Goal: Task Accomplishment & Management: Manage account settings

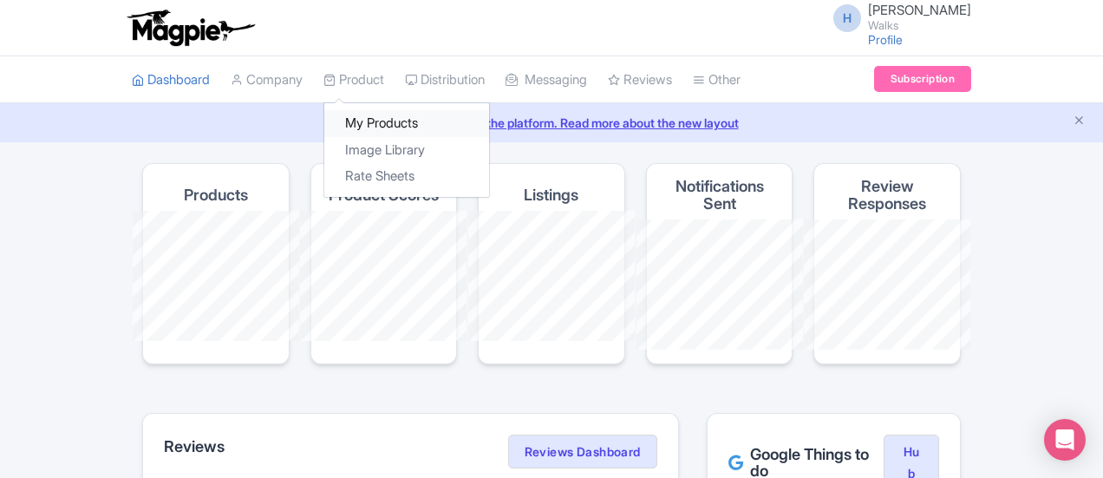
click at [324, 110] on link "My Products" at bounding box center [406, 123] width 165 height 27
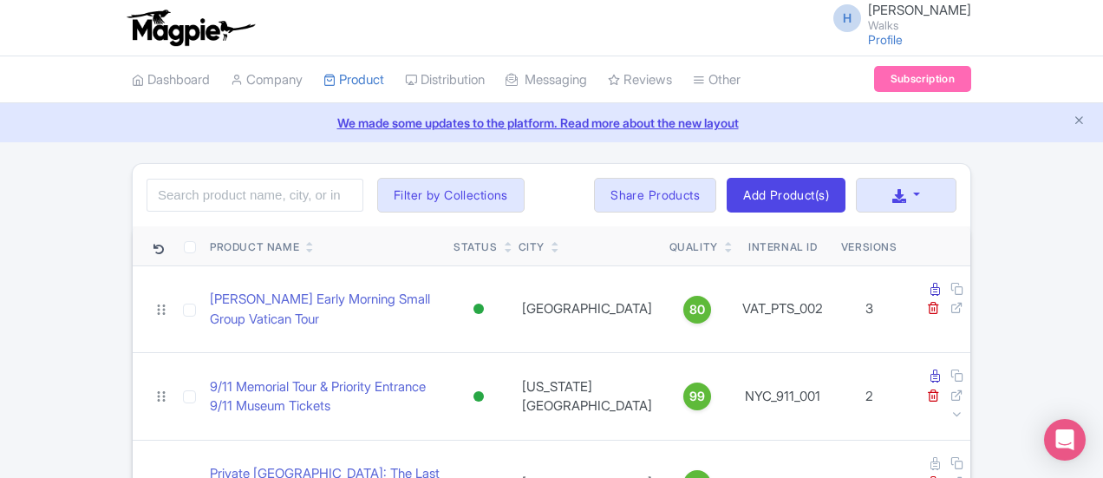
drag, startPoint x: 531, startPoint y: 125, endPoint x: 585, endPoint y: 141, distance: 56.2
click at [845, 188] on link "Add Product(s)" at bounding box center [785, 195] width 119 height 35
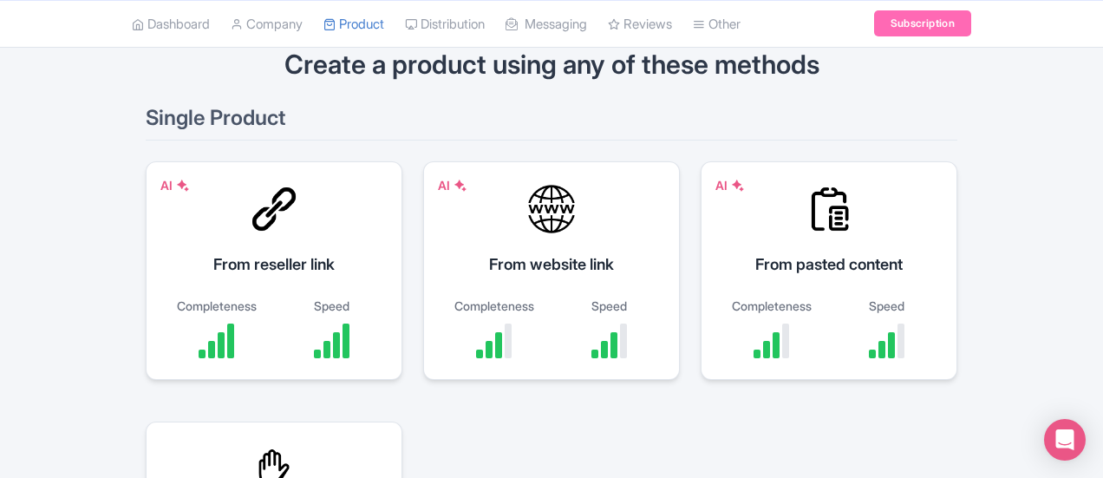
scroll to position [238, 0]
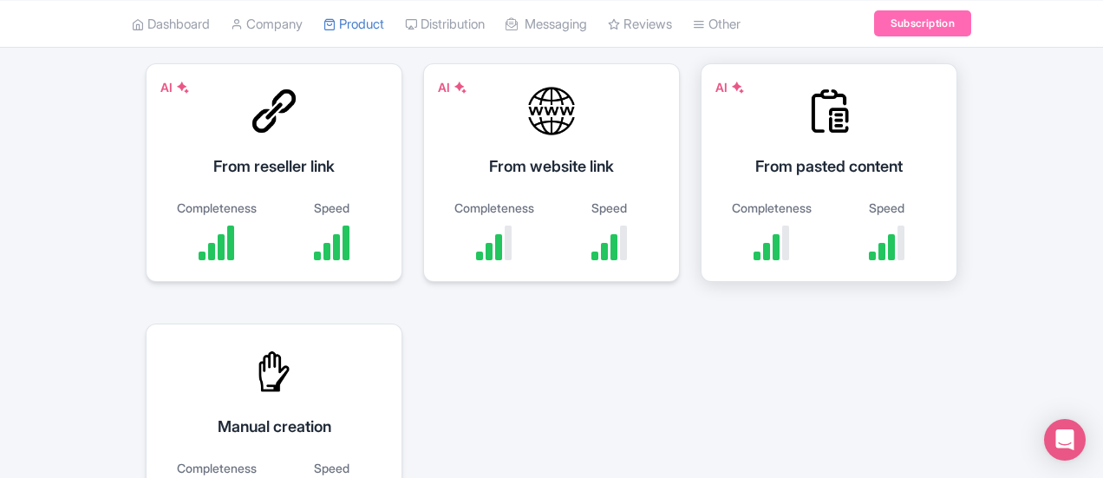
click at [700, 144] on div "AI From pasted content Completeness Speed" at bounding box center [828, 172] width 257 height 218
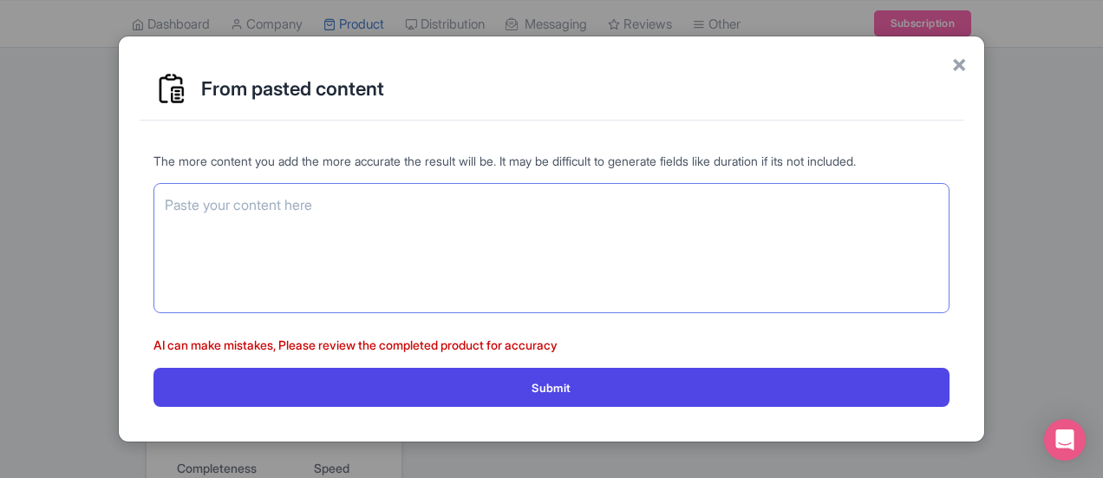
click at [385, 221] on textarea at bounding box center [551, 248] width 796 height 130
click at [955, 62] on span "×" at bounding box center [959, 63] width 16 height 36
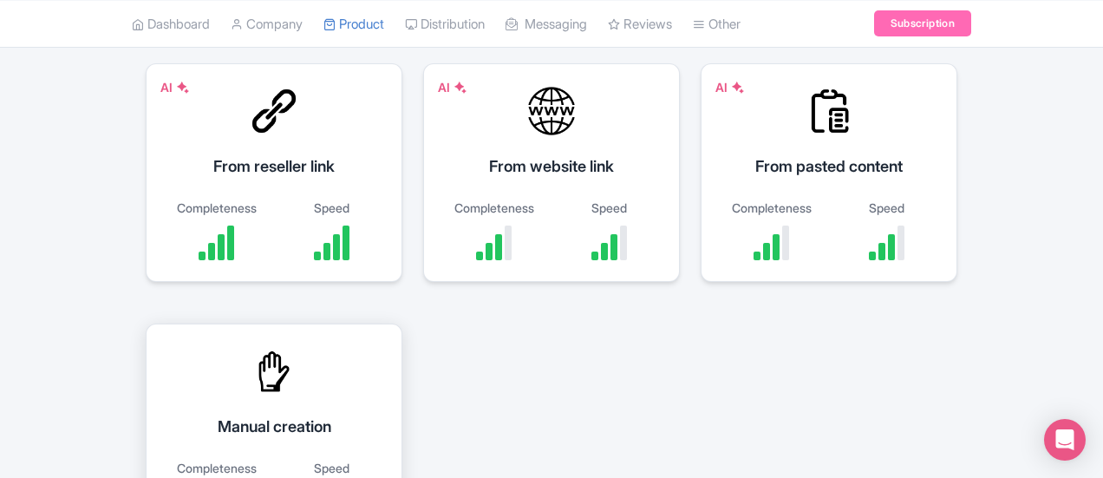
scroll to position [152, 0]
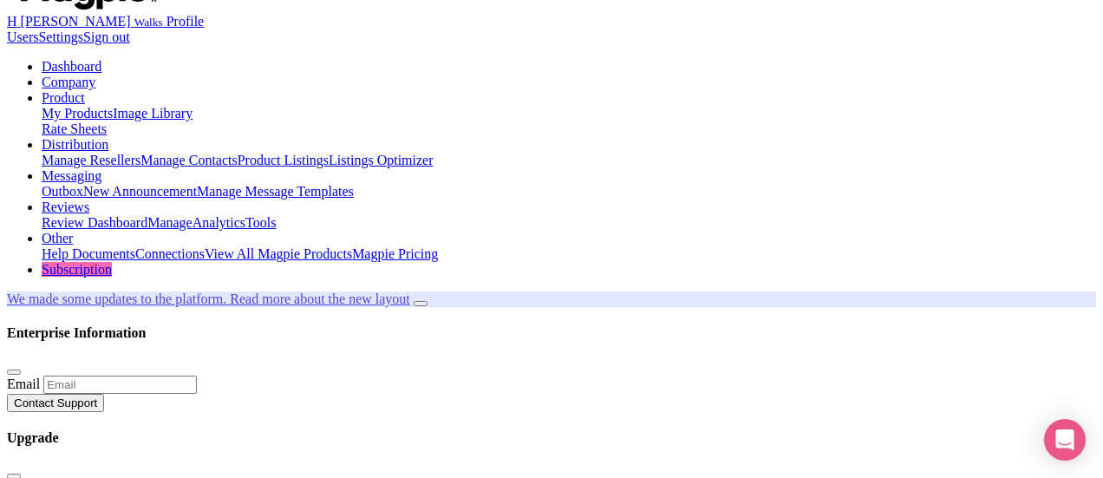
scroll to position [87, 0]
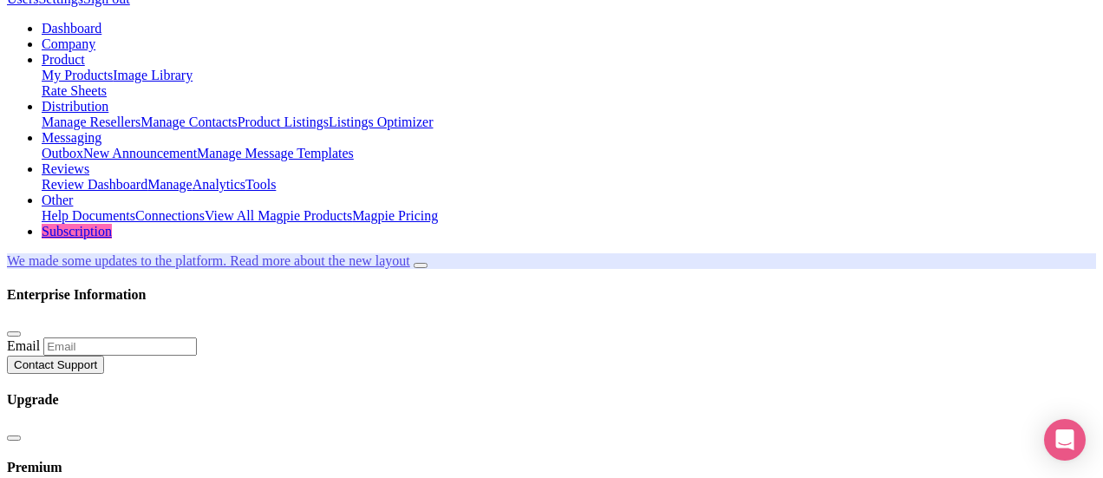
paste input "Ultimate Old San Juan Food Tour"
type input "Ultimate Old San Juan Food Tour"
paste input "SJN_SJU_001"
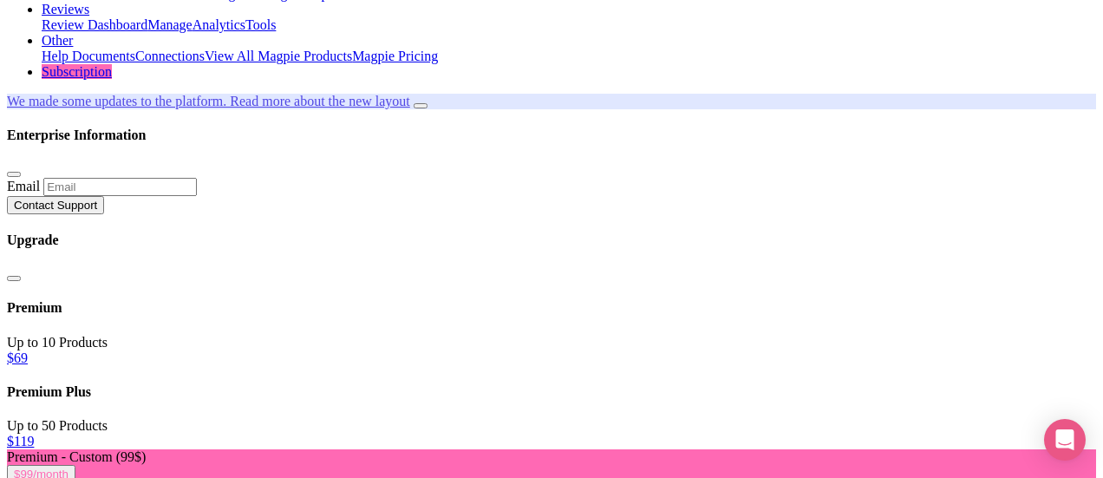
scroll to position [260, 0]
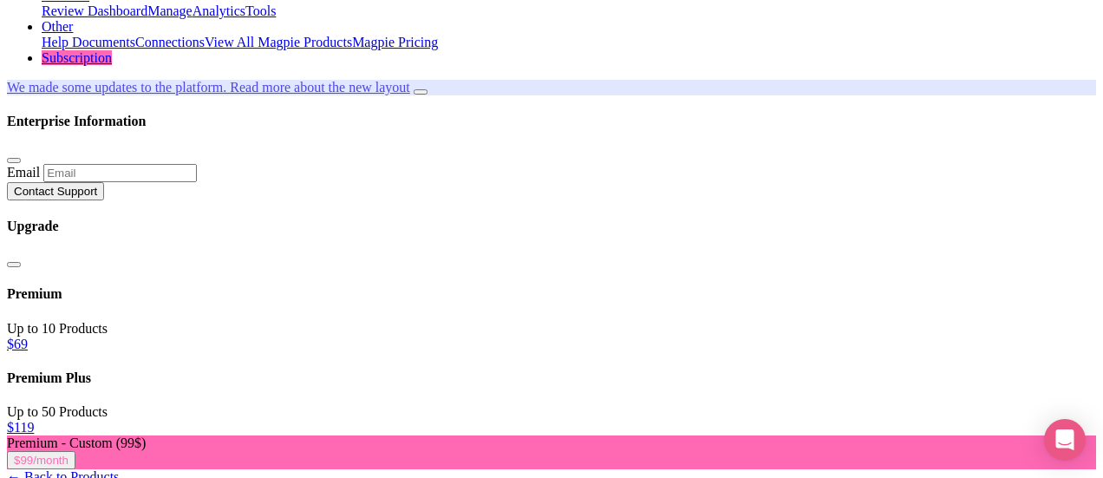
type input "SJN_SJU_001"
paste trix-editor "<div>Taste 8 Puerto Rican specialties on a guided Old San Juan food tour—coffee…"
type trix-editor "<div>Taste 8 Puerto Rican specialties on a guided Old San Juan food tour—coffee…"
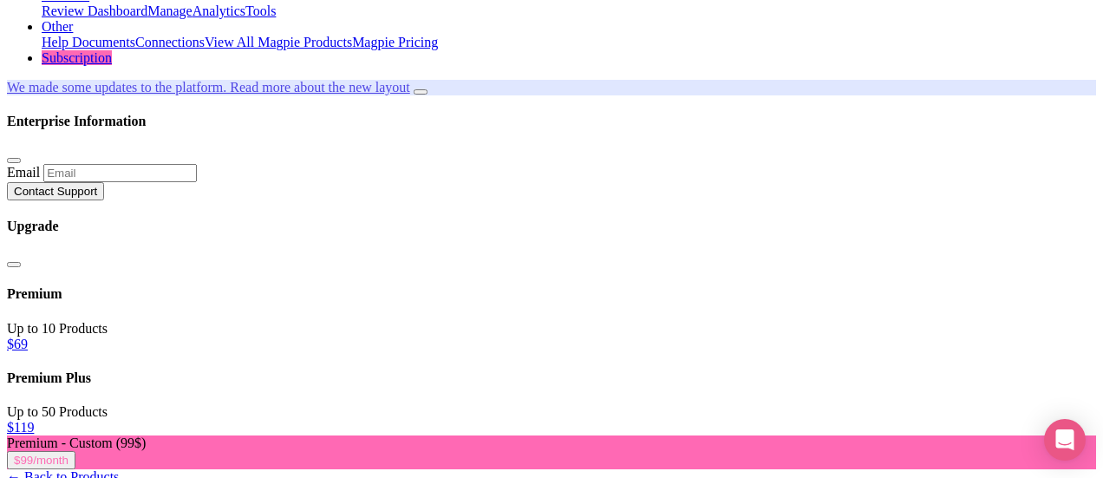
paste trix-editor "<div>Step into Old San Juan’s cobblestone streets and taste the island’s soul i…"
type trix-editor "<div>Step into Old San Juan’s cobblestone streets and taste the island’s soul i…"
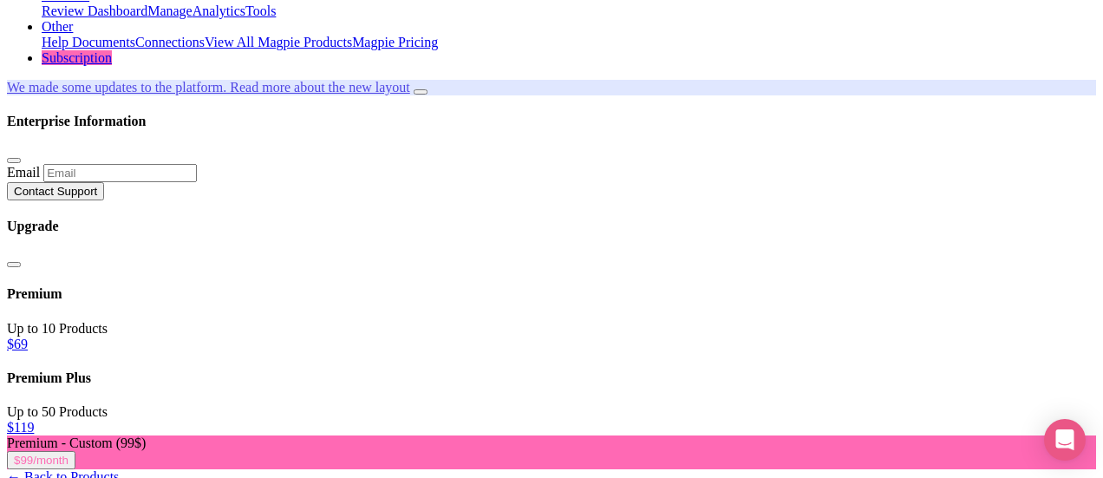
scroll to position [347, 0]
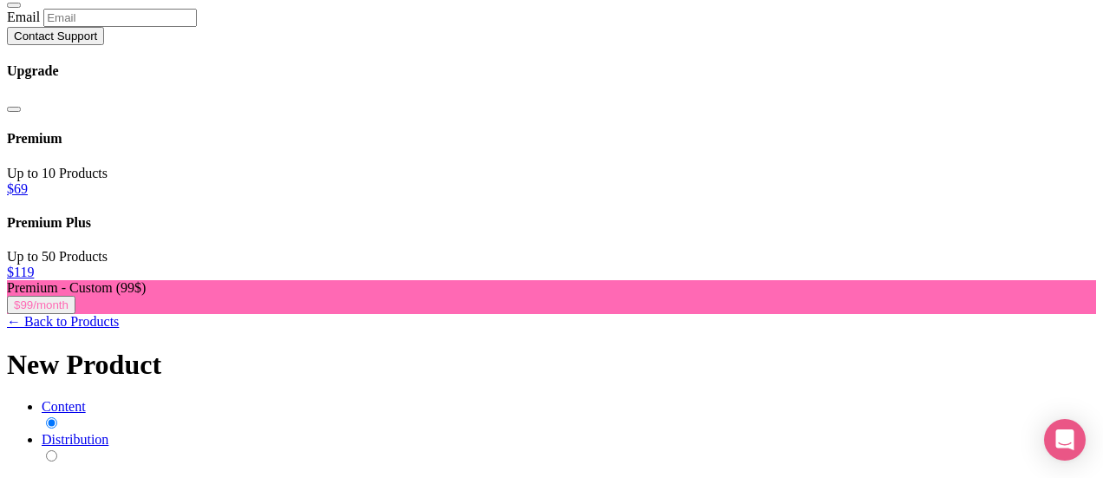
scroll to position [520, 0]
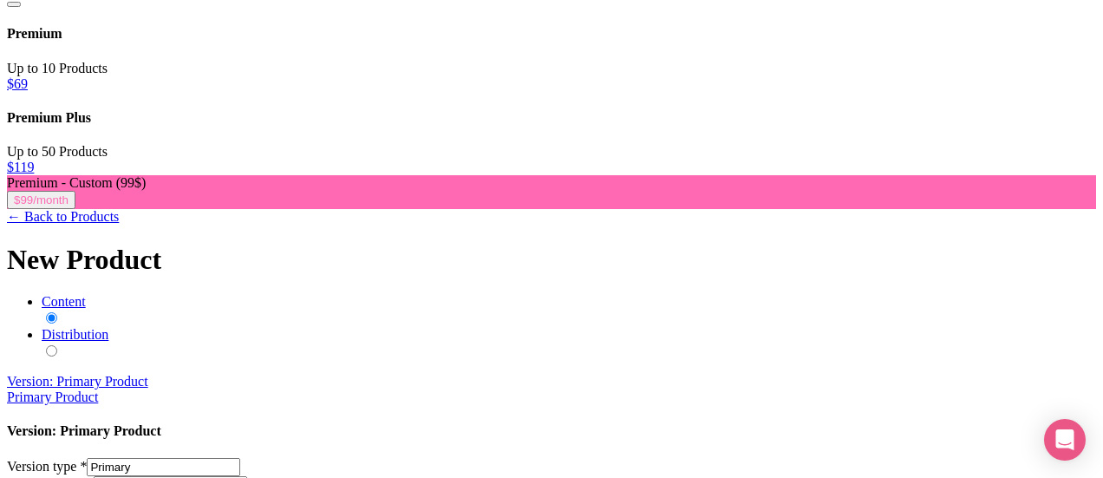
checkbox input "true"
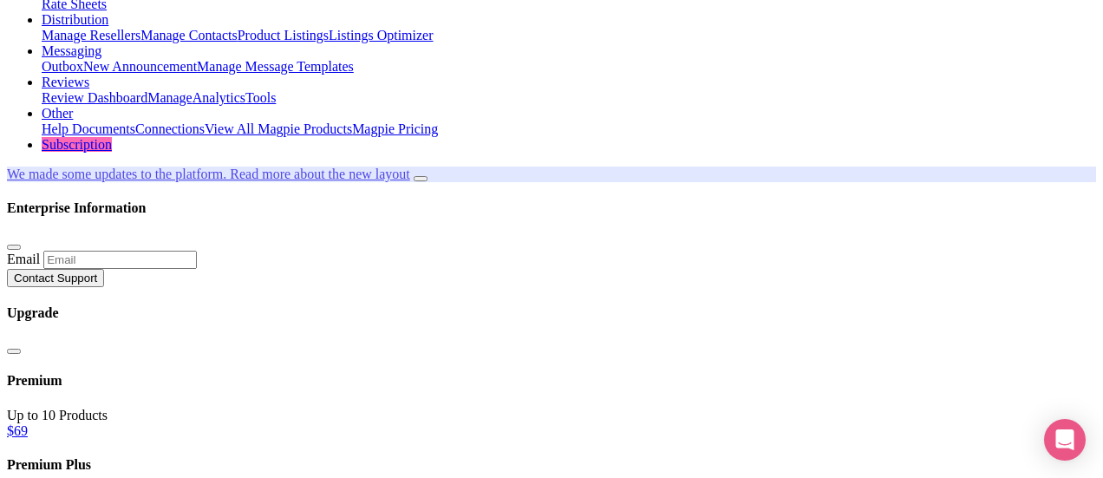
scroll to position [0, 0]
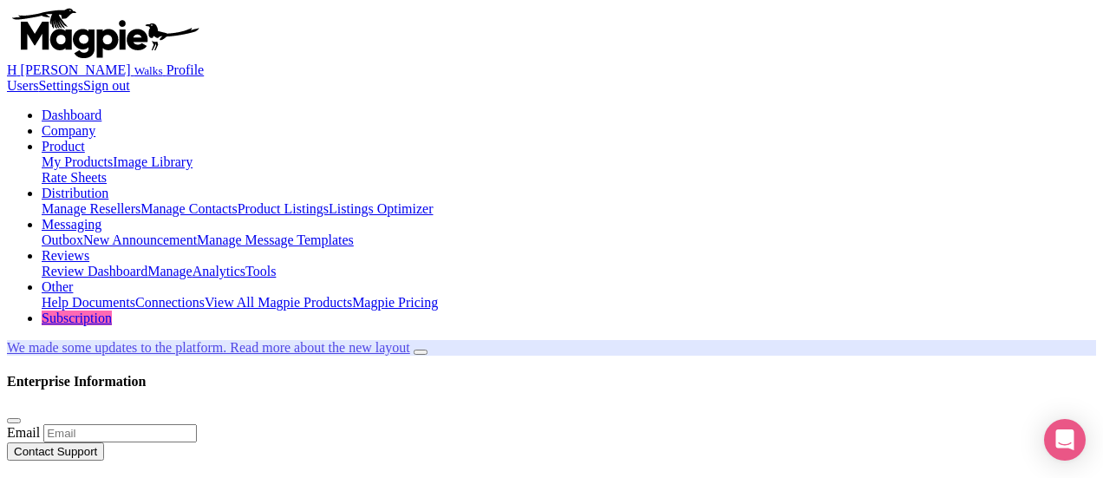
click at [85, 139] on link "Product" at bounding box center [63, 146] width 43 height 15
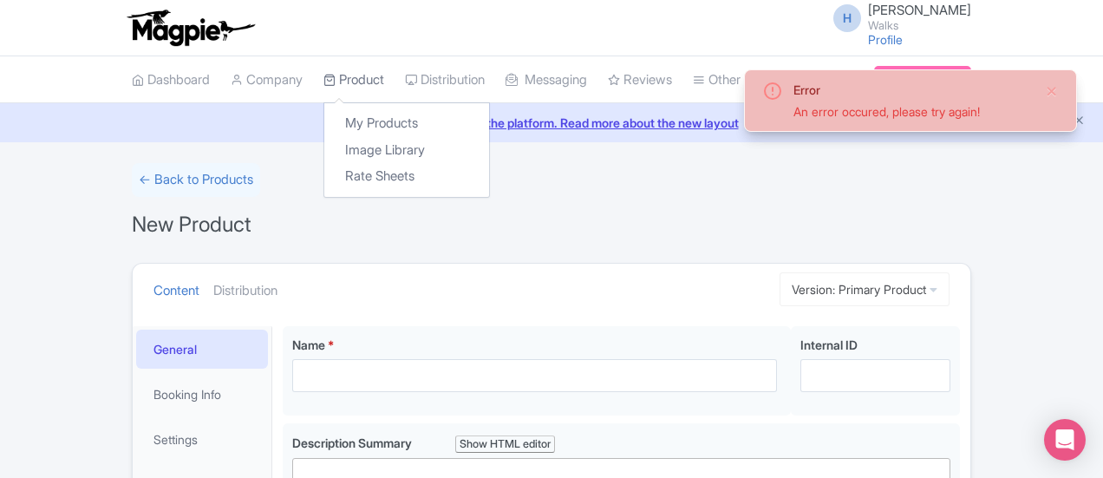
click at [323, 79] on link "Product" at bounding box center [353, 80] width 61 height 48
click at [324, 121] on link "My Products" at bounding box center [406, 123] width 165 height 27
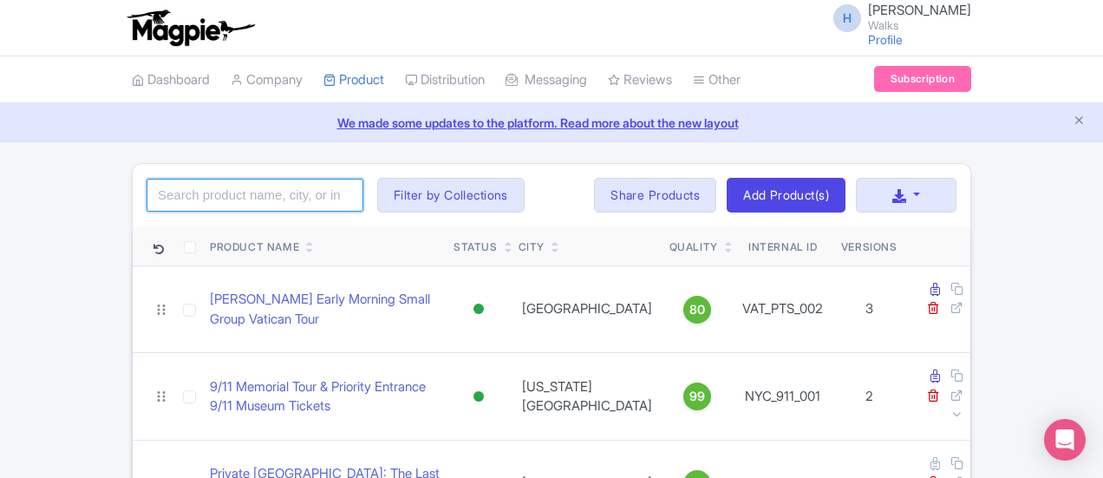
click at [147, 190] on input "search" at bounding box center [255, 195] width 217 height 33
click button "Search" at bounding box center [0, 0] width 0 height 0
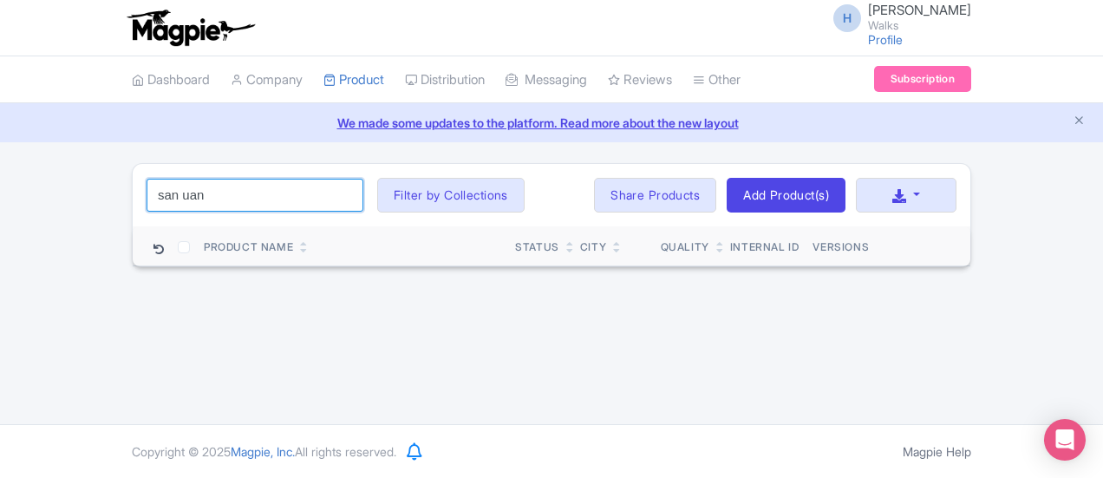
click at [147, 190] on input "san uan" at bounding box center [255, 195] width 217 height 33
type input "san [PERSON_NAME]"
click button "Search" at bounding box center [0, 0] width 0 height 0
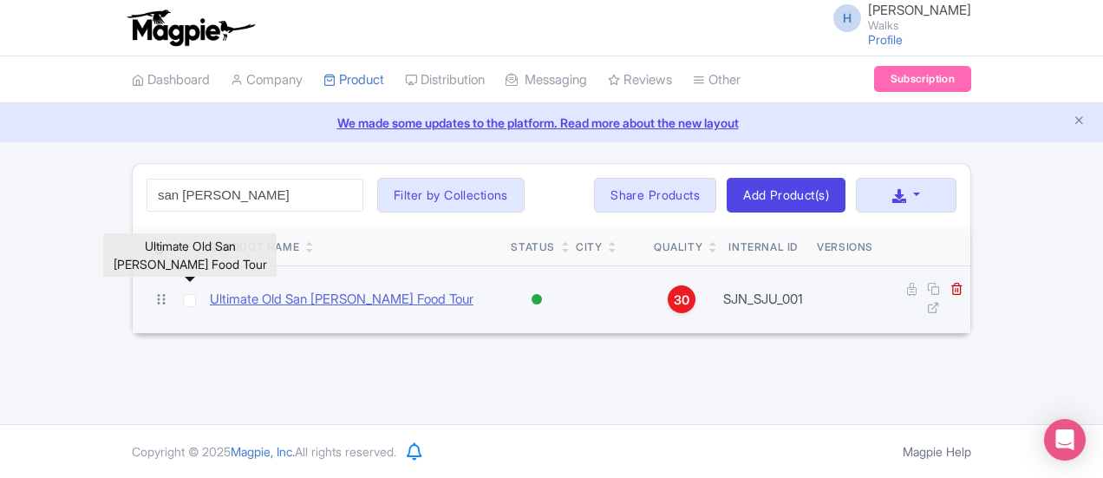
click at [217, 298] on link "Ultimate Old San [PERSON_NAME] Food Tour" at bounding box center [342, 300] width 264 height 20
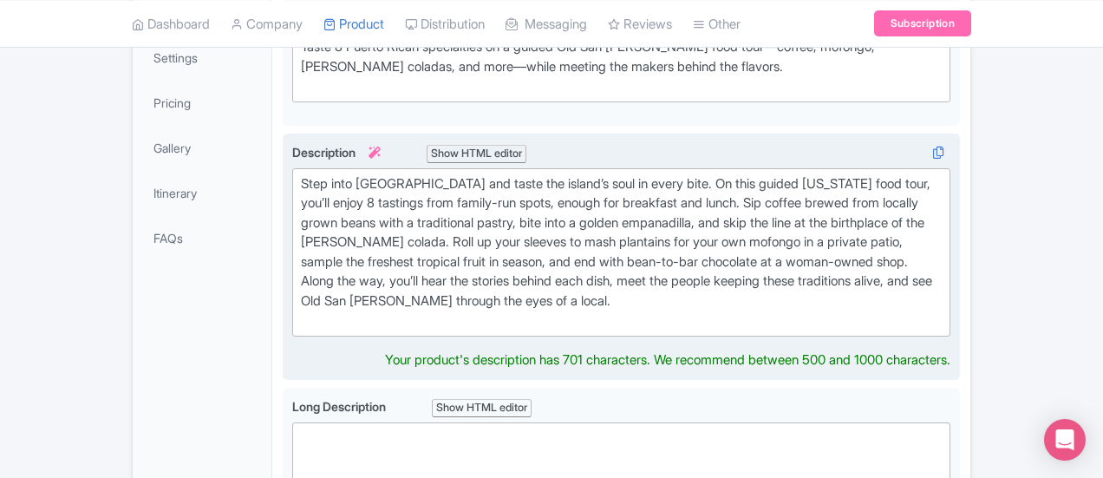
scroll to position [607, 0]
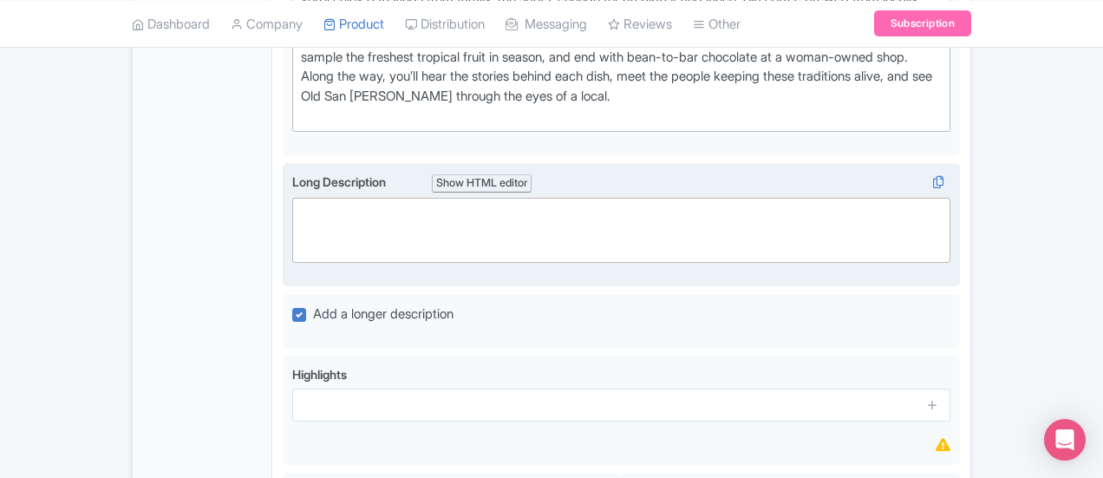
click at [292, 211] on trix-editor at bounding box center [621, 230] width 658 height 65
paste trix-editor "<div><br>Begin your day surrounded by the scent of freshly roasted coffee at a …"
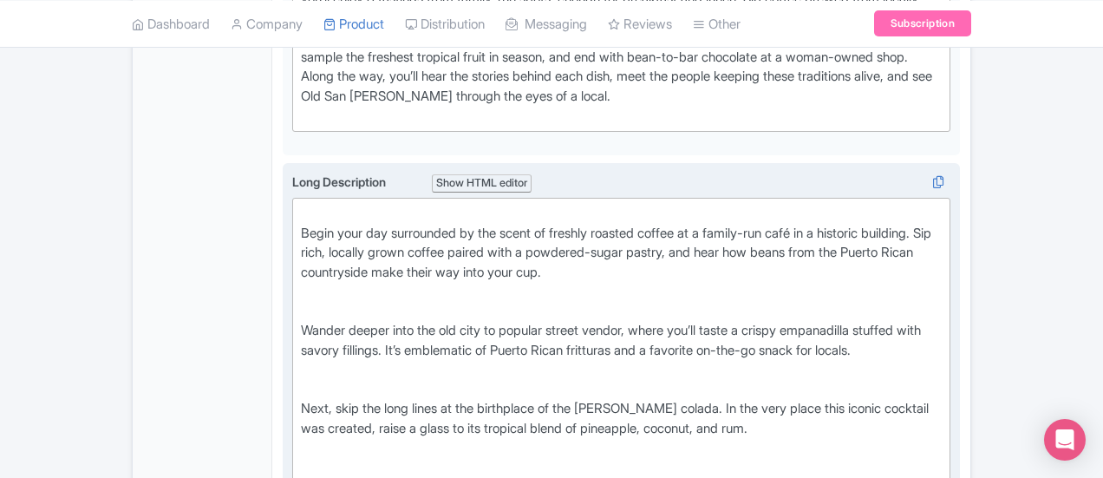
click at [301, 212] on div "Begin your day surrounded by the scent of freshly roasted coffee at a family-ru…" at bounding box center [621, 253] width 641 height 98
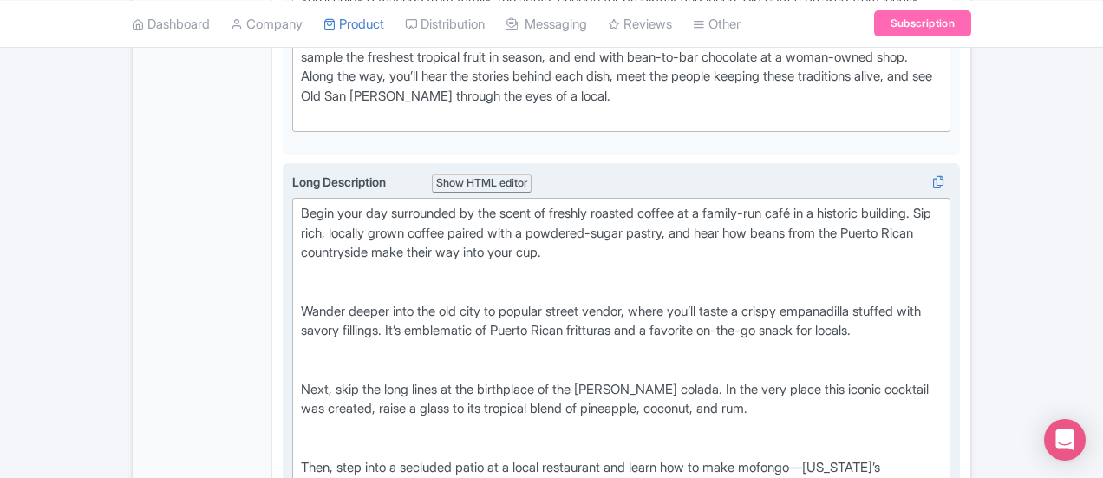
click at [301, 235] on div "Begin your day surrounded by the scent of freshly roasted coffee at a family-ru…" at bounding box center [621, 243] width 641 height 78
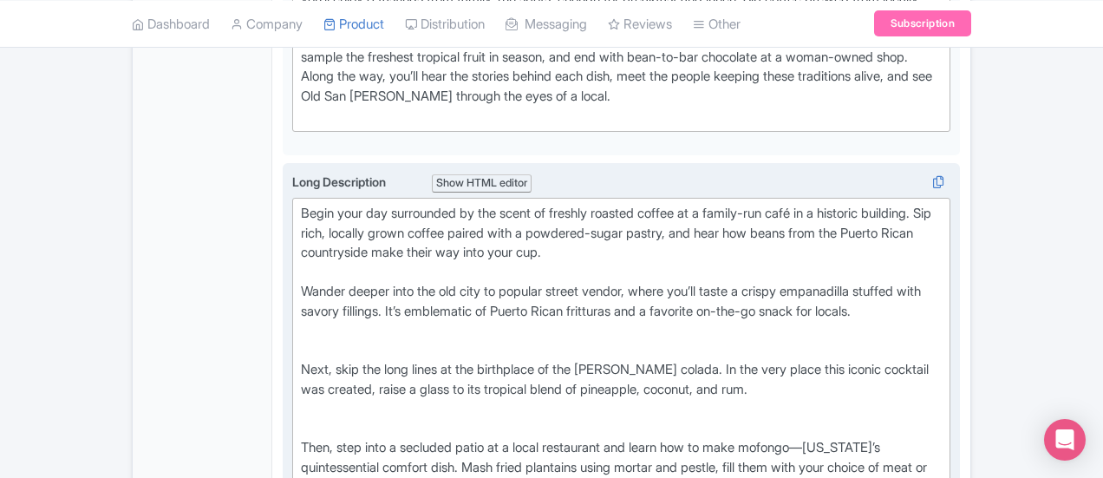
click at [301, 341] on div "Next, skip the long lines at the birthplace of the piña colada. In the very pla…" at bounding box center [621, 380] width 641 height 78
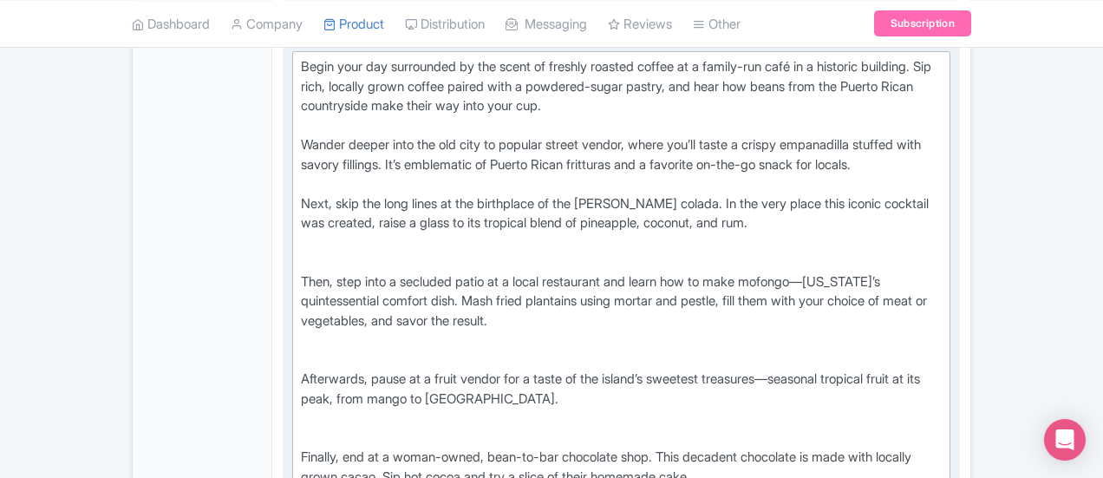
scroll to position [780, 0]
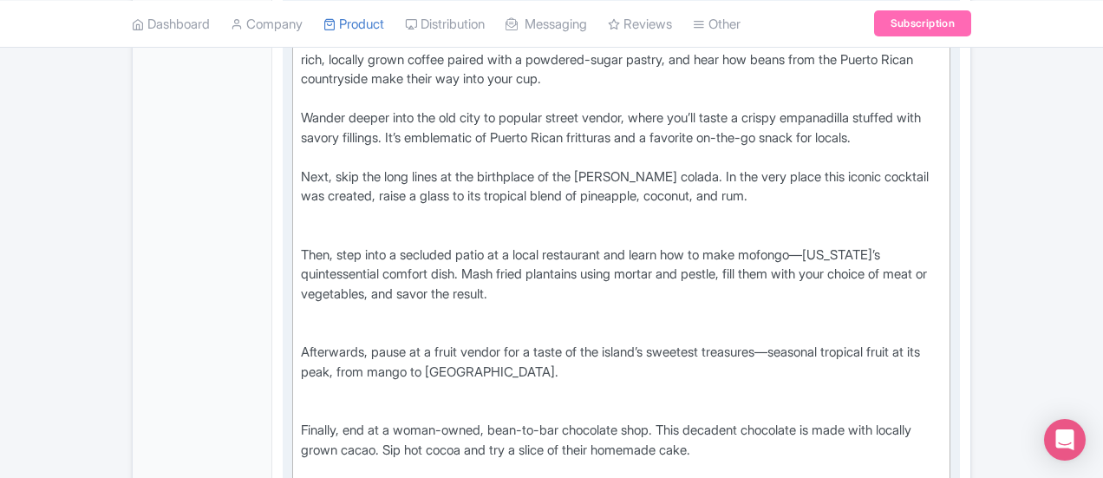
click at [301, 225] on div "Then, step into a secluded patio at a local restaurant and learn how to make mo…" at bounding box center [621, 274] width 641 height 98
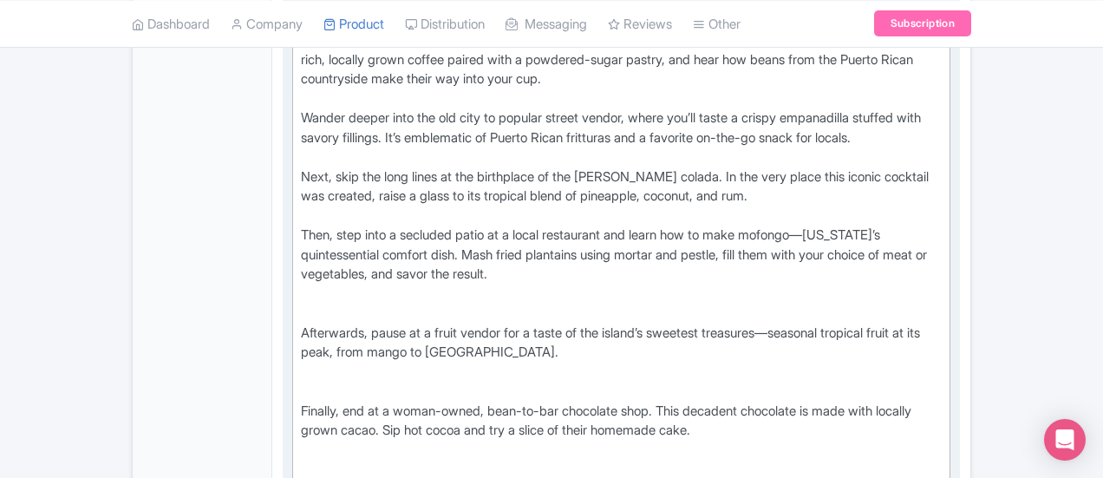
click at [301, 303] on div "Afterwards, pause at a fruit vendor for a taste of the island’s sweetest treasu…" at bounding box center [621, 342] width 641 height 78
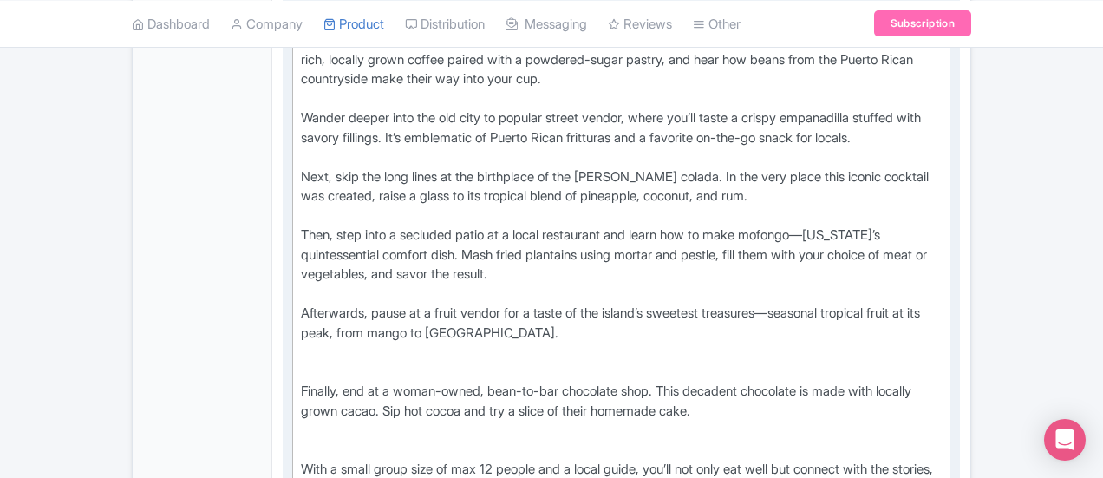
click at [301, 303] on div "Afterwards, pause at a fruit vendor for a taste of the island’s sweetest treasu…" at bounding box center [621, 332] width 641 height 59
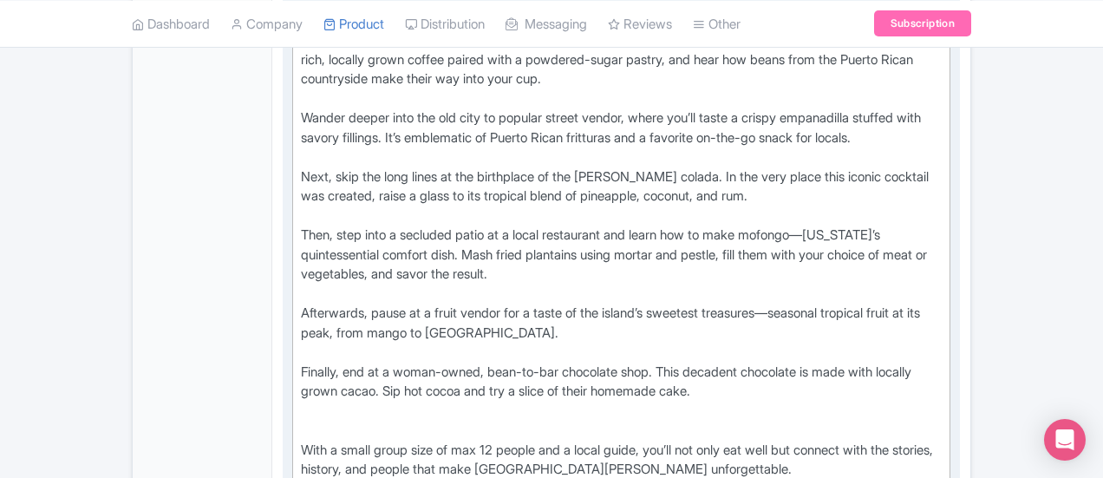
click at [301, 420] on div "With a small group size of max 12 people and a local guide, you’ll not only eat…" at bounding box center [621, 459] width 641 height 78
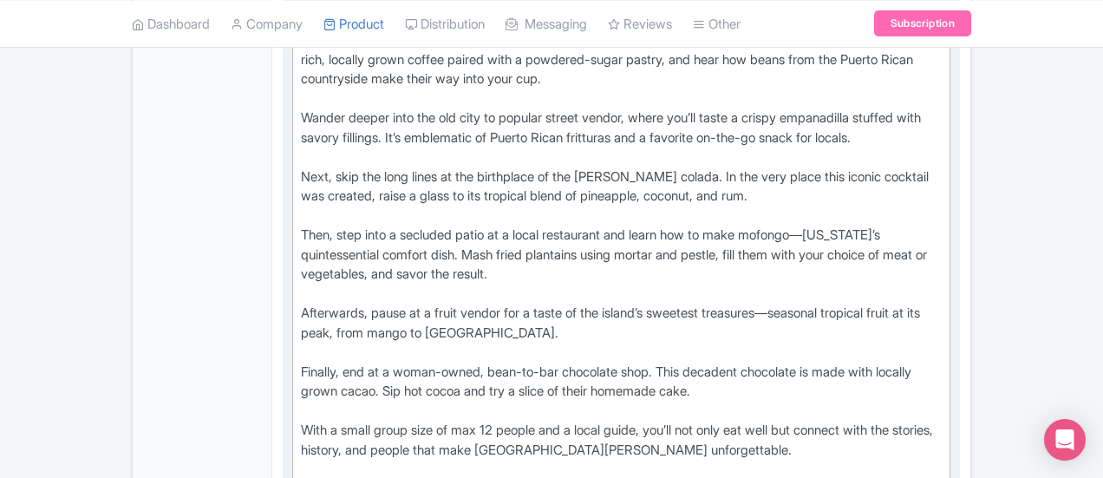
click at [301, 420] on div "With a small group size of max 12 people and a local guide, you’ll not only eat…" at bounding box center [621, 449] width 641 height 59
type trix-editor "<div>Begin your day surrounded by the scent of freshly roasted coffee at a fami…"
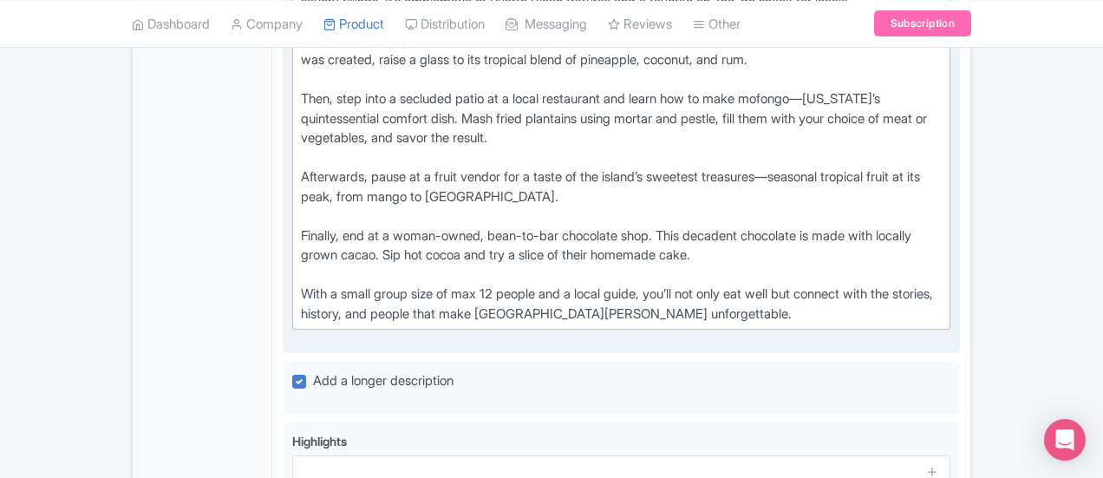
scroll to position [1040, 0]
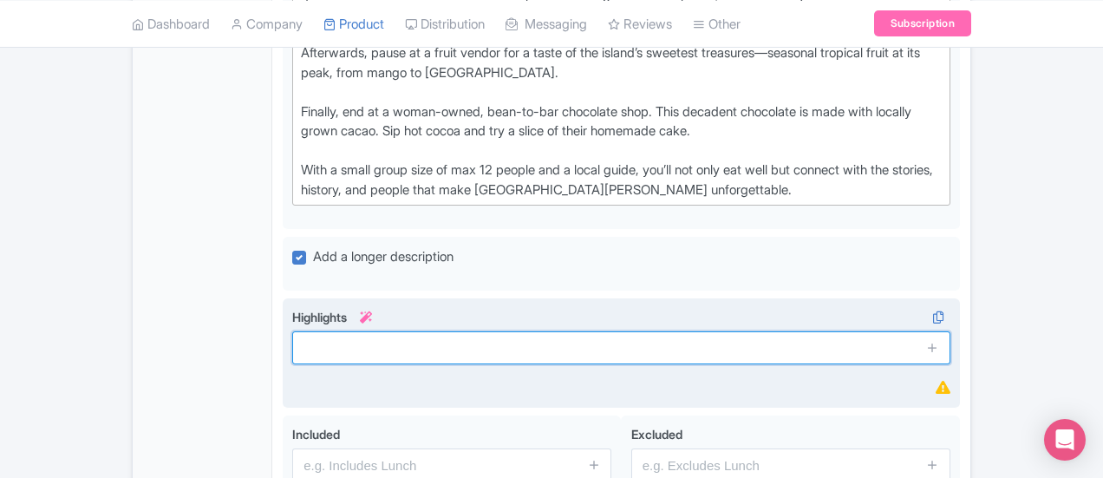
click at [472, 331] on input "text" at bounding box center [621, 347] width 658 height 33
paste input "Explore [GEOGRAPHIC_DATA][PERSON_NAME] with a small, intimate group"
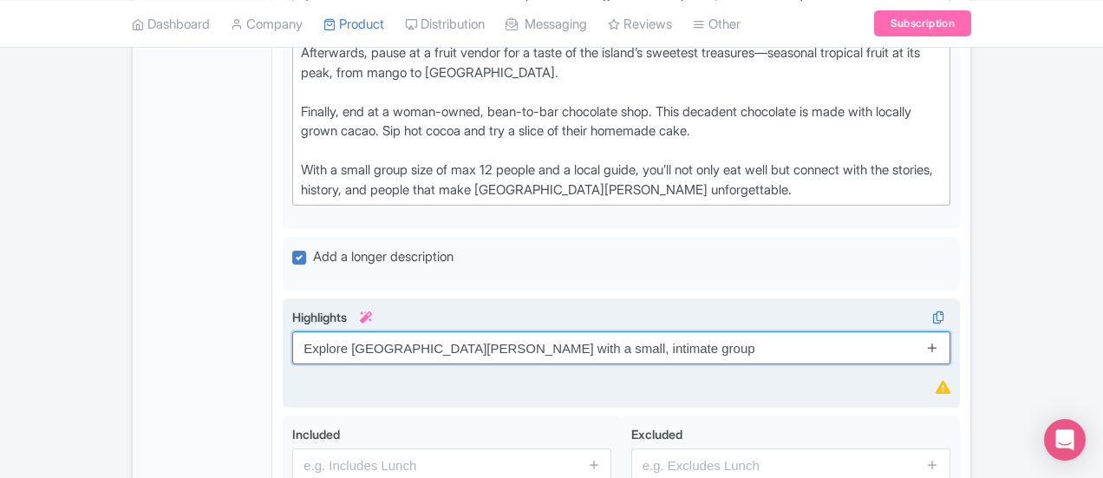
type input "Explore [GEOGRAPHIC_DATA][PERSON_NAME] with a small, intimate group"
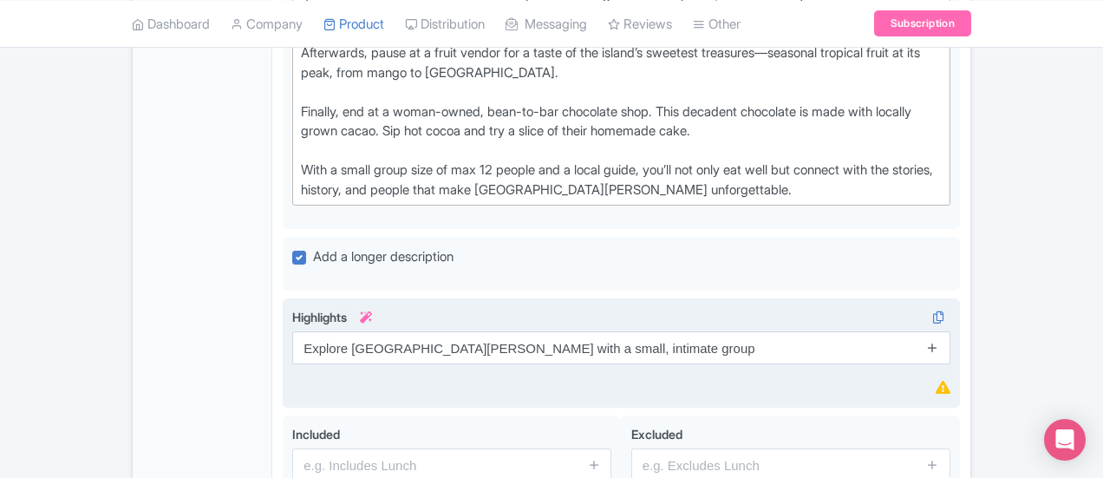
click at [939, 341] on icon at bounding box center [932, 347] width 13 height 13
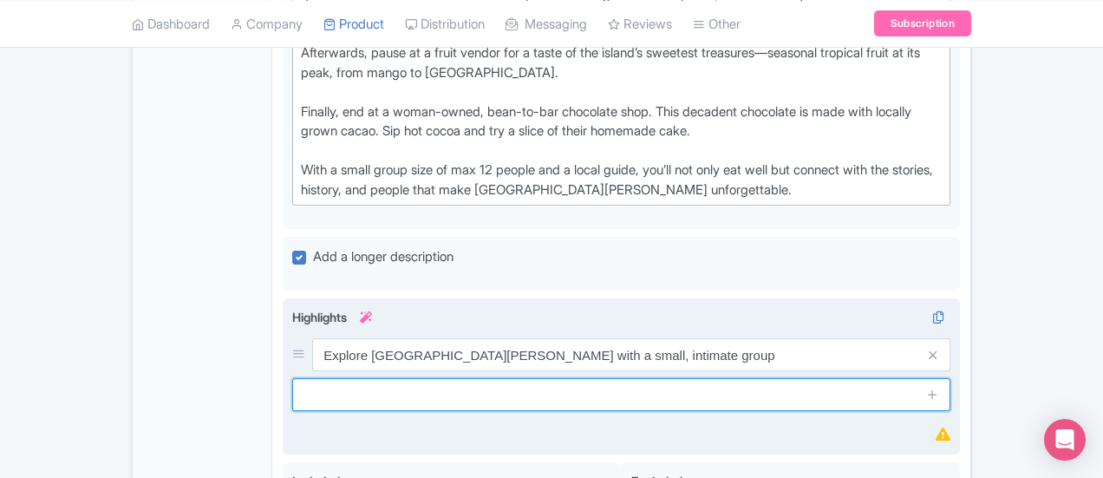
click at [351, 378] on input "text" at bounding box center [621, 394] width 658 height 33
paste input "Skip the line at the piña colada birthplace"
type input "Skip the line at the piña colada birthplace"
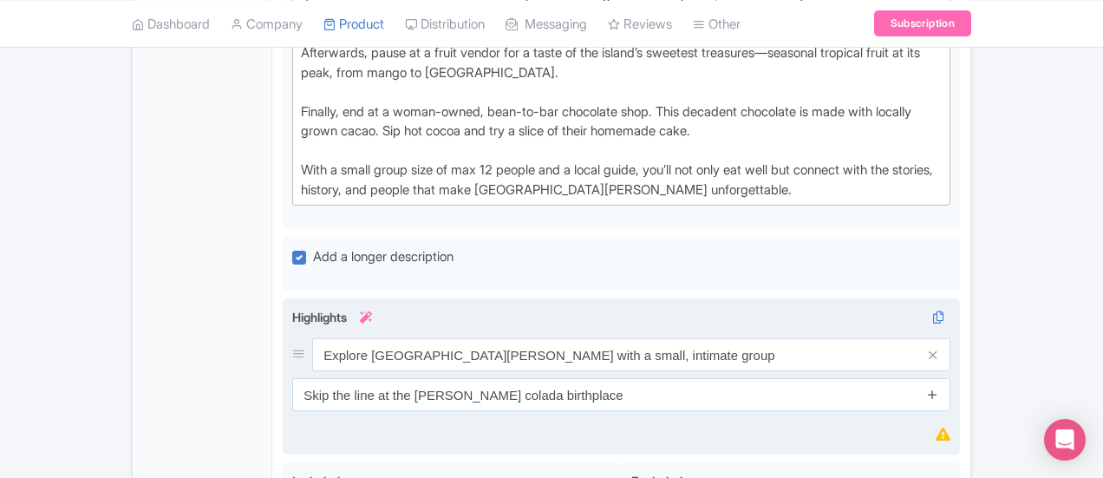
click at [939, 387] on icon at bounding box center [932, 393] width 13 height 13
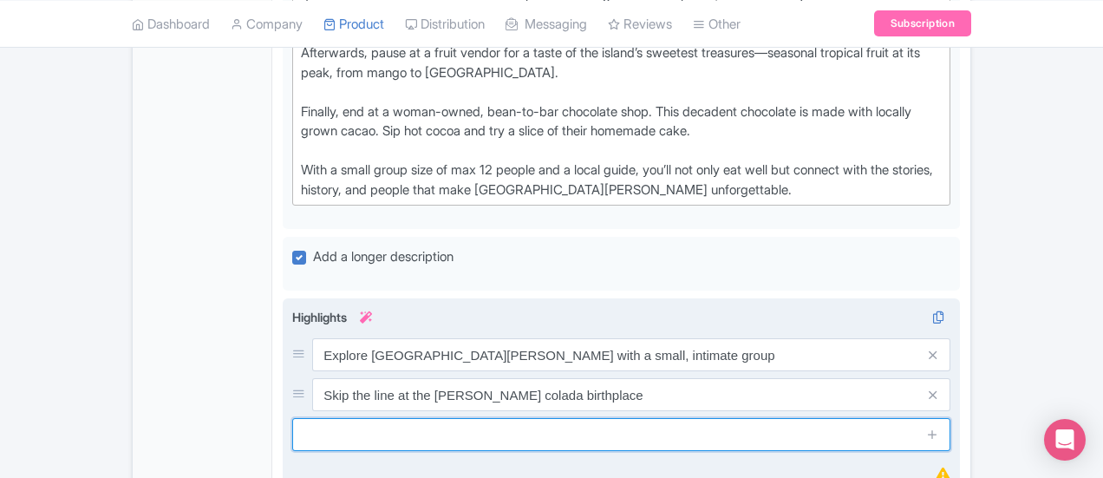
click at [511, 418] on input "text" at bounding box center [621, 434] width 658 height 33
paste input "Enjoy locally grown Puerto Rican coffee with pastry"
type input "Enjoy locally grown Puerto Rican coffee with pastry"
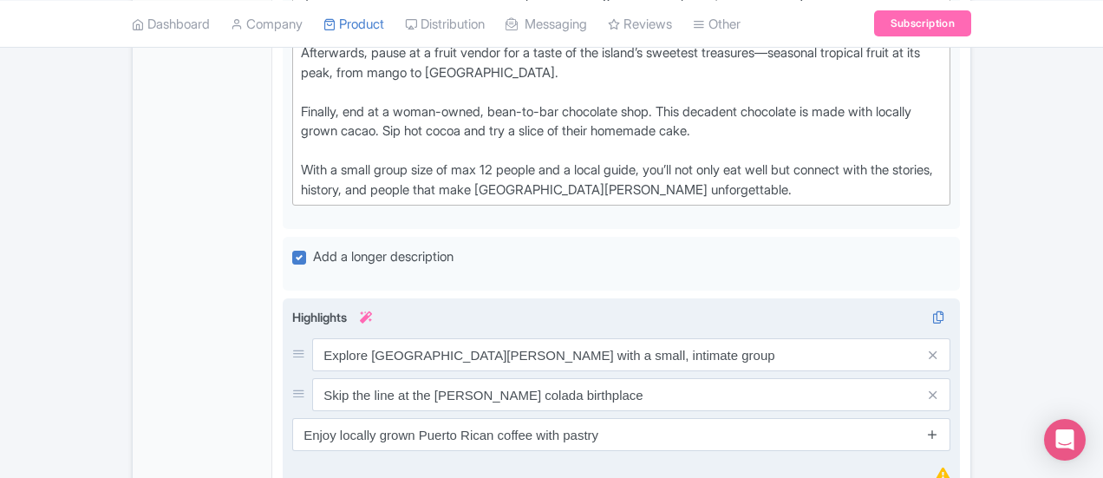
click at [939, 427] on icon at bounding box center [932, 433] width 13 height 13
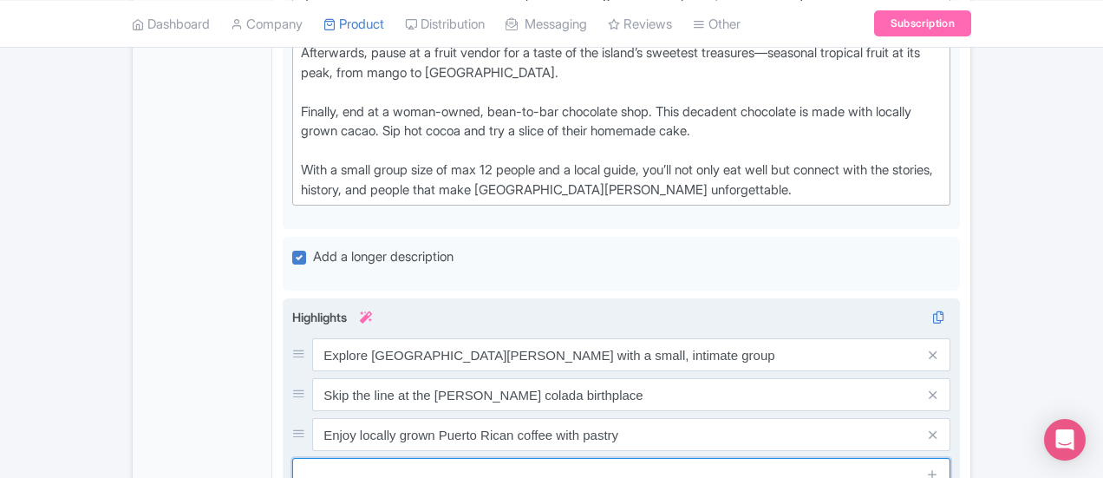
click at [297, 458] on input "text" at bounding box center [621, 474] width 658 height 33
paste input "Make your own mofongo in a private patio"
type input "Make your own mofongo in a private patio"
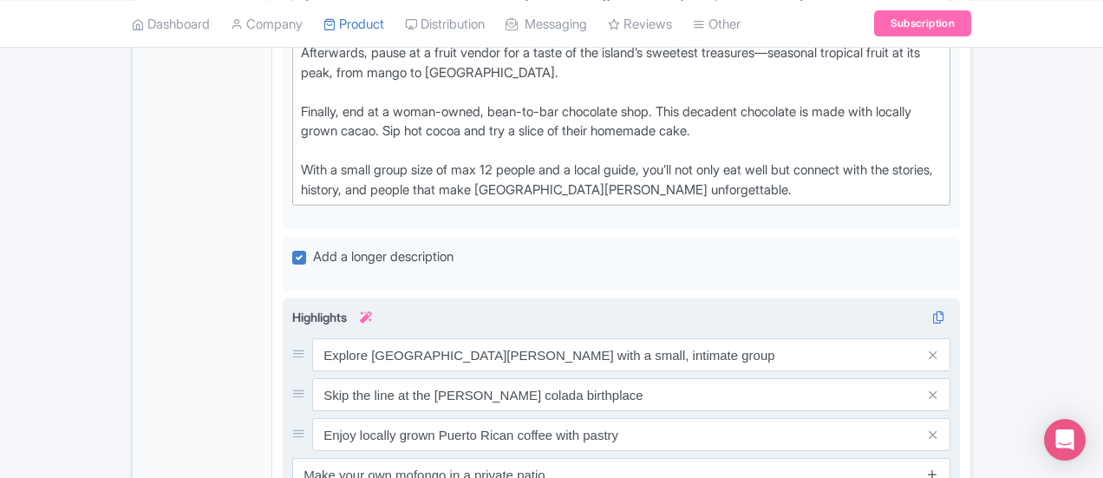
click at [939, 467] on icon at bounding box center [932, 473] width 13 height 13
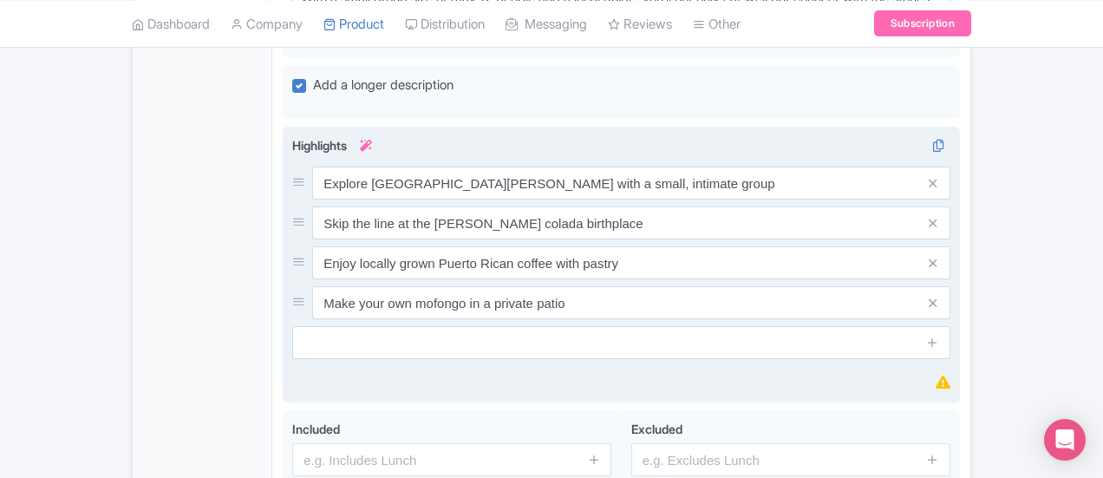
scroll to position [1214, 0]
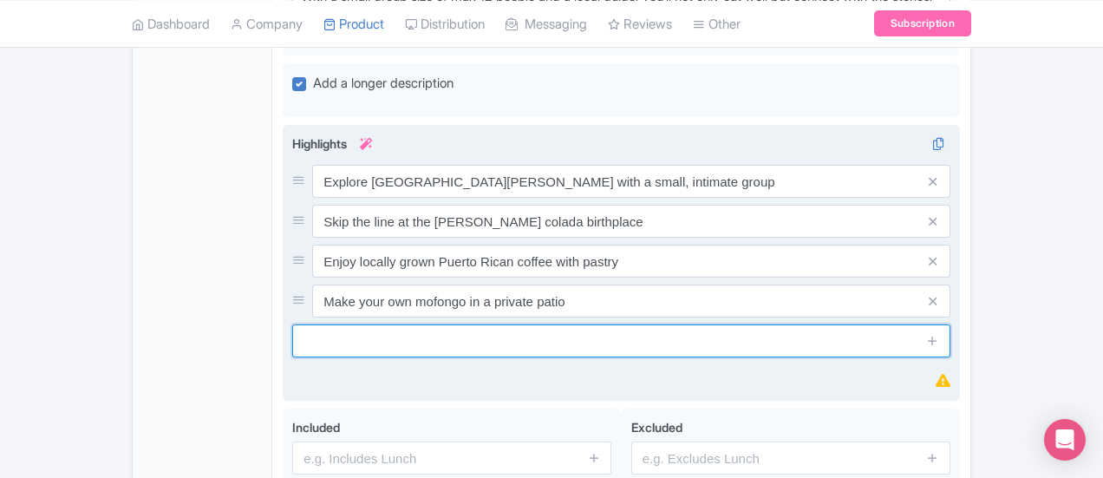
click at [392, 324] on input "text" at bounding box center [621, 340] width 658 height 33
paste input "Get insider tips from an expert local guide"
type input "Get insider tips from an expert local guide"
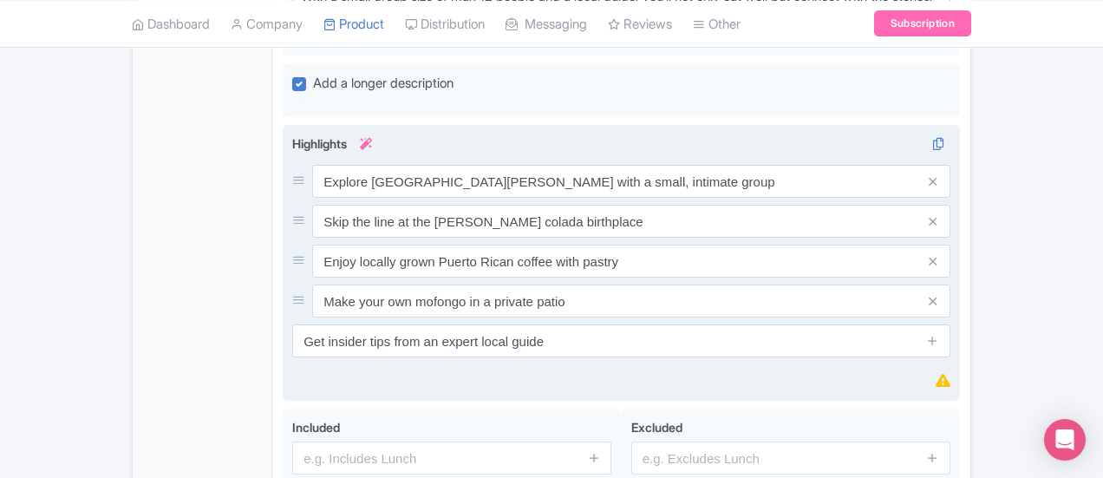
click at [950, 324] on span at bounding box center [932, 340] width 35 height 33
click at [939, 334] on icon at bounding box center [932, 340] width 13 height 13
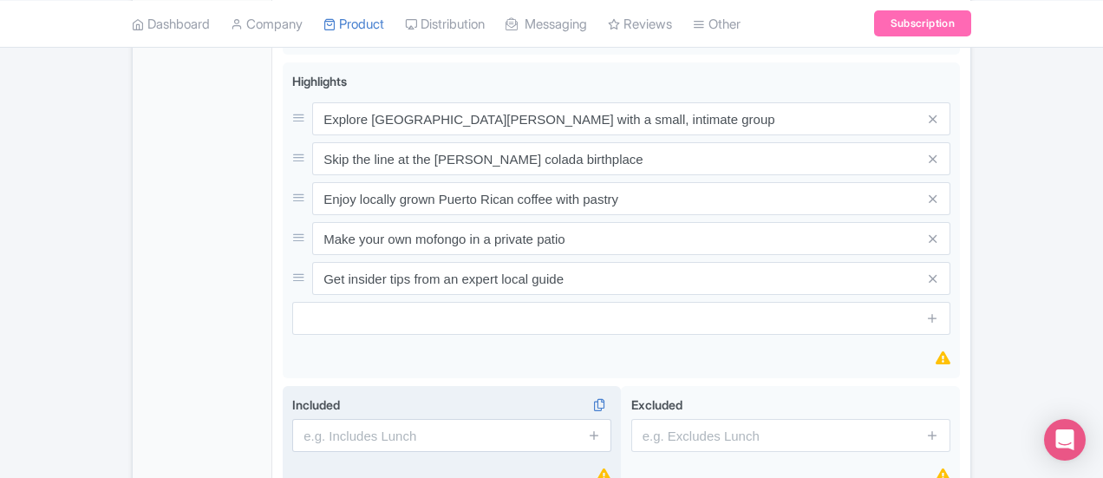
scroll to position [1300, 0]
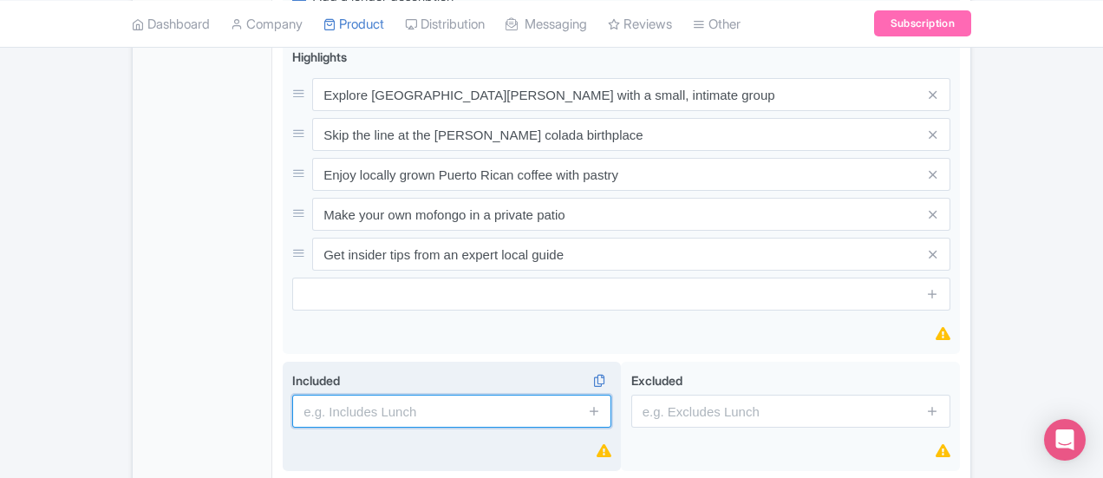
click at [401, 394] on input "text" at bounding box center [451, 410] width 319 height 33
click at [366, 394] on input "text" at bounding box center [451, 410] width 319 height 33
paste input "8 tastings"
type input "8 tastings"
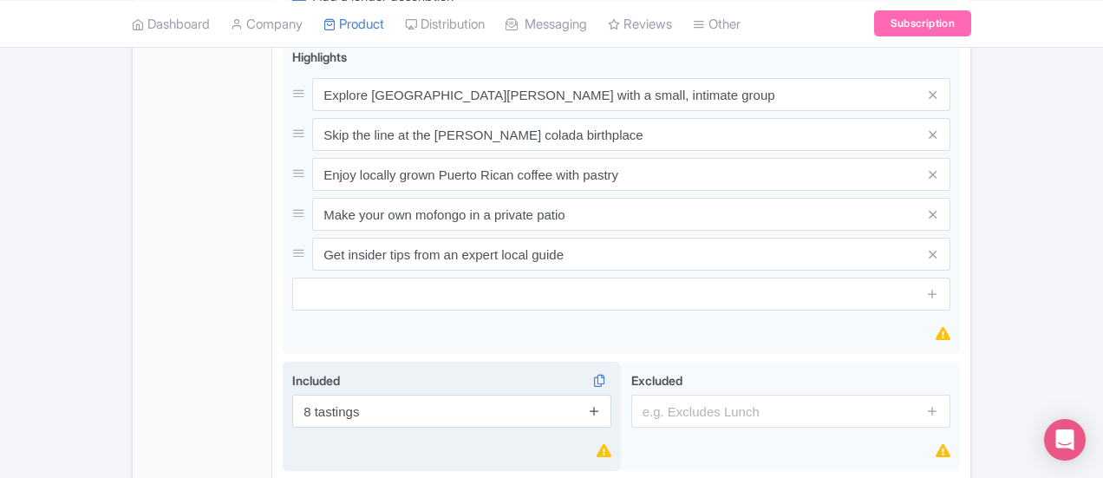
click at [601, 404] on icon at bounding box center [594, 410] width 13 height 13
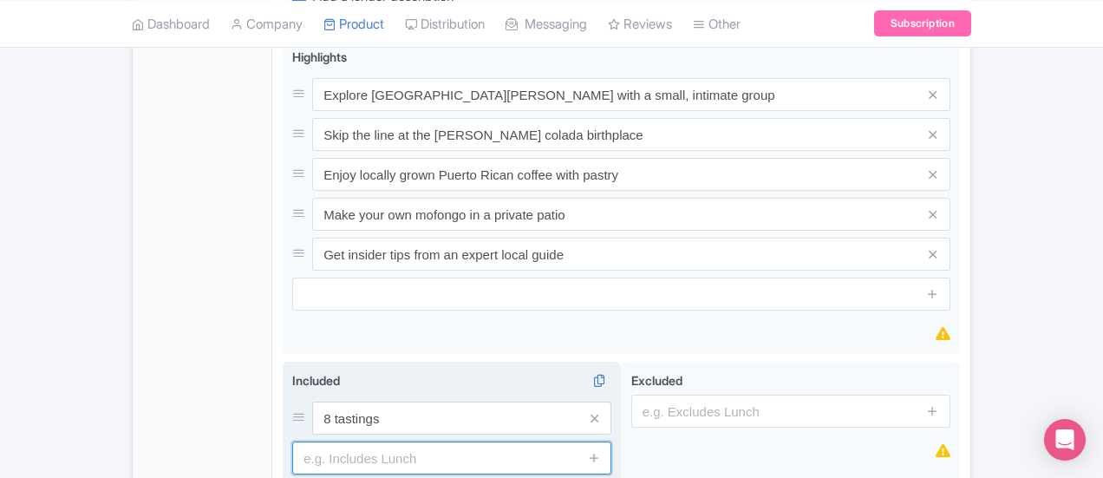
click at [438, 441] on input "text" at bounding box center [451, 457] width 319 height 33
paste input "expertly guided walking tour"
click at [292, 441] on input "Eexpertly guided walking tour" at bounding box center [451, 457] width 319 height 33
type input "Expertly guided walking tour"
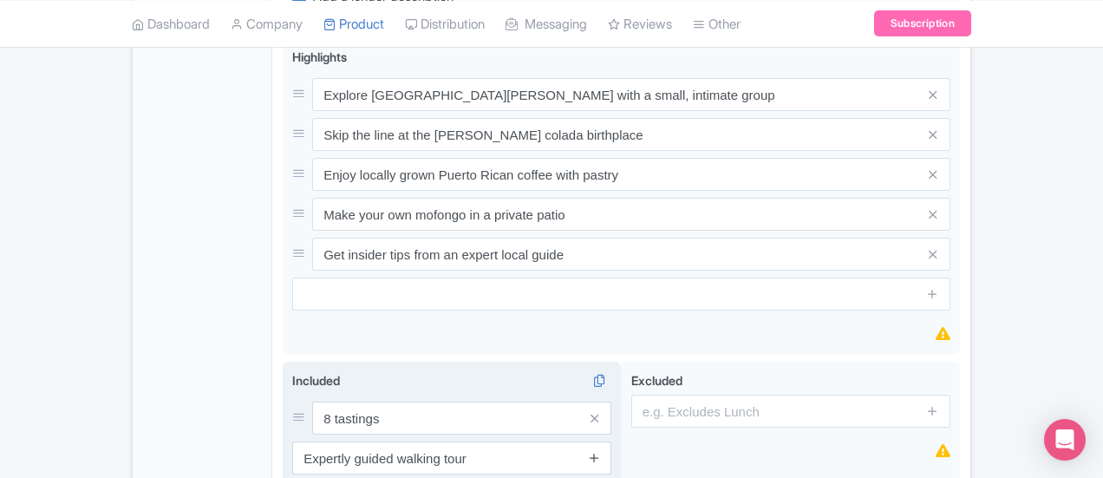
click at [601, 451] on icon at bounding box center [594, 457] width 13 height 13
paste input "Local English-speaking guide"
type input "Local English-speaking guide"
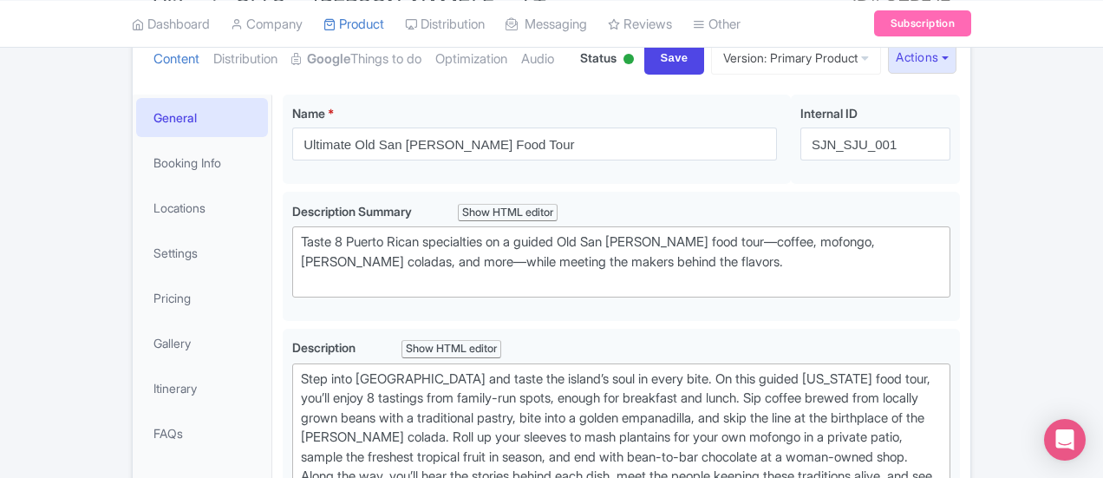
scroll to position [0, 0]
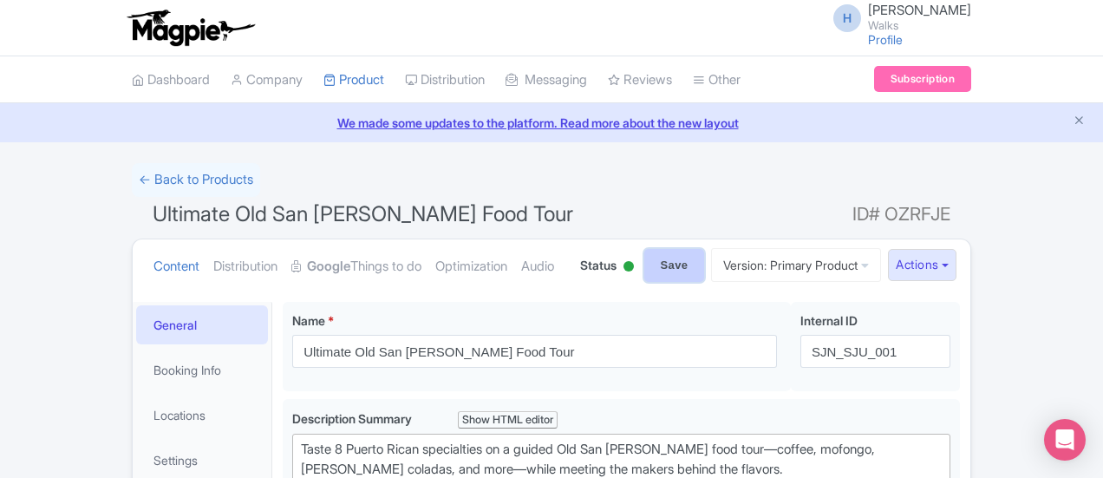
click at [705, 261] on input "Save" at bounding box center [674, 265] width 61 height 33
type input "Saving..."
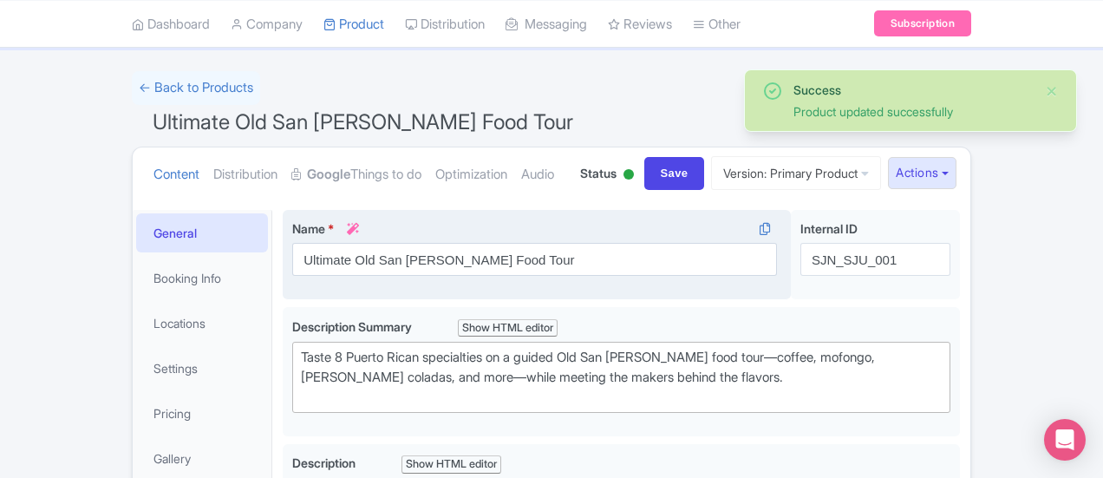
scroll to position [260, 0]
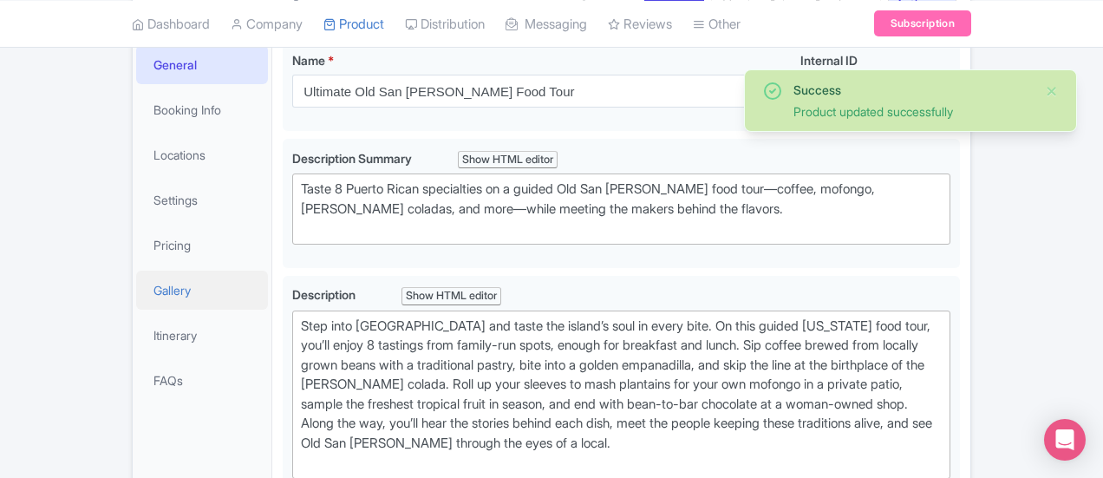
click at [136, 289] on link "Gallery" at bounding box center [202, 289] width 132 height 39
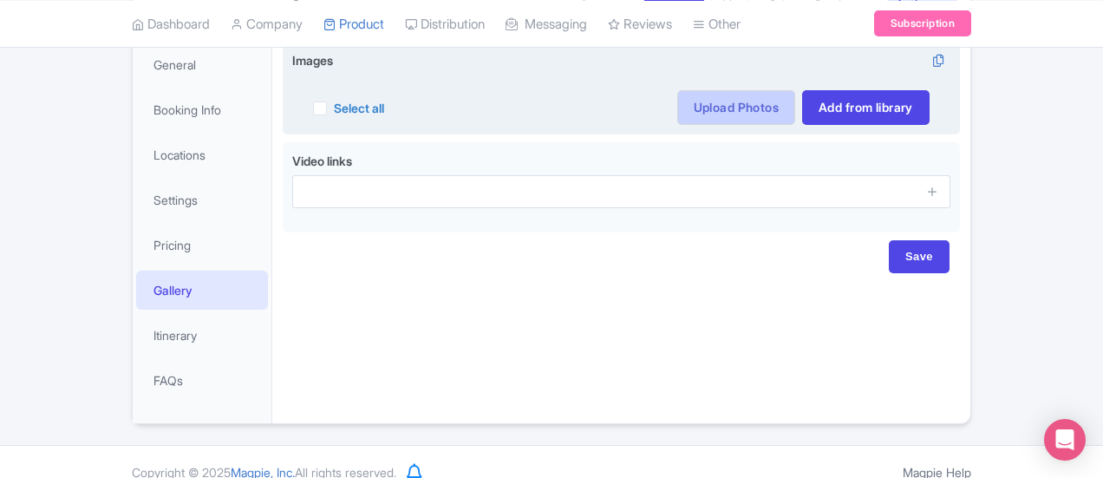
click at [795, 114] on link "Upload Photos" at bounding box center [736, 107] width 118 height 35
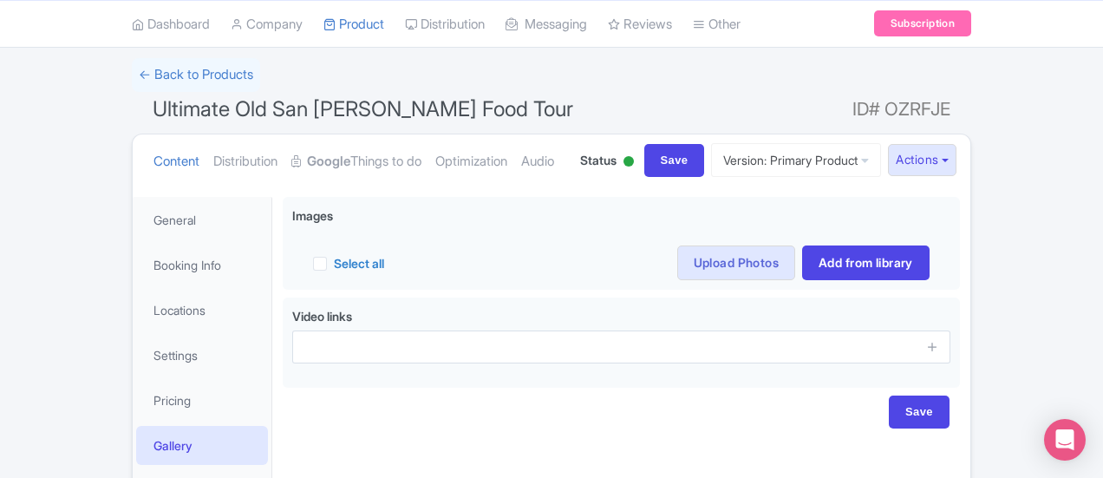
scroll to position [0, 0]
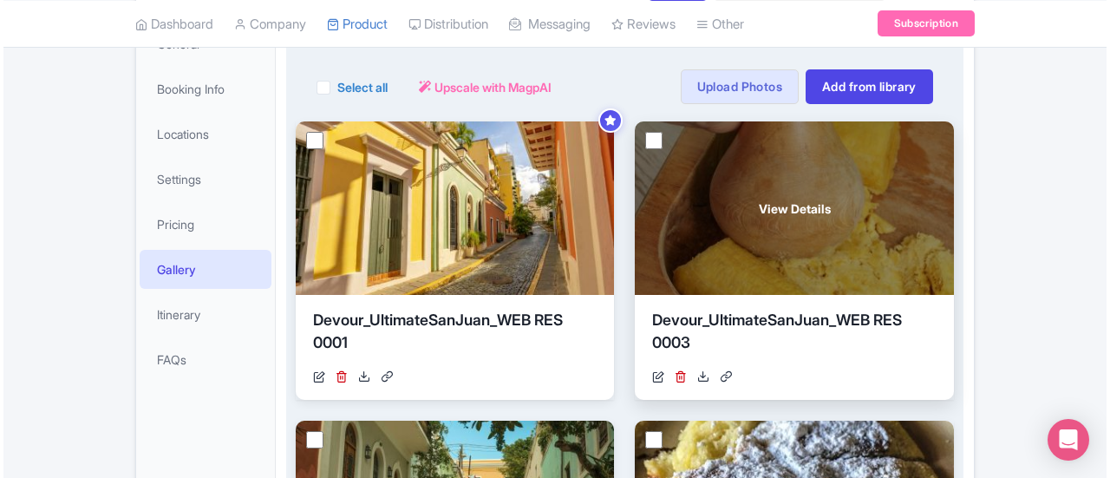
scroll to position [195, 0]
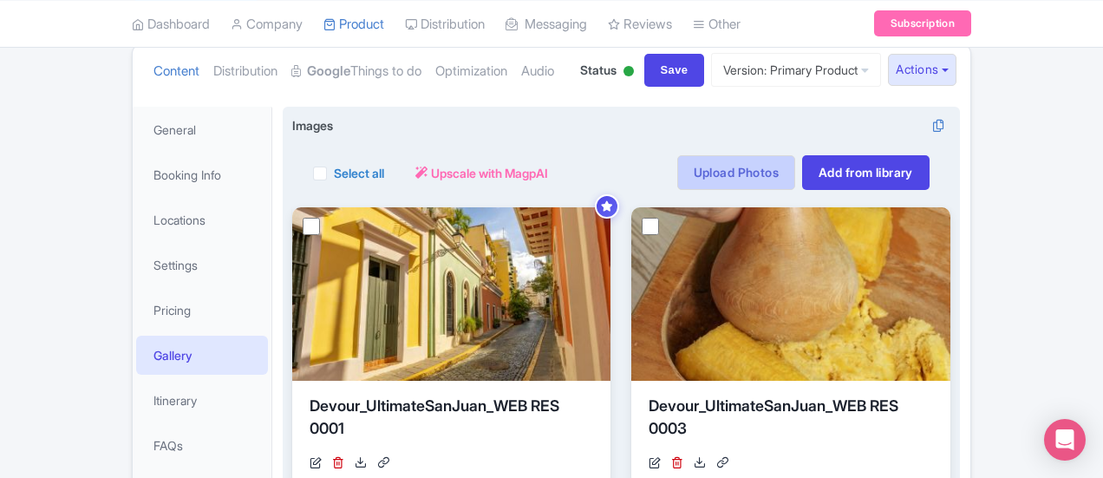
click at [795, 168] on link "Upload Photos" at bounding box center [736, 172] width 118 height 35
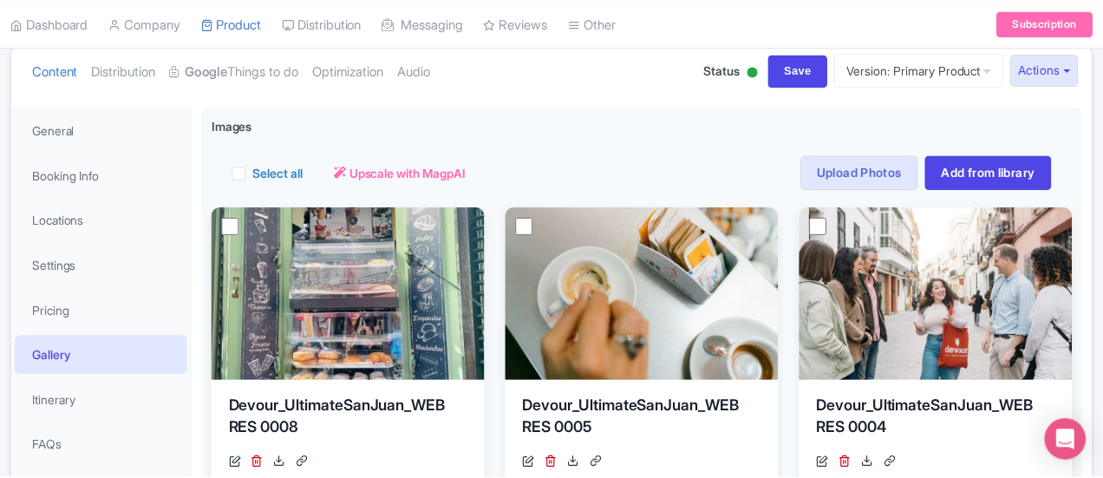
scroll to position [301, 0]
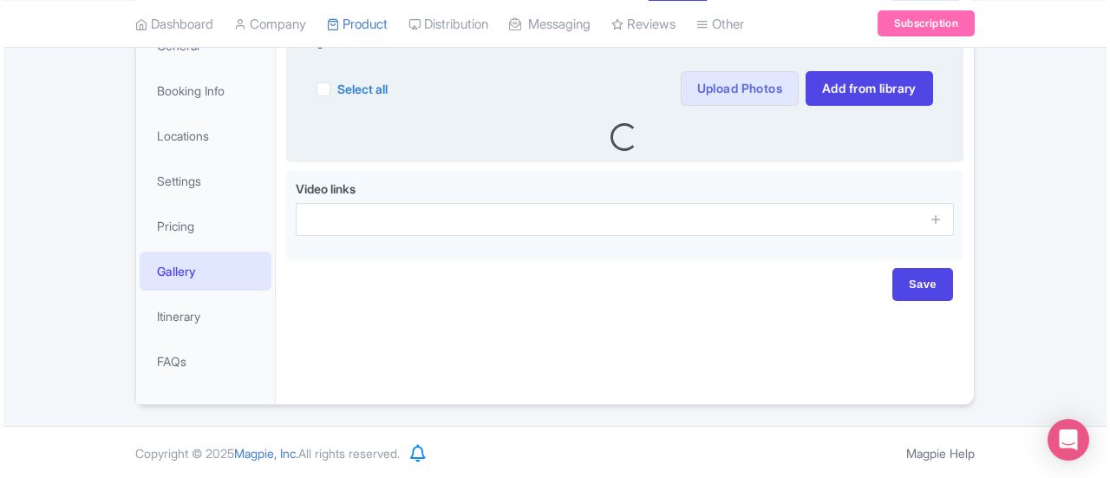
scroll to position [282, 0]
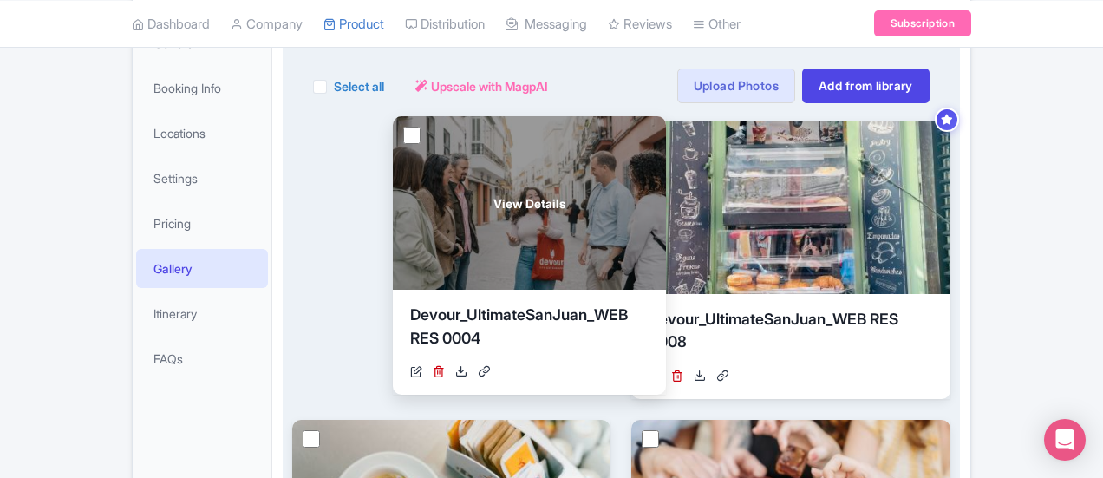
drag, startPoint x: 858, startPoint y: 182, endPoint x: 350, endPoint y: 178, distance: 508.0
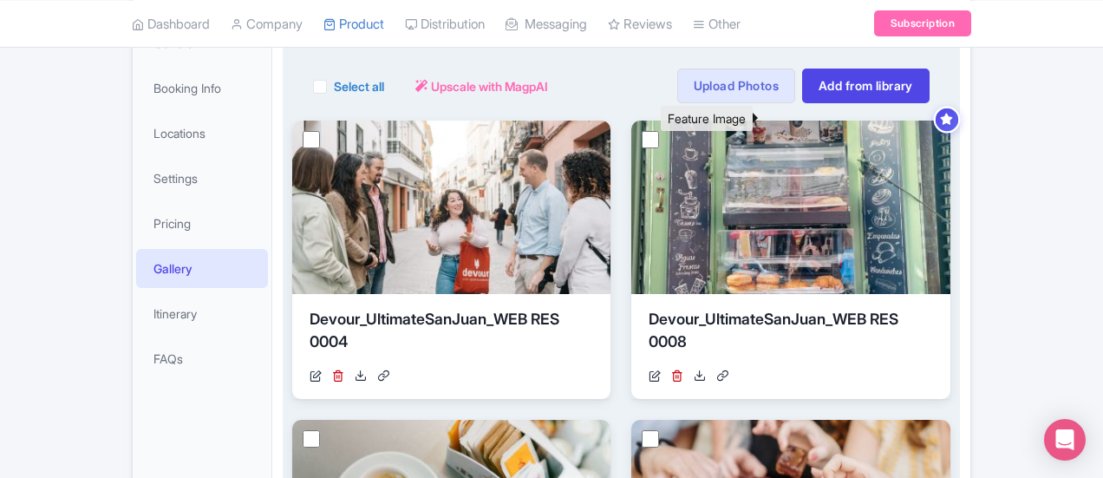
click at [940, 115] on icon at bounding box center [946, 119] width 13 height 11
click at [933, 124] on div at bounding box center [946, 120] width 27 height 27
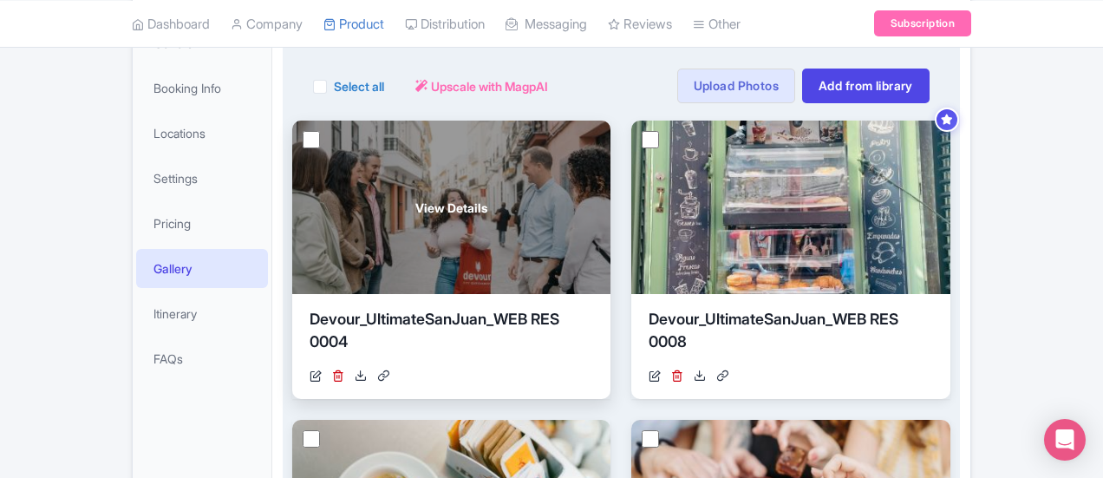
click at [460, 134] on div "View Details" at bounding box center [451, 206] width 318 height 173
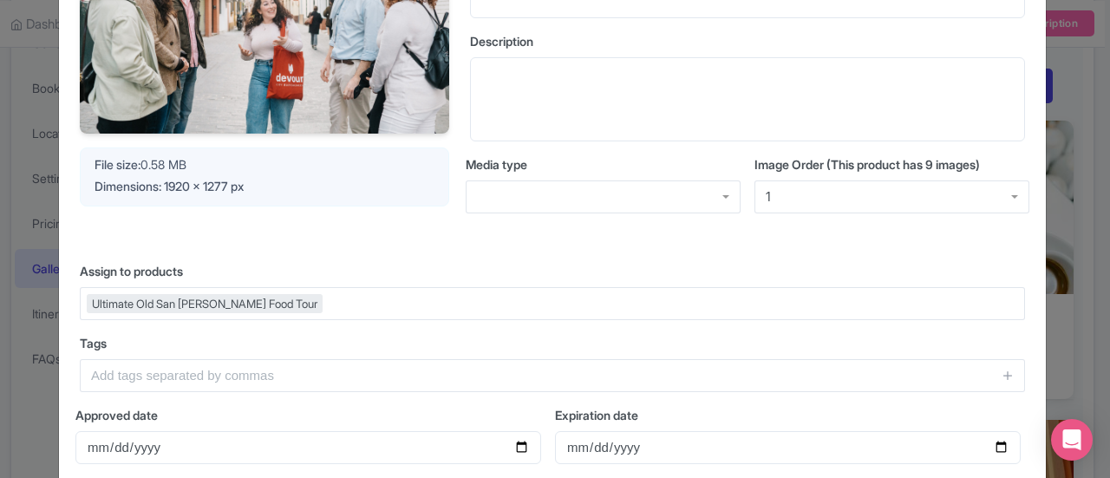
scroll to position [491, 0]
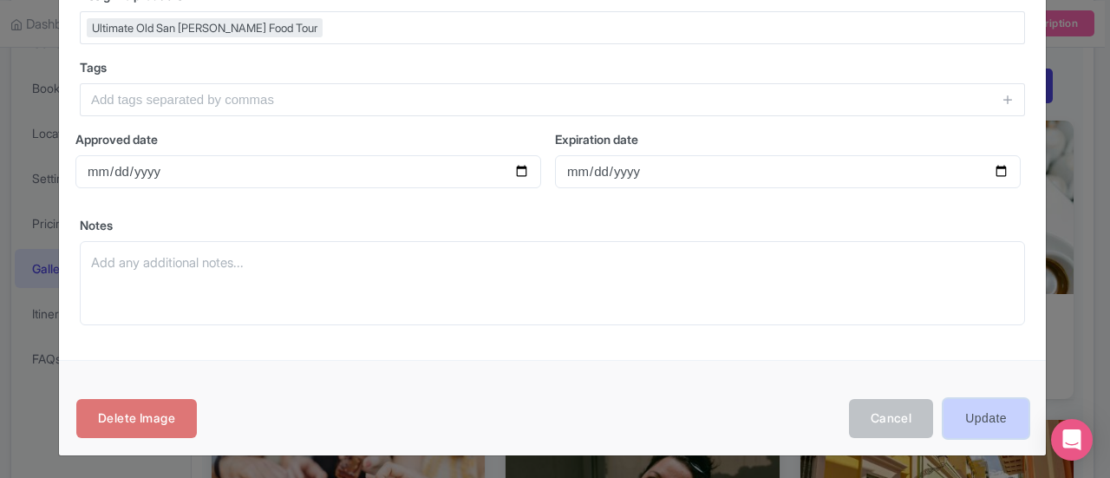
click at [974, 415] on input "Update" at bounding box center [985, 418] width 85 height 39
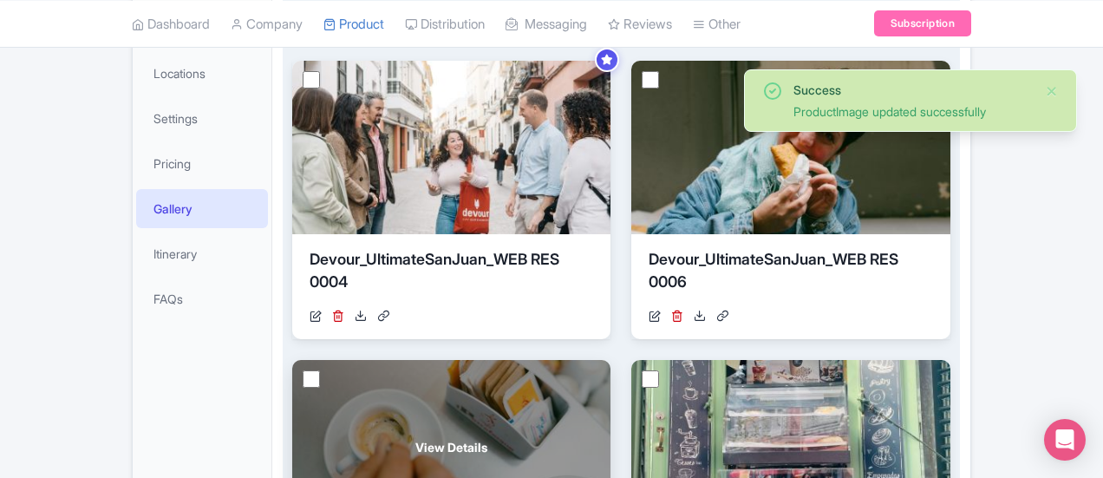
scroll to position [368, 0]
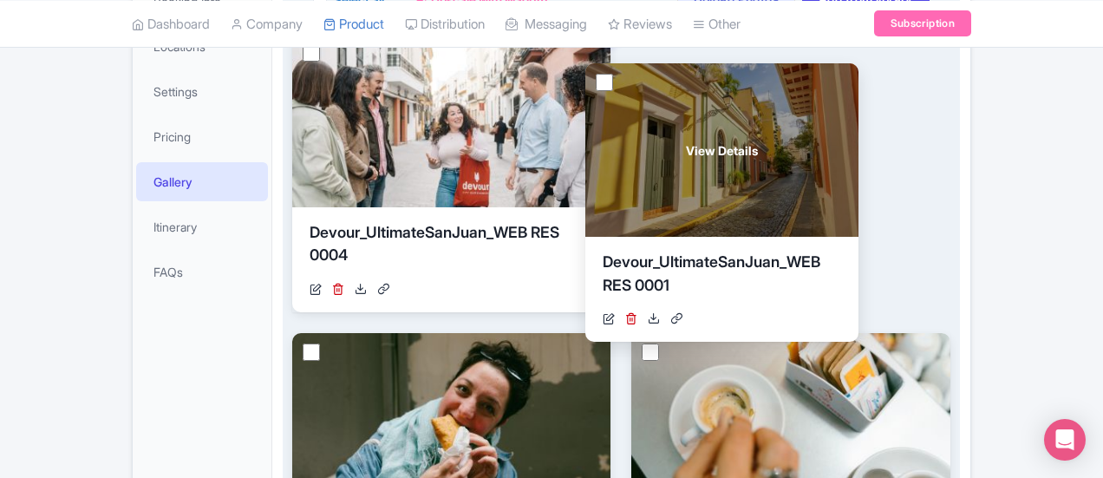
drag, startPoint x: 836, startPoint y: 404, endPoint x: 541, endPoint y: 135, distance: 398.9
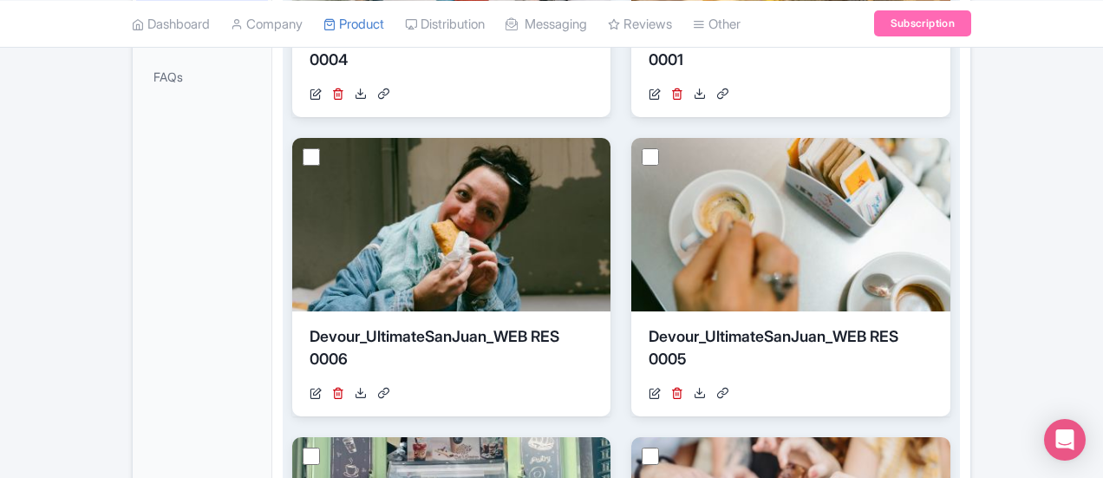
scroll to position [715, 0]
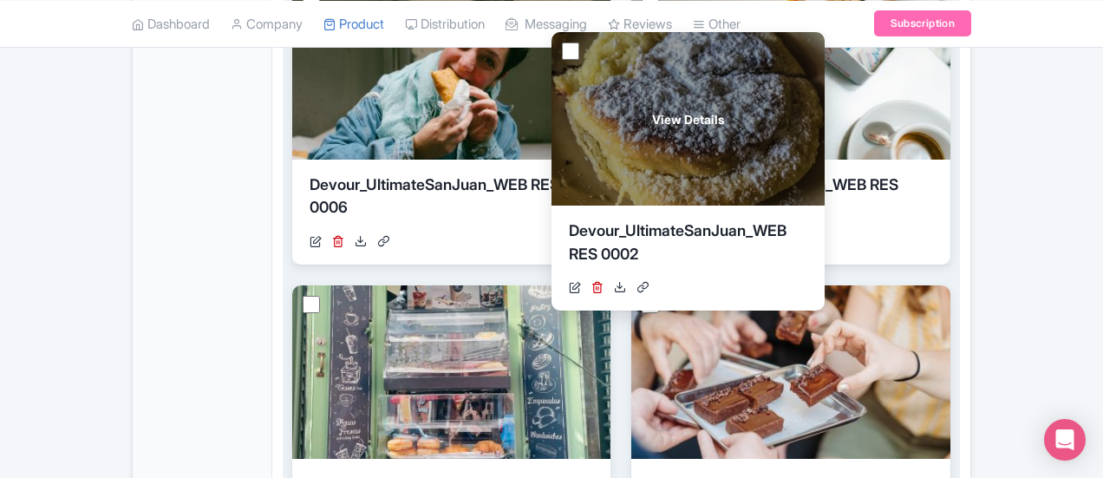
drag, startPoint x: 811, startPoint y: 398, endPoint x: 483, endPoint y: 145, distance: 414.8
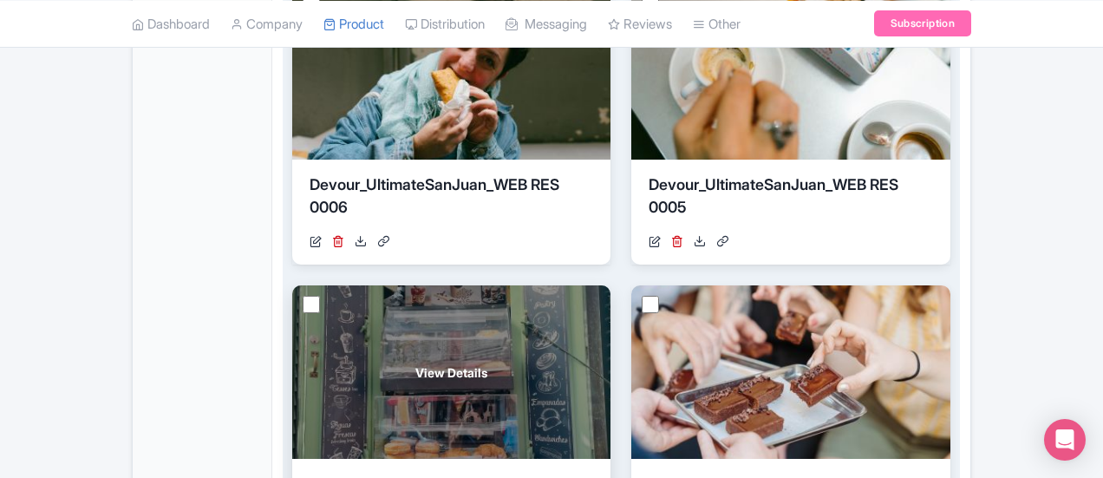
scroll to position [628, 0]
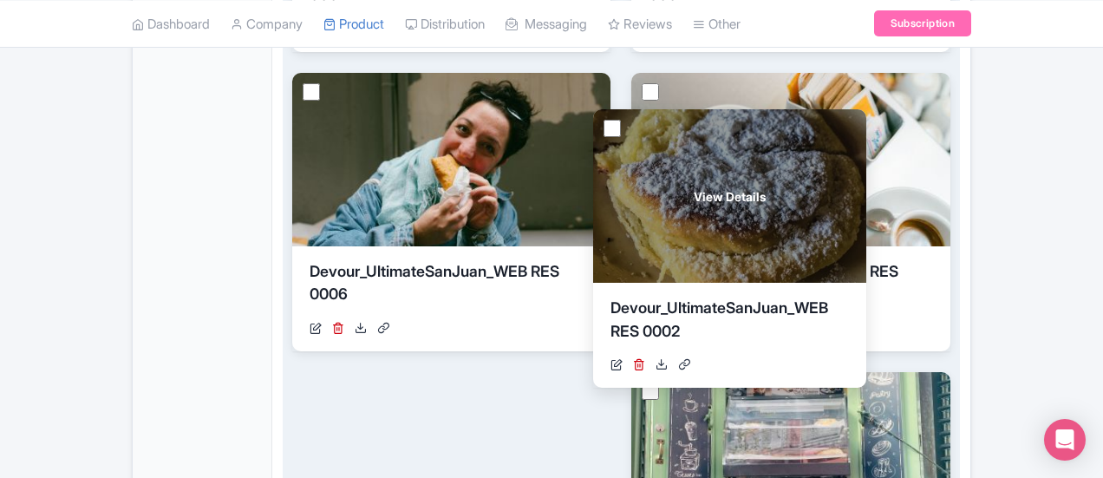
drag, startPoint x: 520, startPoint y: 414, endPoint x: 527, endPoint y: 152, distance: 262.8
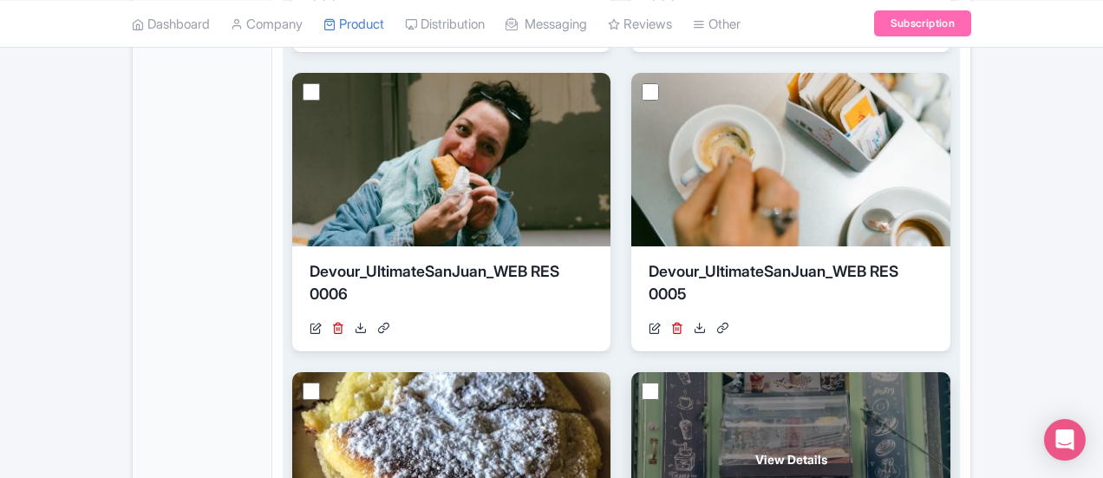
scroll to position [455, 0]
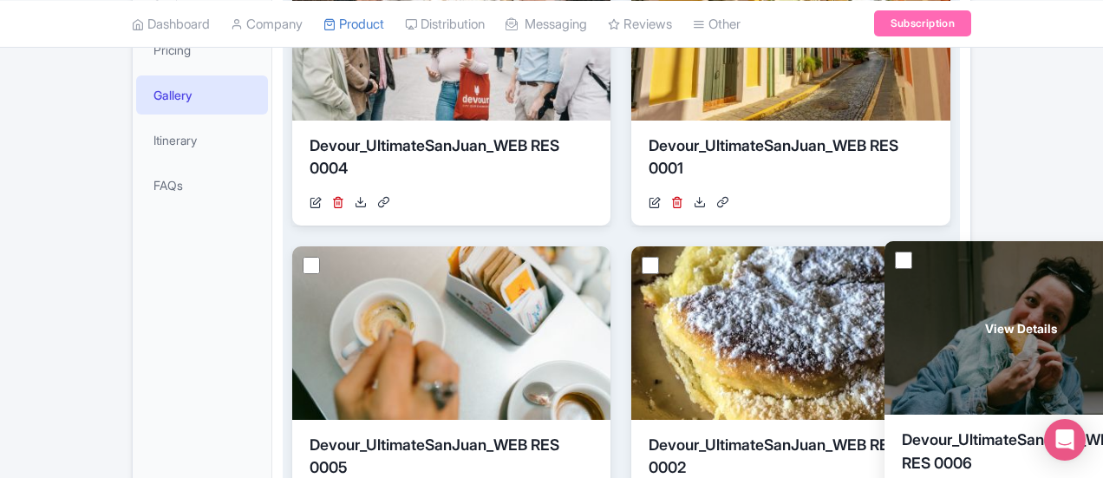
drag, startPoint x: 826, startPoint y: 120, endPoint x: 830, endPoint y: 414, distance: 293.9
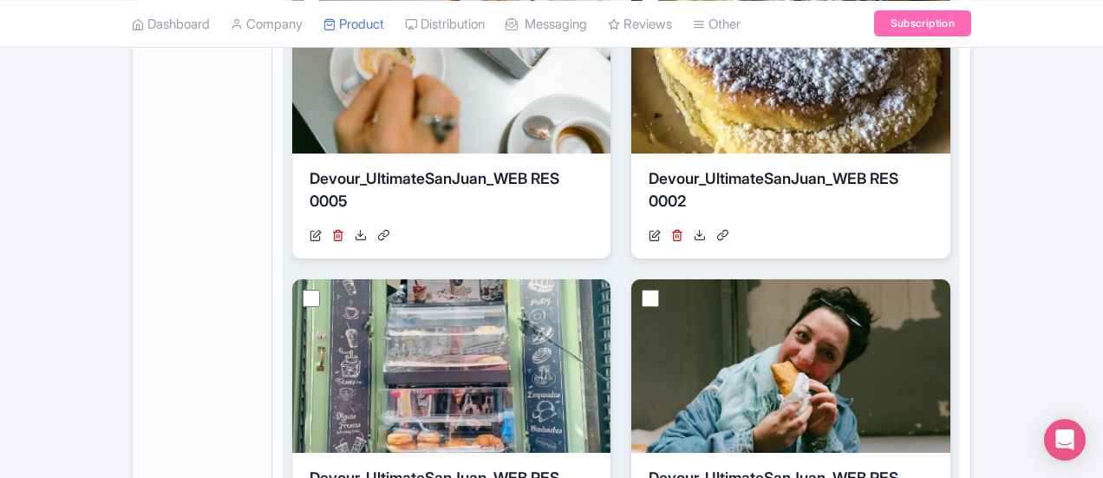
scroll to position [713, 0]
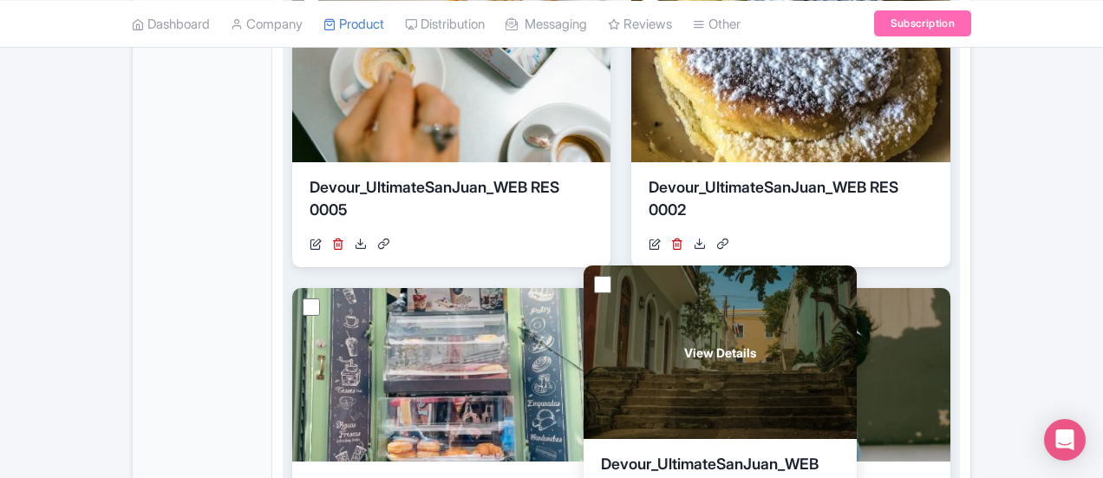
drag, startPoint x: 841, startPoint y: 381, endPoint x: 523, endPoint y: 365, distance: 318.5
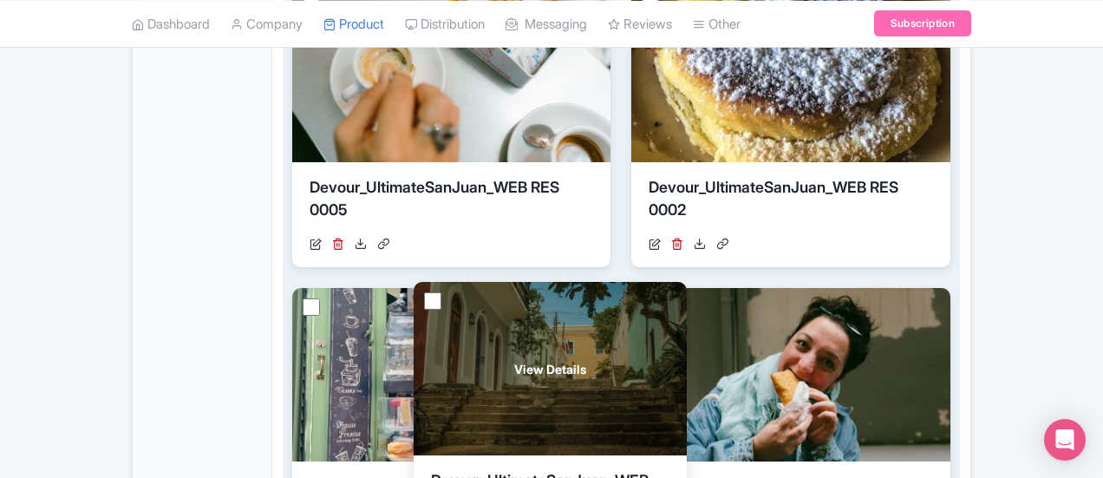
drag, startPoint x: 558, startPoint y: 383, endPoint x: 364, endPoint y: 377, distance: 194.3
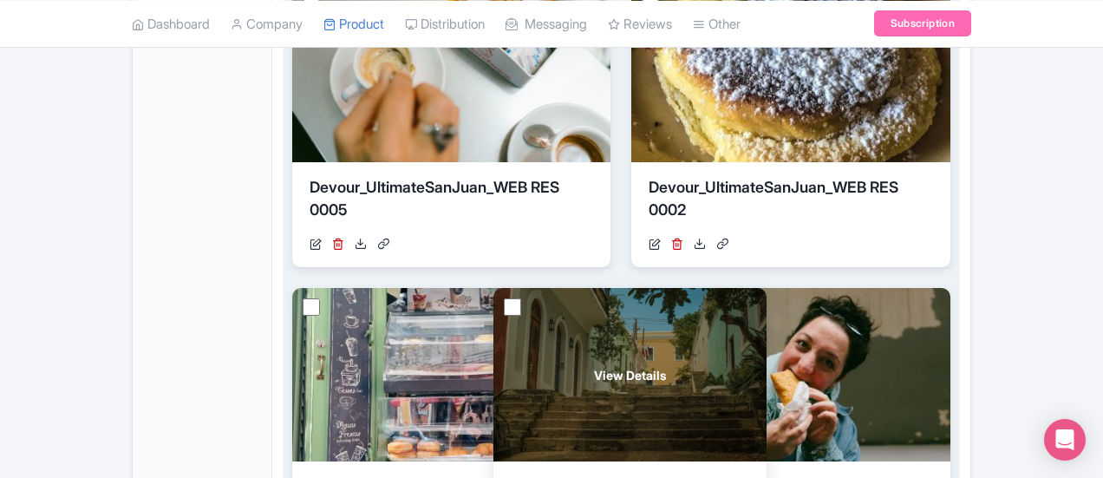
drag, startPoint x: 354, startPoint y: 388, endPoint x: 555, endPoint y: 389, distance: 201.1
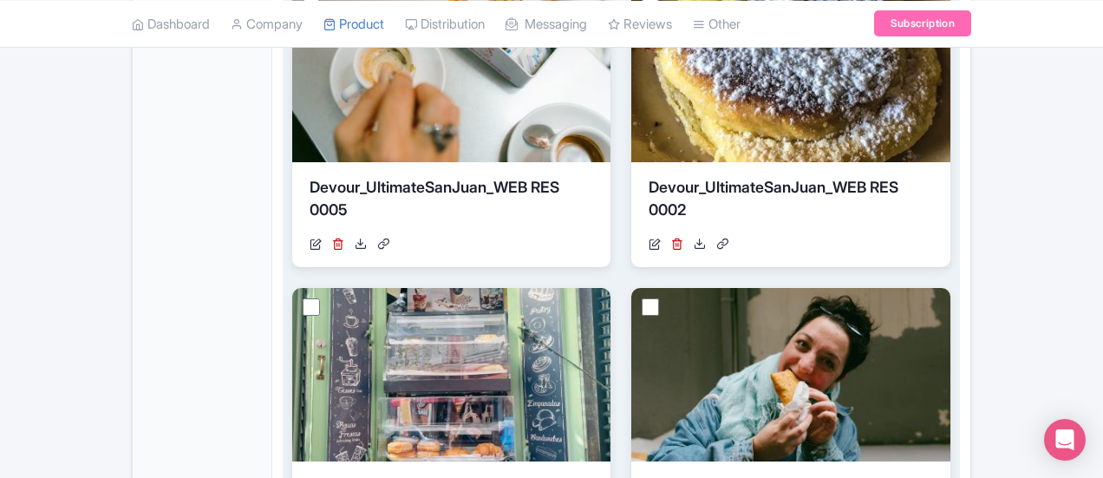
drag, startPoint x: 569, startPoint y: 375, endPoint x: 717, endPoint y: 367, distance: 148.5
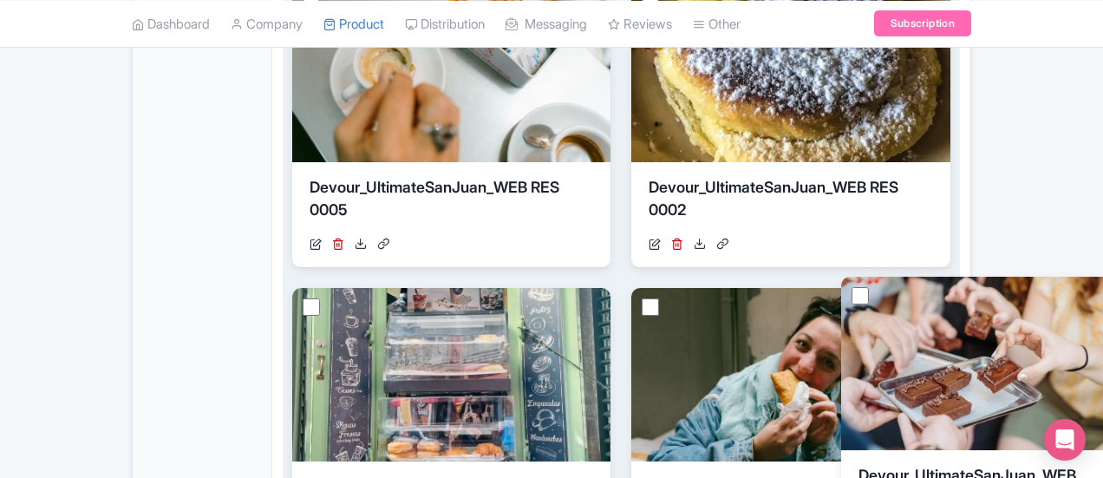
drag, startPoint x: 717, startPoint y: 367, endPoint x: 985, endPoint y: 358, distance: 268.0
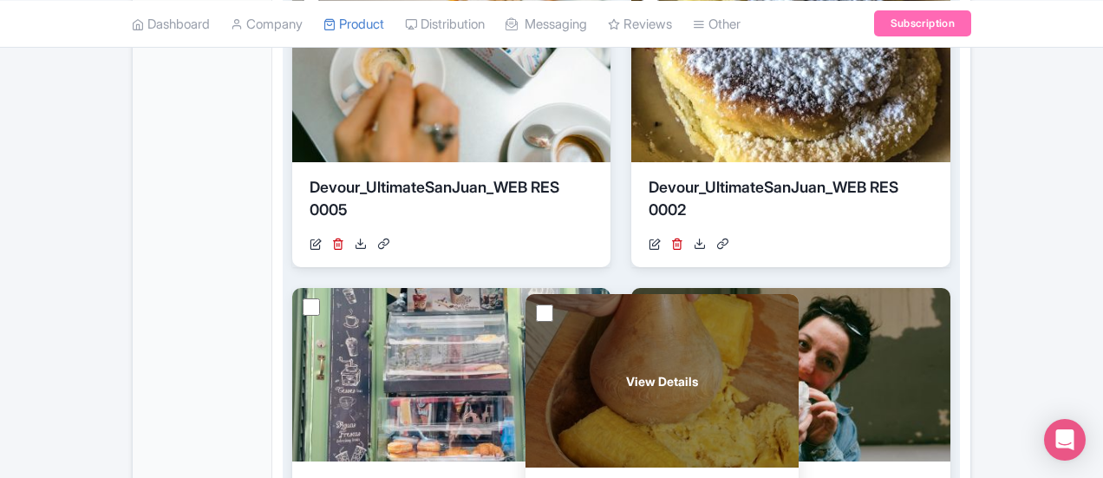
drag, startPoint x: 954, startPoint y: 361, endPoint x: 628, endPoint y: 368, distance: 326.0
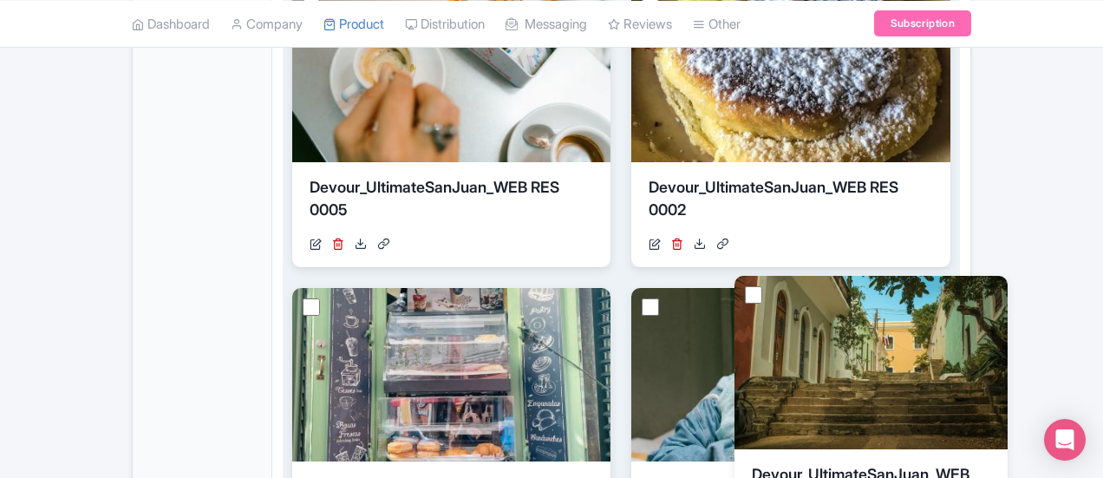
drag, startPoint x: 409, startPoint y: 355, endPoint x: 813, endPoint y: 354, distance: 404.0
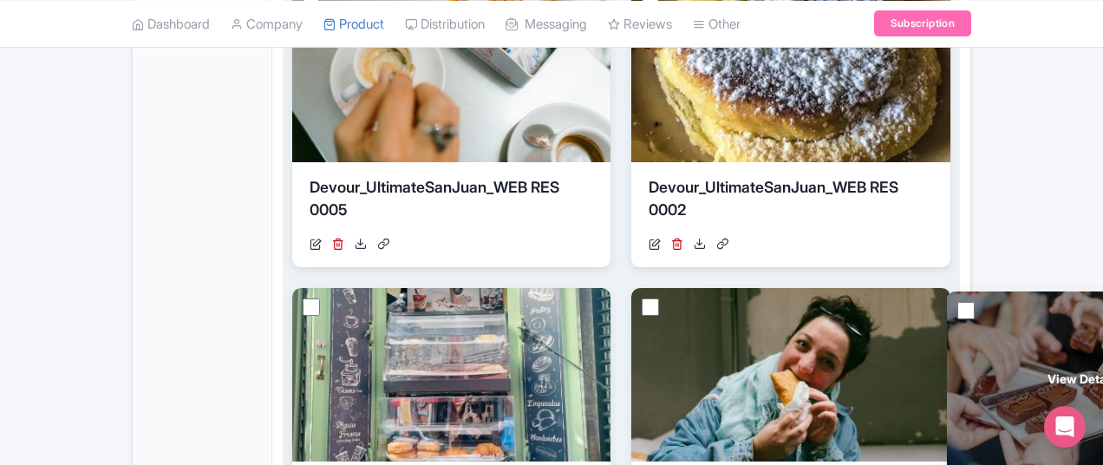
drag, startPoint x: 341, startPoint y: 374, endPoint x: 941, endPoint y: 372, distance: 600.8
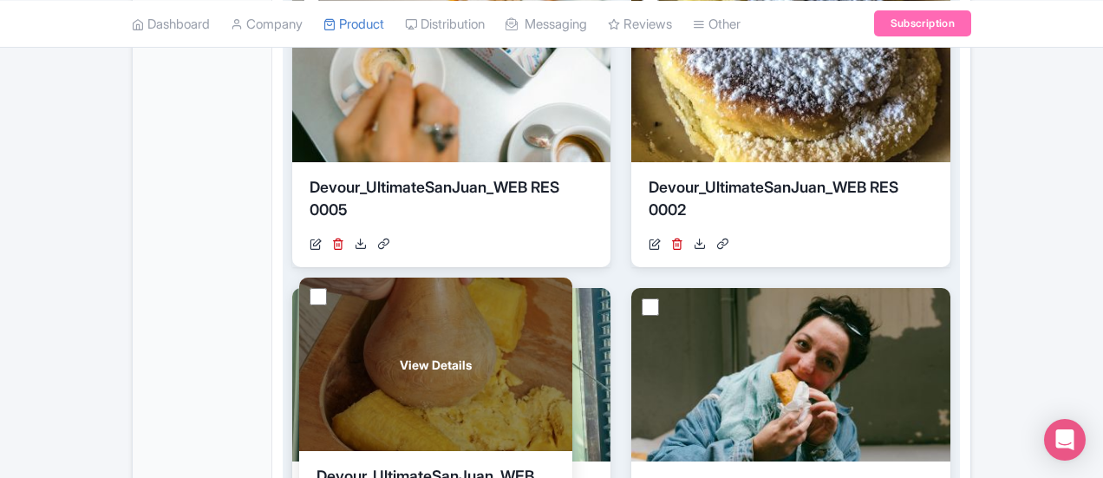
drag, startPoint x: 695, startPoint y: 346, endPoint x: 328, endPoint y: 335, distance: 367.7
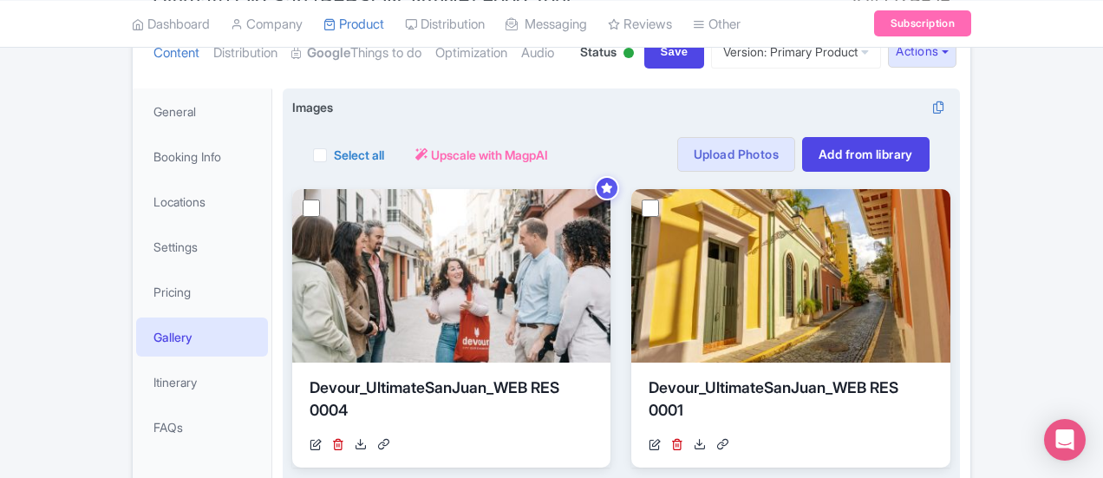
scroll to position [19, 0]
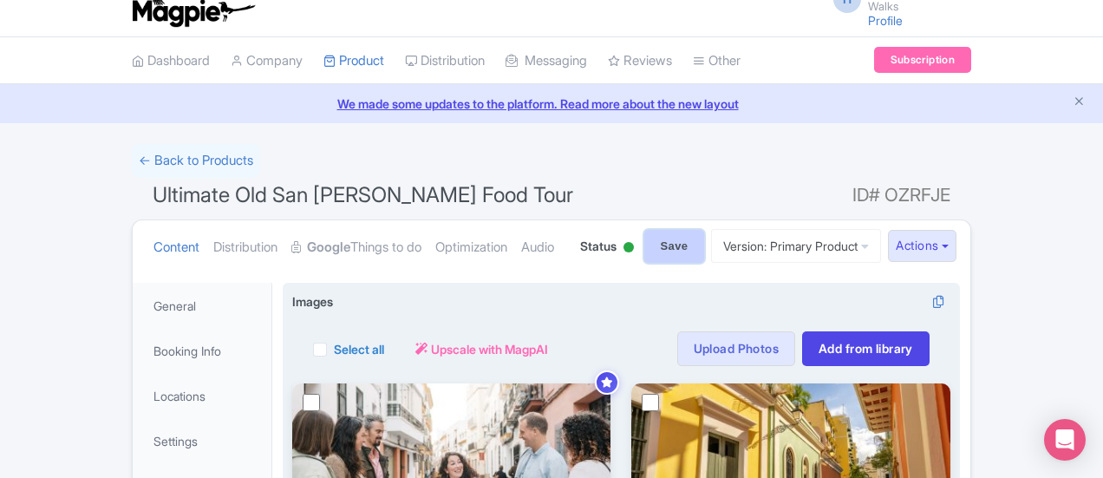
click at [705, 238] on input "Save" at bounding box center [674, 246] width 61 height 33
type input "Saving..."
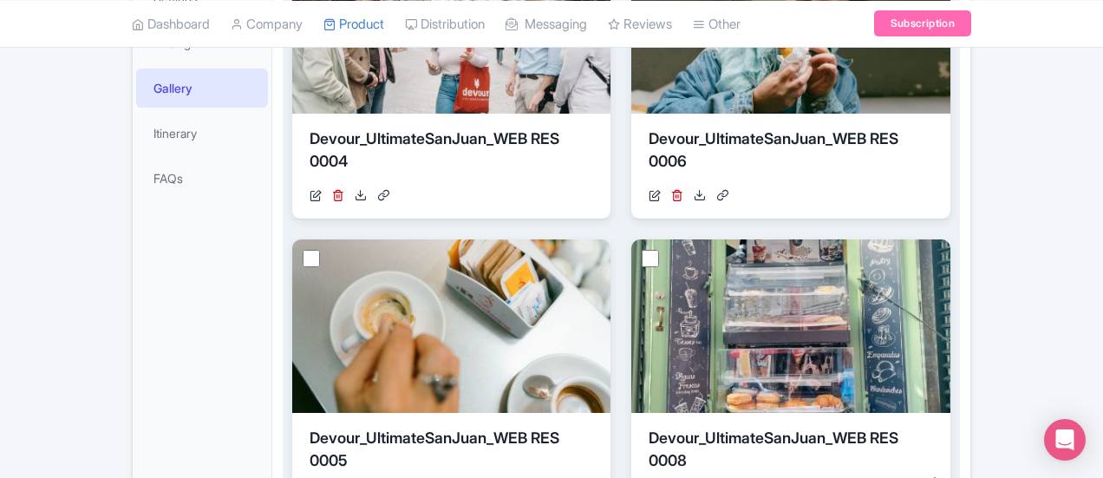
scroll to position [366, 0]
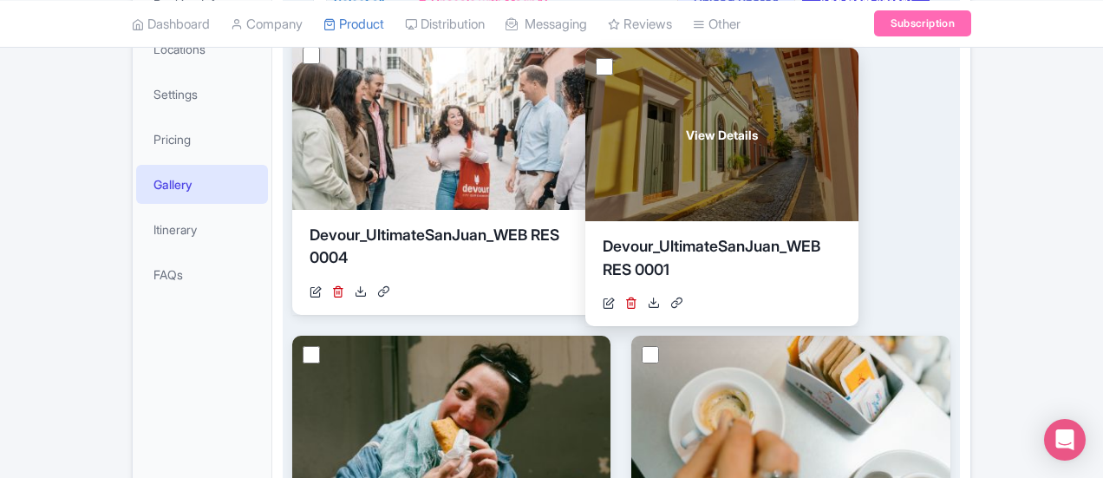
drag, startPoint x: 850, startPoint y: 401, endPoint x: 555, endPoint y: 114, distance: 412.0
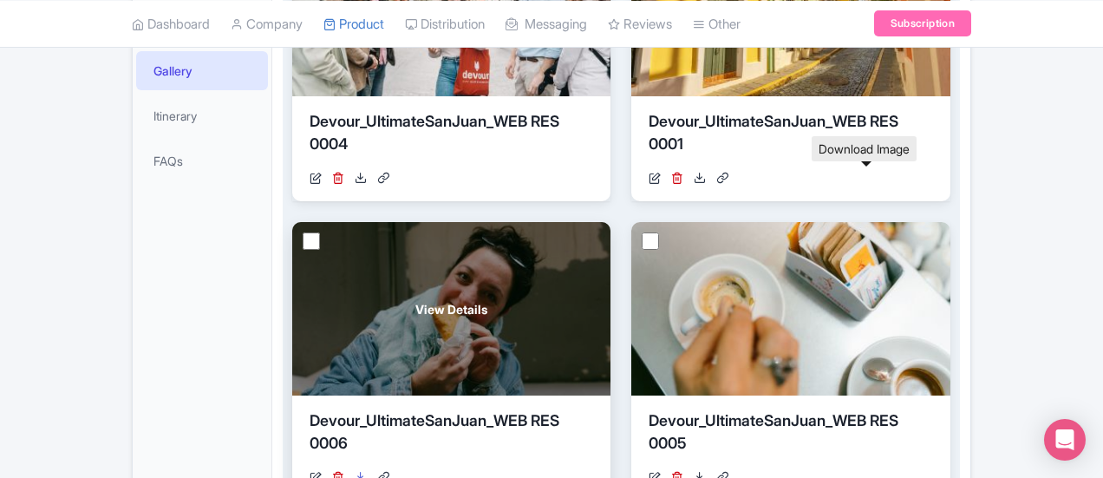
scroll to position [453, 0]
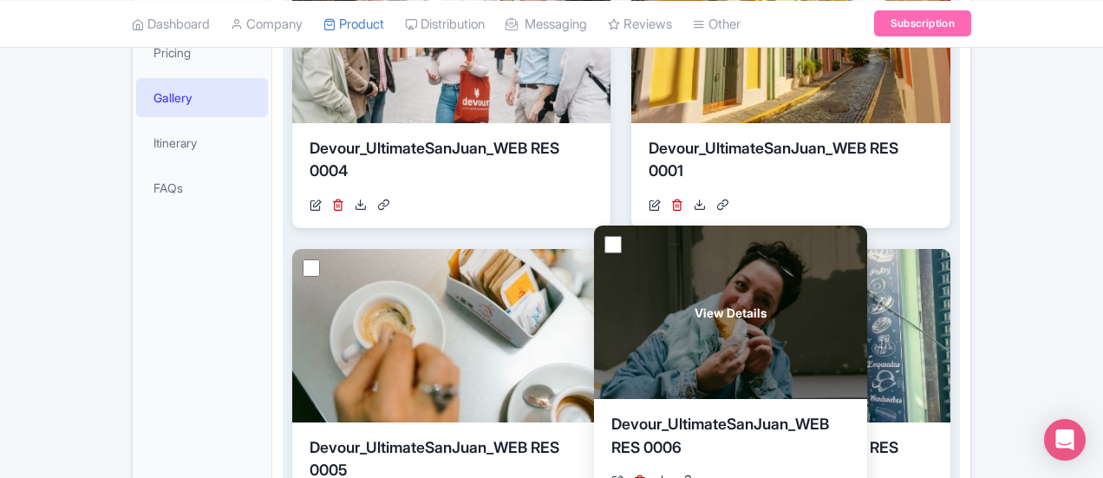
drag, startPoint x: 817, startPoint y: 133, endPoint x: 531, endPoint y: 410, distance: 398.5
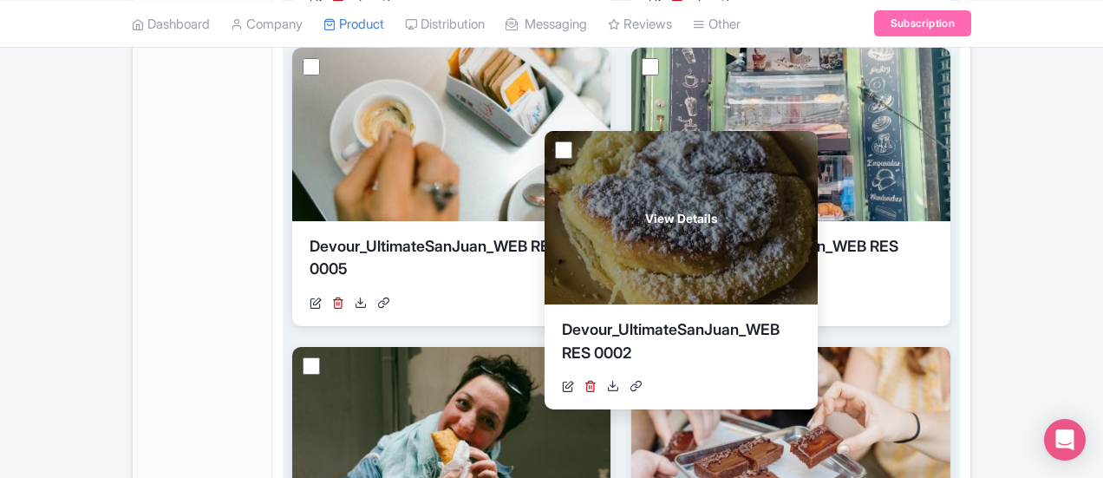
scroll to position [626, 0]
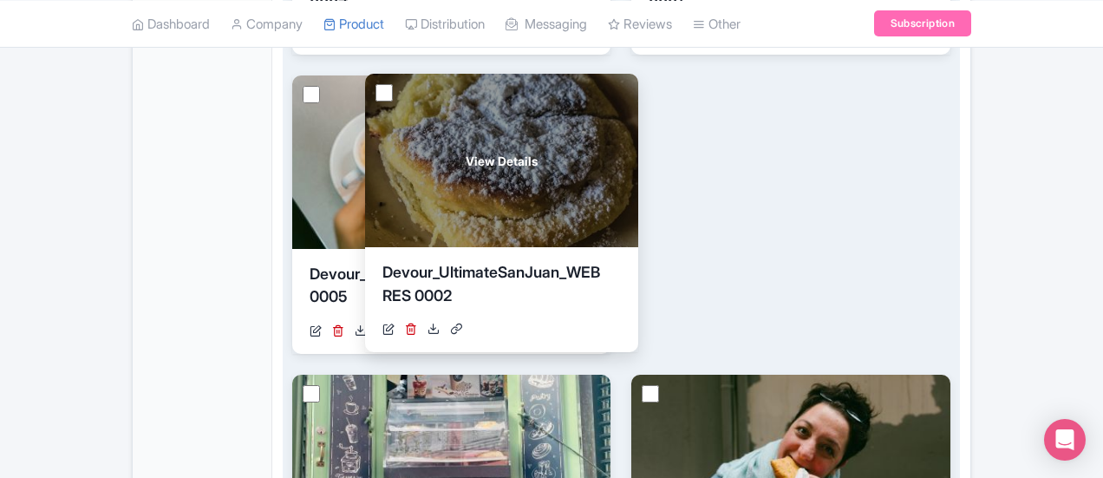
drag, startPoint x: 855, startPoint y: 375, endPoint x: 333, endPoint y: 160, distance: 564.4
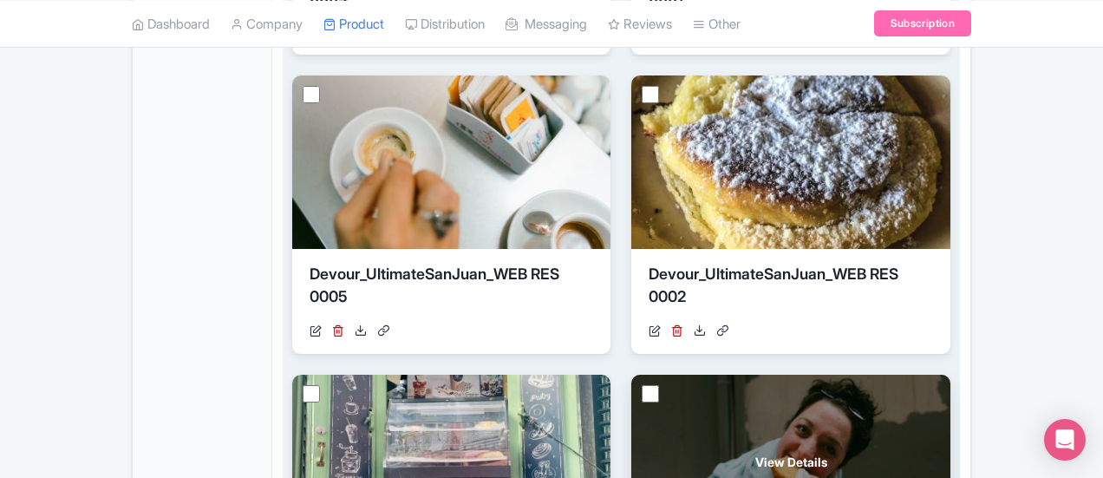
scroll to position [799, 0]
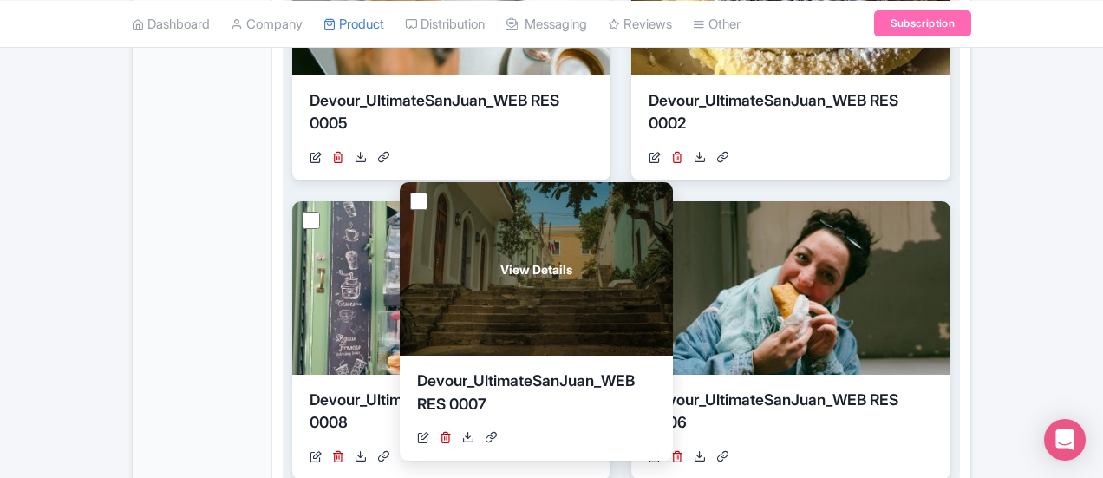
drag, startPoint x: 849, startPoint y: 320, endPoint x: 369, endPoint y: 303, distance: 479.7
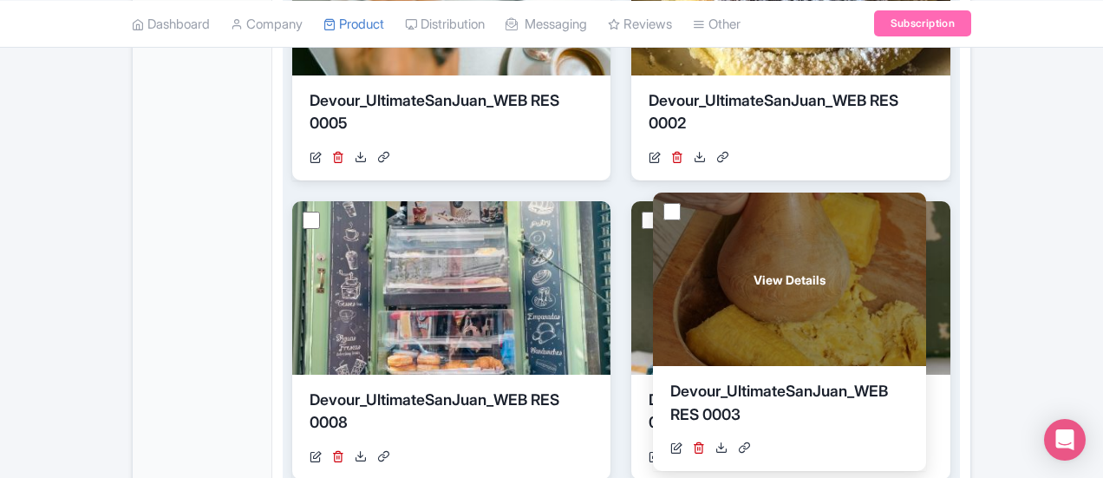
drag, startPoint x: 851, startPoint y: 306, endPoint x: 624, endPoint y: 298, distance: 227.3
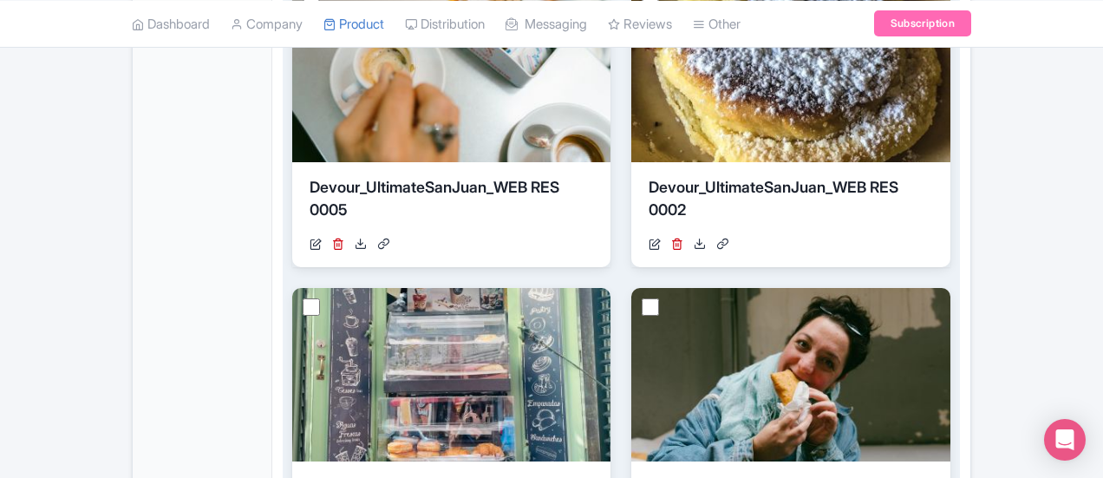
scroll to position [1059, 0]
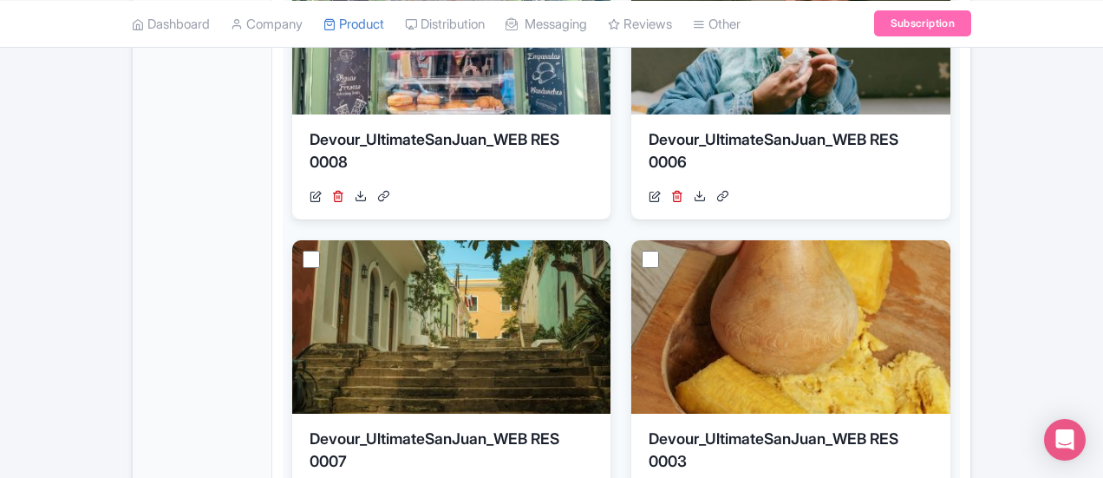
type input "Saving..."
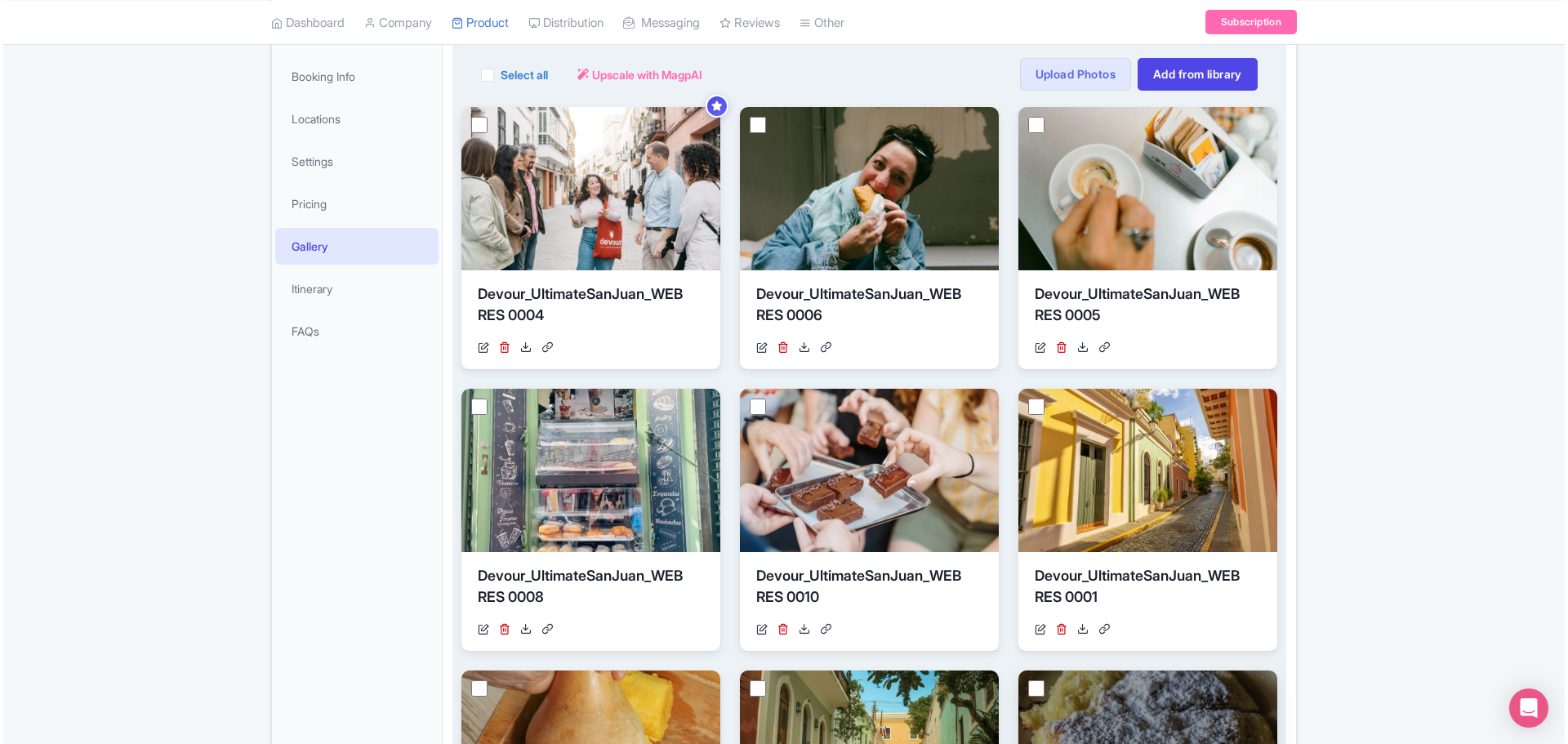
scroll to position [509, 0]
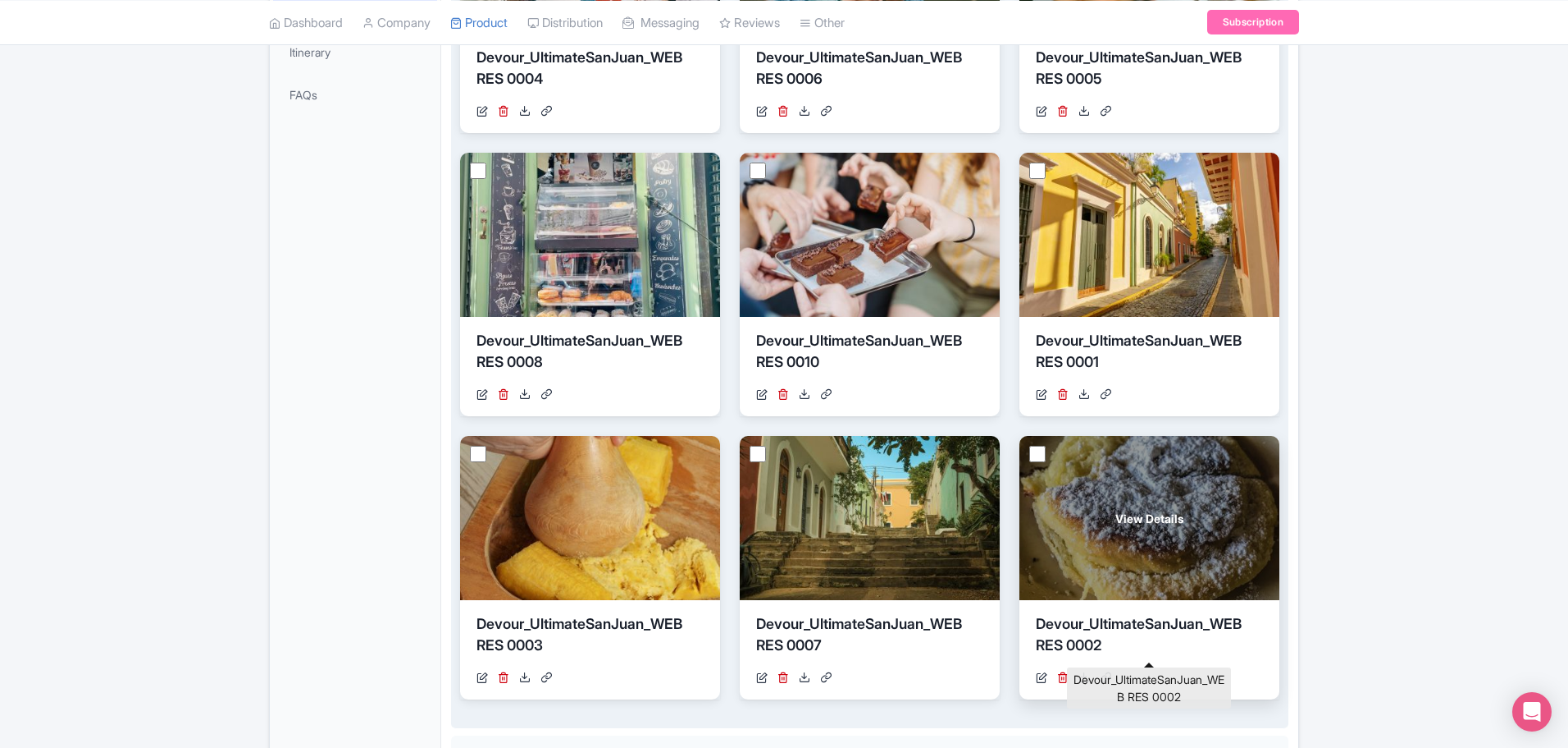
click at [1043, 452] on div "Devour_UltimateSanJuan_WEB RES 0002" at bounding box center [1150, 638] width 227 height 49
click at [1043, 452] on span "View Details" at bounding box center [1150, 518] width 68 height 17
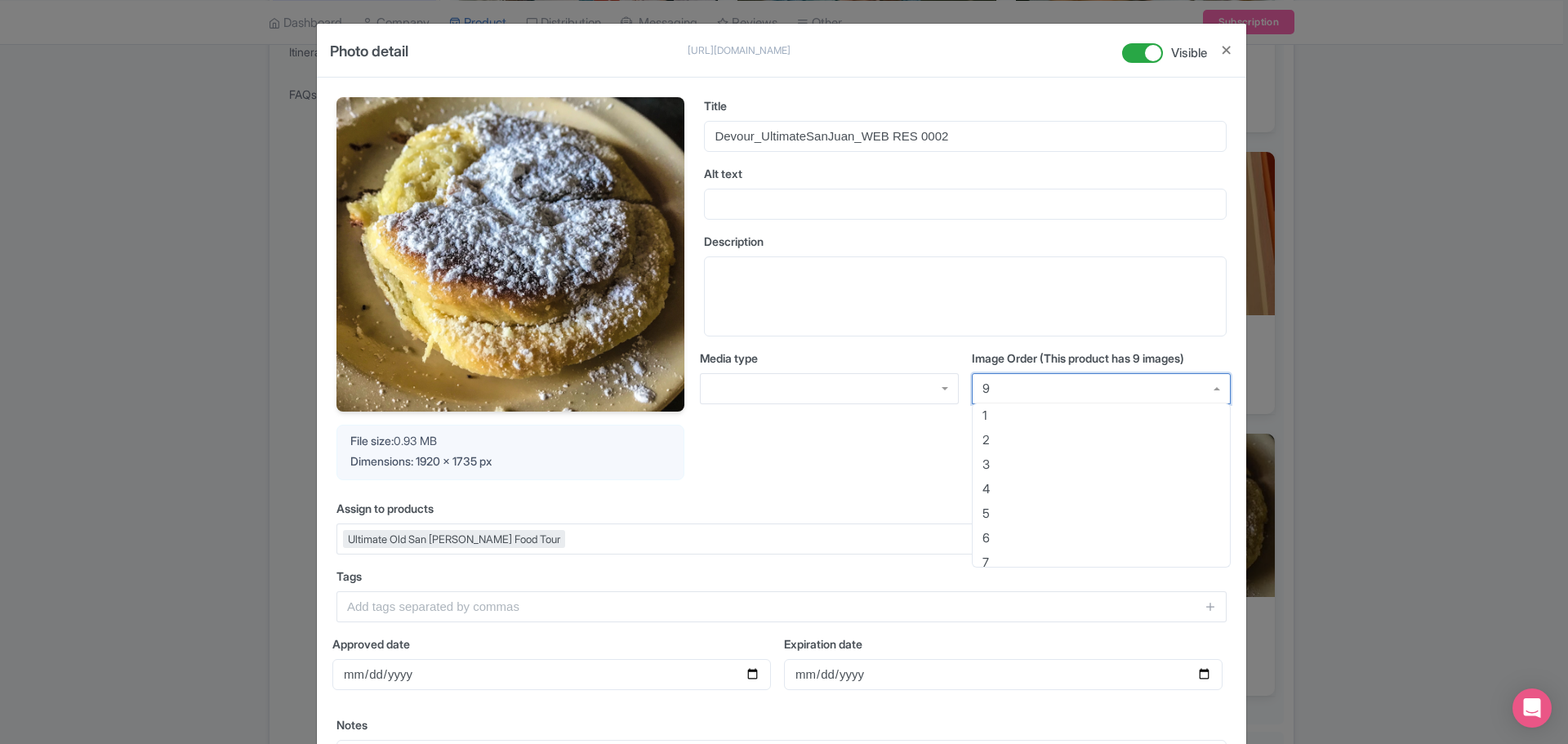
click at [1038, 393] on div "9" at bounding box center [1102, 388] width 259 height 31
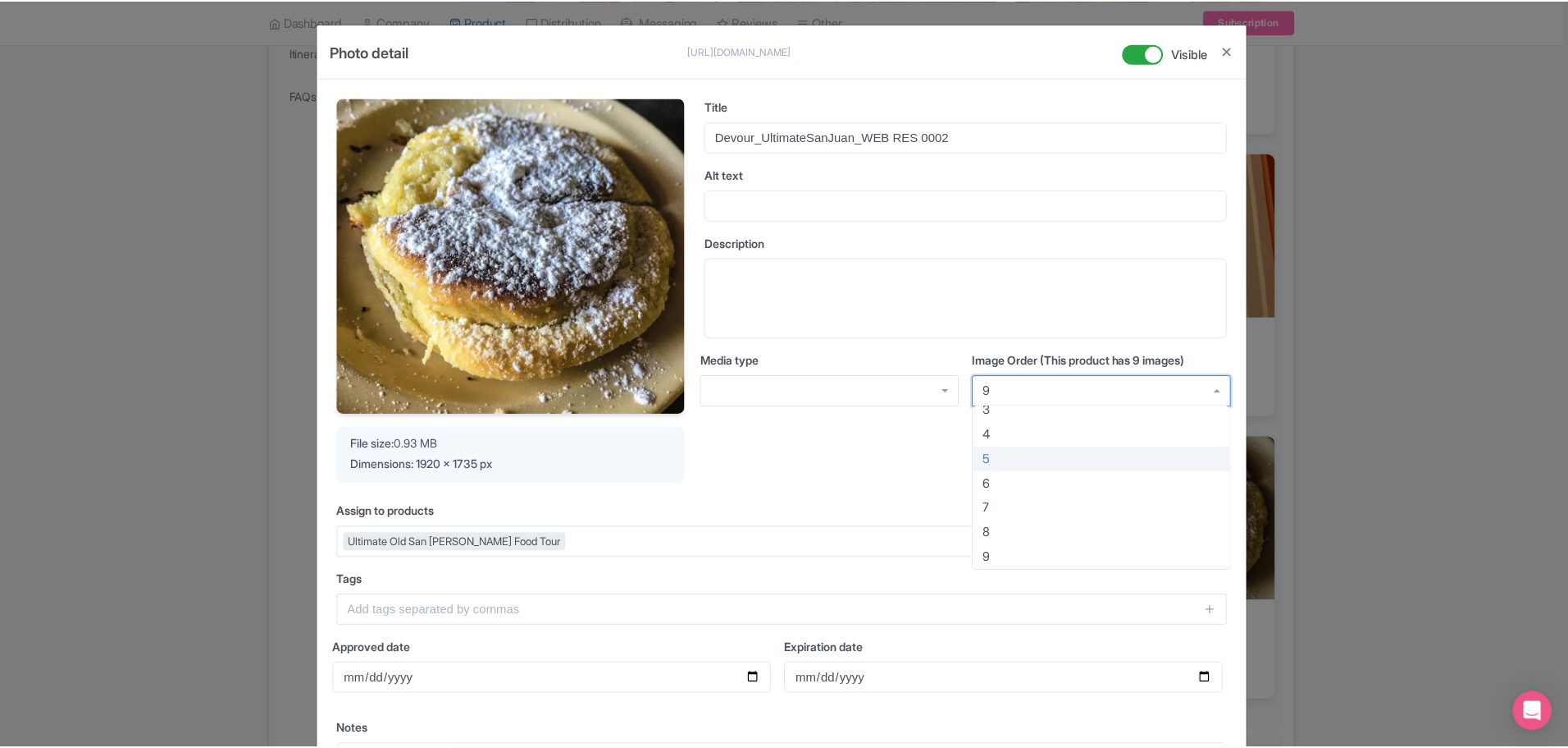
scroll to position [0, 0]
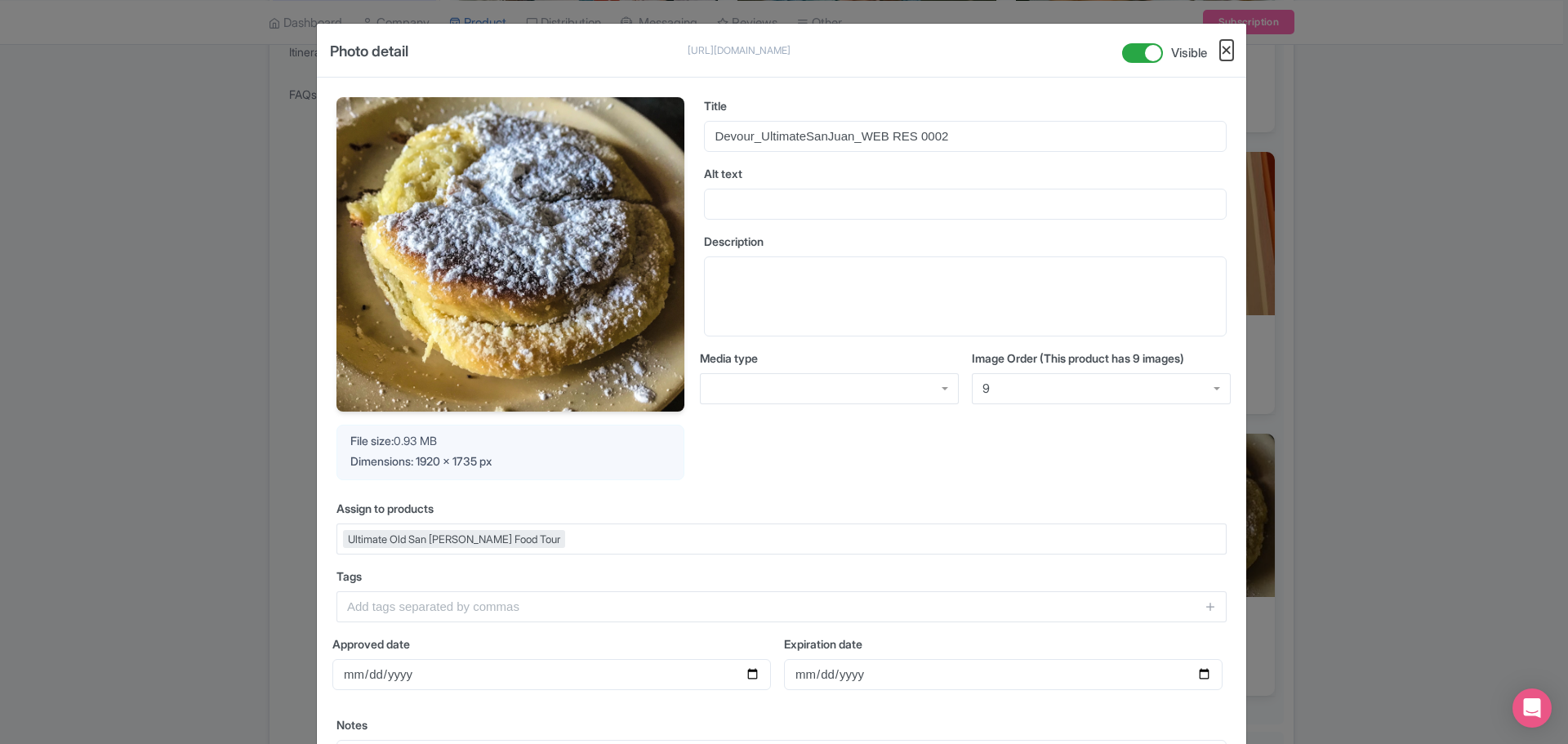
click at [1038, 53] on button "Close" at bounding box center [1227, 50] width 13 height 21
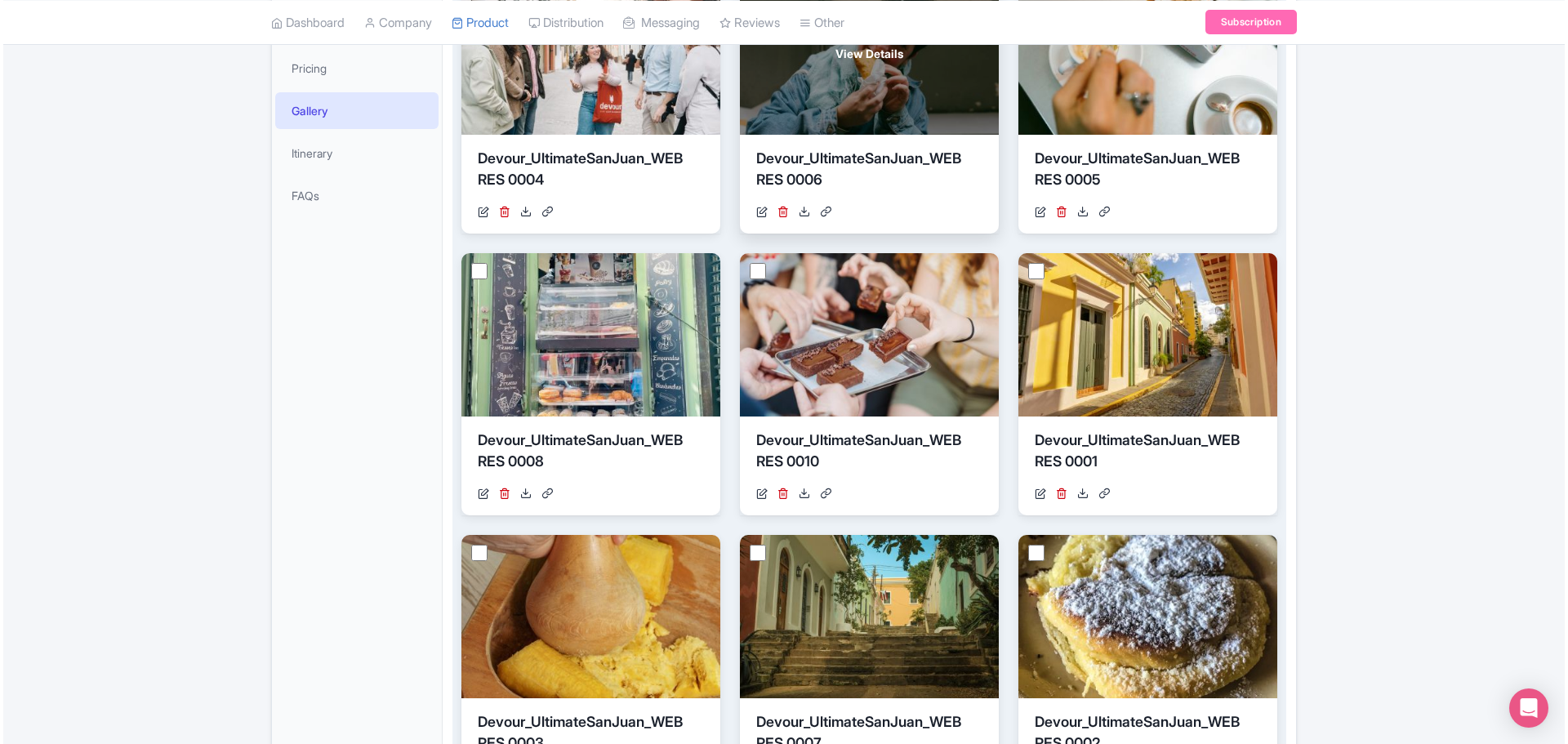
scroll to position [264, 0]
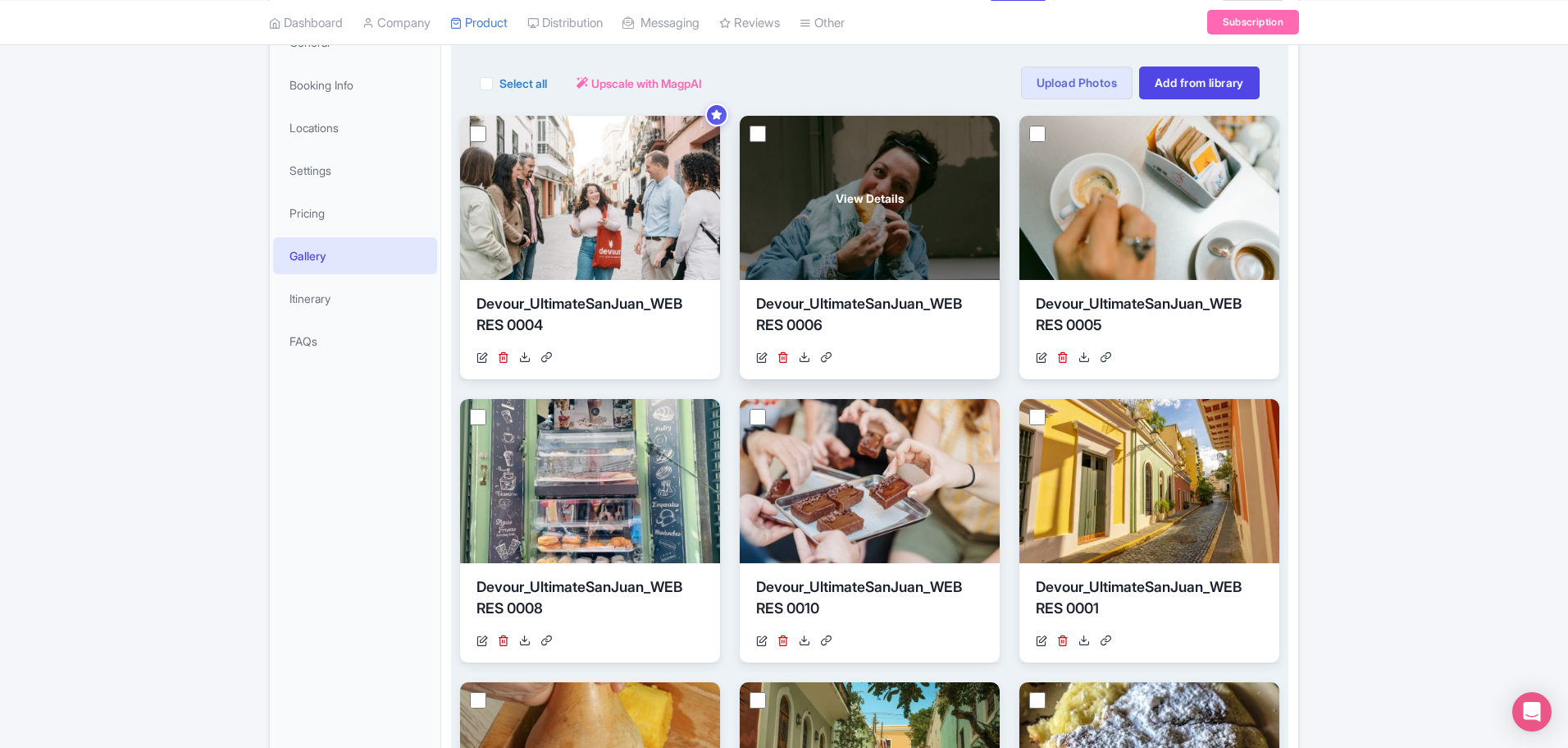
click at [875, 209] on div "View Details" at bounding box center [870, 197] width 260 height 164
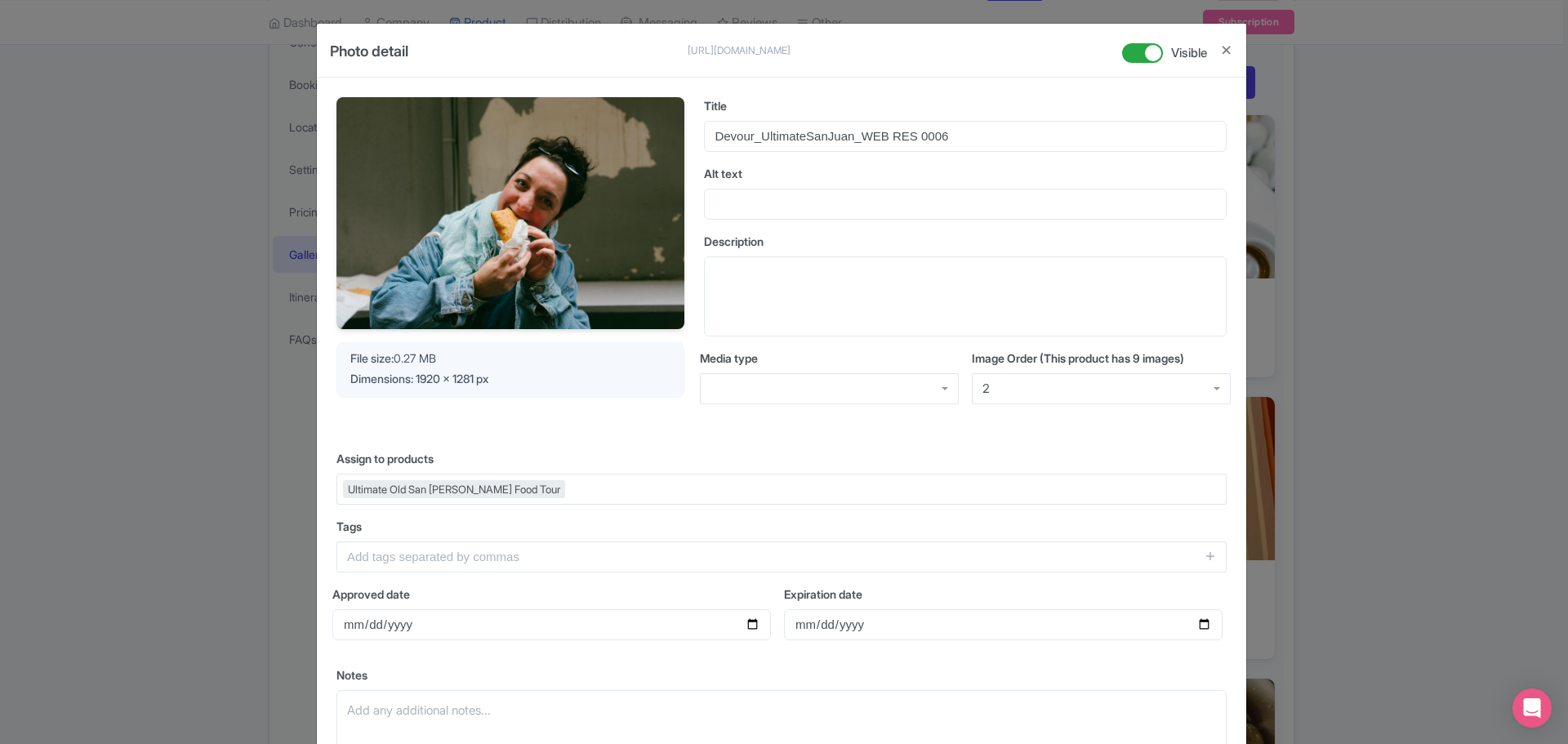
click at [1038, 384] on div "2" at bounding box center [1102, 388] width 259 height 31
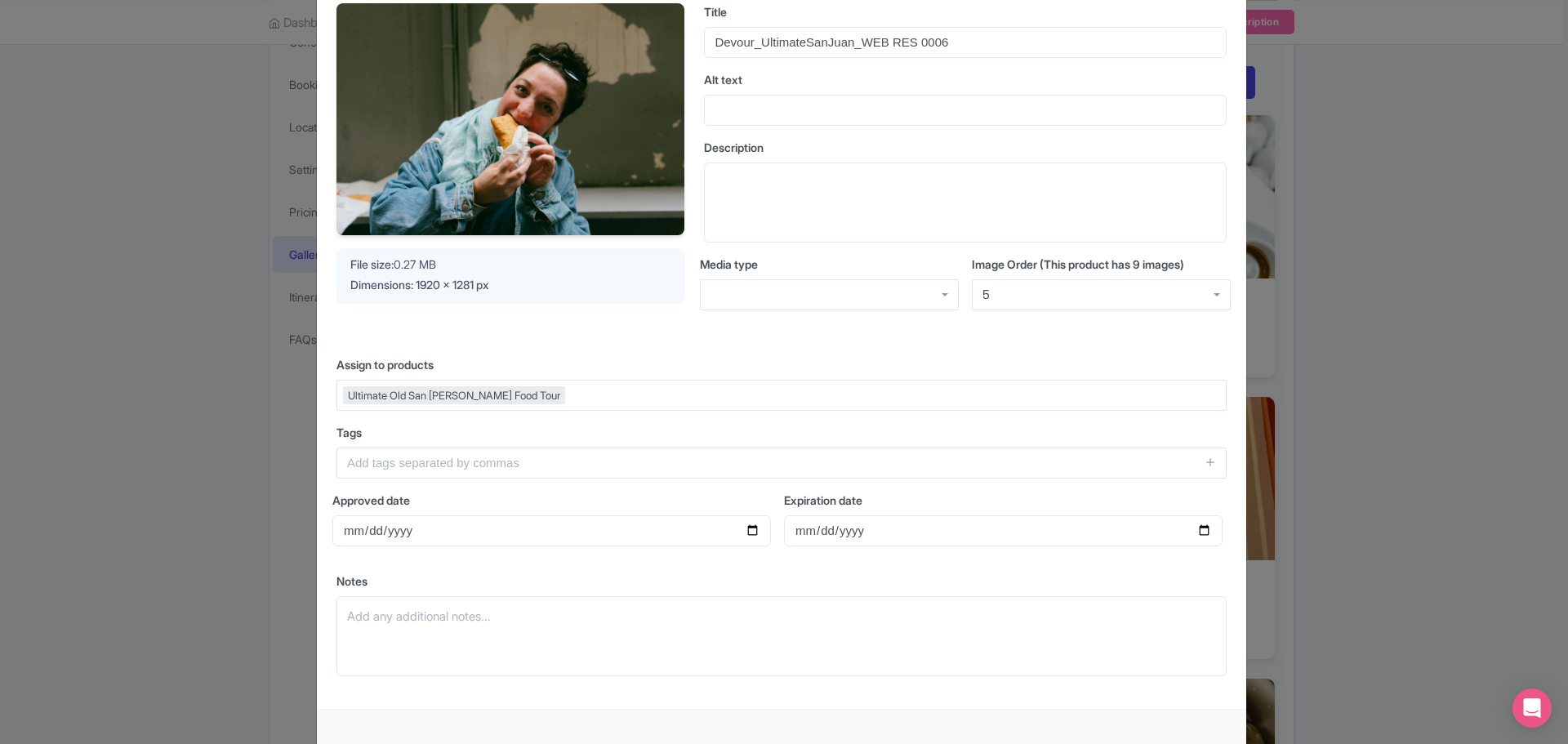
scroll to position [171, 0]
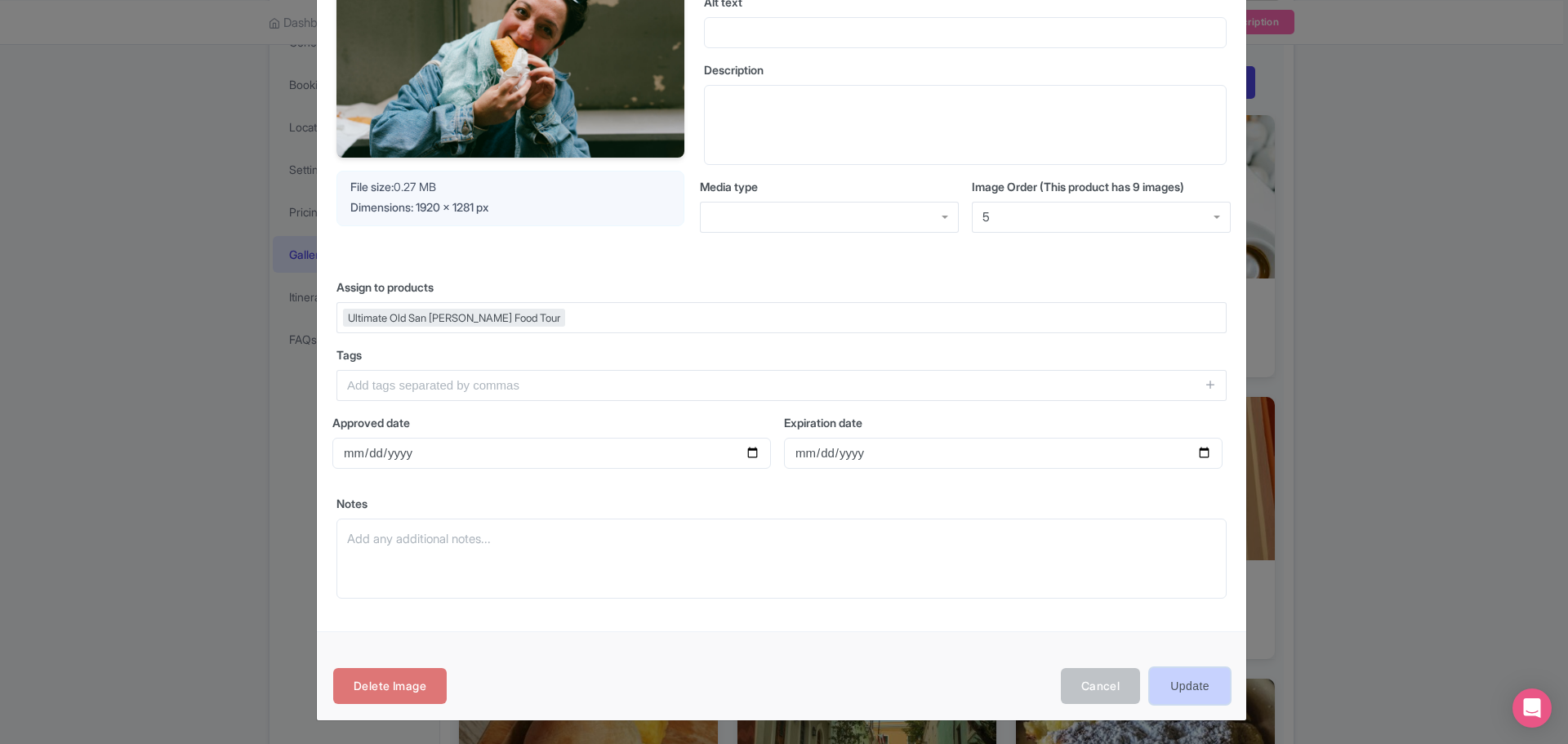
click at [1038, 449] on input "Update" at bounding box center [1190, 686] width 80 height 37
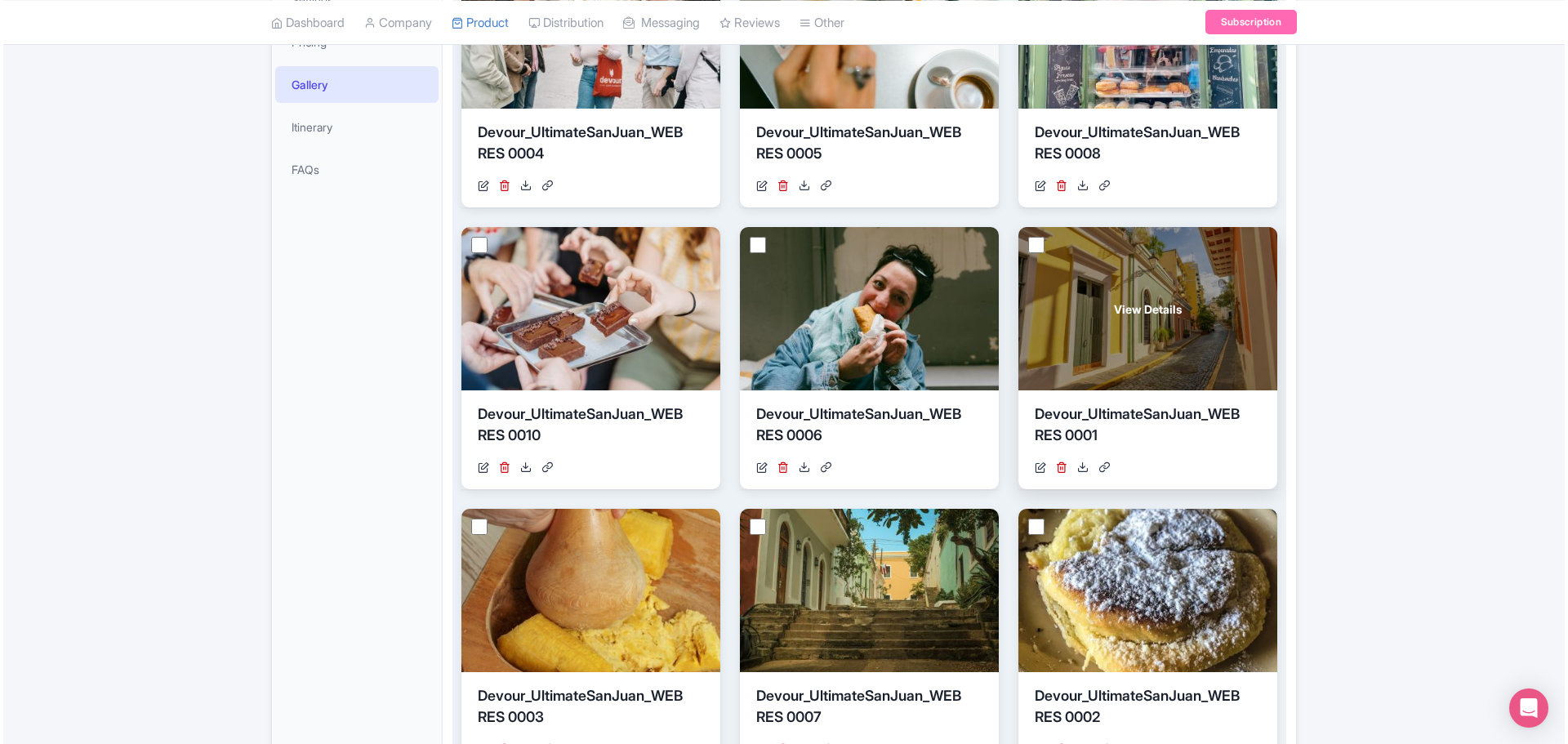
scroll to position [654, 0]
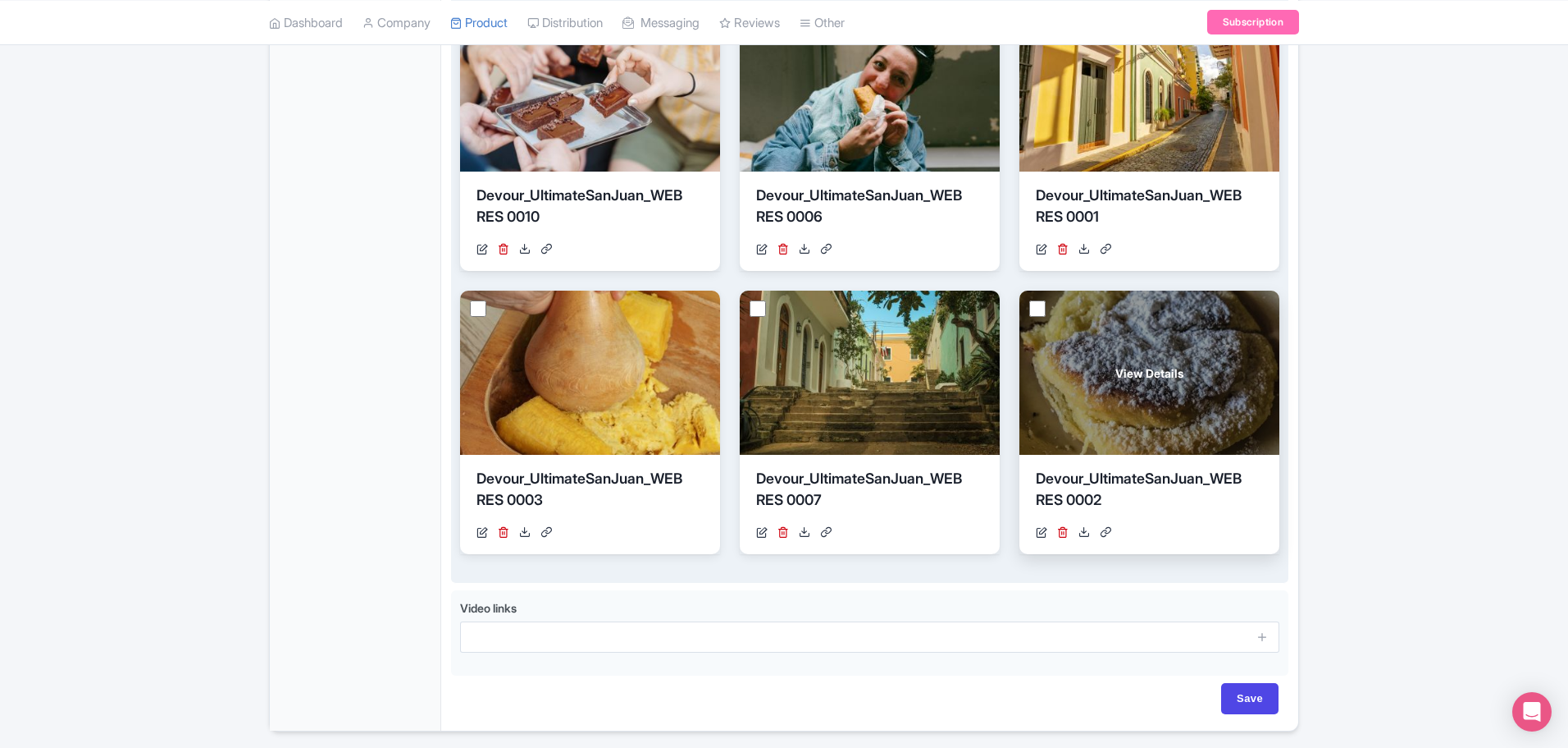
click at [1150, 380] on span "View Details" at bounding box center [1150, 373] width 68 height 17
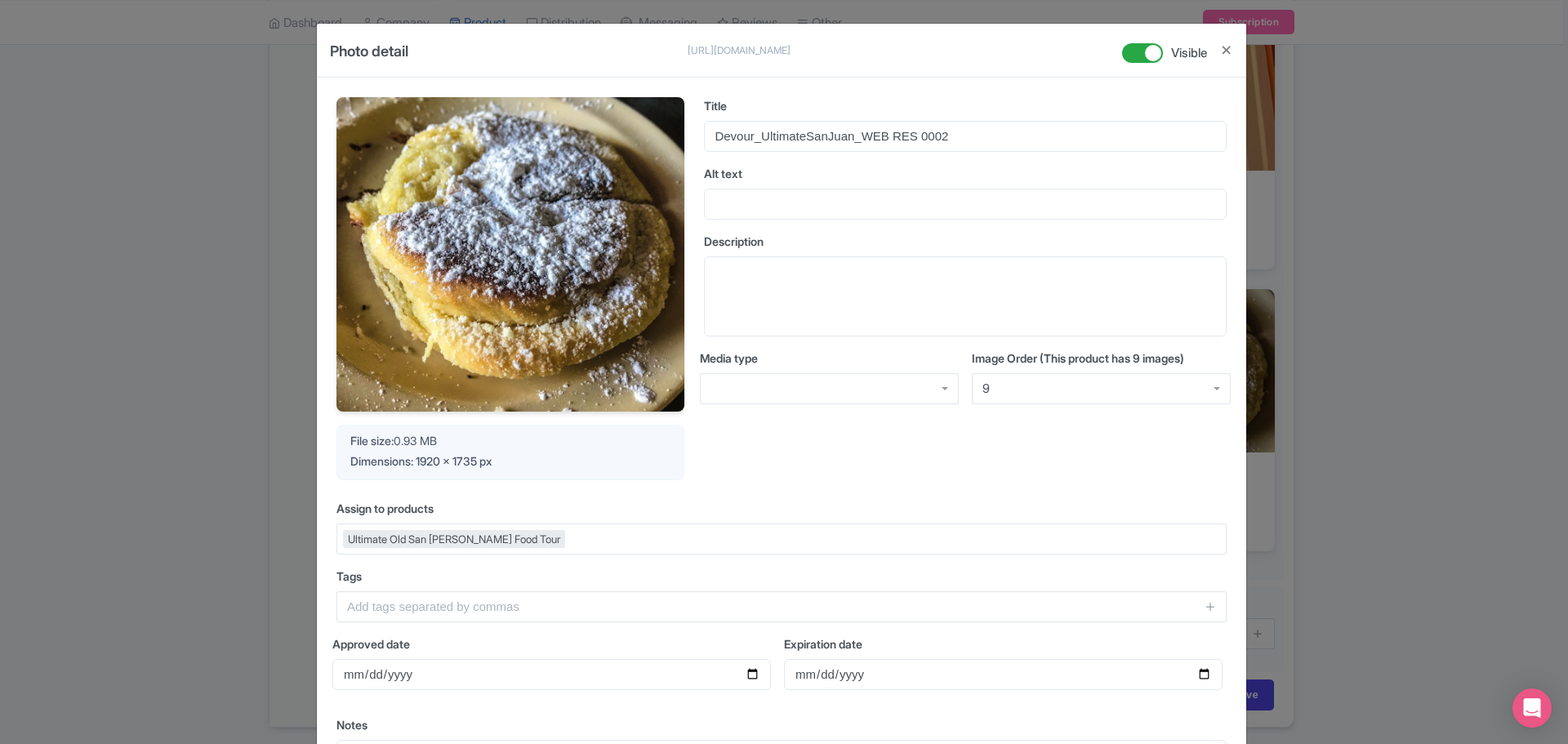
click at [1018, 392] on div "9" at bounding box center [1102, 388] width 259 height 31
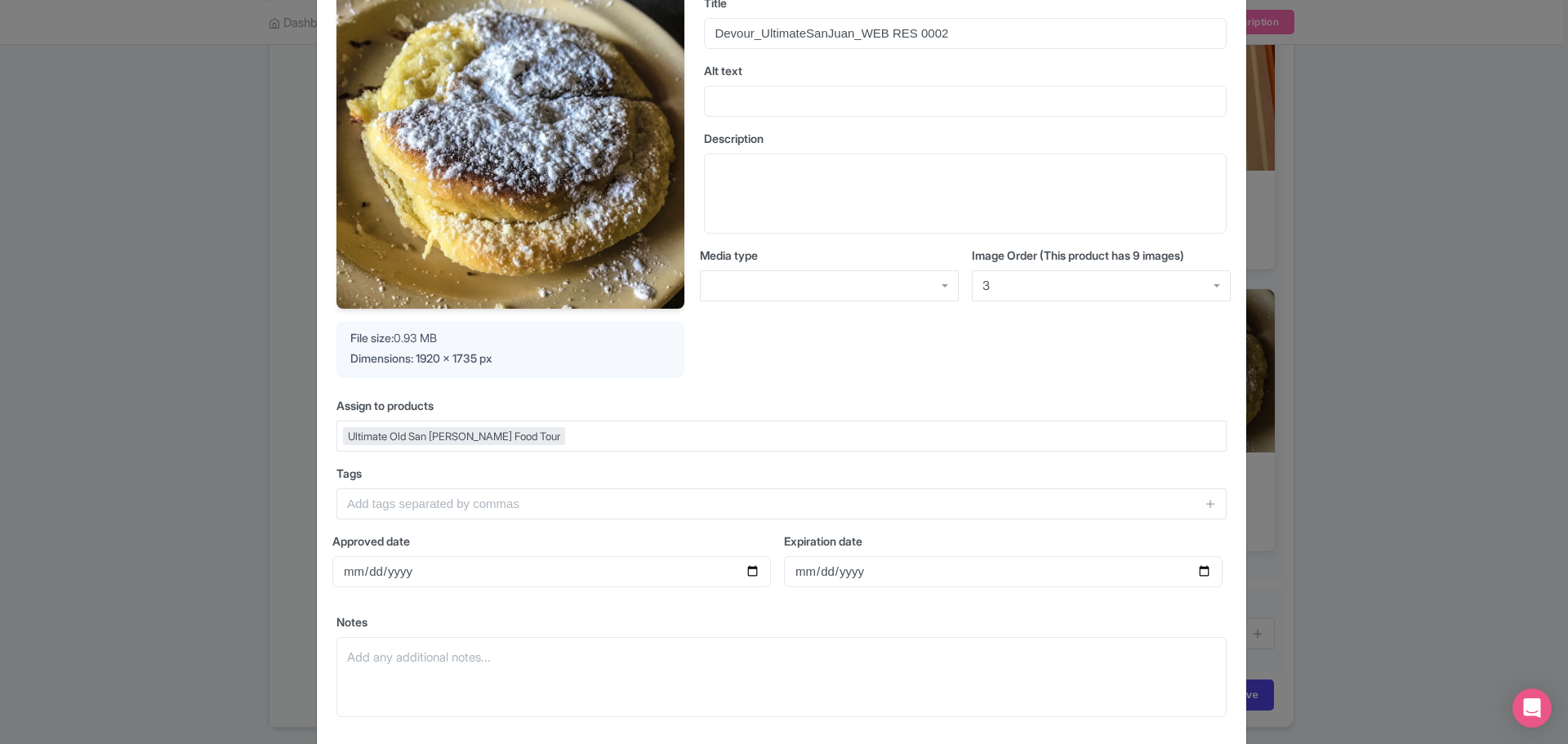
scroll to position [221, 0]
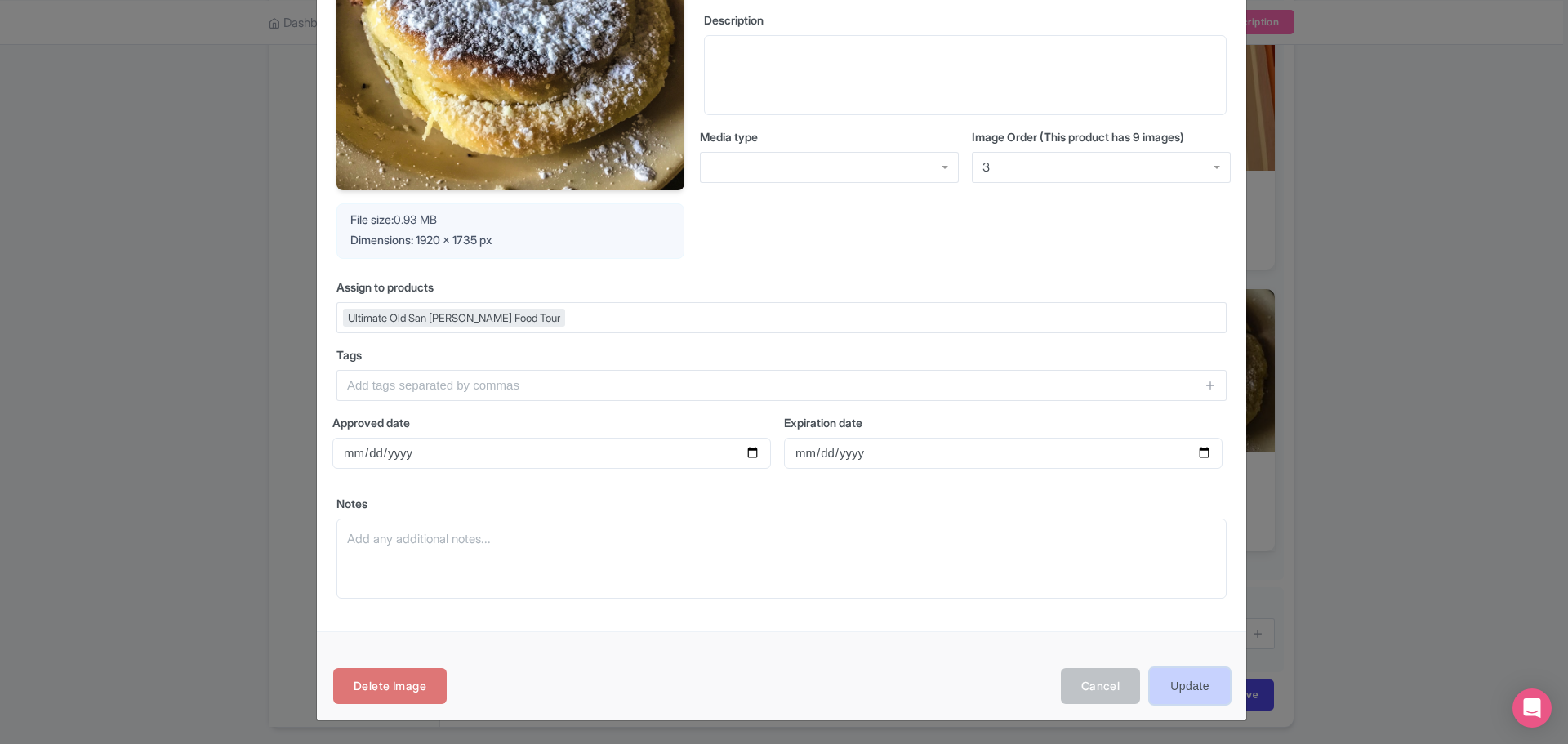
click at [1185, 688] on input "Update" at bounding box center [1190, 686] width 80 height 37
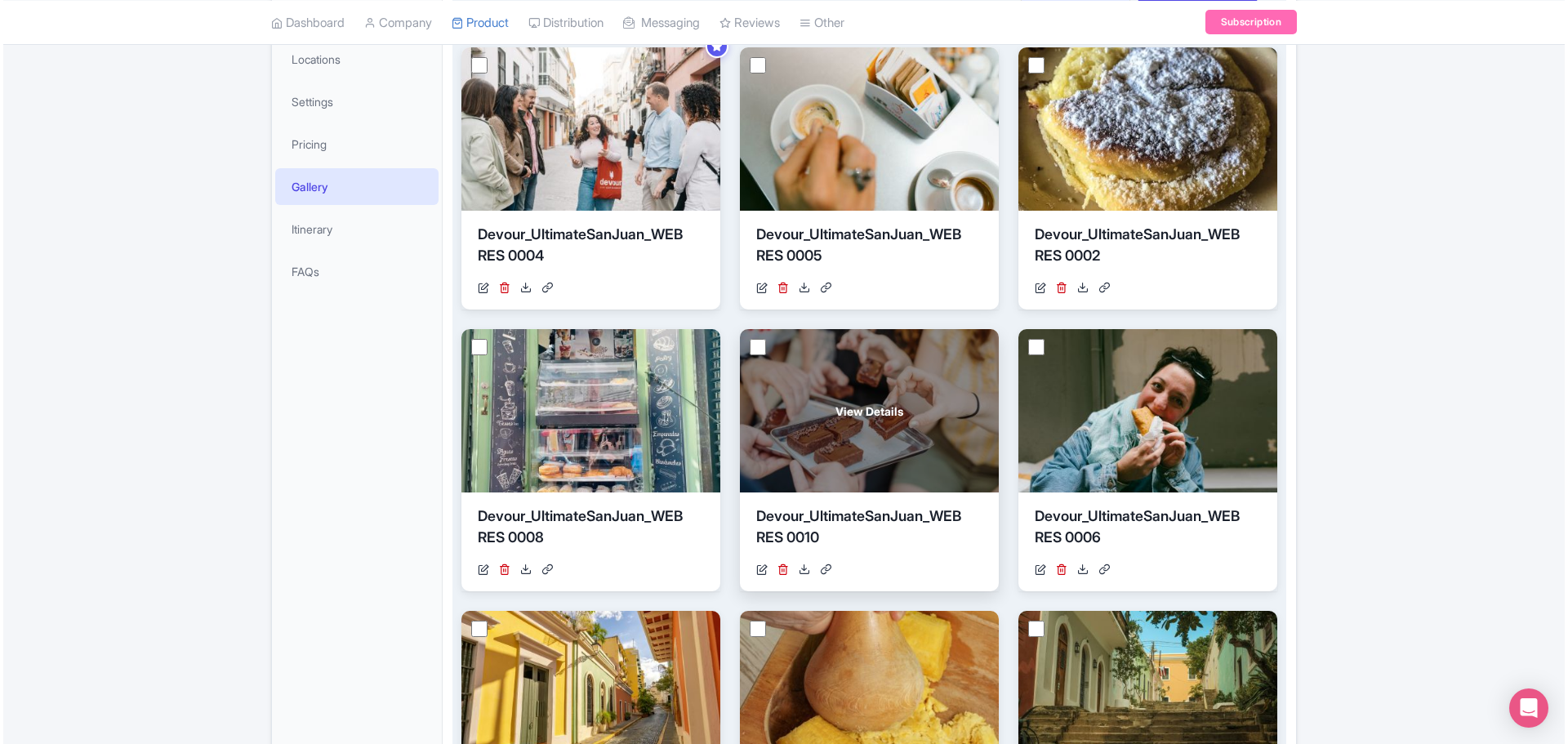
scroll to position [490, 0]
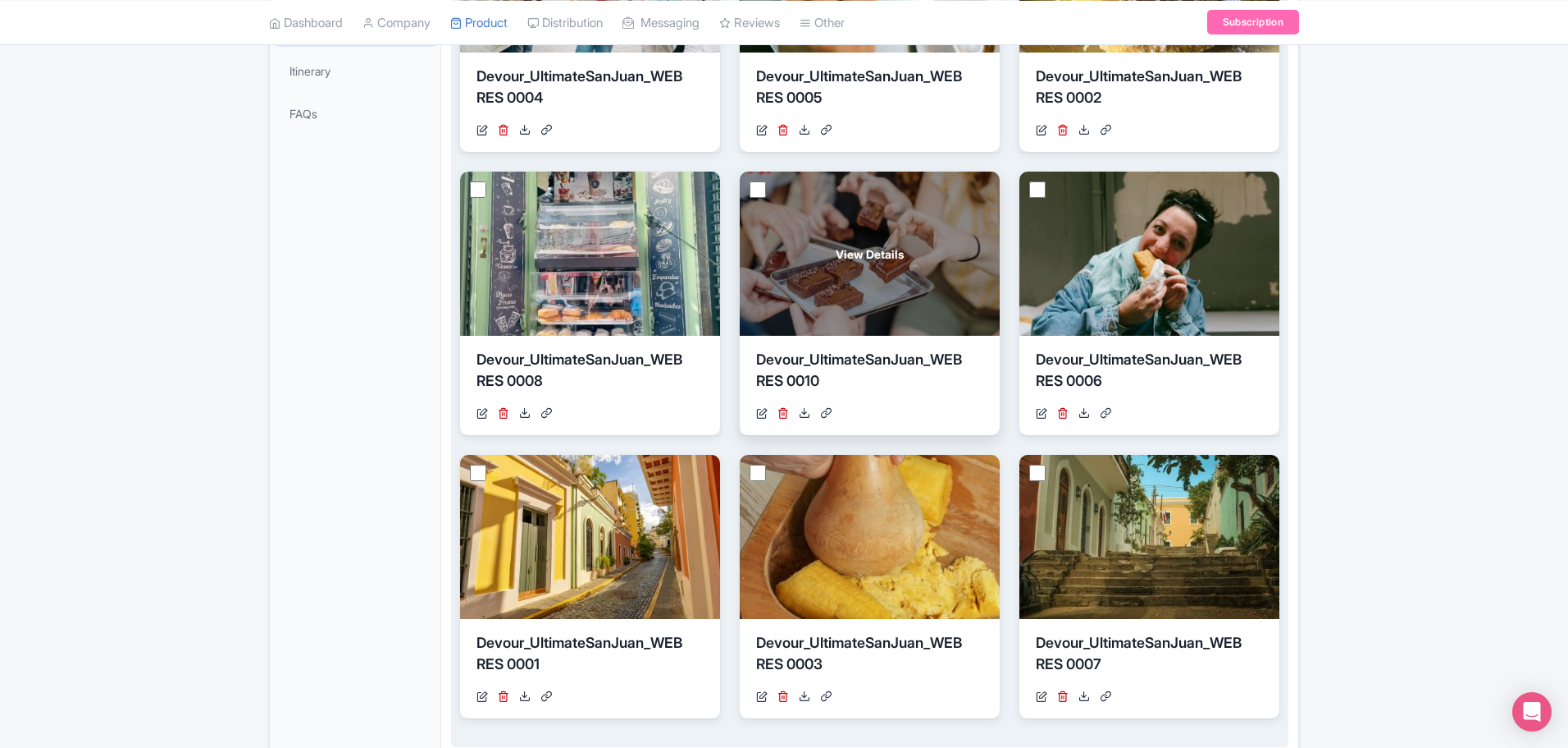
click at [864, 256] on span "View Details" at bounding box center [870, 254] width 68 height 17
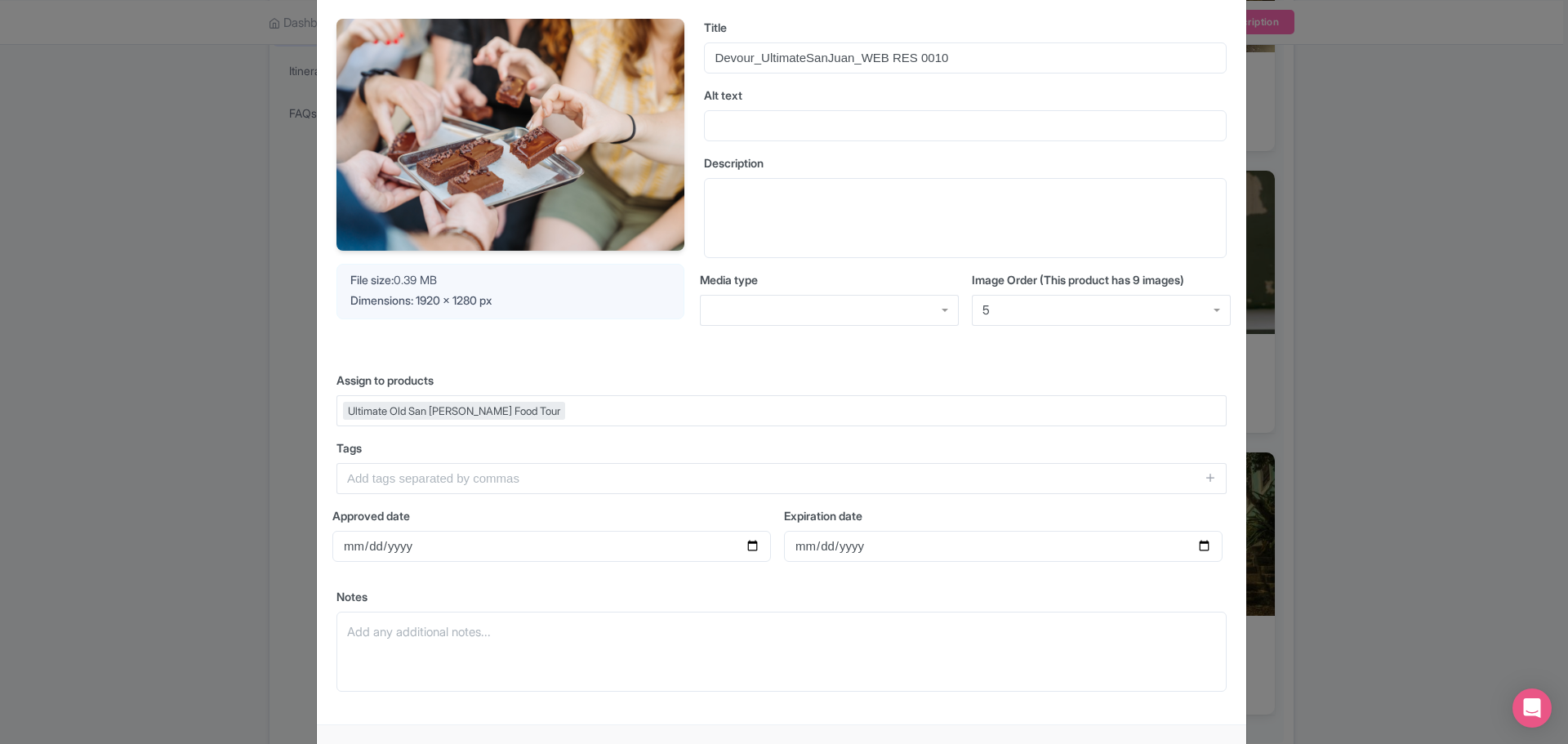
scroll to position [171, 0]
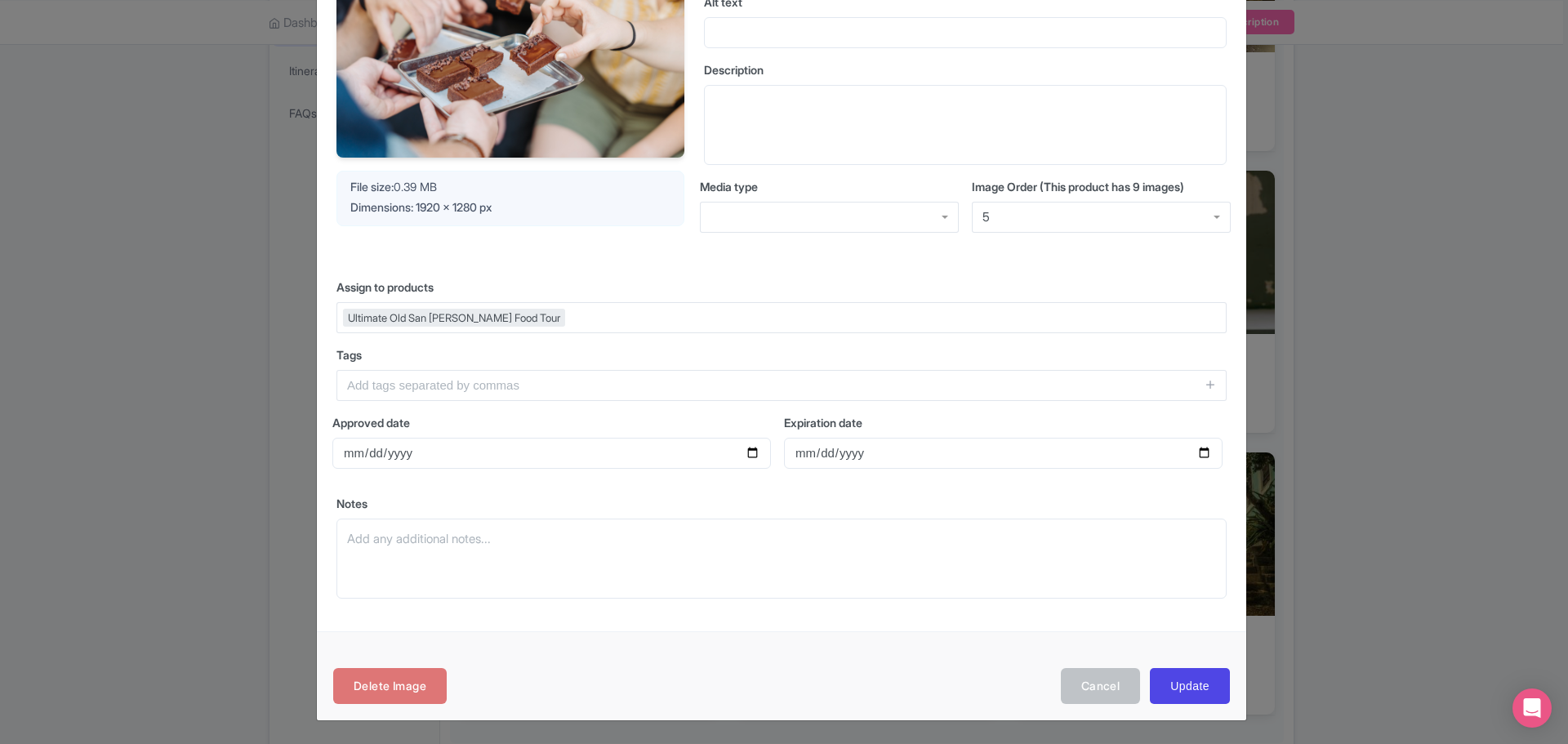
click at [1037, 202] on div "5" at bounding box center [1102, 217] width 259 height 31
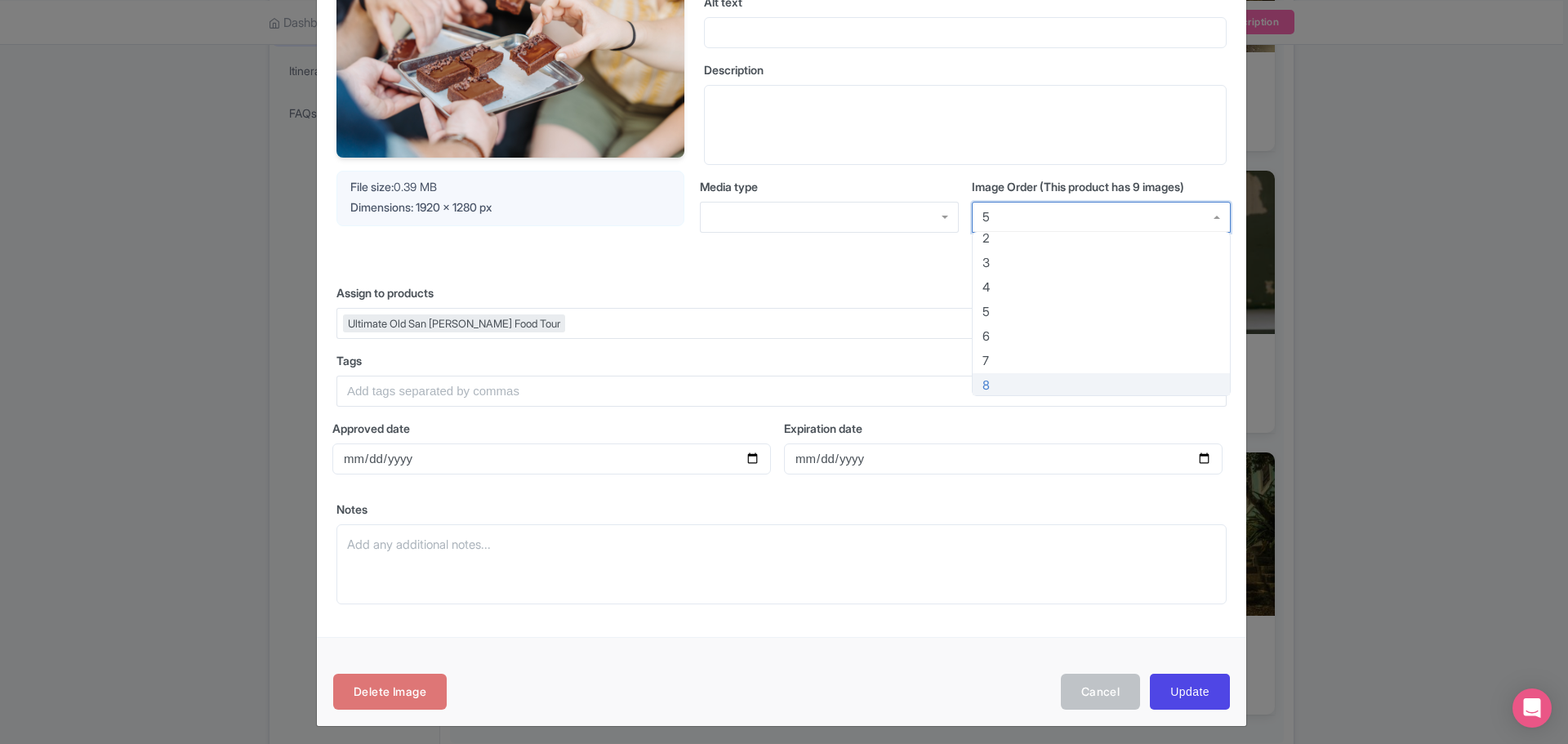
scroll to position [57, 0]
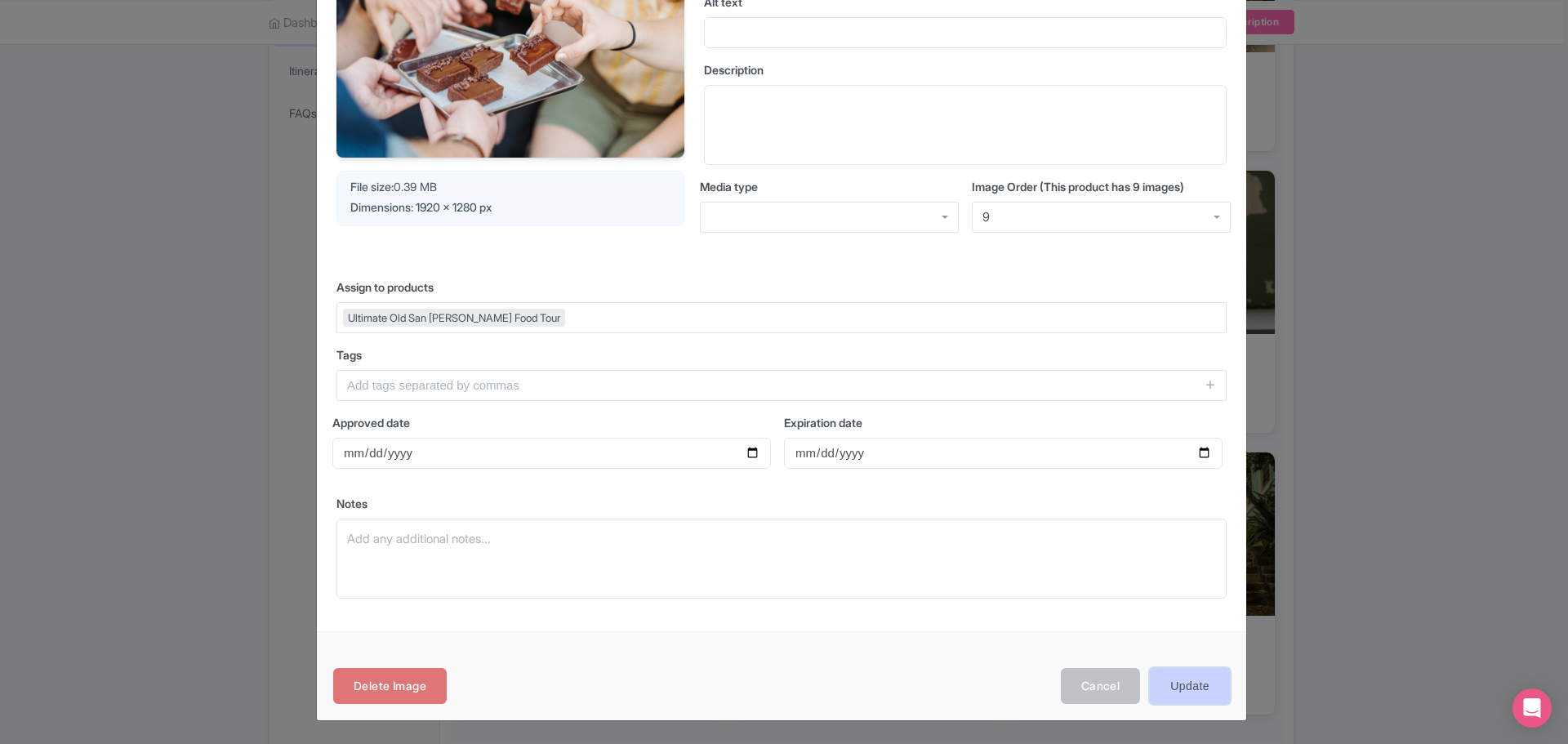
click at [1193, 679] on input "Update" at bounding box center [1190, 686] width 80 height 37
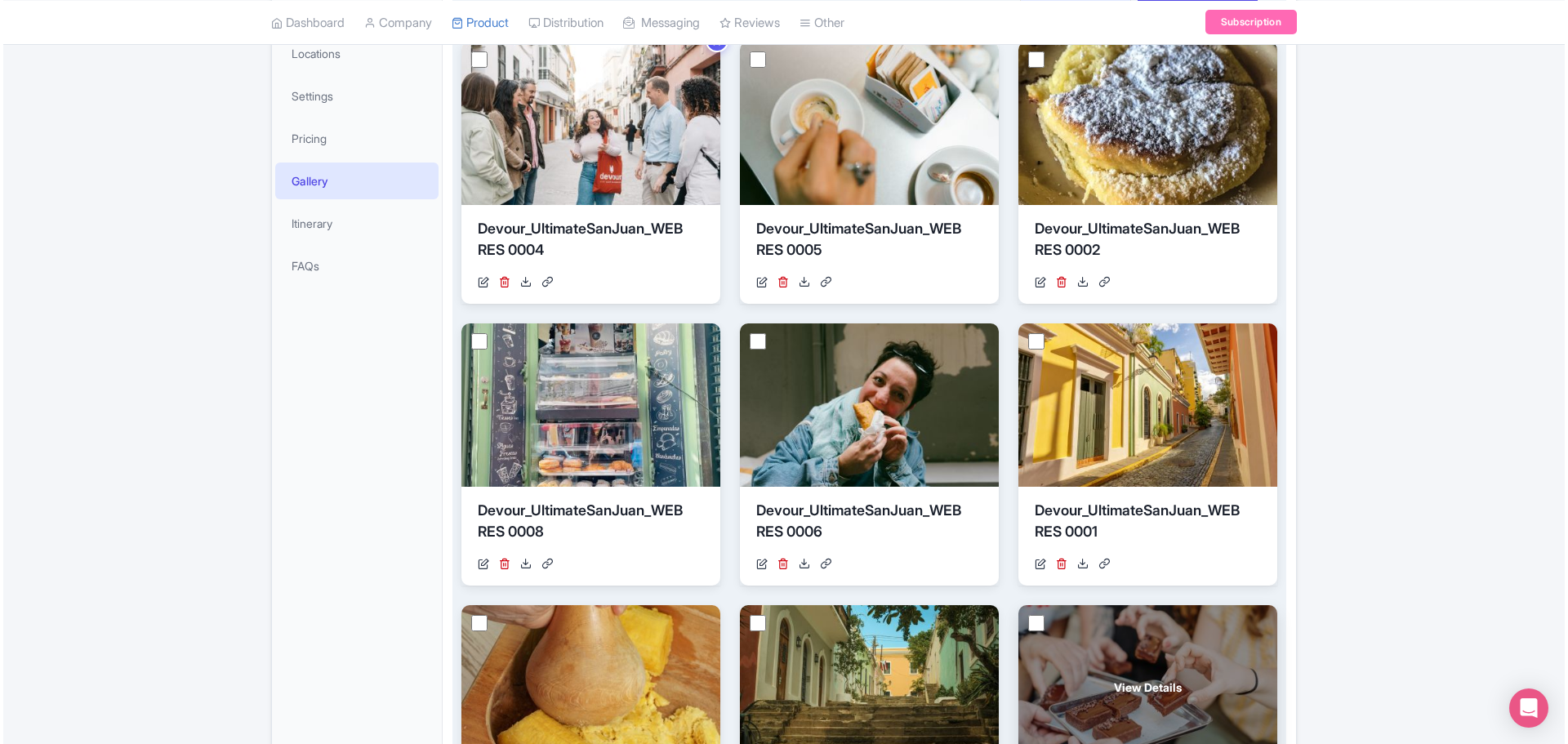
scroll to position [327, 0]
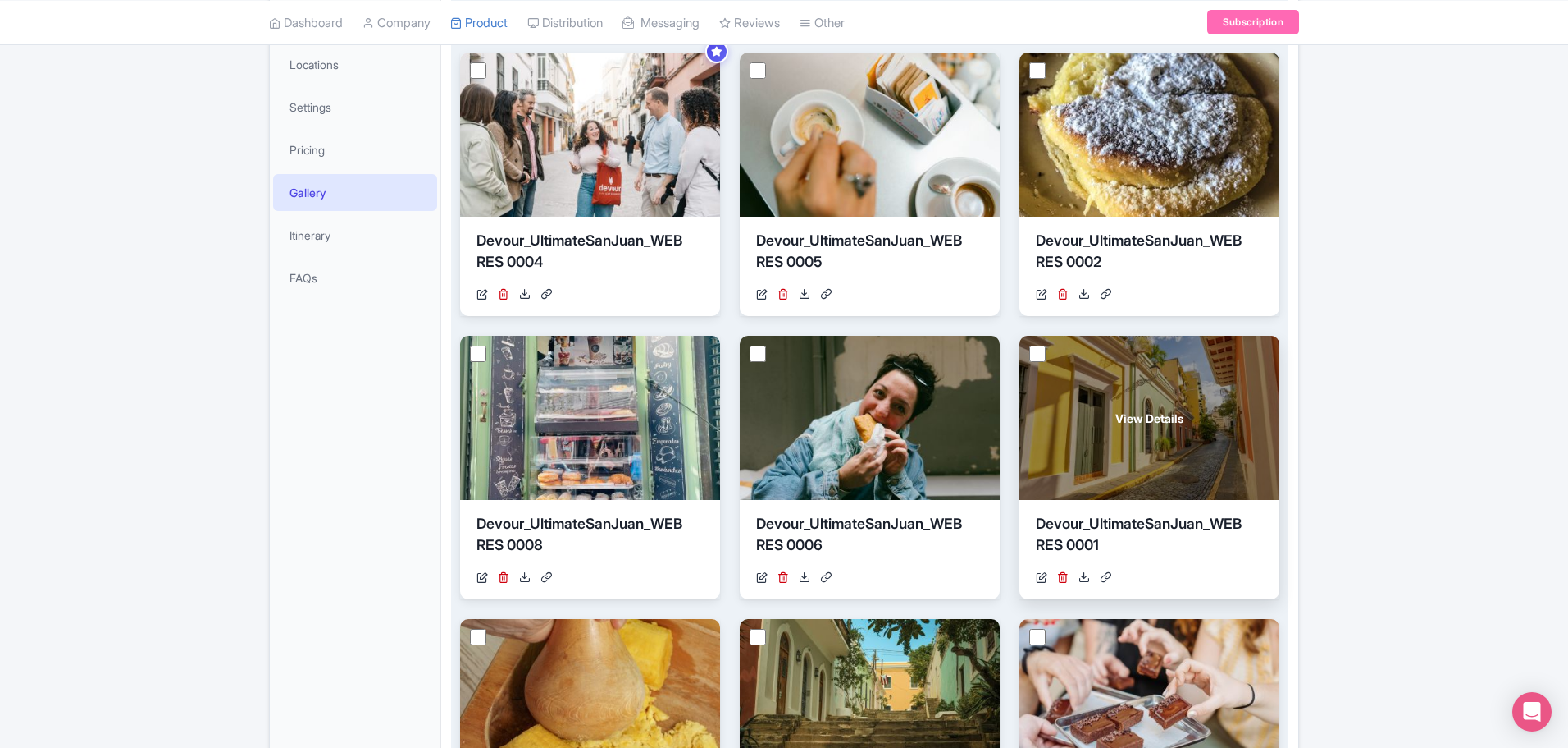
click at [1137, 415] on span "View Details" at bounding box center [1150, 419] width 68 height 17
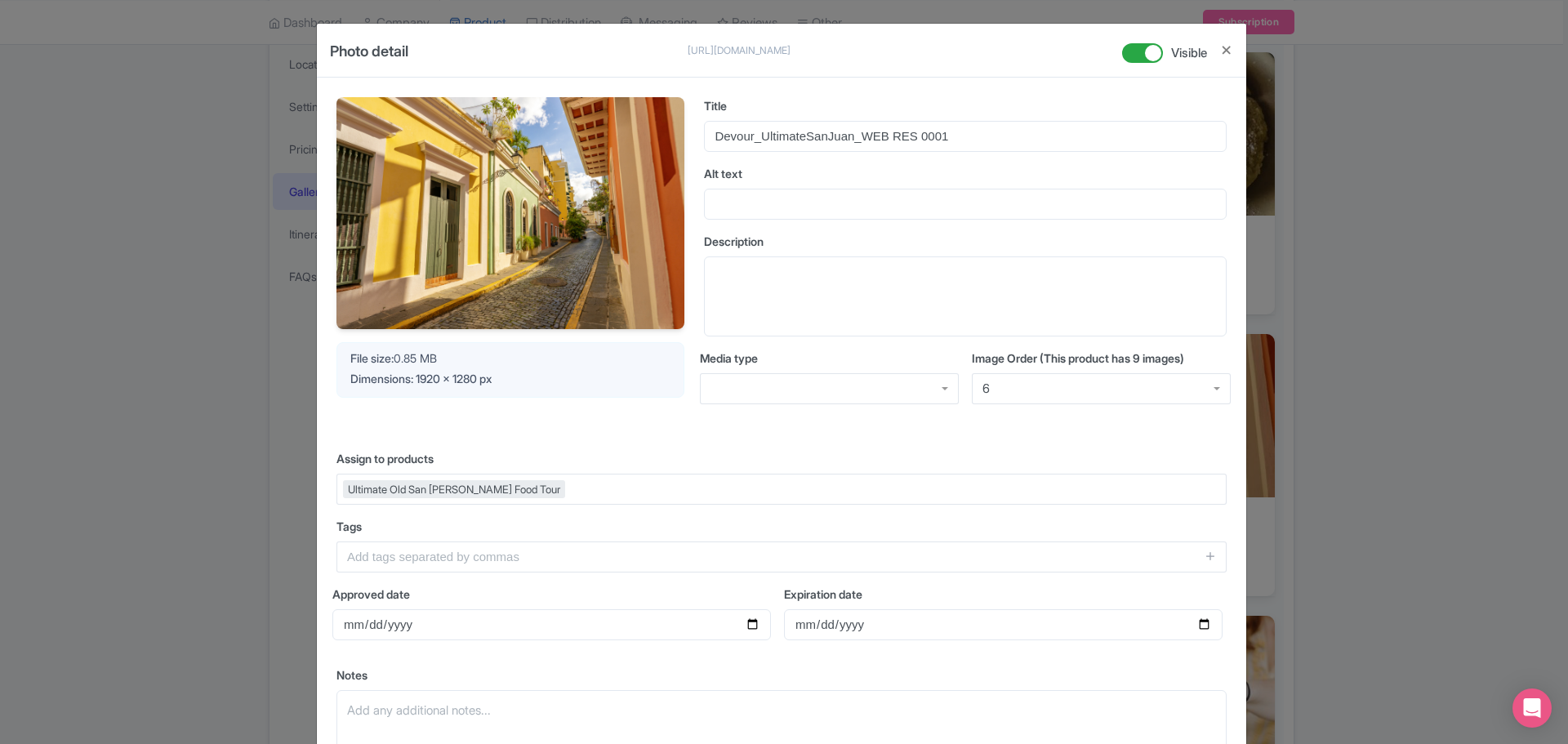
click at [1060, 406] on div "Image Order (This product has 9 images) 6 6" at bounding box center [1102, 383] width 259 height 68
click at [1060, 395] on div "6" at bounding box center [1102, 388] width 259 height 31
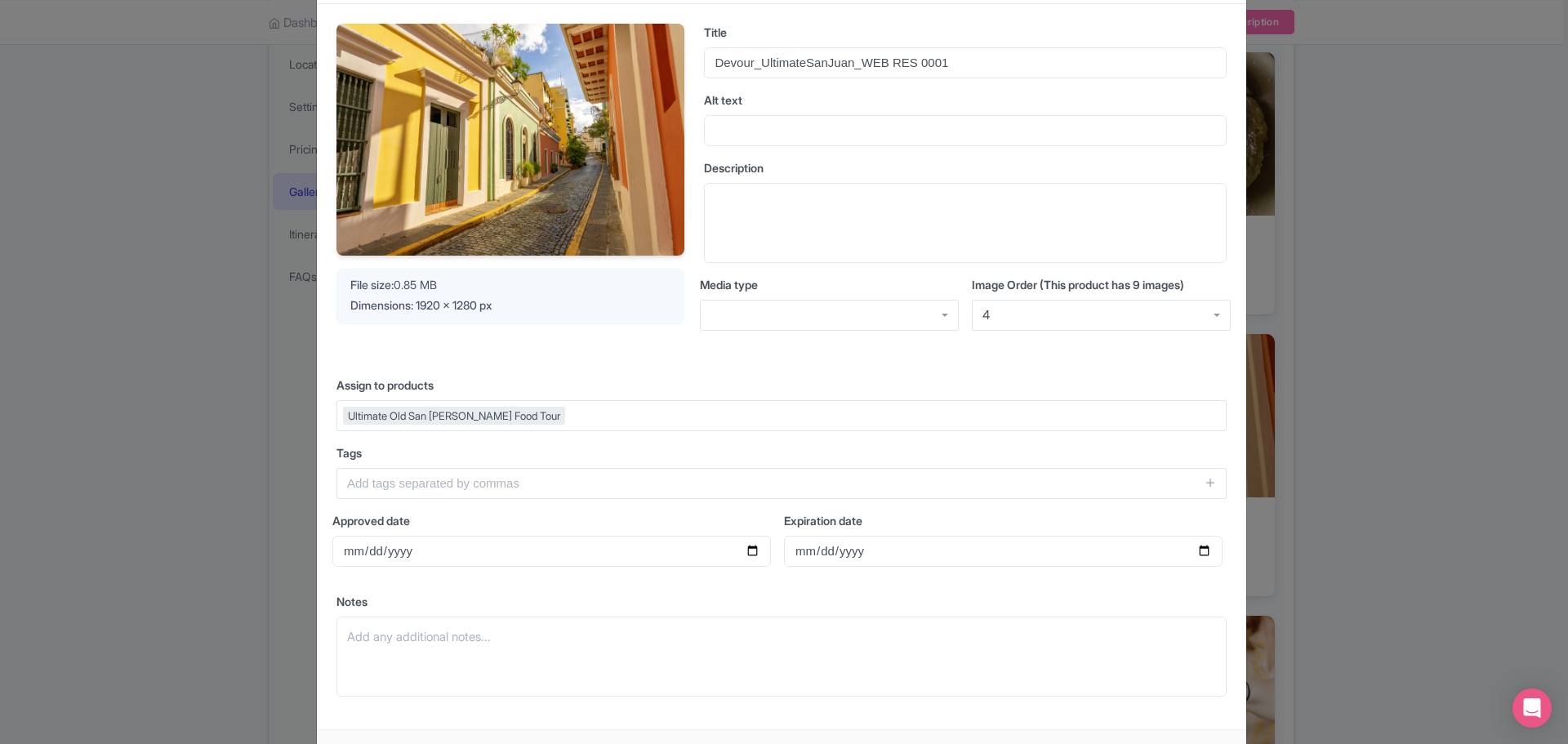
scroll to position [171, 0]
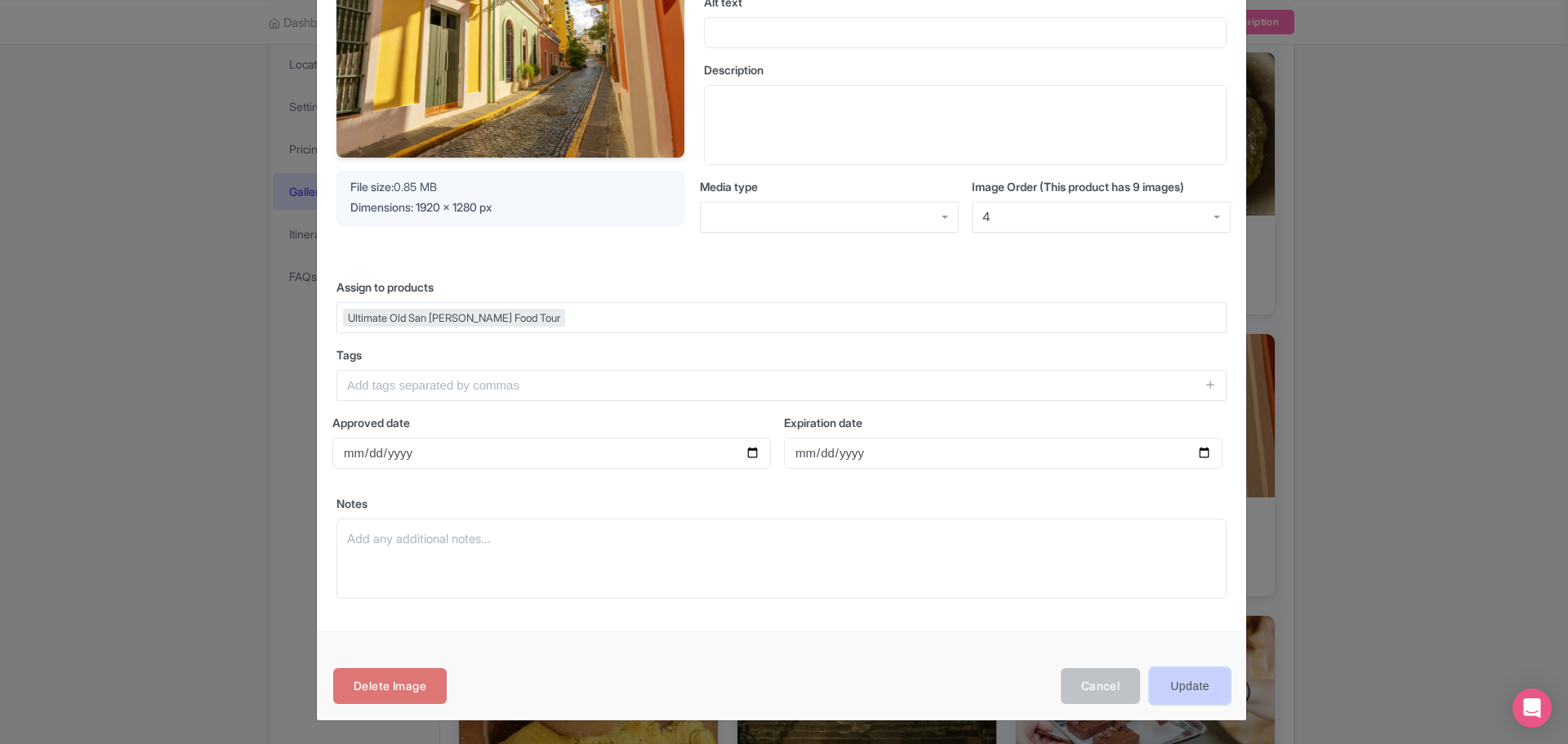
click at [1170, 673] on input "Update" at bounding box center [1190, 686] width 80 height 37
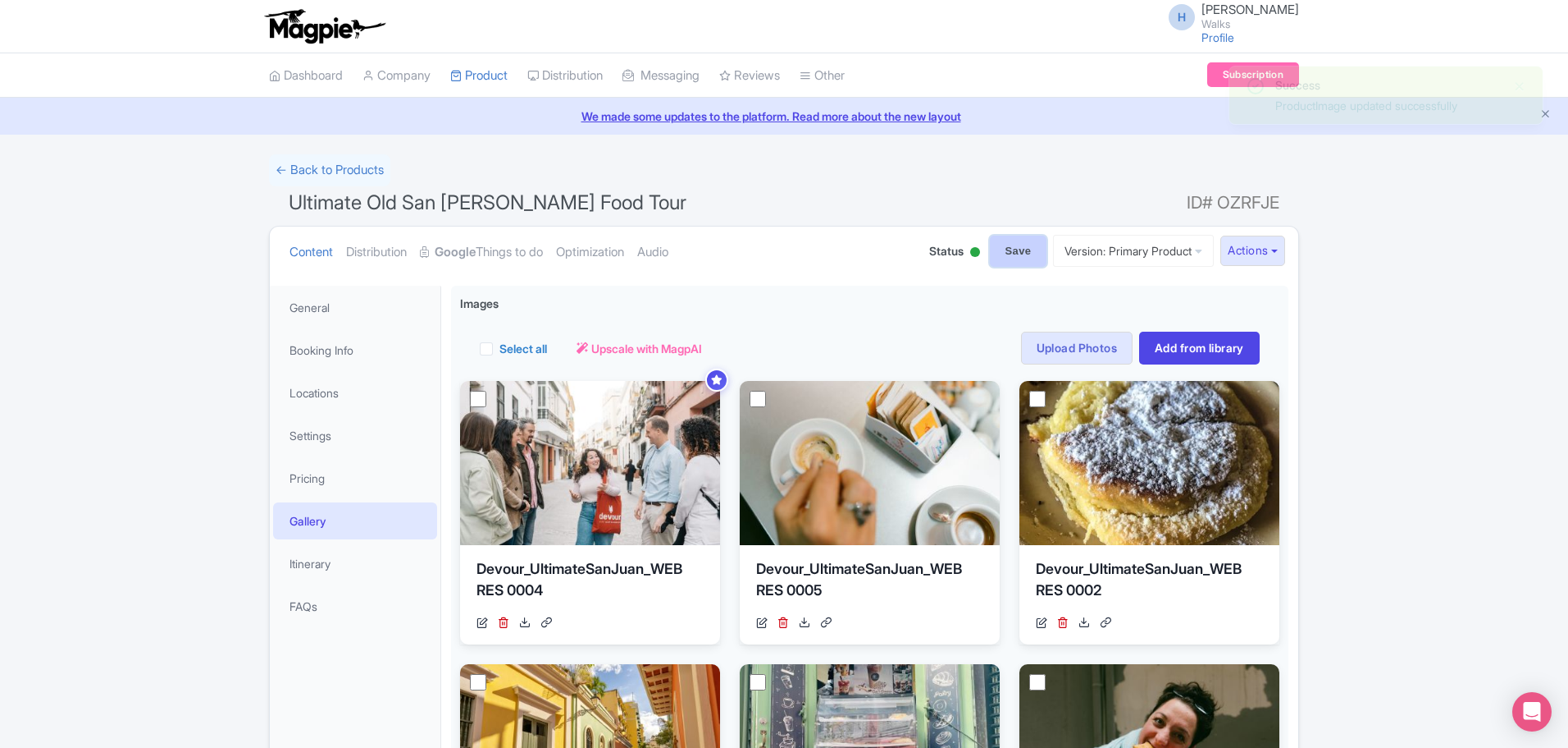
click at [990, 240] on input "Save" at bounding box center [1018, 251] width 58 height 31
type input "Saving..."
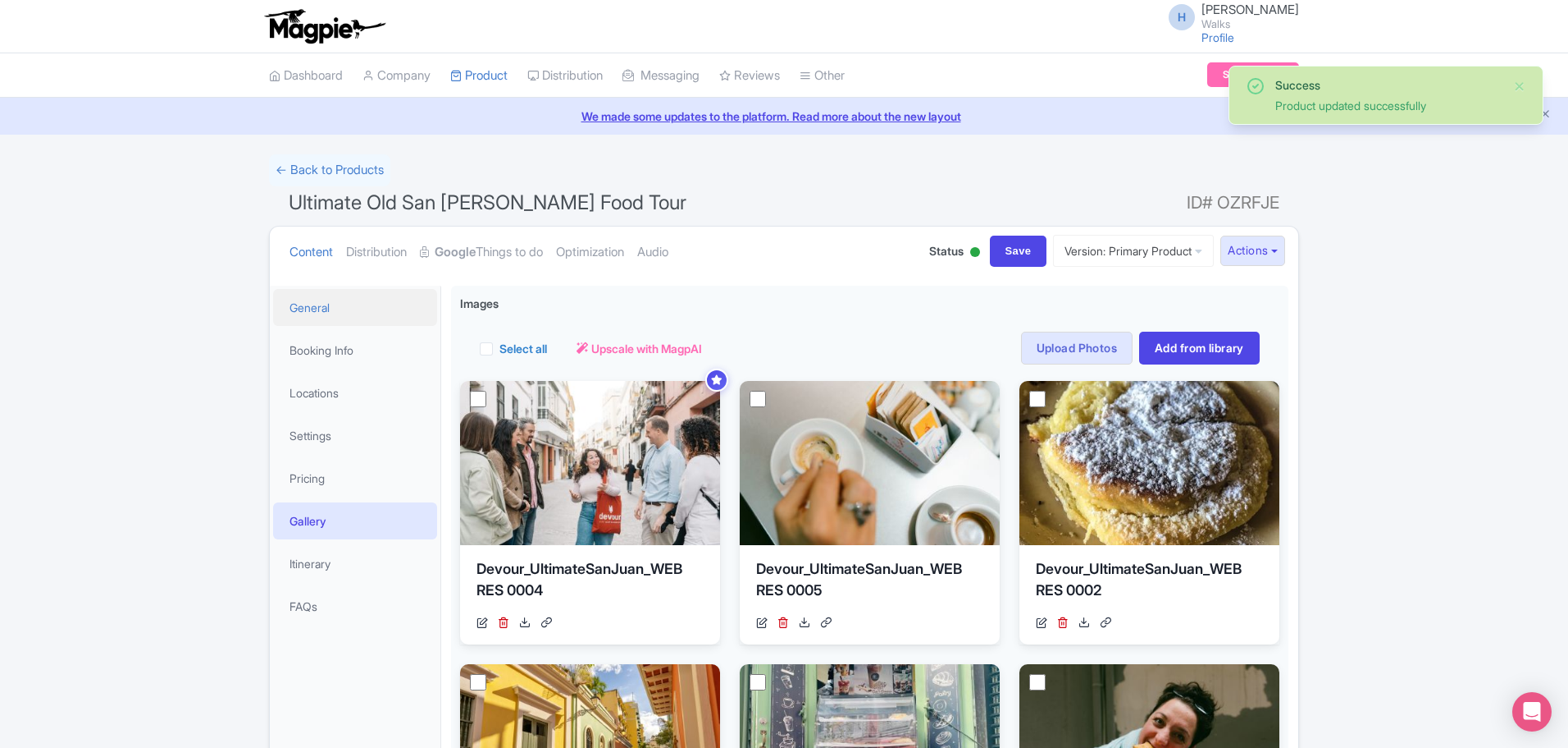
click at [324, 308] on link "General" at bounding box center [355, 307] width 164 height 37
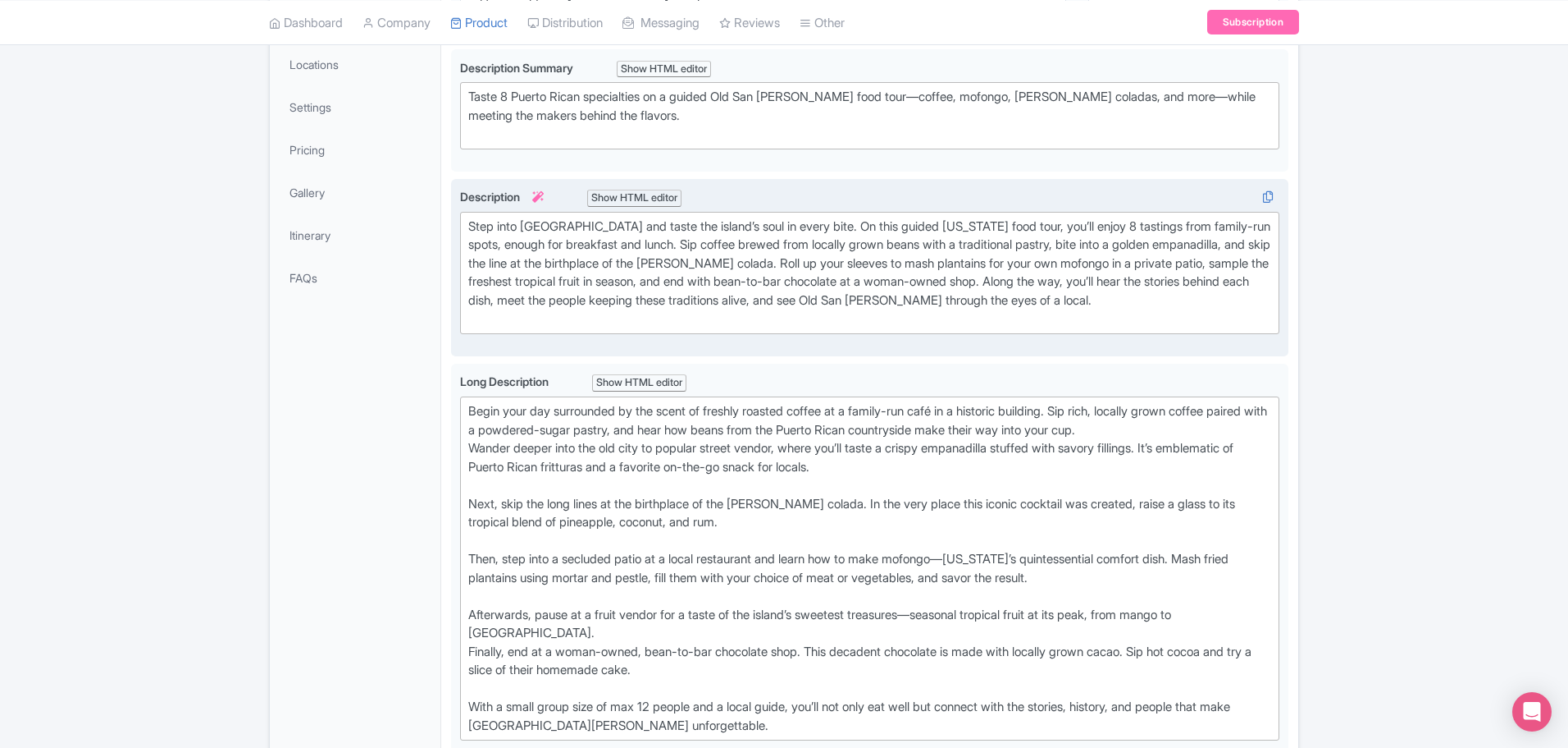
scroll to position [347, 0]
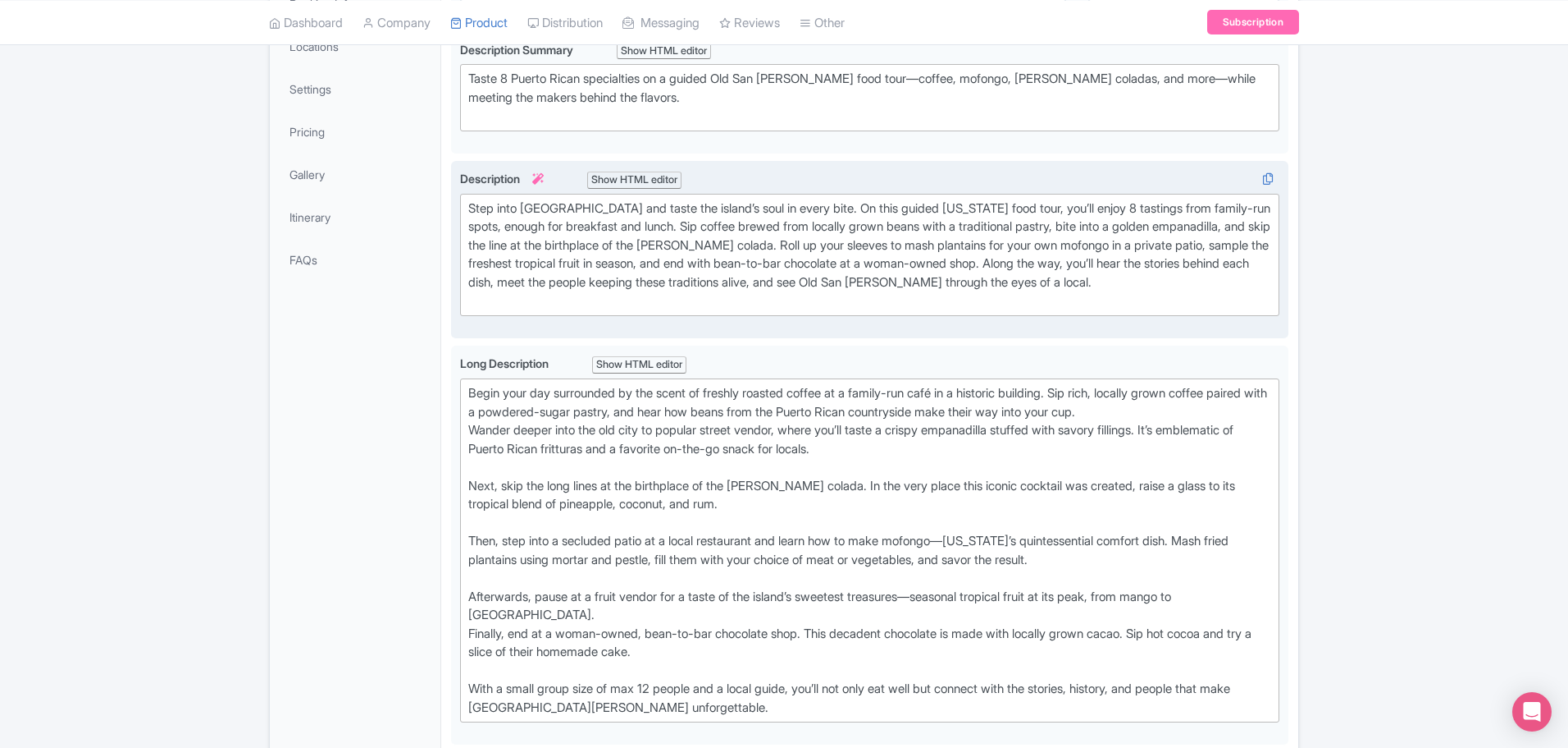
click at [502, 329] on div "Description i Show HTML editor Bold Italic Strikethrough Link Heading Quote Cod…" at bounding box center [870, 249] width 819 height 159
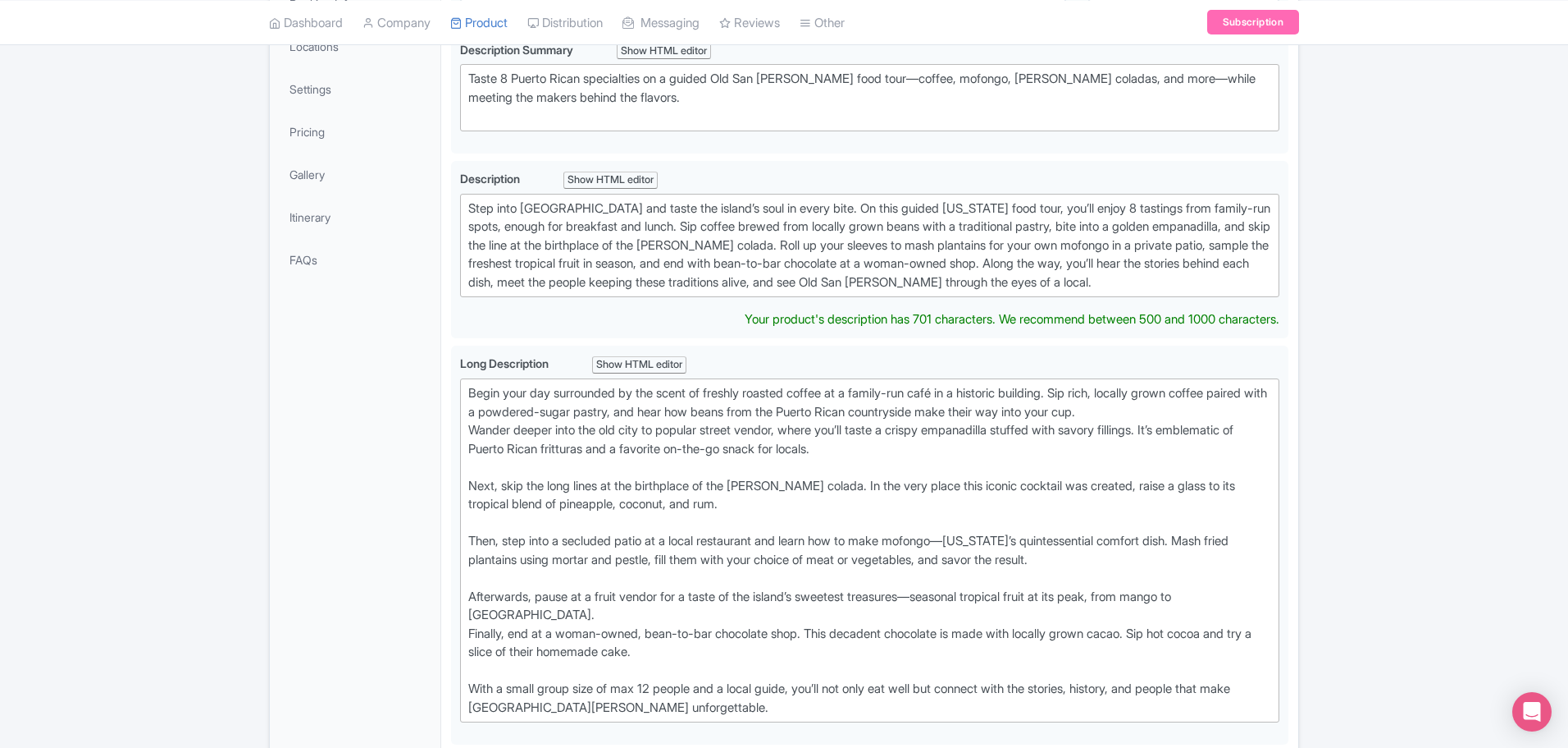
type trix-editor "<div>Step into Old San Juan’s cobblestone streets and taste the island’s soul i…"
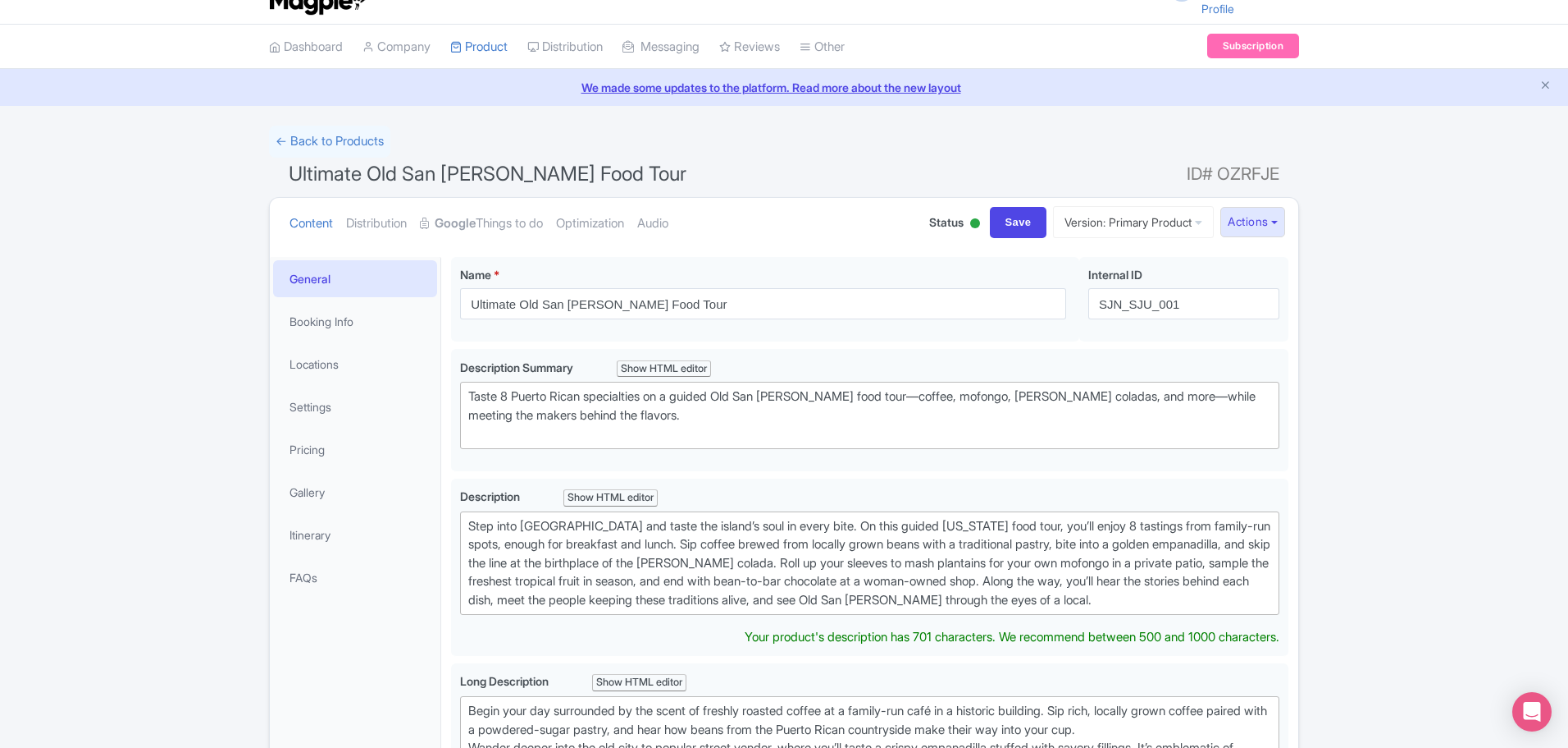
scroll to position [0, 0]
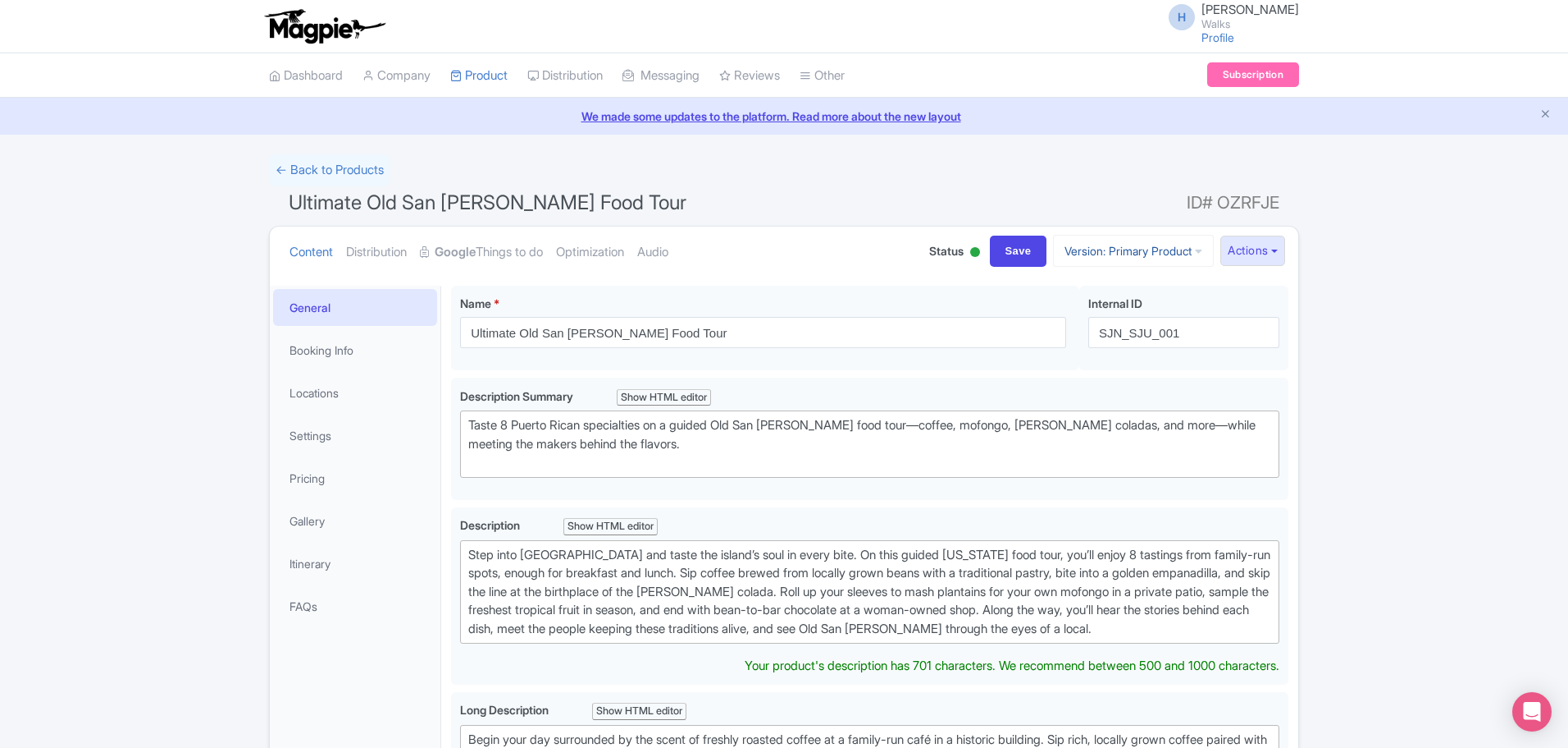
click at [1119, 254] on link "Version: Primary Product" at bounding box center [1134, 251] width 161 height 32
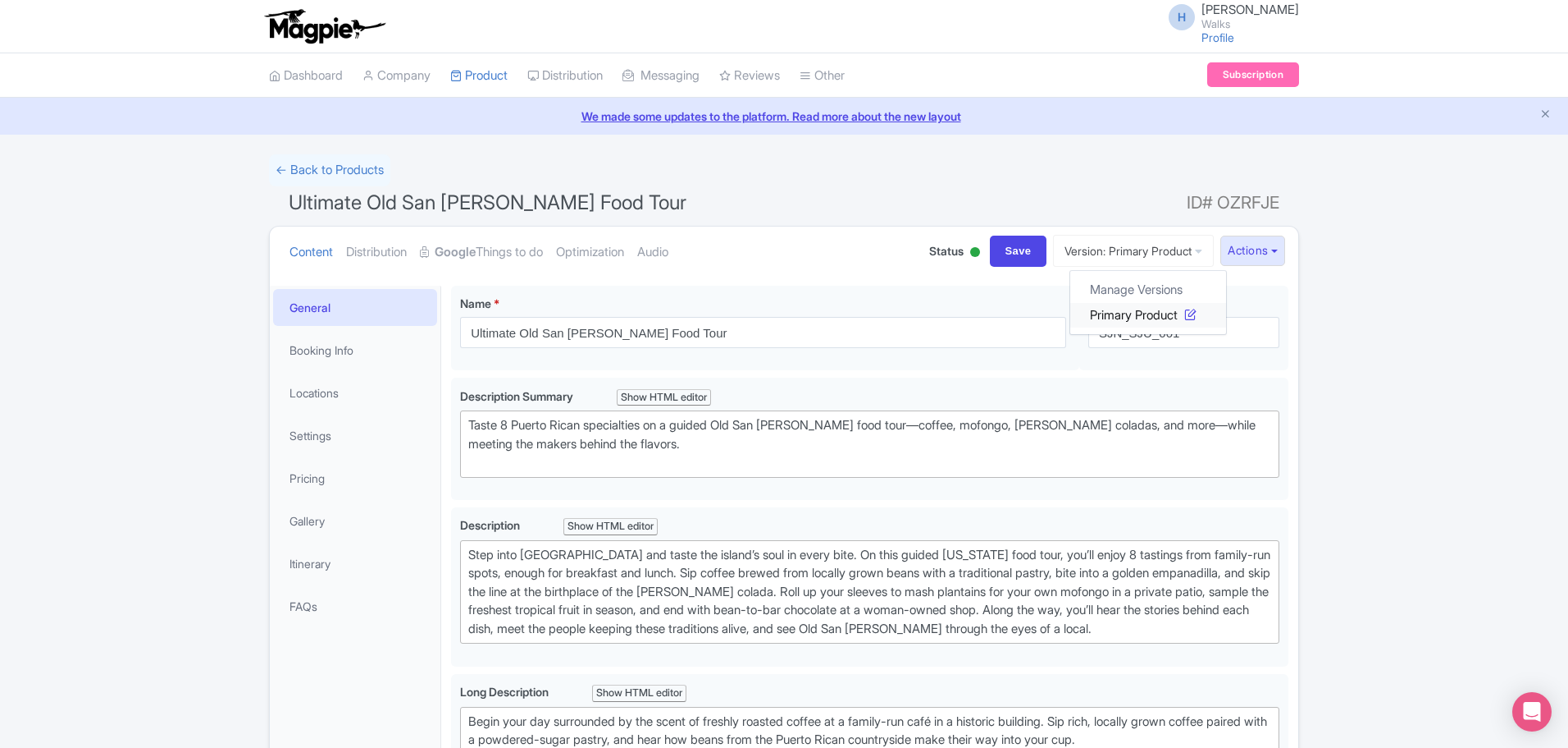
click at [1185, 312] on icon at bounding box center [1190, 312] width 12 height 12
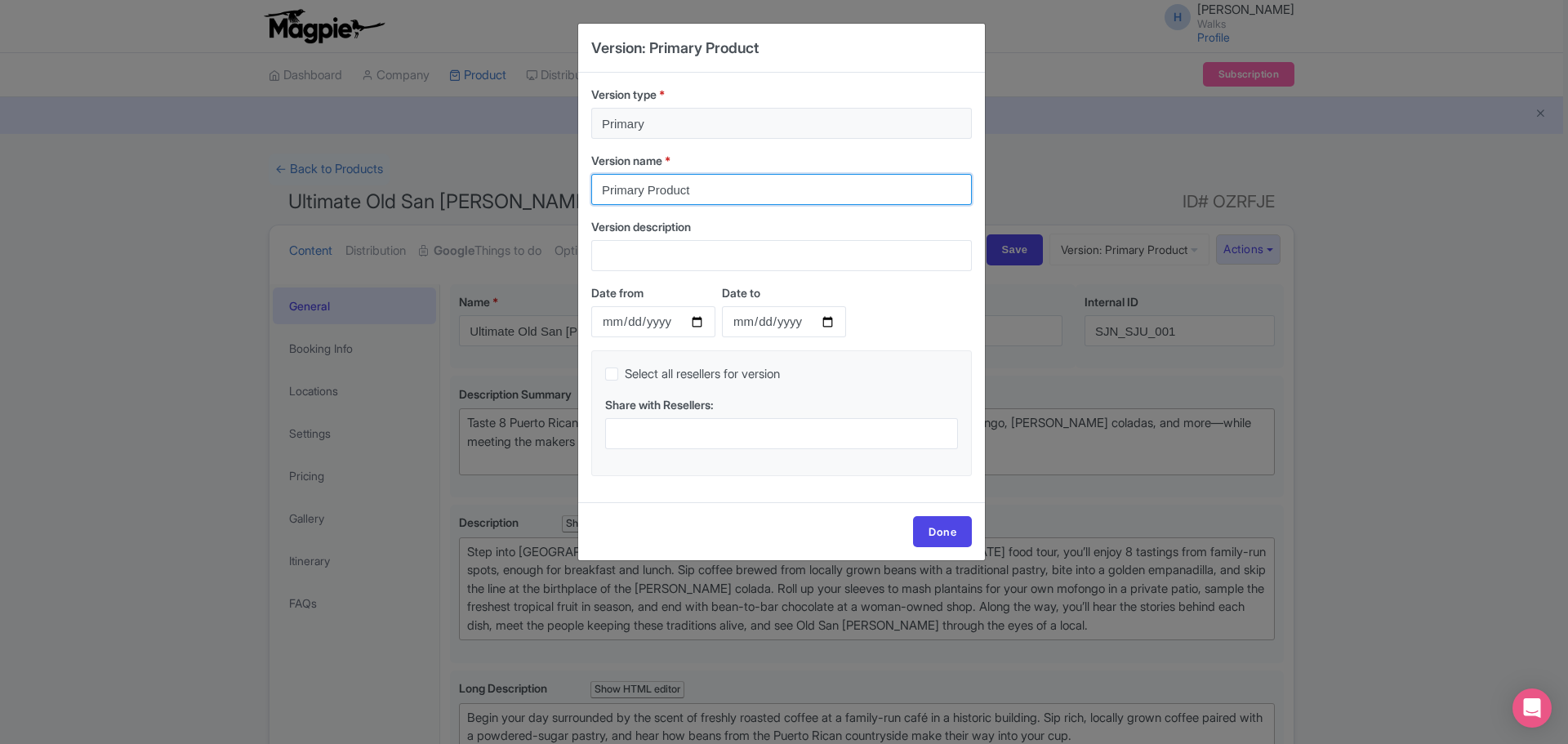
drag, startPoint x: 710, startPoint y: 186, endPoint x: 564, endPoint y: 183, distance: 146.0
click at [561, 183] on div "Version: Primary Product Version type * Primary Version name * Primary Product …" at bounding box center [784, 372] width 1568 height 744
type input "OTA Version"
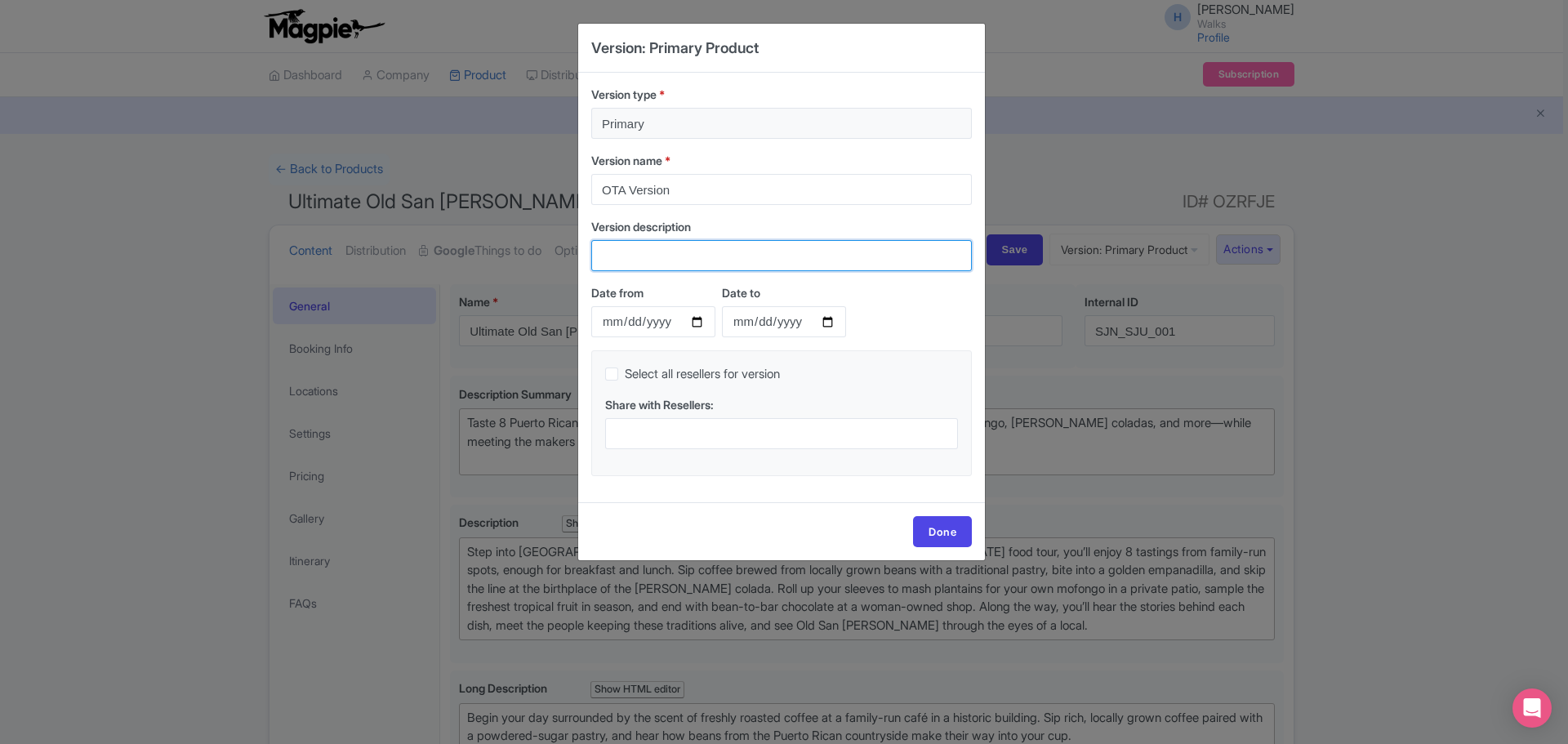
click at [653, 243] on input "Version description" at bounding box center [782, 255] width 381 height 31
type input "P"
type input "OTA Version"
click at [949, 532] on link "Done" at bounding box center [942, 531] width 58 height 31
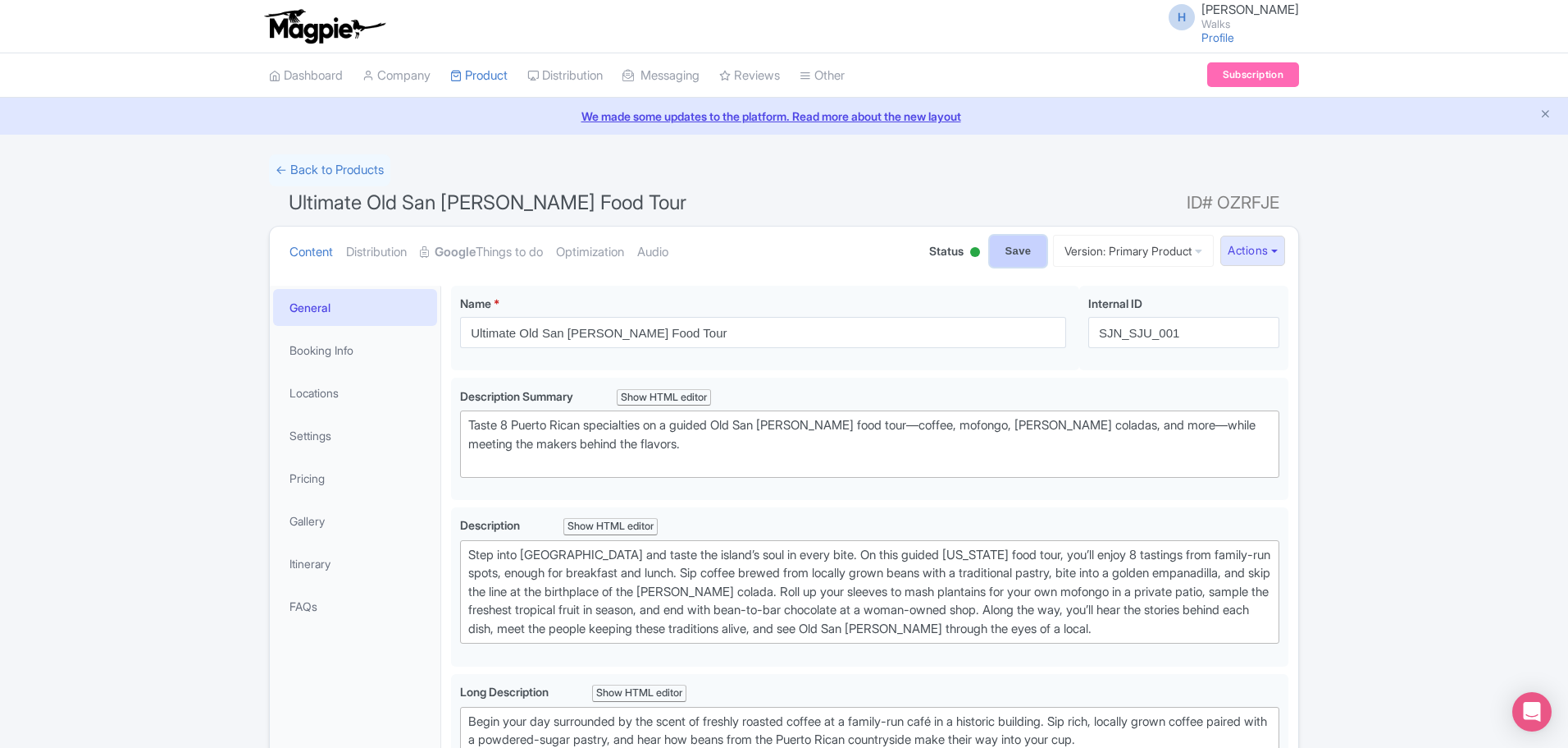
click at [991, 252] on input "Save" at bounding box center [1018, 251] width 58 height 31
type input "Saving..."
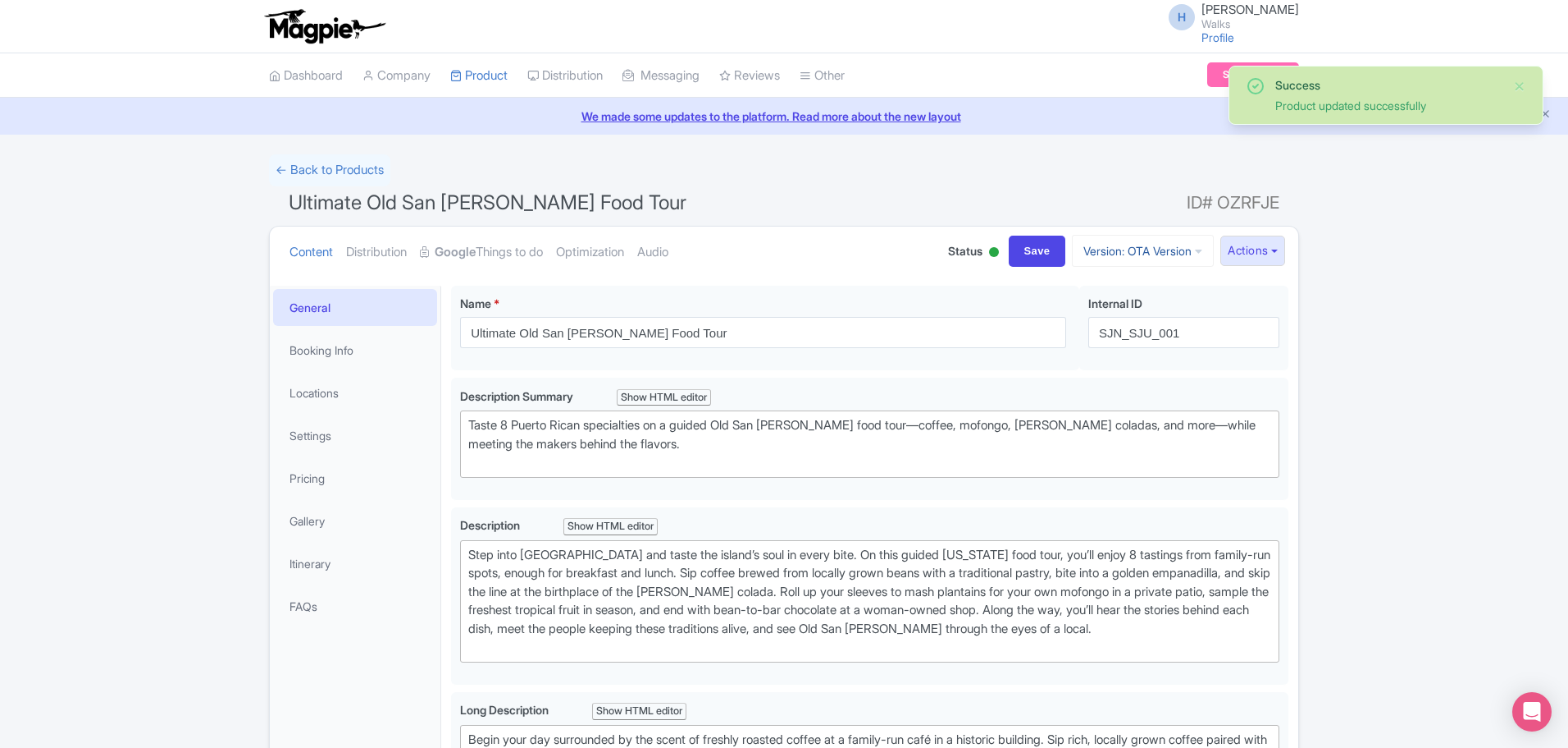
click at [1192, 257] on link "Version: OTA Version" at bounding box center [1143, 251] width 142 height 32
click at [1274, 258] on button "Actions" at bounding box center [1253, 251] width 64 height 30
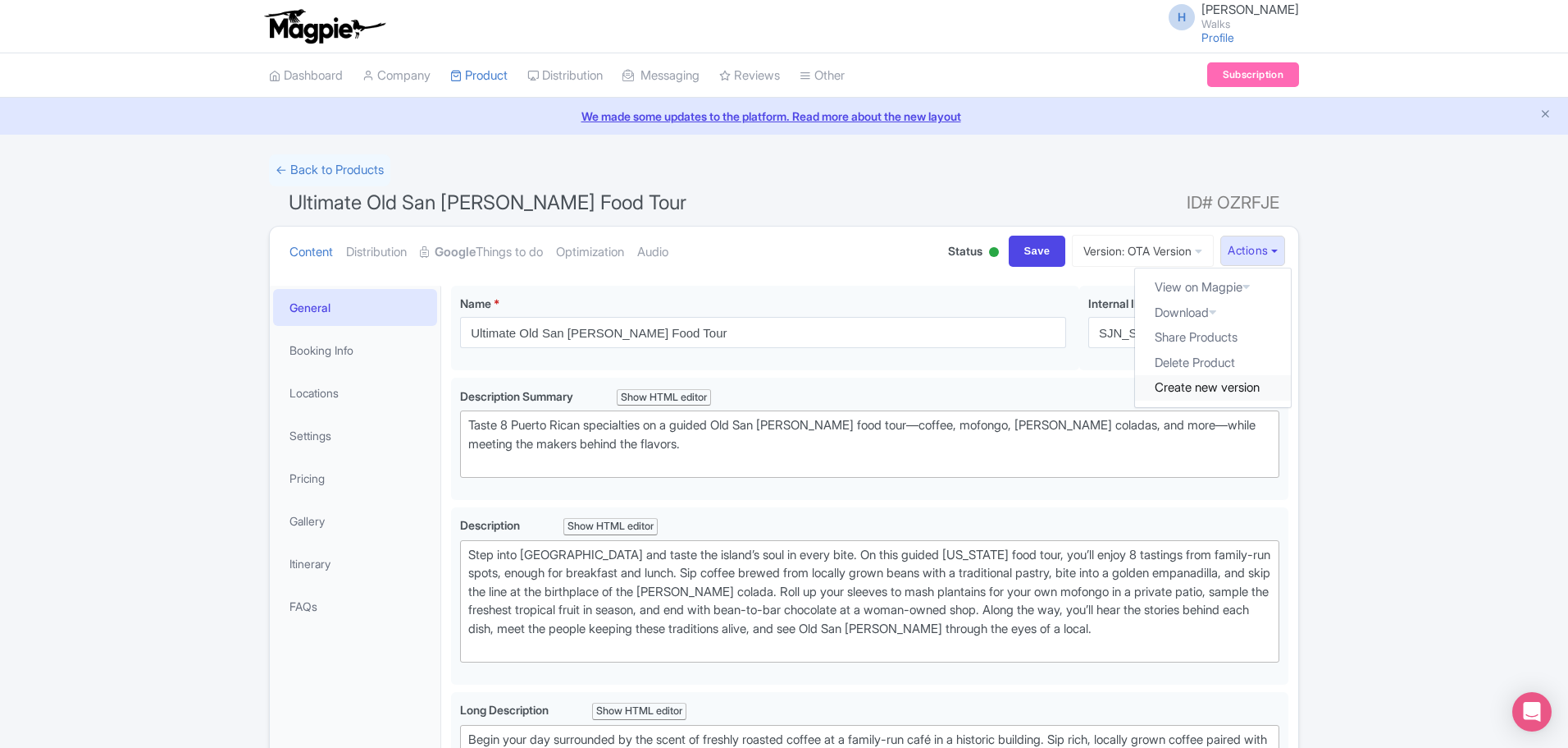
click at [1224, 393] on link "Create new version" at bounding box center [1213, 387] width 156 height 26
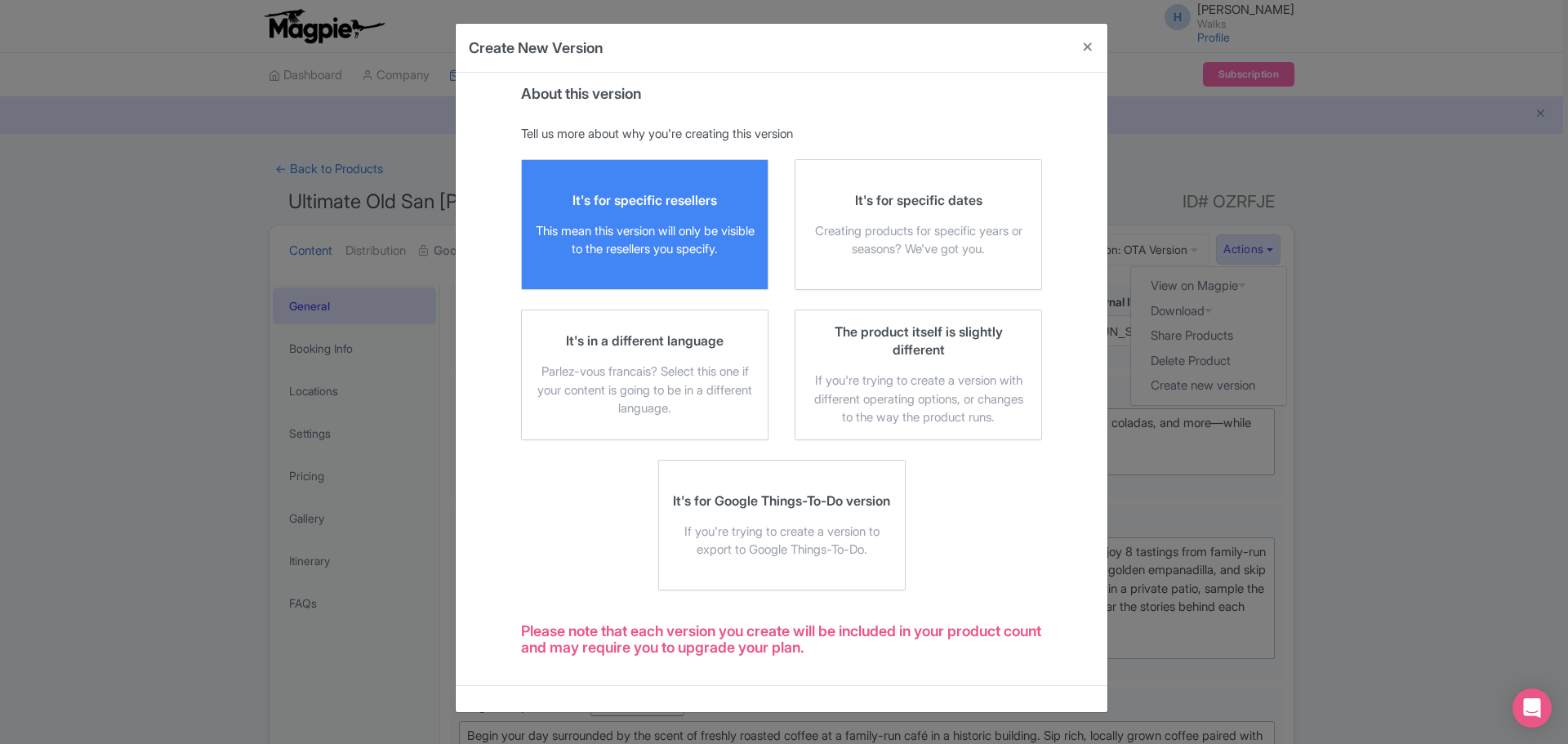
click at [657, 214] on div "It's for specific resellers This mean this version will only be visible to the …" at bounding box center [645, 225] width 220 height 68
click at [0, 0] on input "It's for specific resellers This mean this version will only be visible to the …" at bounding box center [0, 0] width 0 height 0
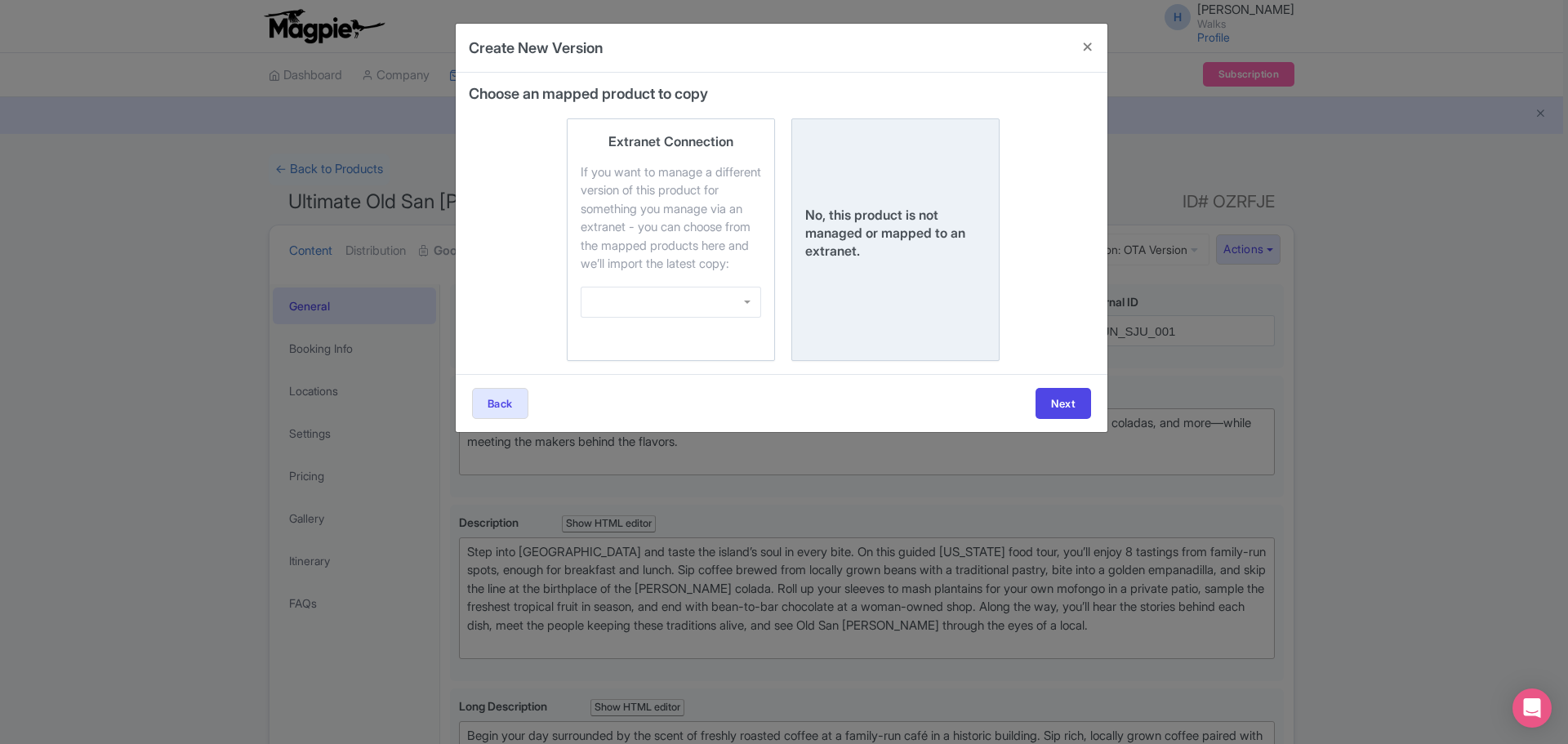
click at [888, 251] on div "No, this product is not managed or mapped to an extranet." at bounding box center [896, 232] width 181 height 54
click at [0, 0] on input "No, this product is not managed or mapped to an extranet." at bounding box center [0, 0] width 0 height 0
click at [1057, 419] on button "Next" at bounding box center [1063, 403] width 56 height 31
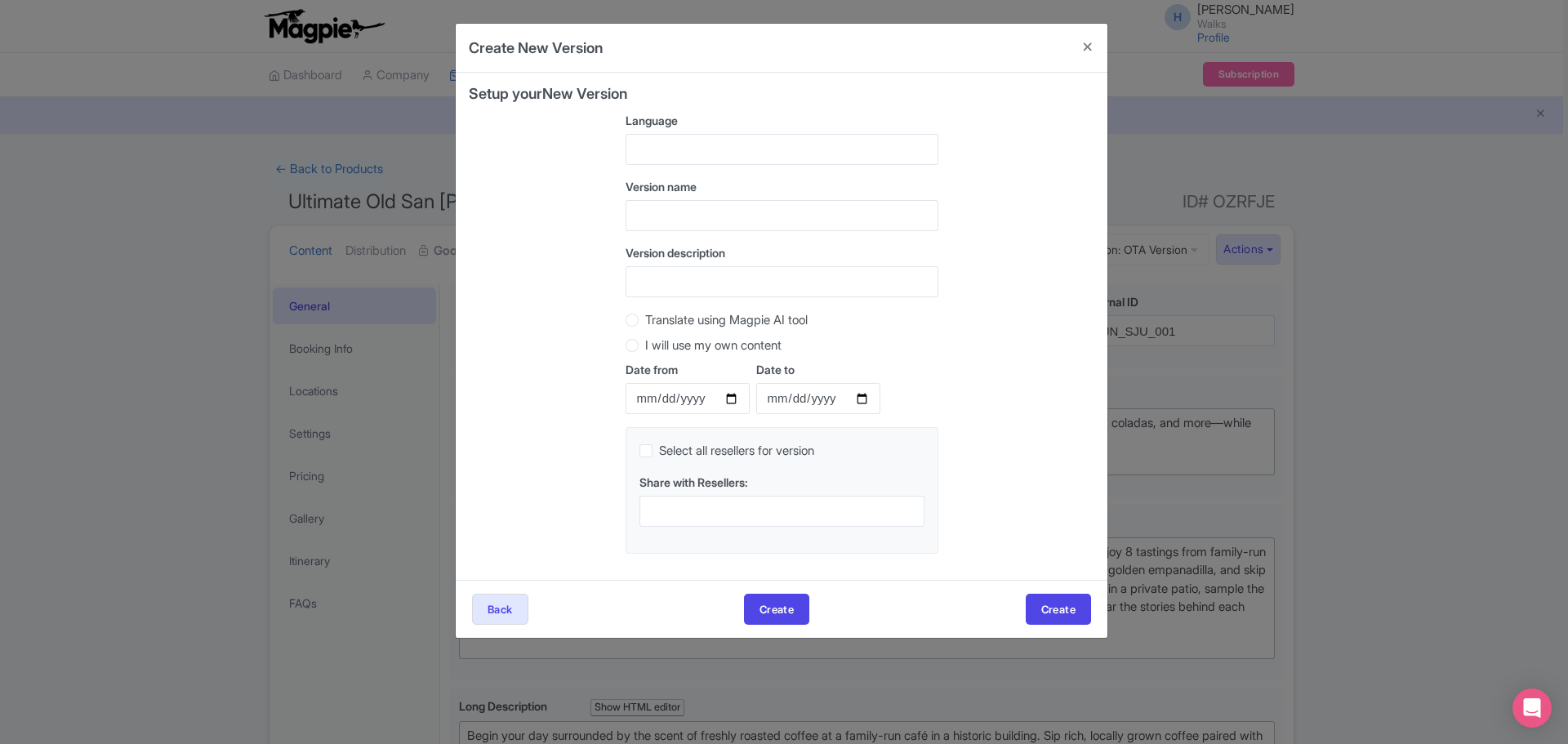
click at [669, 144] on div at bounding box center [782, 149] width 313 height 31
click at [498, 187] on div "Setup your New Version Language Afrikaans (South Africa) Albanian (Albania) Ara…" at bounding box center [782, 326] width 626 height 481
click at [667, 221] on input "text" at bounding box center [782, 215] width 313 height 31
type input "Devour Version"
drag, startPoint x: 664, startPoint y: 254, endPoint x: 664, endPoint y: 267, distance: 13.0
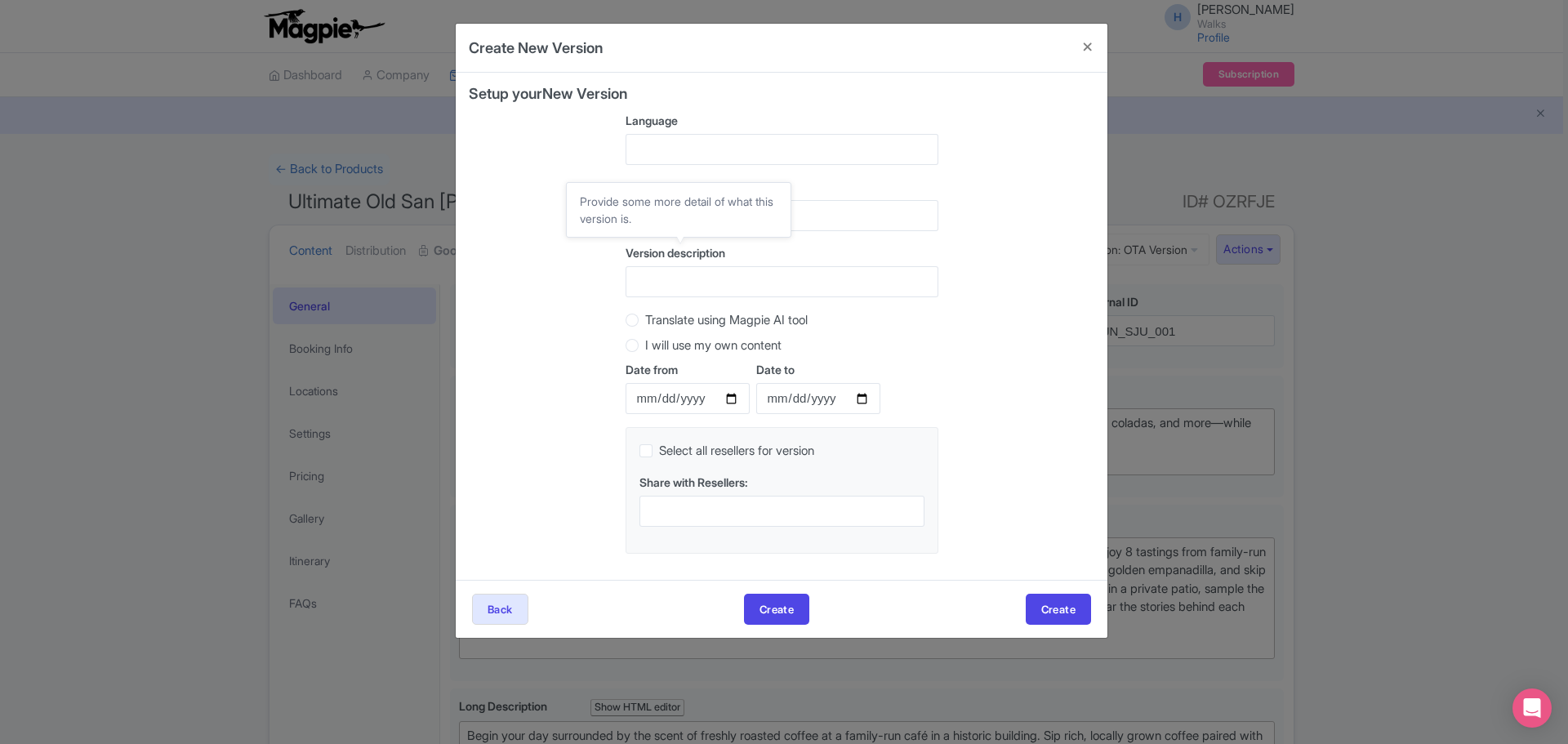
click at [664, 257] on span "Version description" at bounding box center [676, 252] width 100 height 14
click at [0, 0] on input "OTA Version" at bounding box center [0, 0] width 0 height 0
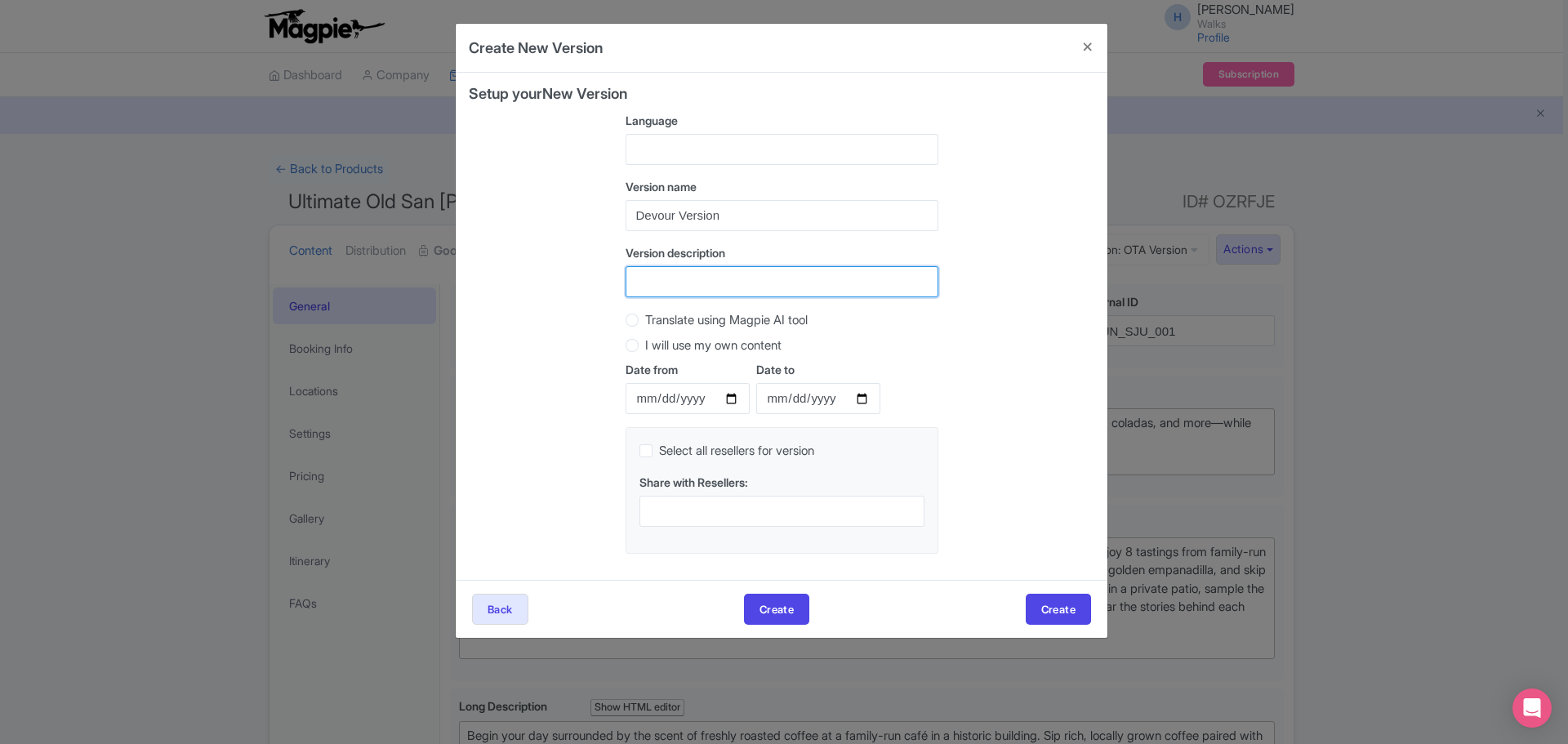
click at [666, 276] on input "Version description" at bounding box center [782, 282] width 313 height 31
type input "Devour Version"
click at [1046, 604] on button "Create" at bounding box center [1058, 608] width 65 height 31
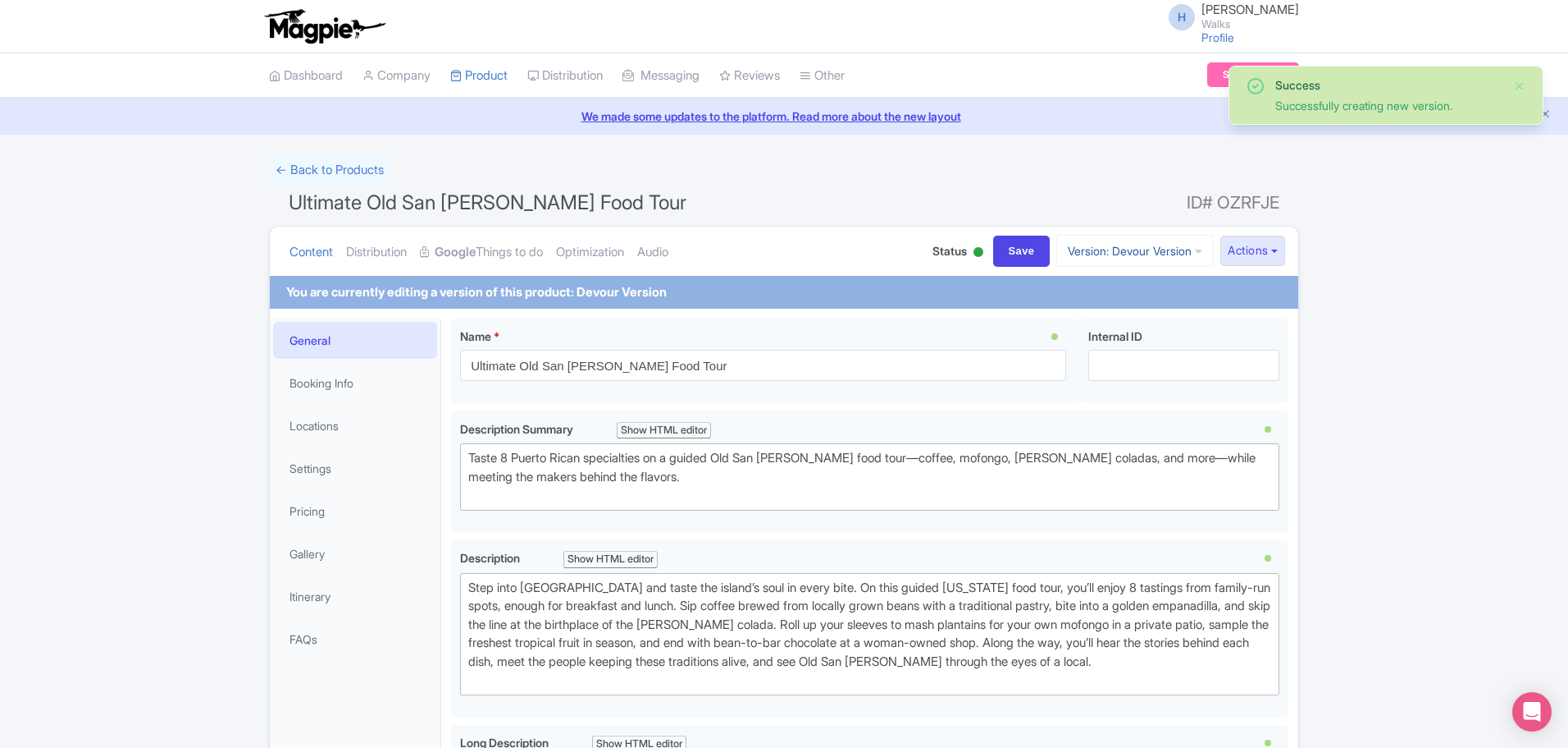
click at [1169, 255] on link "Version: Devour Version" at bounding box center [1136, 251] width 157 height 32
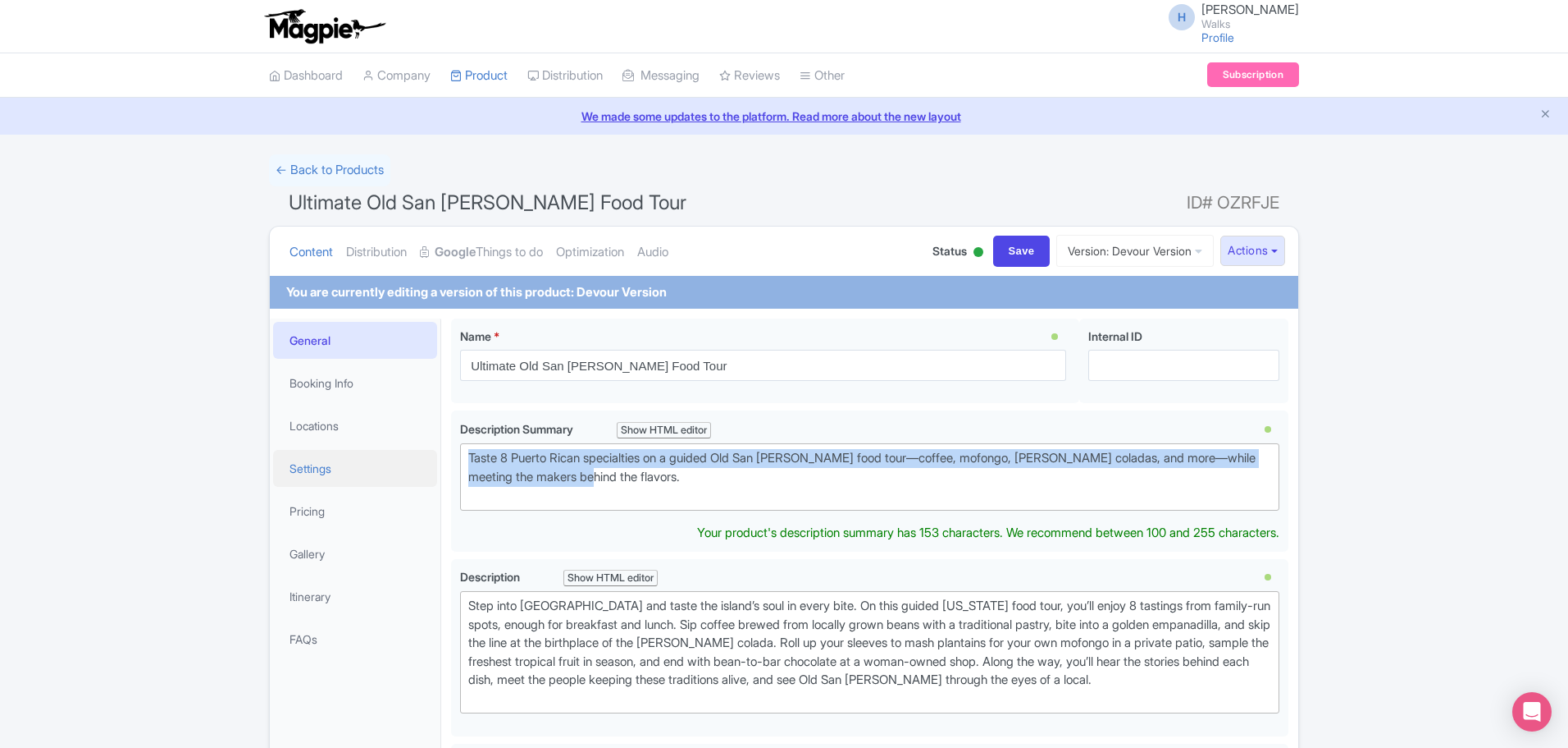
drag, startPoint x: 682, startPoint y: 482, endPoint x: 435, endPoint y: 455, distance: 248.5
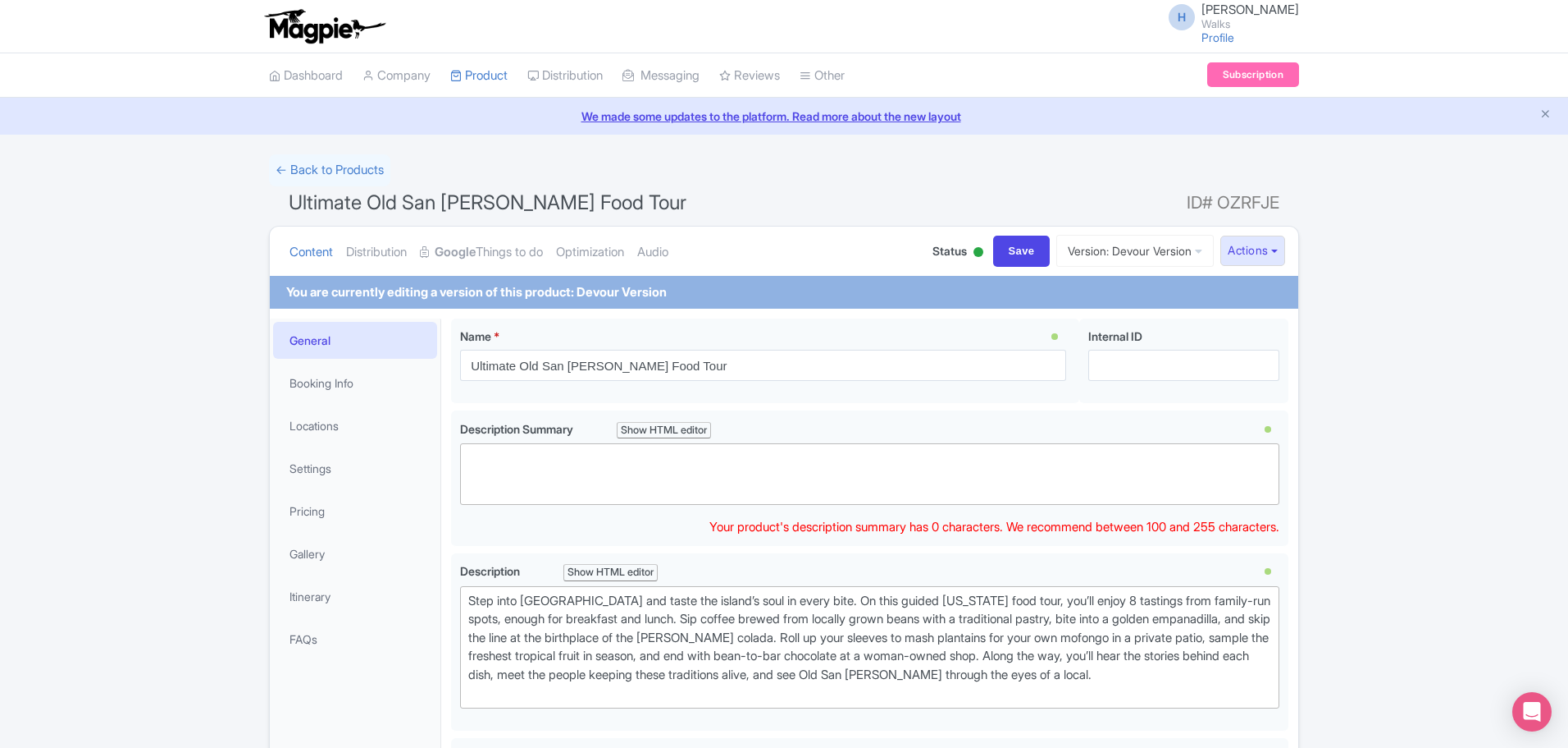
paste trix-editor "From locally grown coffee beans to savory fritturas to the birthplace of the [P…"
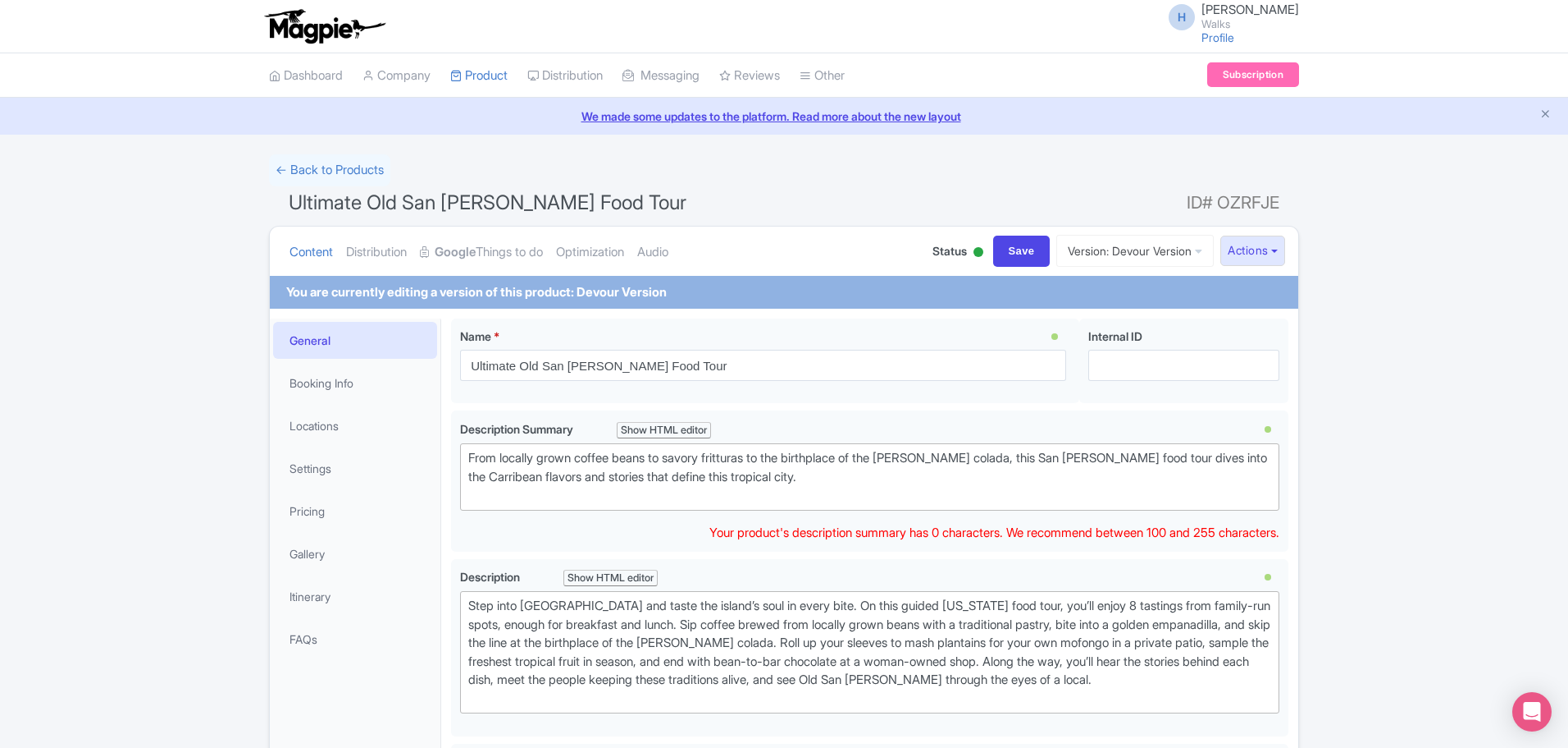
type trix-editor "<div>From locally grown coffee beans to savory fritturas to the birthplace of t…"
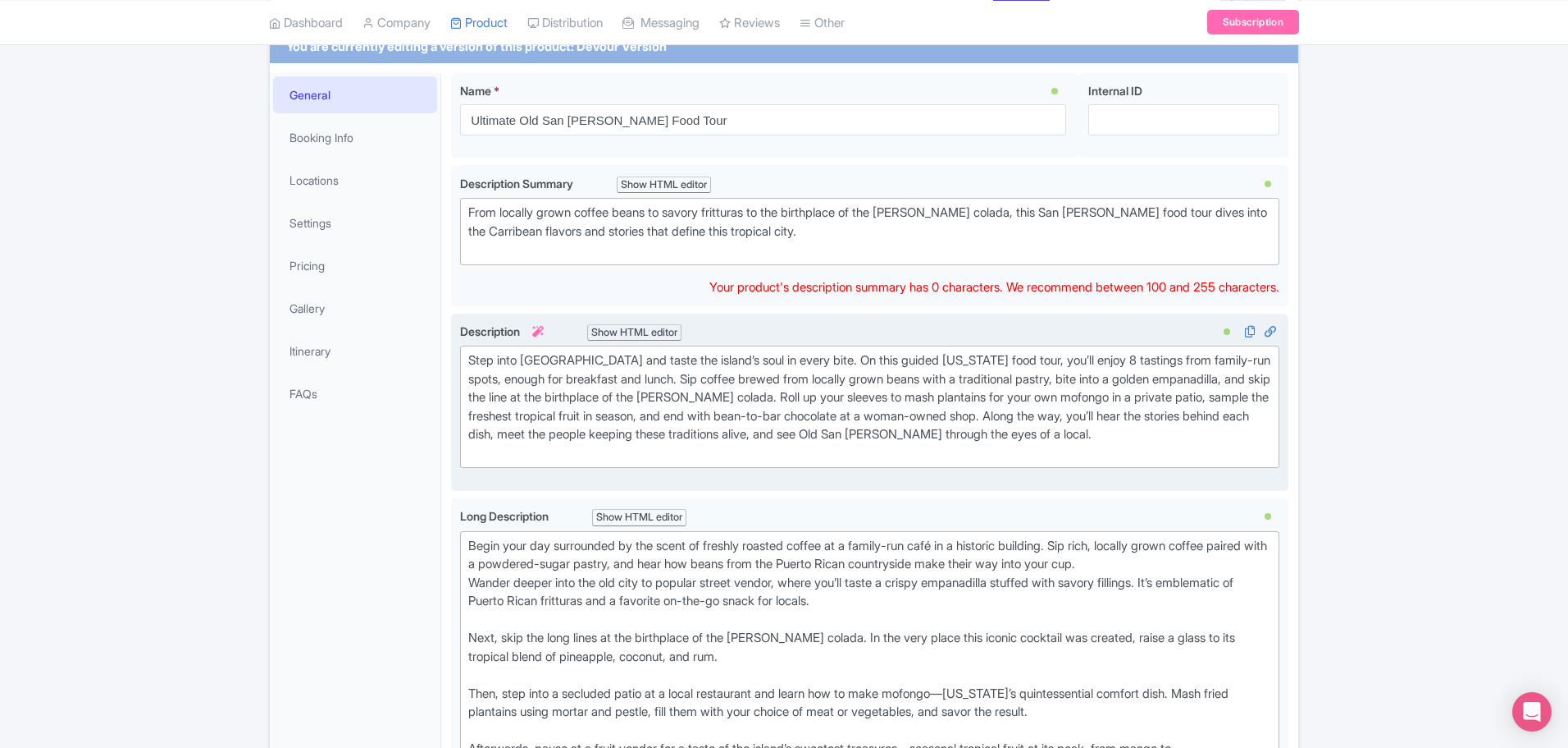
scroll to position [246, 0]
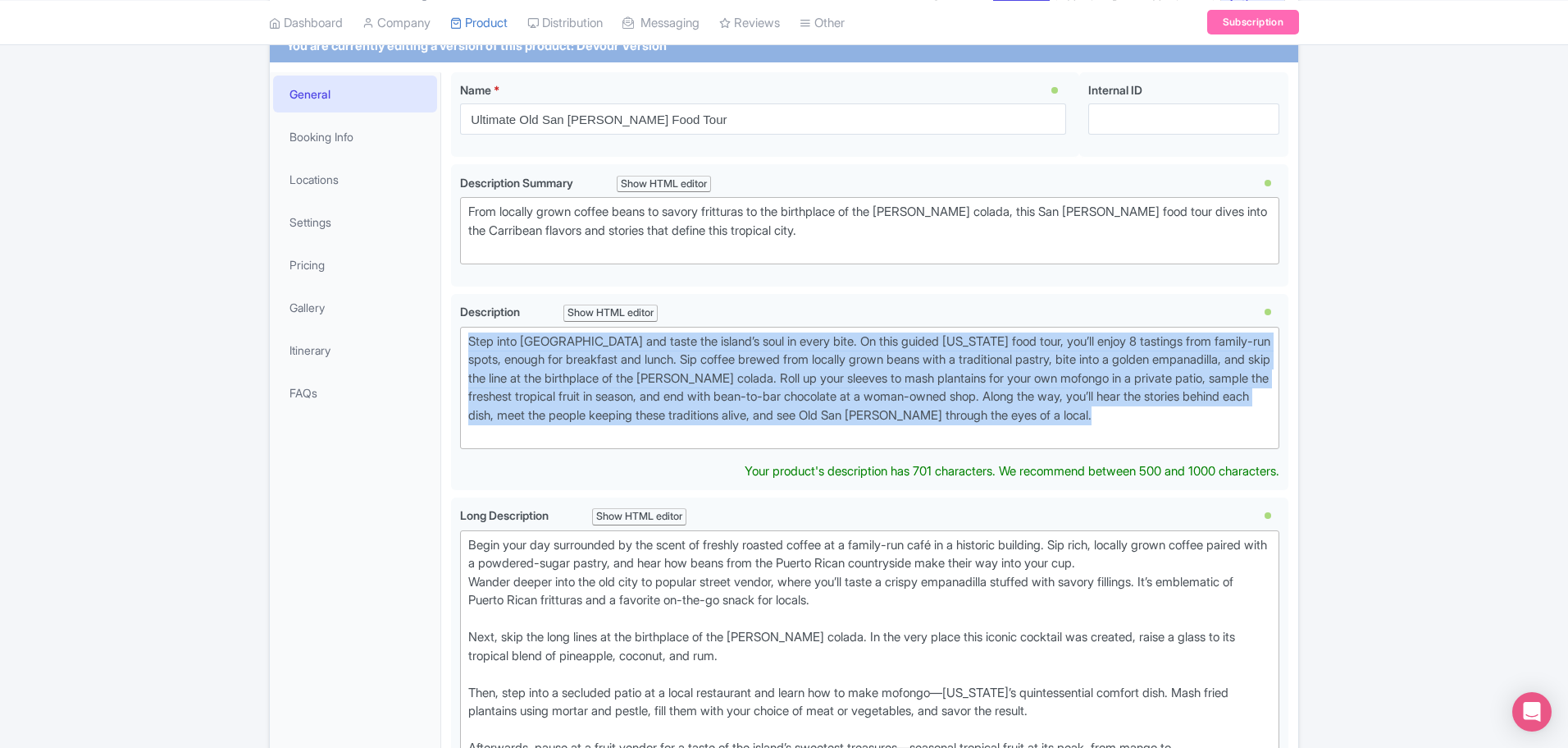
drag, startPoint x: 574, startPoint y: 439, endPoint x: 443, endPoint y: 342, distance: 163.0
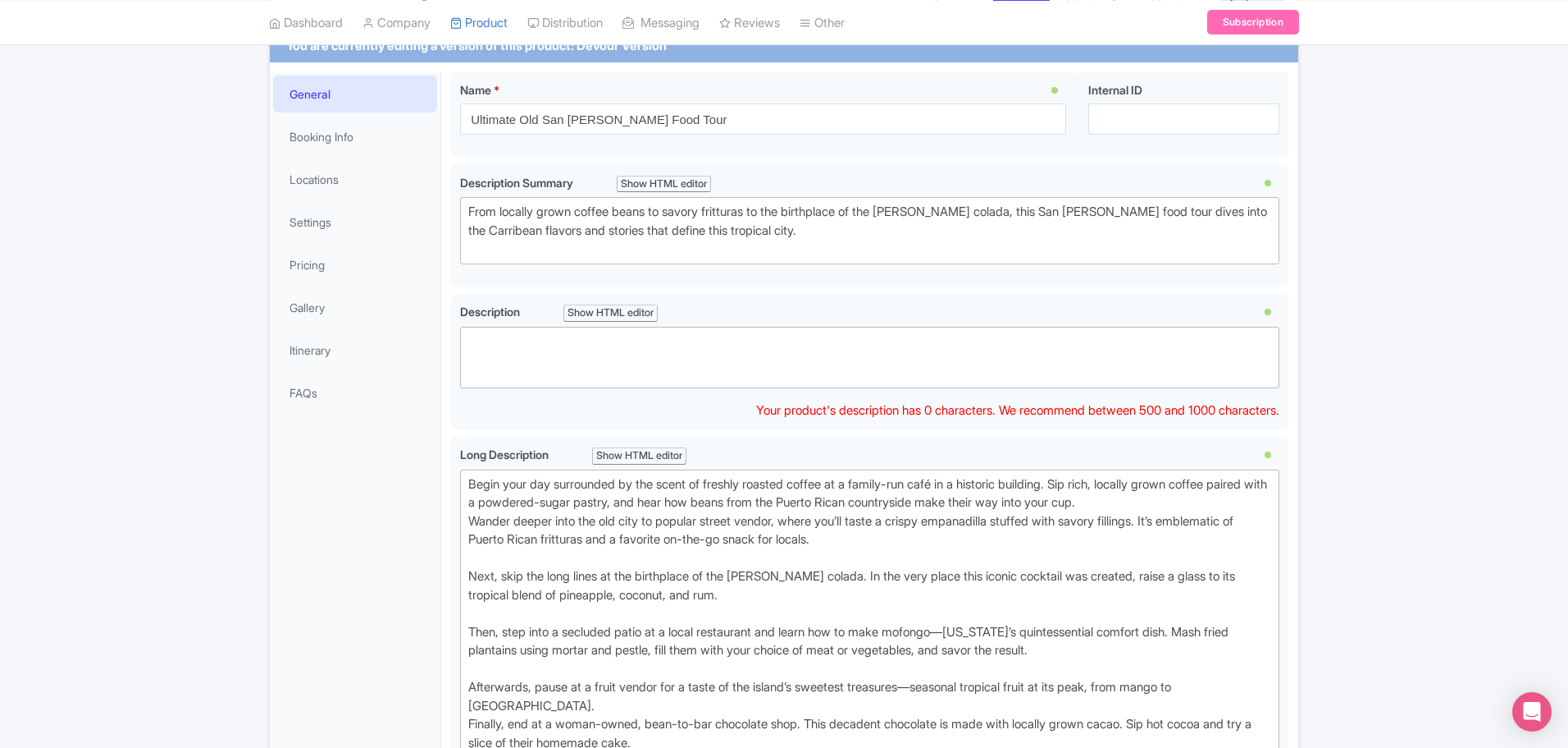
paste trix-editor "<div>This San [PERSON_NAME] food tour isn’t just about tasting Puerto Rican foo…"
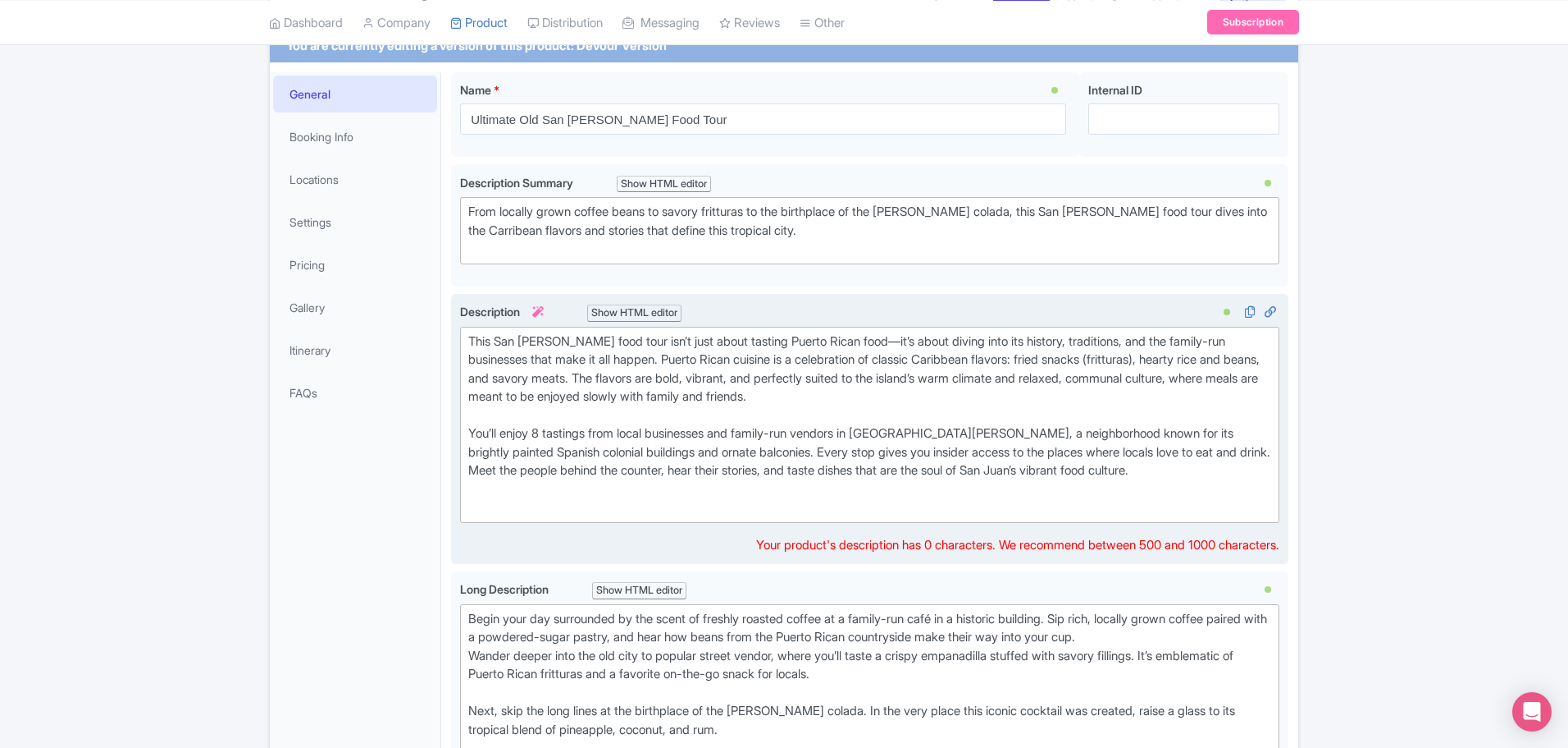
click at [526, 508] on div at bounding box center [870, 498] width 803 height 37
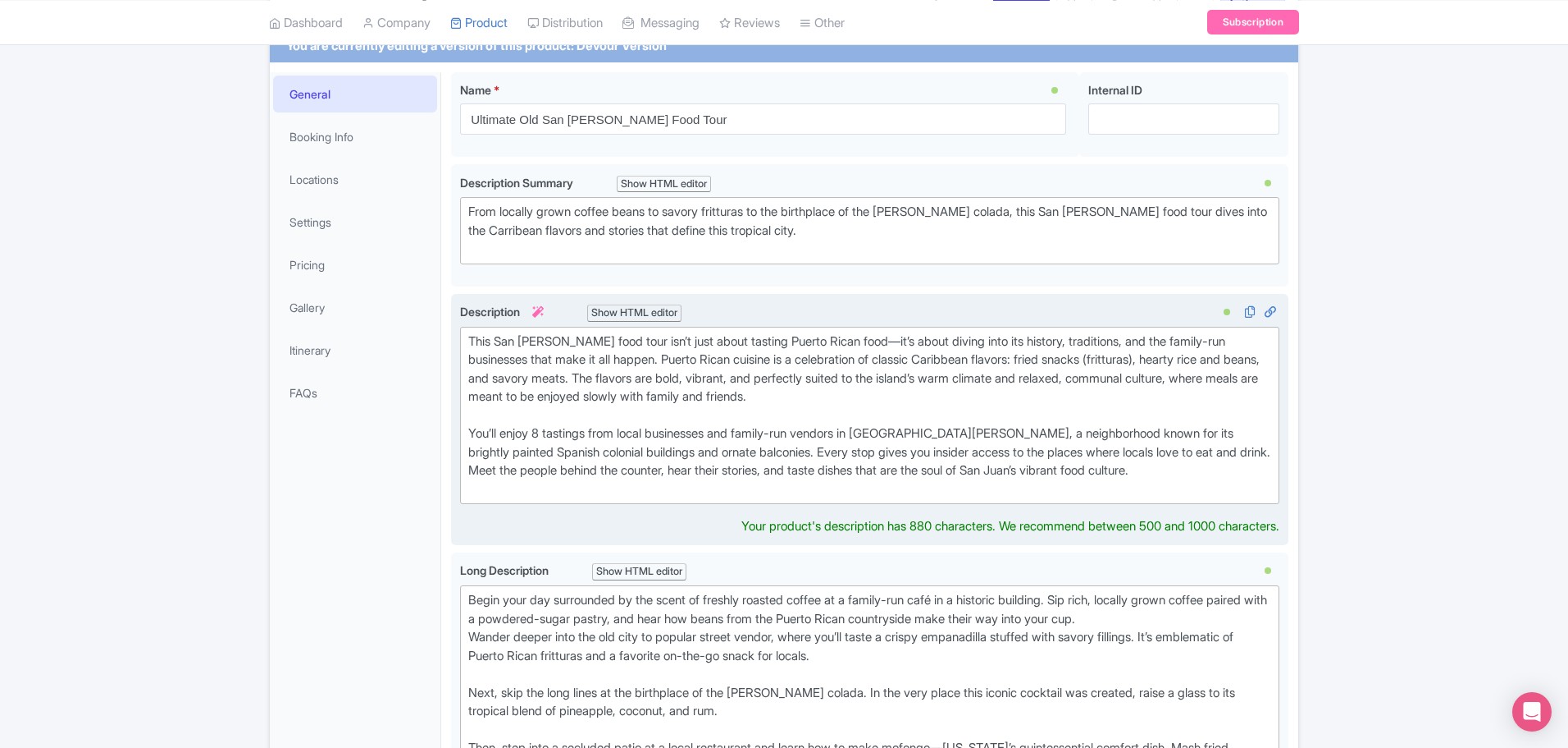
type trix-editor "<div>This San [PERSON_NAME] food tour isn’t just about tasting Puerto Rican foo…"
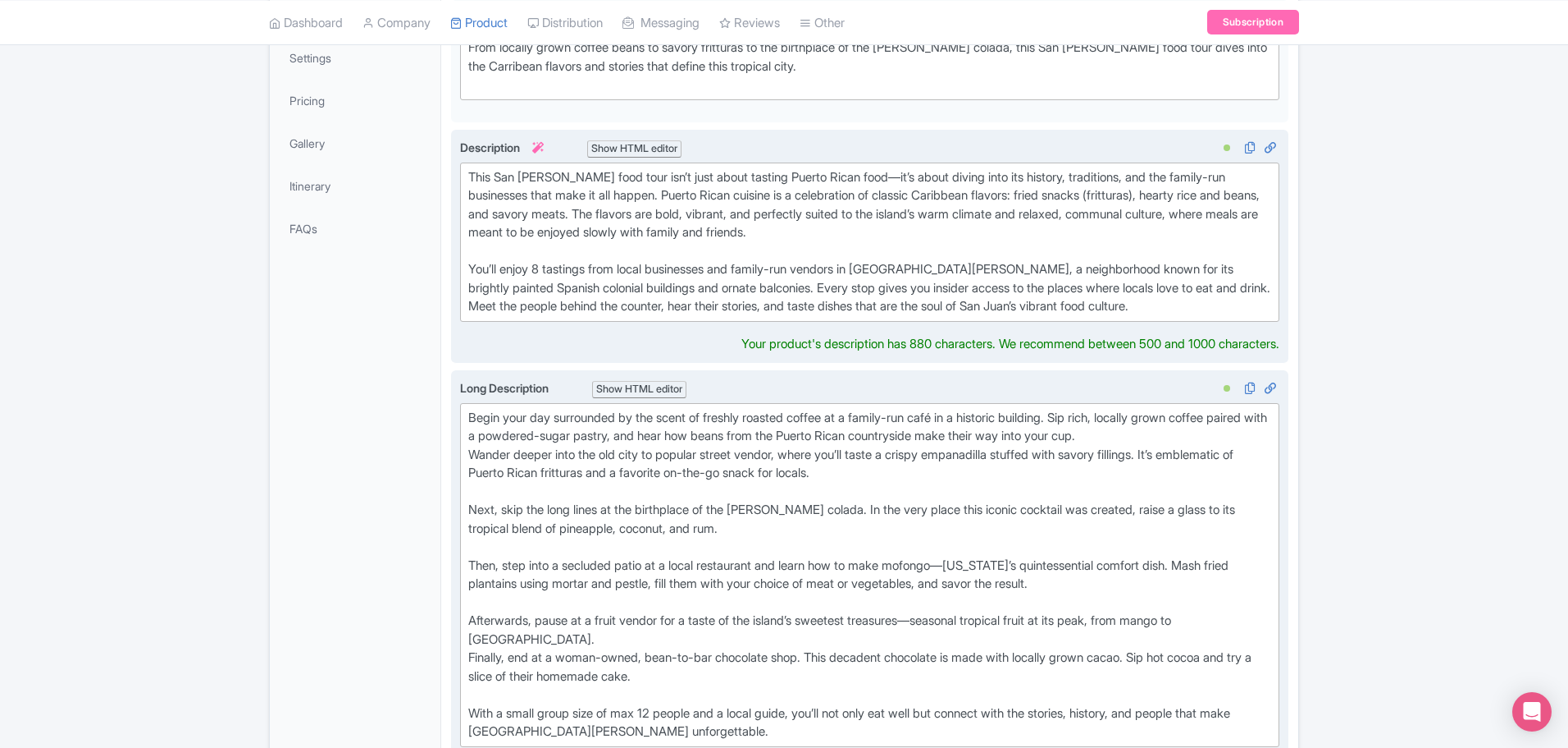
scroll to position [575, 0]
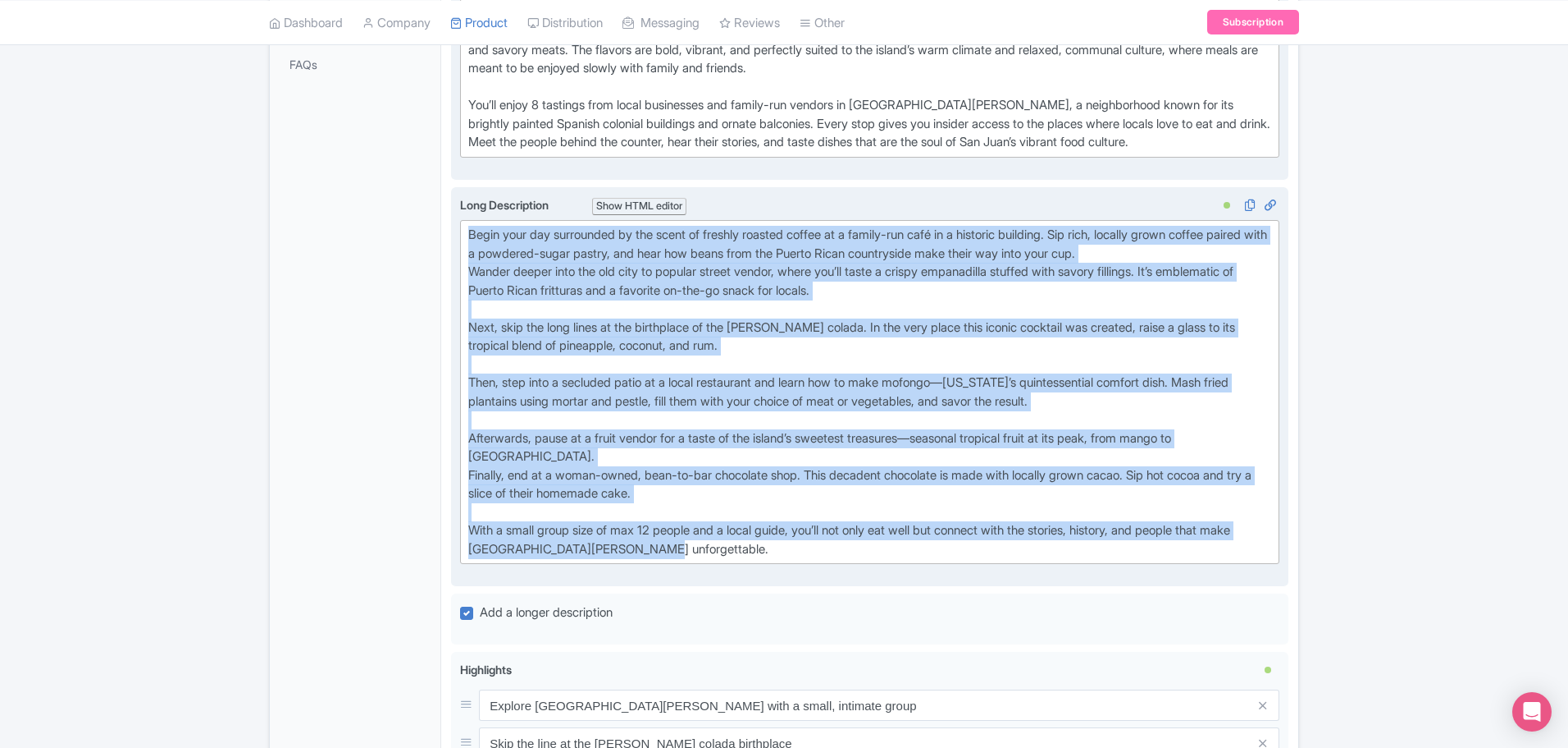
drag, startPoint x: 684, startPoint y: 558, endPoint x: 460, endPoint y: 230, distance: 397.2
click at [460, 230] on trix-editor "Begin your day surrounded by the scent of freshly roasted coffee at a family-ru…" at bounding box center [870, 391] width 819 height 344
type trix-editor "<lor>Ipsum dolo sit ametconsec ad eli seddo ei tempori utlabor etdolo ma a enim…"
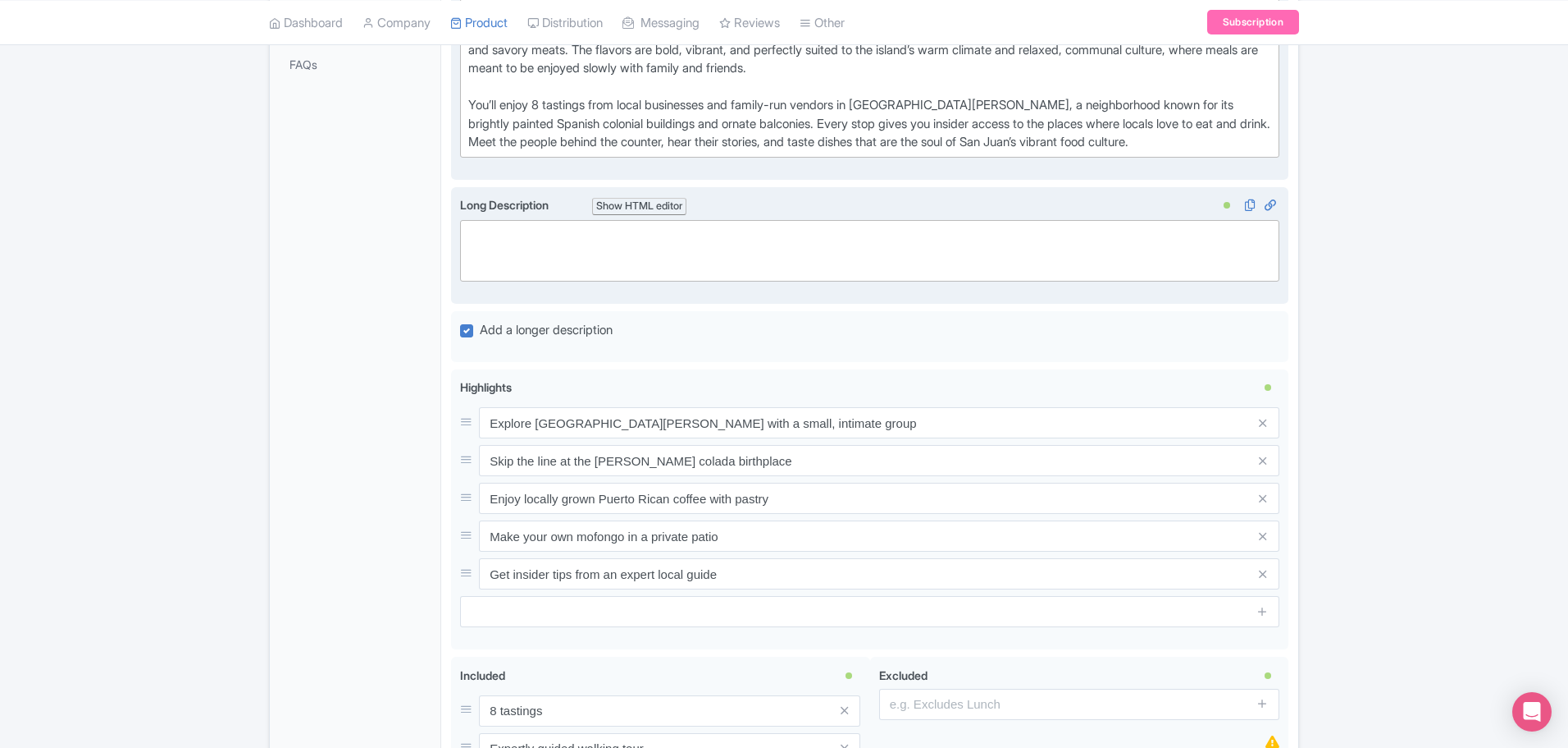
paste trix-editor "<lor><ipsumd><si>Amet 2: Consec Adipi Elitse &doe; Tempor</incidi> <ut>Labor et…"
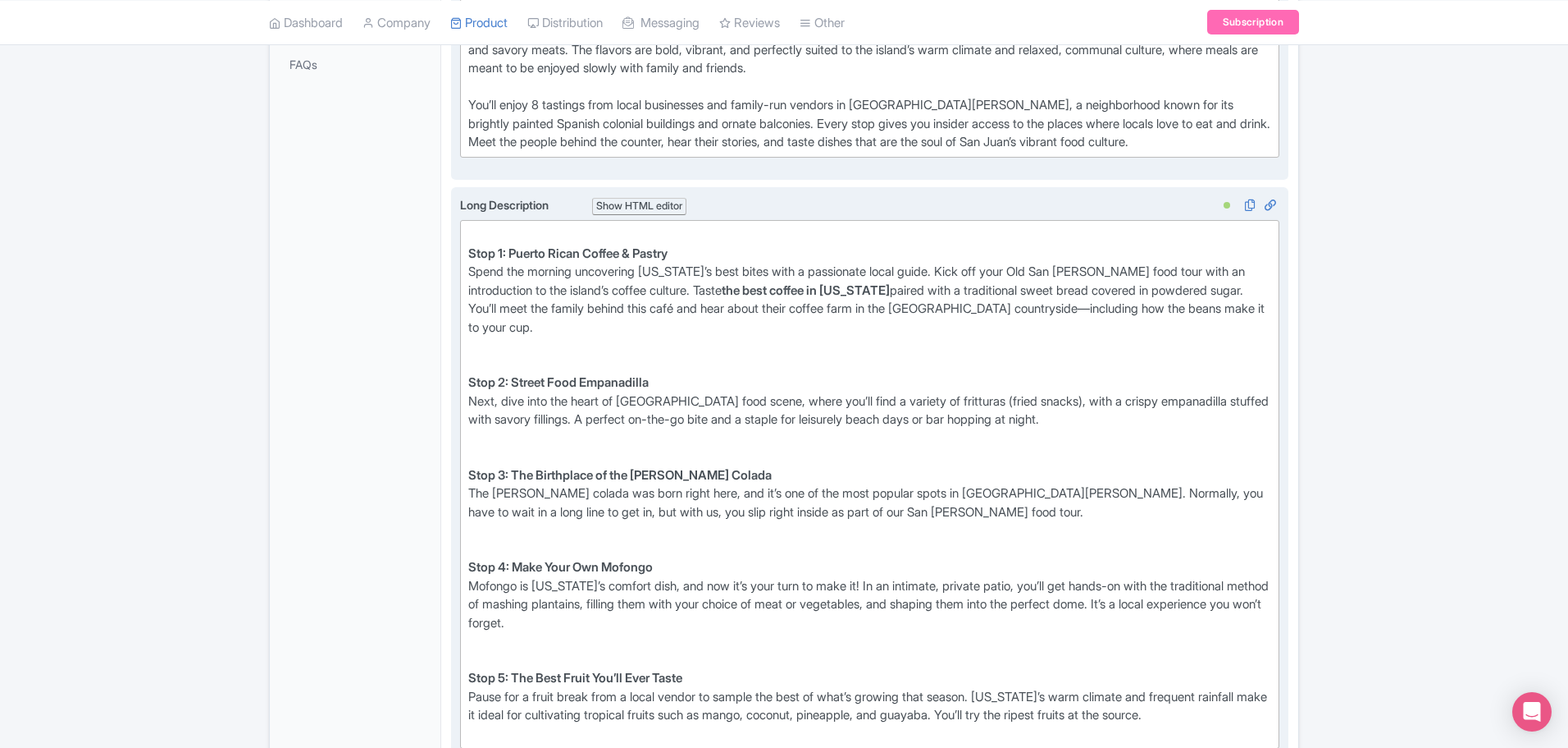
click at [466, 252] on trix-editor "Stop 1: Puerto Rican Coffee & Pastry Spend the morning uncovering [US_STATE]’s …" at bounding box center [870, 484] width 819 height 528
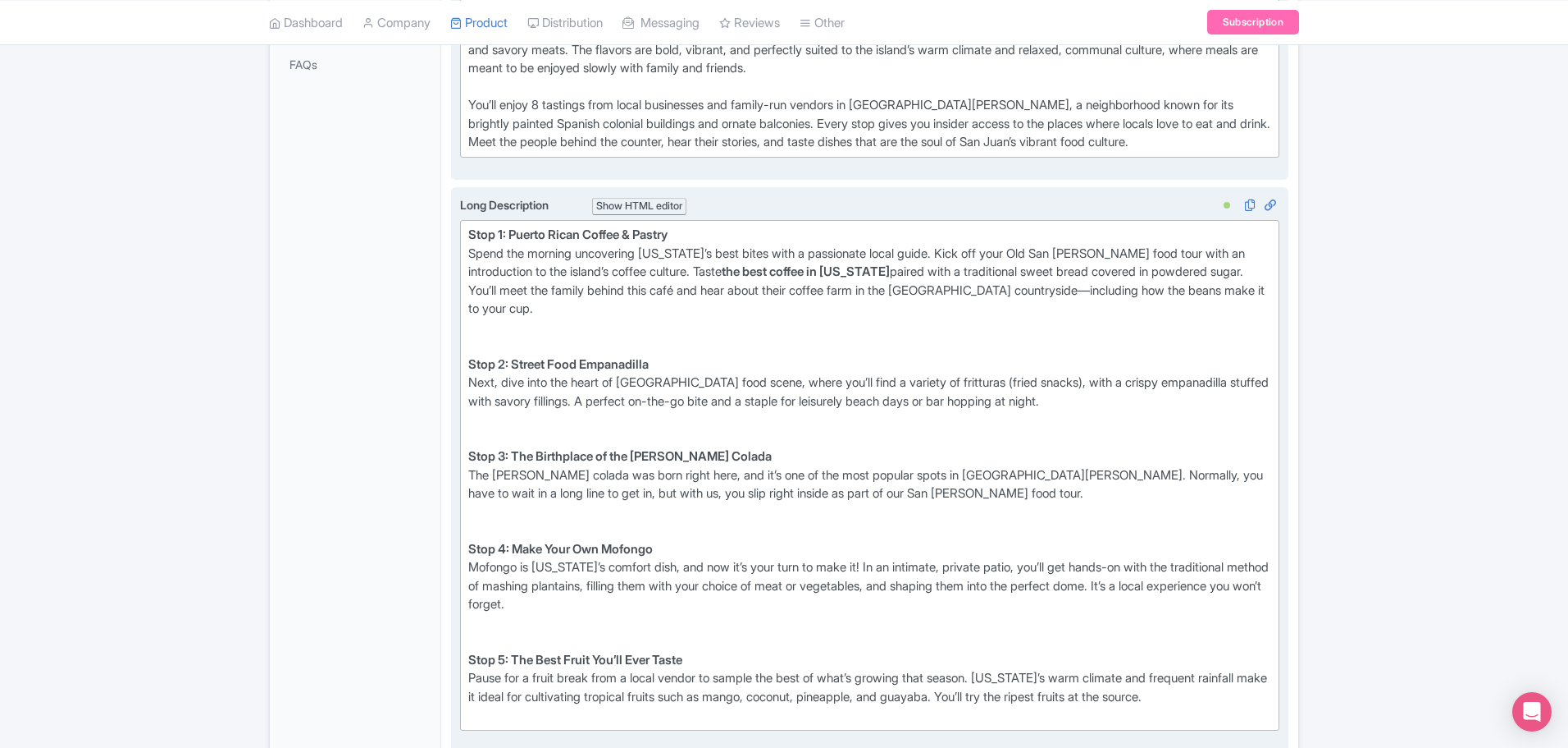
click at [498, 348] on div "Stop 2: Street Food Empanadilla Next, dive into the heart of [GEOGRAPHIC_DATA] …" at bounding box center [870, 383] width 803 height 93
click at [499, 347] on div "Stop 2: Street Food Empanadilla Next, dive into the heart of [GEOGRAPHIC_DATA] …" at bounding box center [870, 383] width 803 height 93
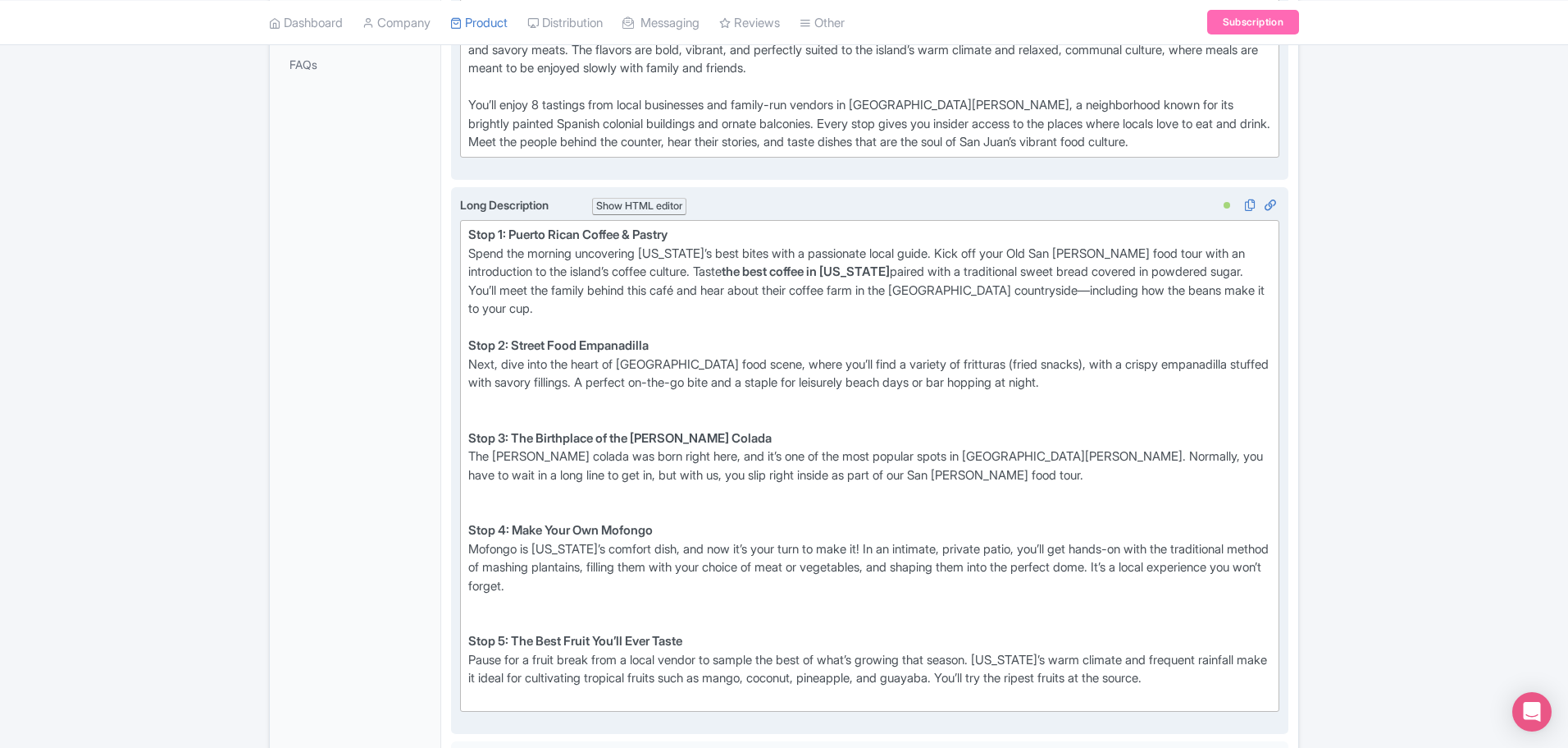
click at [502, 417] on div "Stop 3: The Birthplace of the [PERSON_NAME] Colada The [PERSON_NAME] colada was…" at bounding box center [870, 456] width 803 height 93
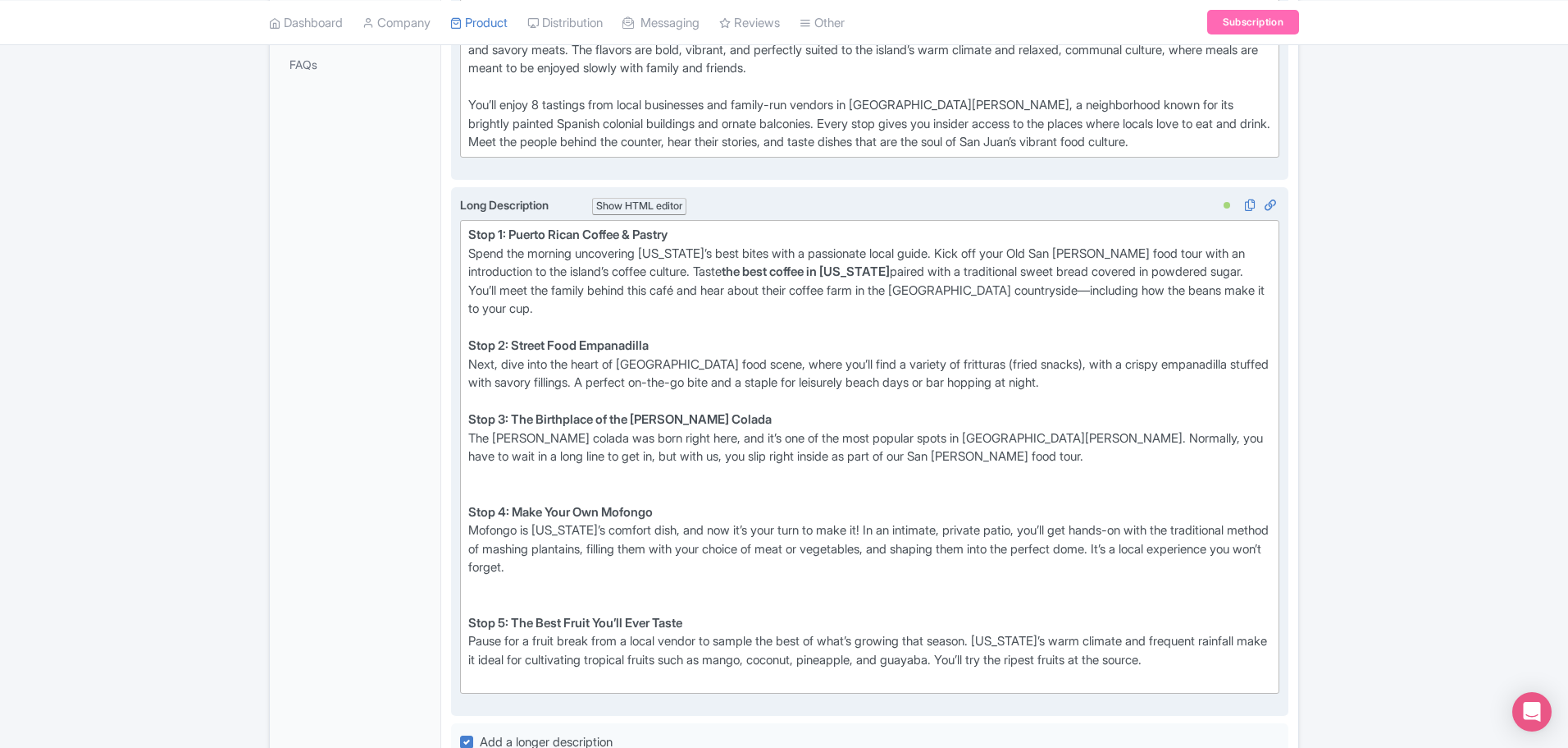
click at [502, 493] on div "Stop 4: Make Your Own Mofongo Mofongo is [US_STATE]’s comfort dish, and now it’…" at bounding box center [870, 539] width 803 height 111
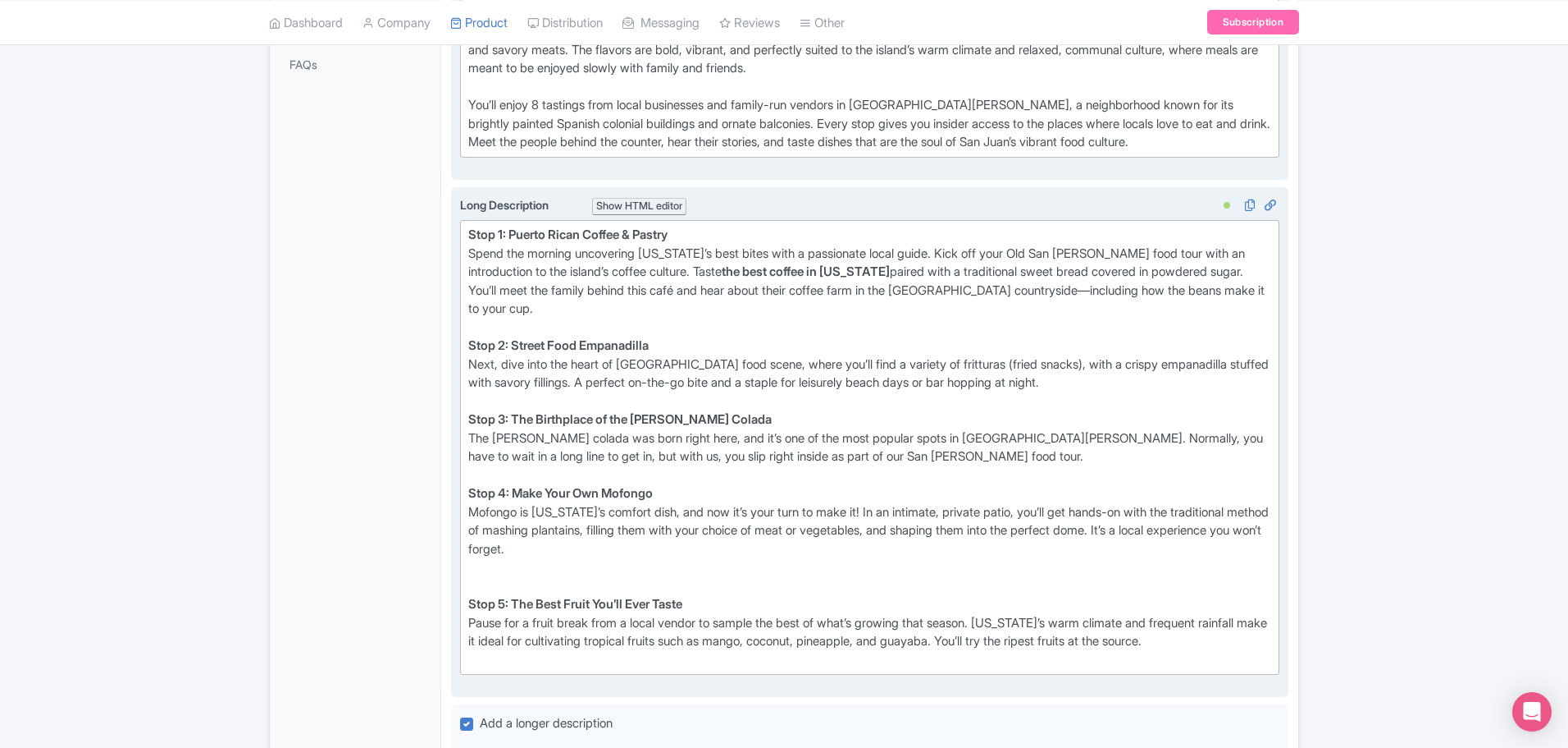
click at [497, 592] on div "Stop 5: The Best Fruit You’ll Ever Taste Pause for a fruit break from a local v…" at bounding box center [870, 623] width 803 height 93
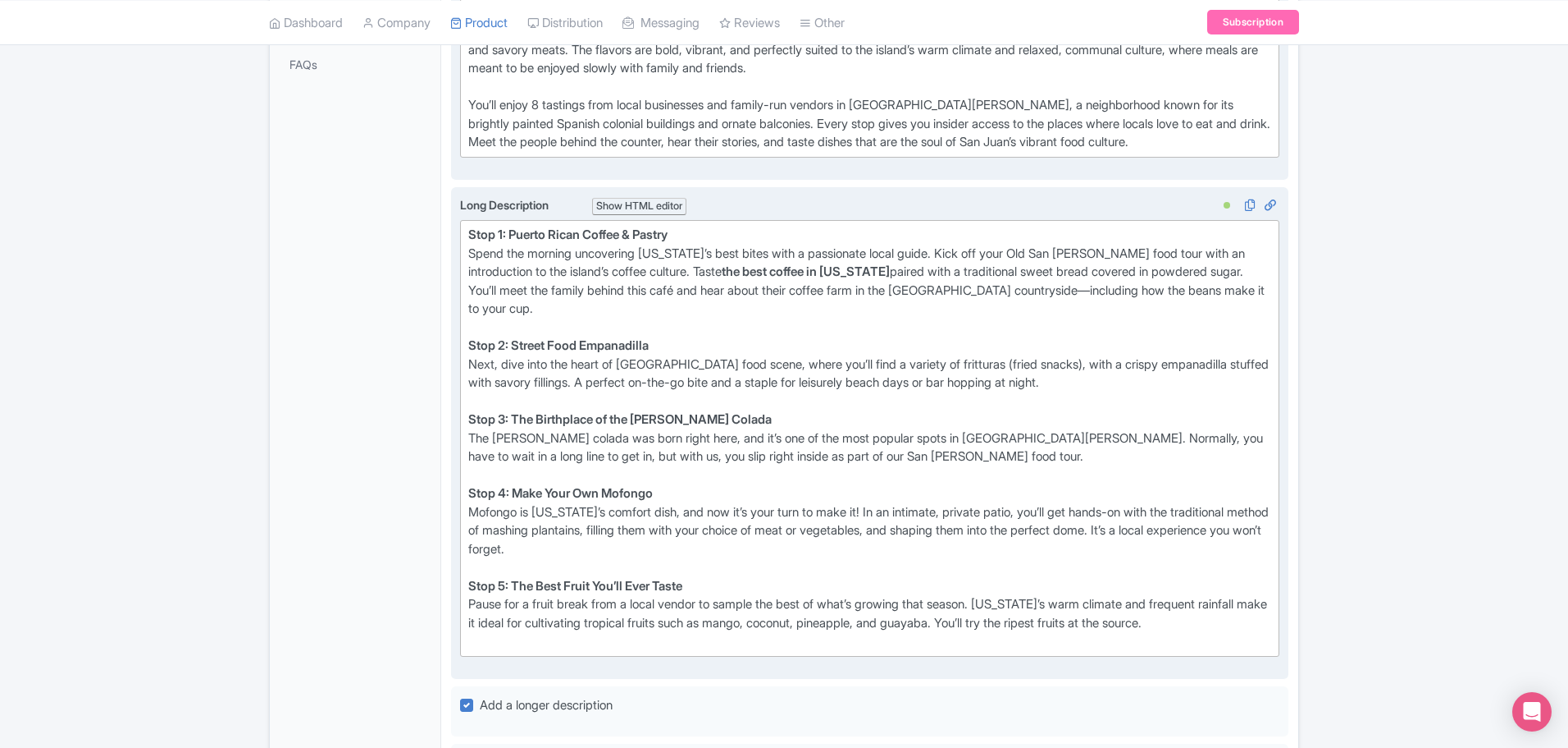
click at [486, 644] on div "Stop 5: The Best Fruit You’ll Ever Taste Pause for a fruit break from a local v…" at bounding box center [870, 614] width 803 height 74
type trix-editor "<lor><ipsumd>Sita 1: Consec Adipi Elitse &doe; Tempor</incidi> <ut>Labor etd ma…"
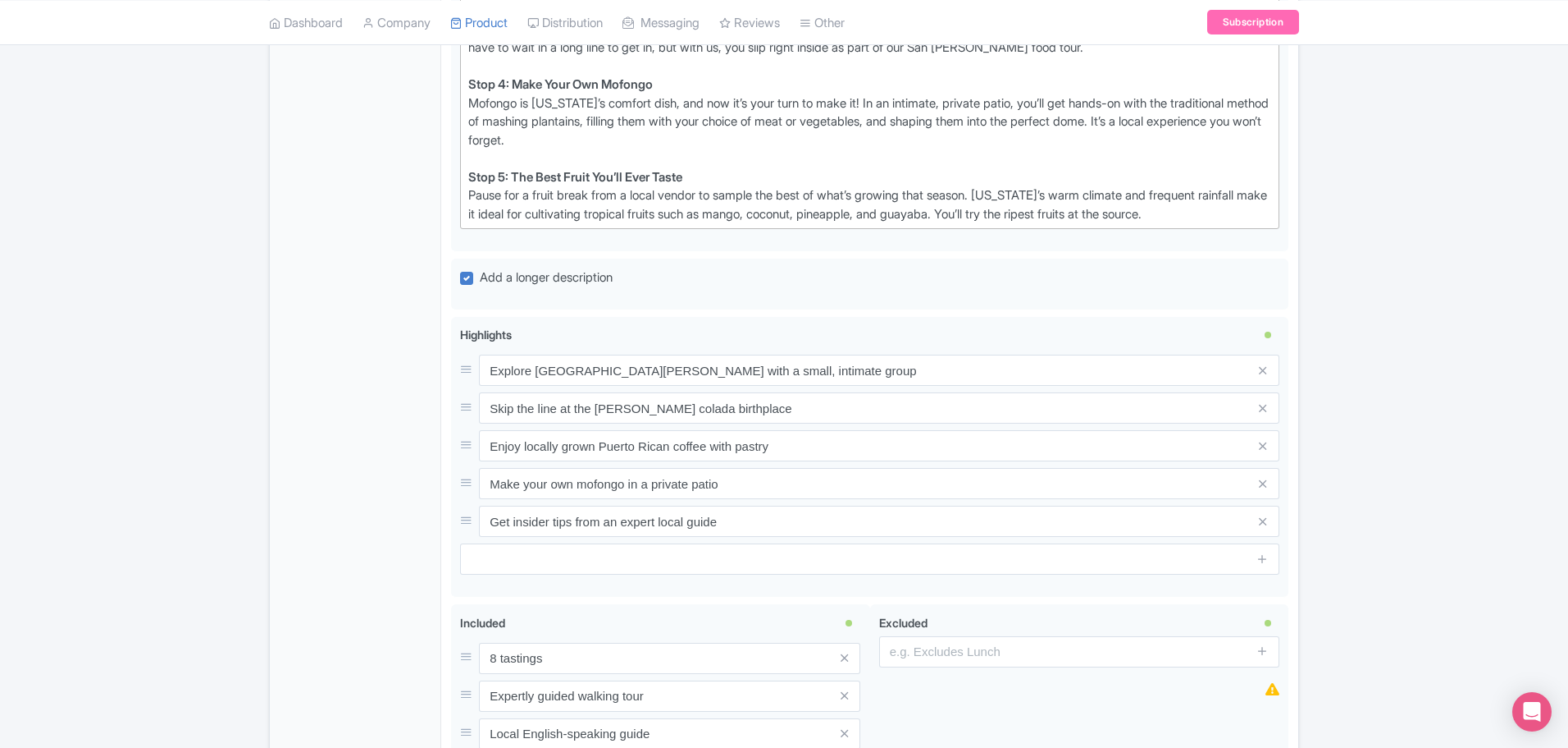
scroll to position [985, 0]
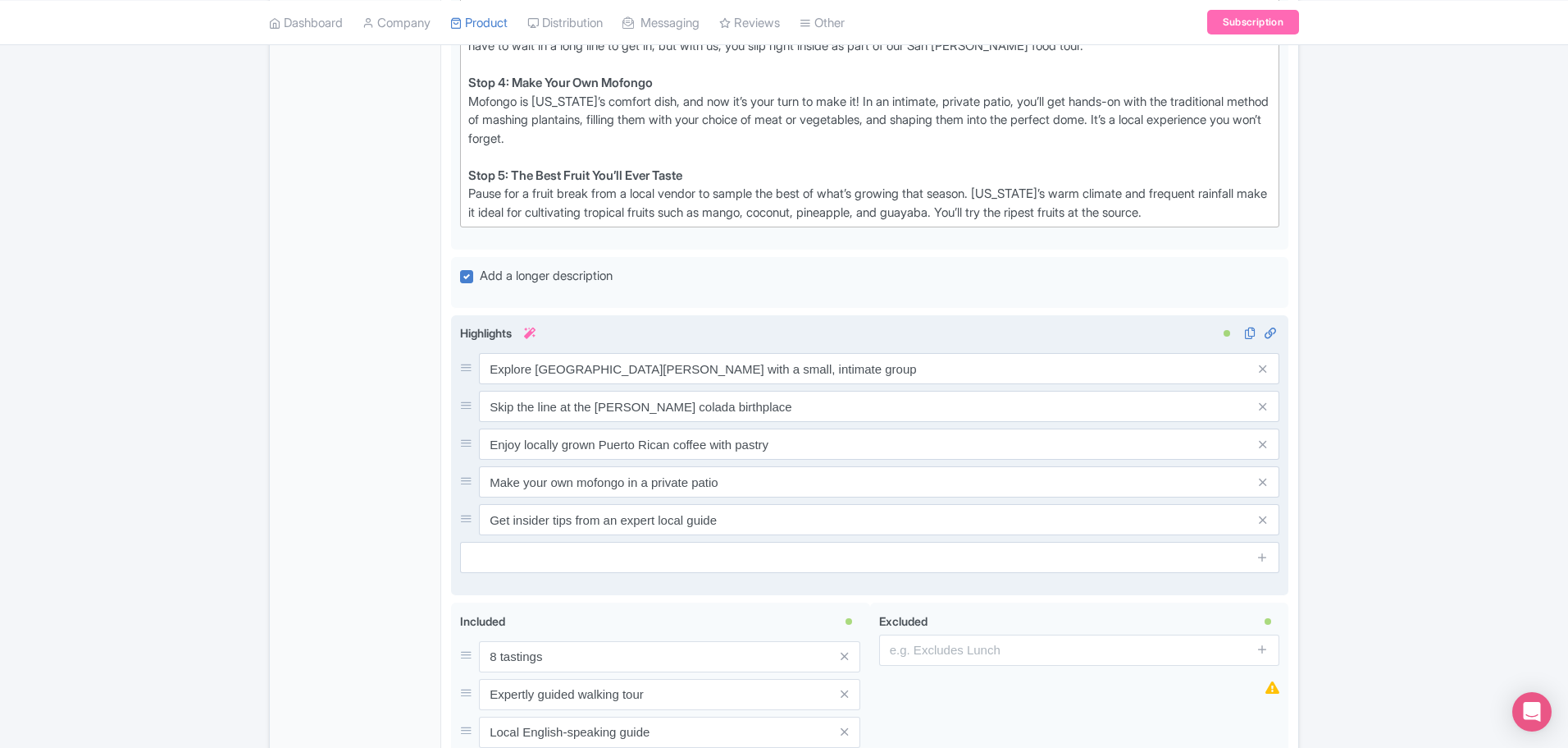
click at [777, 385] on div "Explore [GEOGRAPHIC_DATA][PERSON_NAME] with a small, intimate group Skip the li…" at bounding box center [870, 444] width 819 height 182
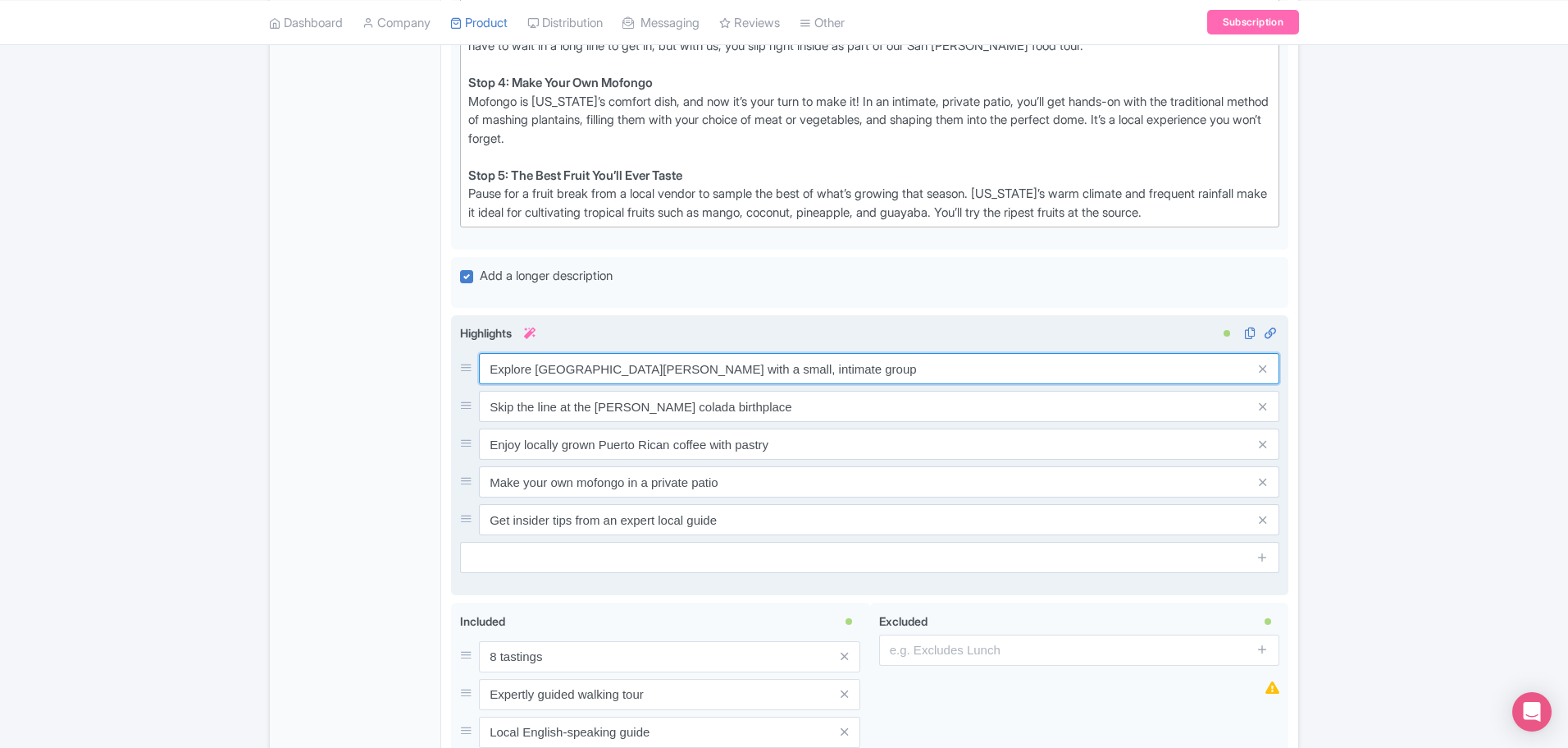
click at [780, 370] on input "Explore [GEOGRAPHIC_DATA][PERSON_NAME] with a small, intimate group" at bounding box center [879, 368] width 801 height 31
drag, startPoint x: 780, startPoint y: 370, endPoint x: 412, endPoint y: 369, distance: 368.0
click at [409, 372] on div "General Booking Info Locations Settings Pricing Gallery Itinerary FAQs Ultimate…" at bounding box center [784, 99] width 1029 height 1552
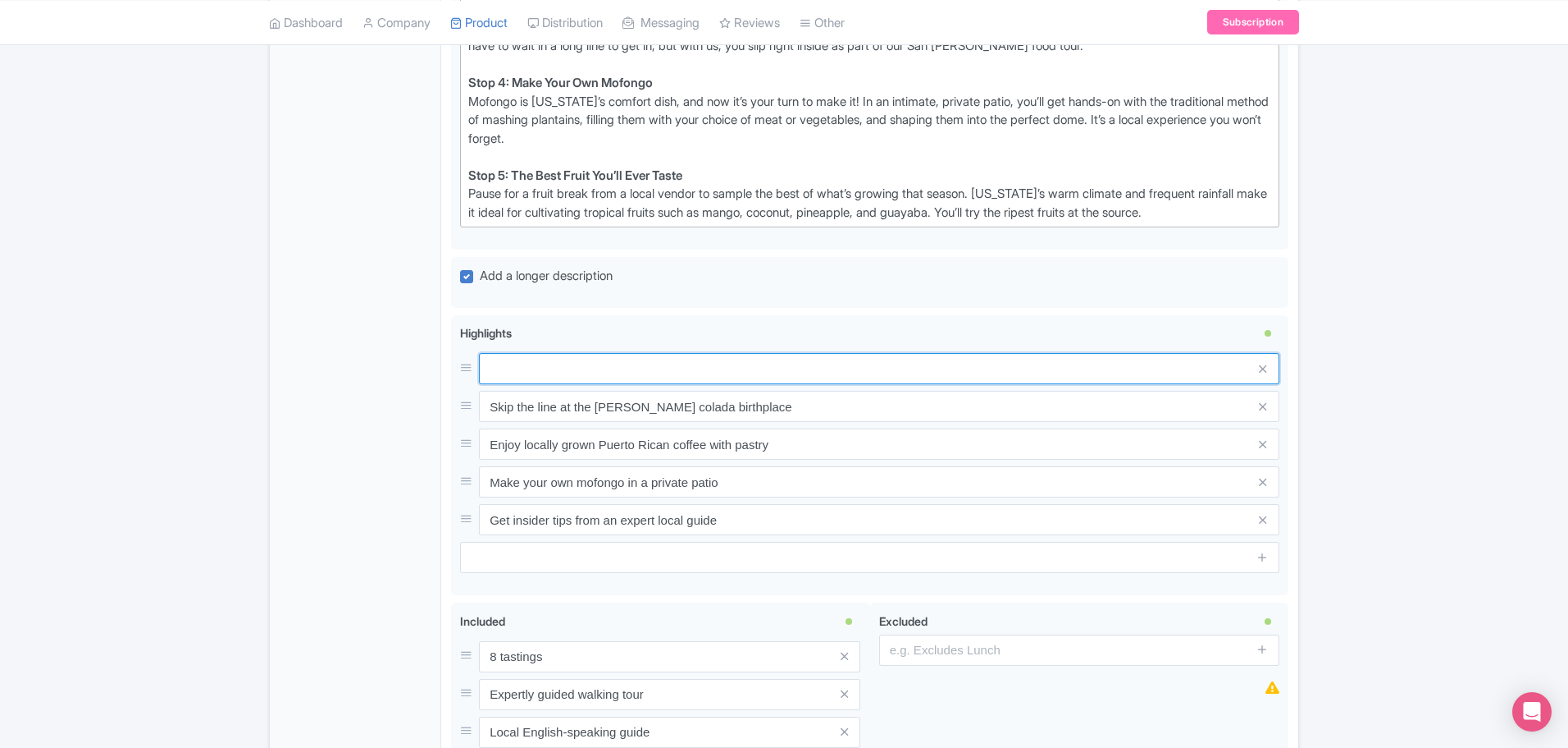
paste input "tastings from local businesses and family-run vendors in [GEOGRAPHIC_DATA][PERS…"
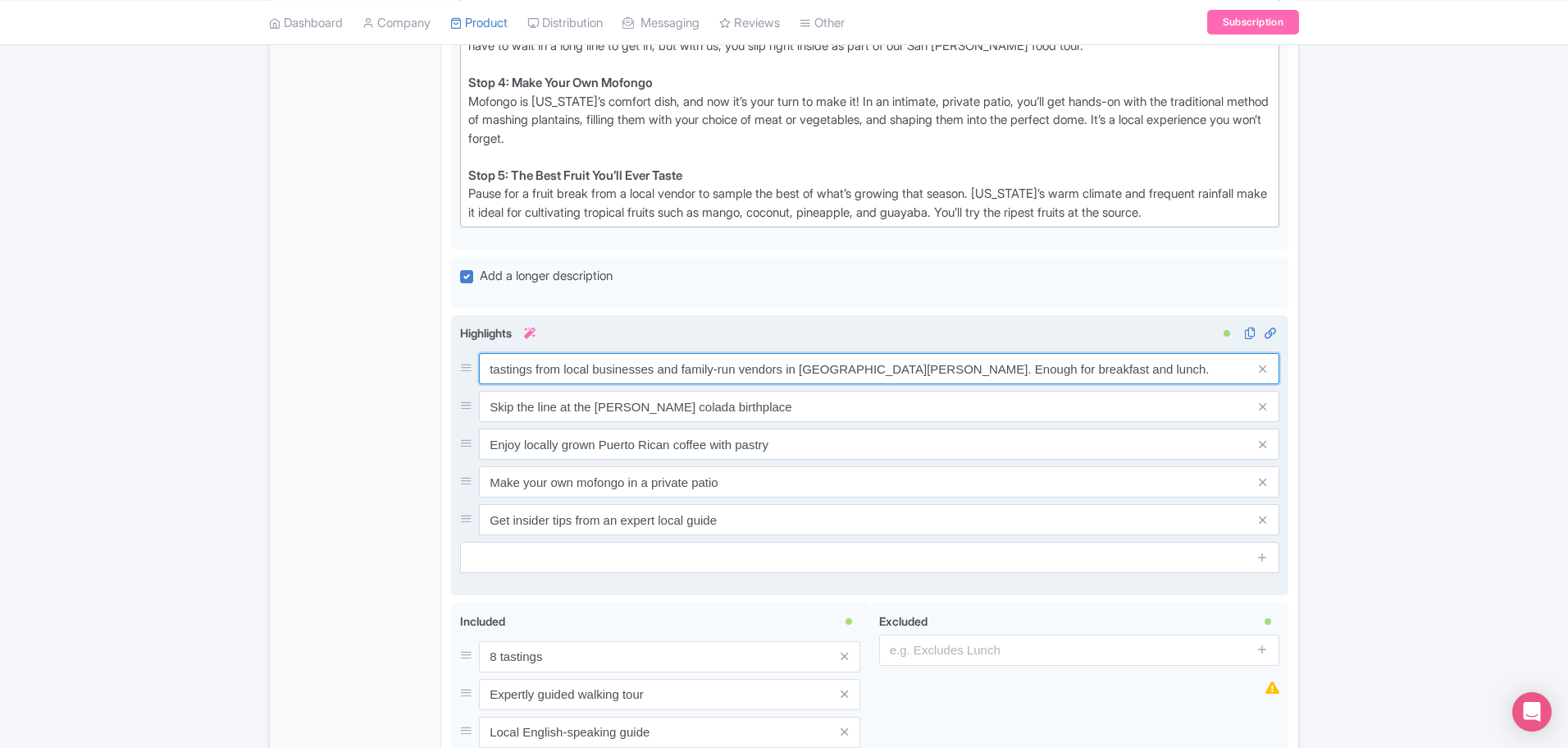
click at [492, 374] on input "tastings from local businesses and family-run vendors in [GEOGRAPHIC_DATA][PERS…" at bounding box center [879, 368] width 801 height 31
type input "8 tastings from local businesses and family-run vendors in [GEOGRAPHIC_DATA][PE…"
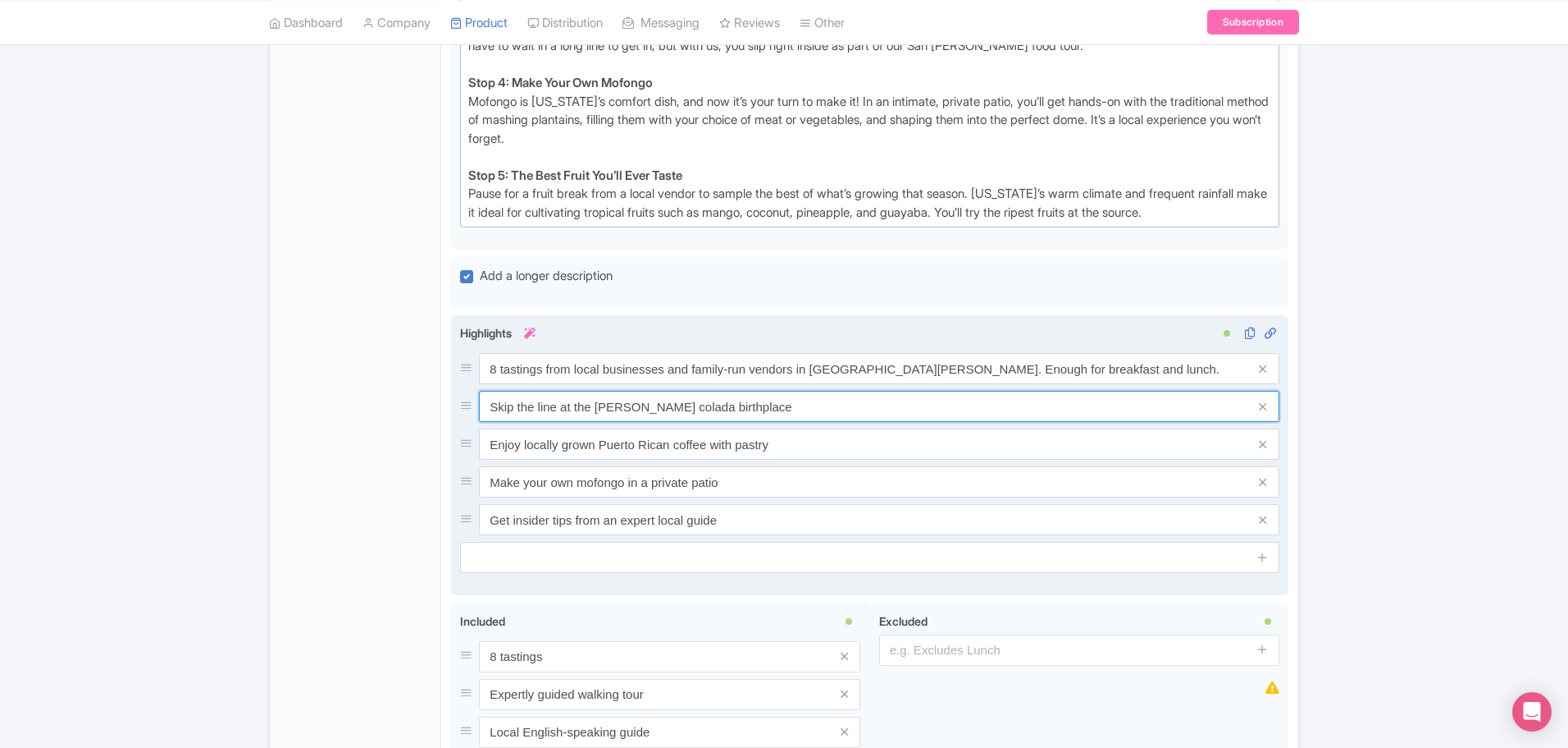
drag, startPoint x: 716, startPoint y: 407, endPoint x: 475, endPoint y: 400, distance: 241.1
click at [474, 401] on div "Skip the line at the [PERSON_NAME] colada birthplace" at bounding box center [870, 406] width 819 height 31
paste input "Discover [US_STATE]’s rich coffee culture as you sip cafe made from locally gro…"
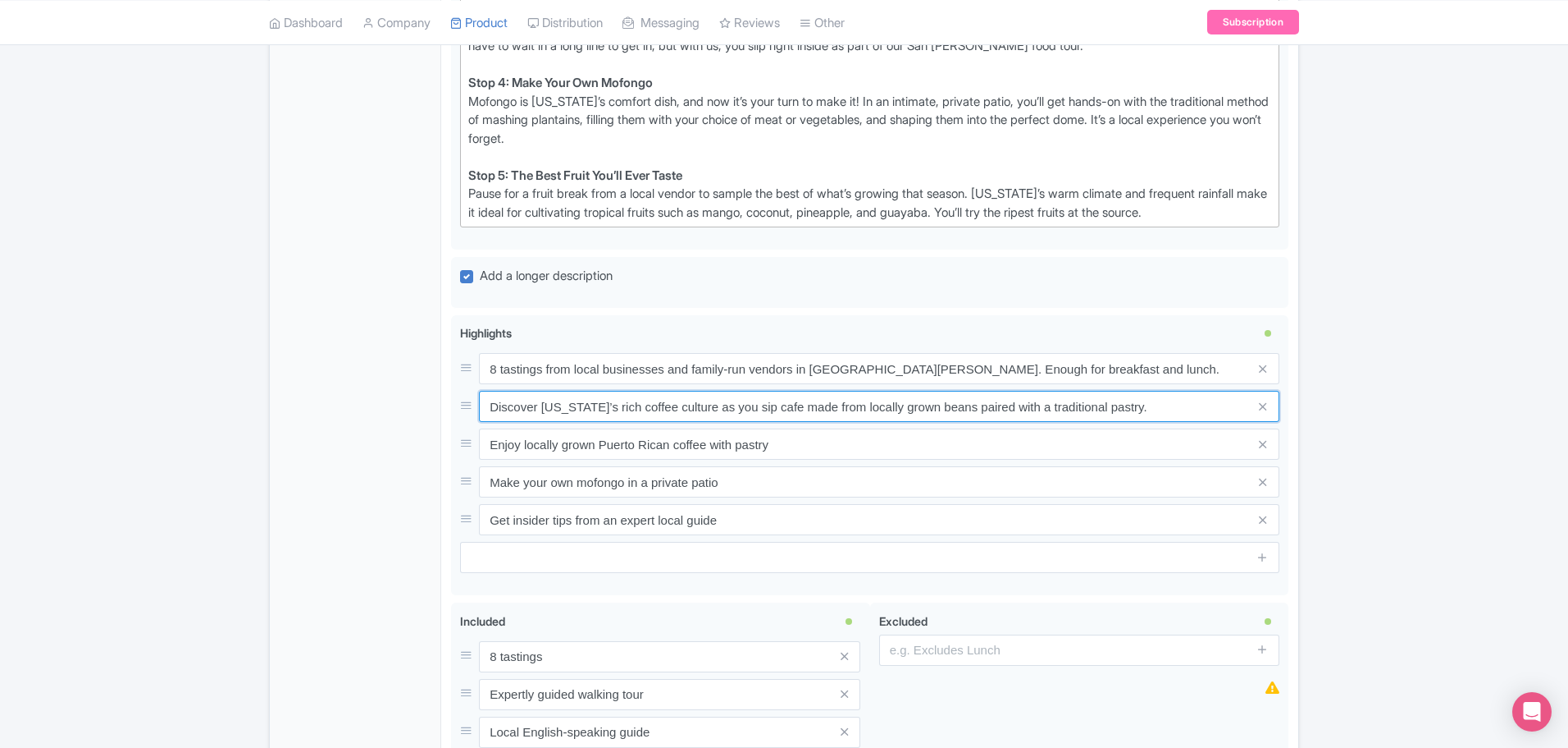
type input "Discover [US_STATE]’s rich coffee culture as you sip cafe made from locally gro…"
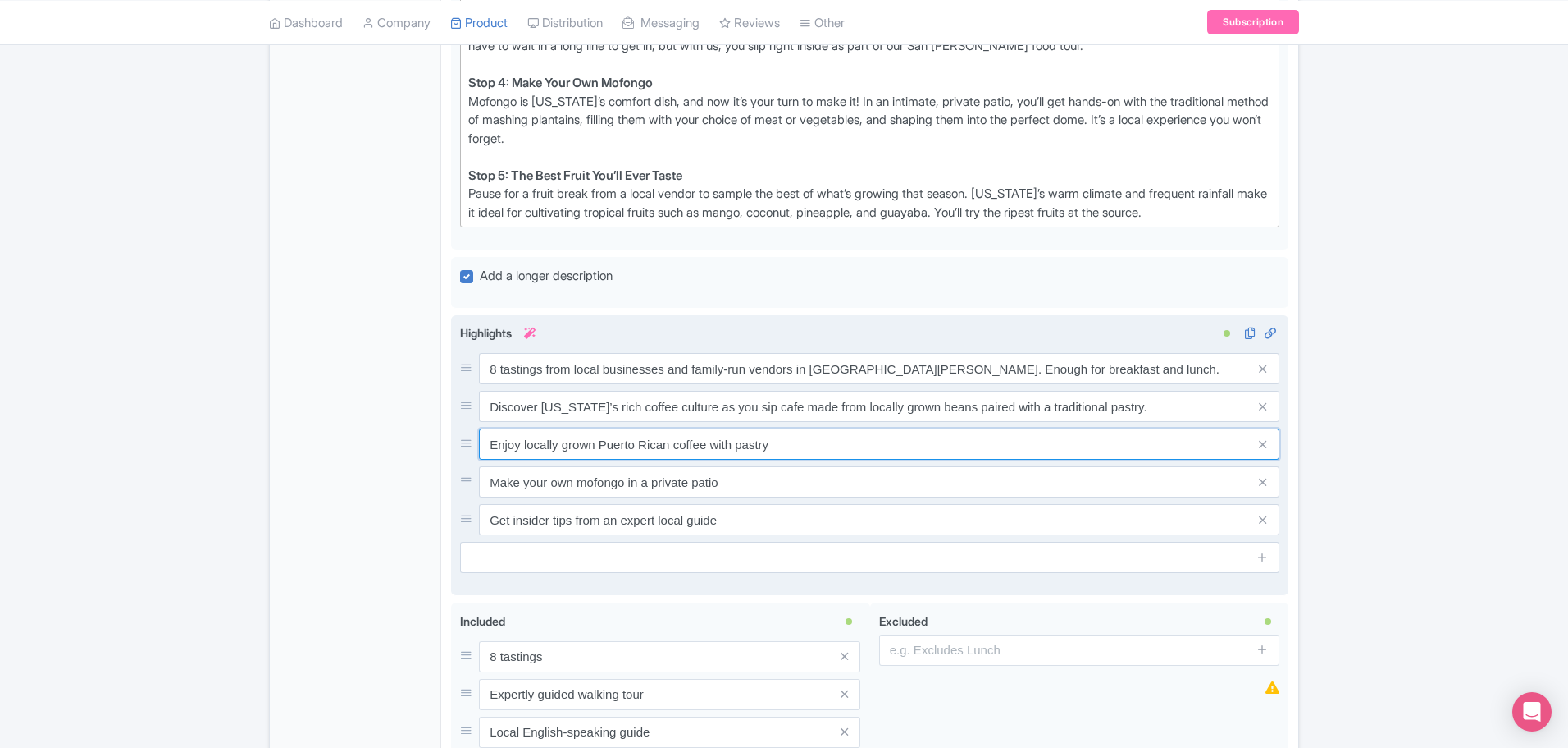
drag, startPoint x: 775, startPoint y: 447, endPoint x: 467, endPoint y: 436, distance: 308.2
click at [467, 436] on div "Enjoy locally grown Puerto Rican coffee with pastry" at bounding box center [870, 444] width 819 height 31
paste input "Experience the birthplace of the [PERSON_NAME] colada, skipping the usual wait."
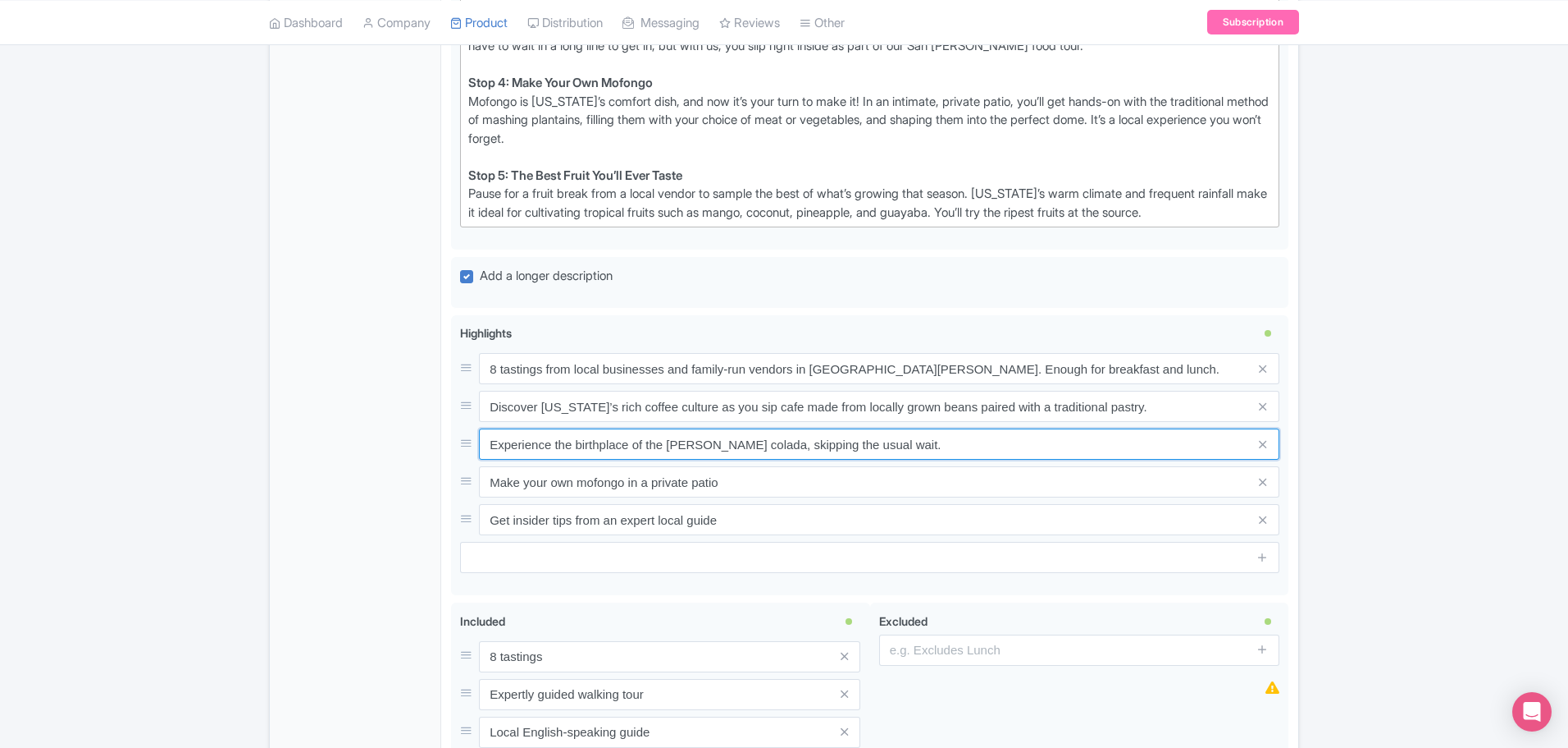
type input "Experience the birthplace of the [PERSON_NAME] colada, skipping the usual wait."
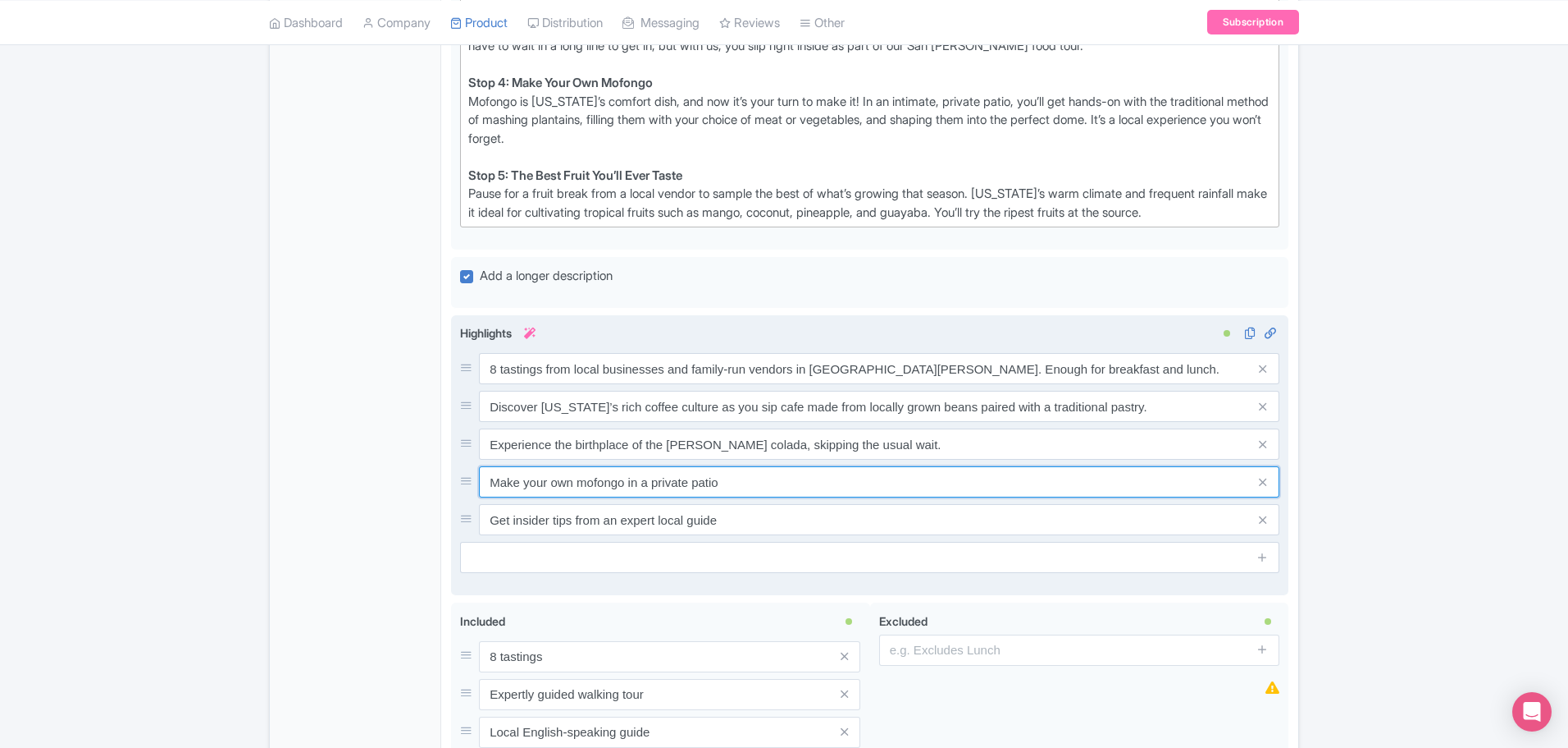
click at [706, 384] on input "Make your own mofongo in a private patio" at bounding box center [879, 368] width 801 height 31
drag, startPoint x: 692, startPoint y: 484, endPoint x: 487, endPoint y: 491, distance: 205.1
click at [487, 384] on input "Make your own mofongo in a private patio" at bounding box center [879, 368] width 801 height 31
paste input "Mash plantains as you make a signature dish in a secluded patio at a local rest…"
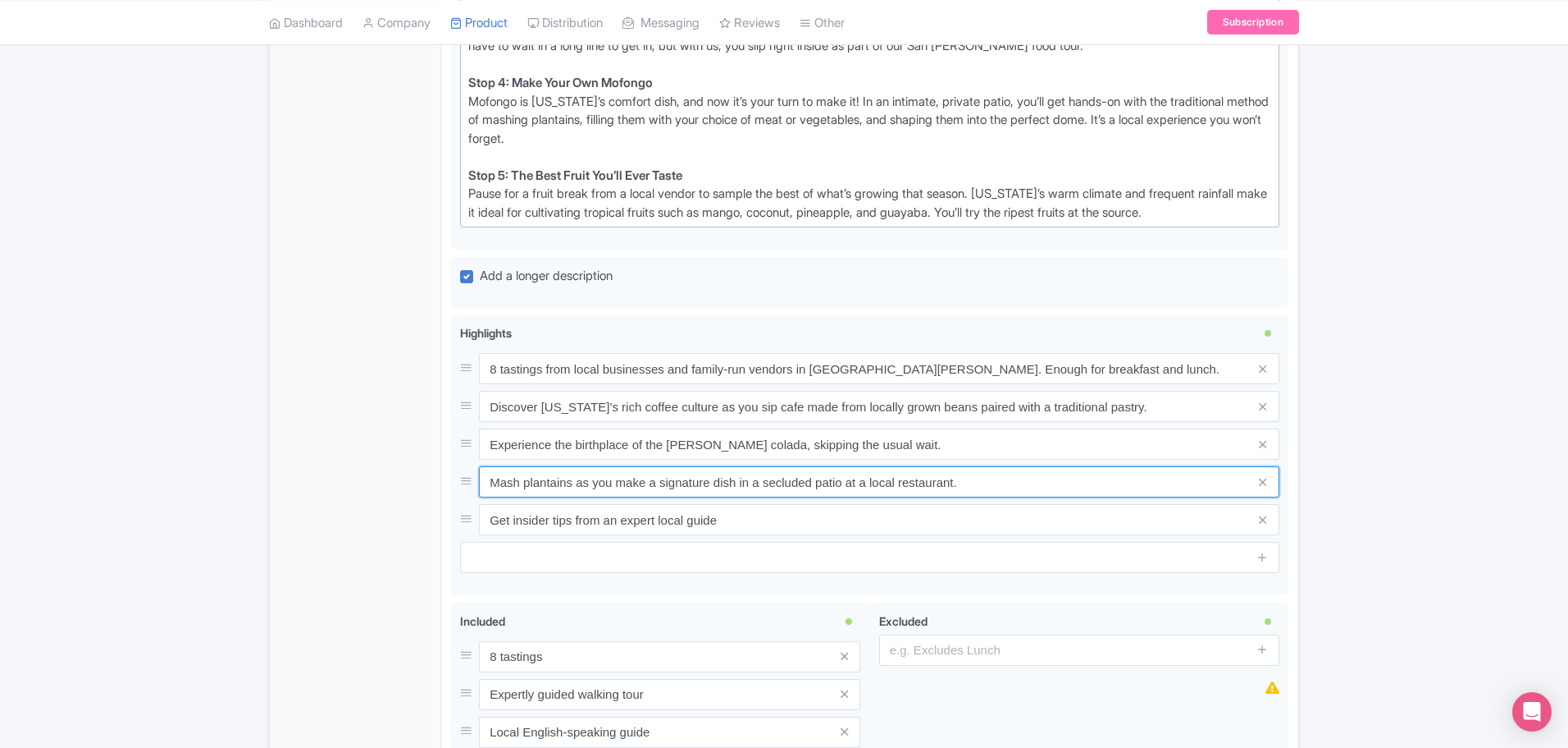
type input "Mash plantains as you make a signature dish in a secluded patio at a local rest…"
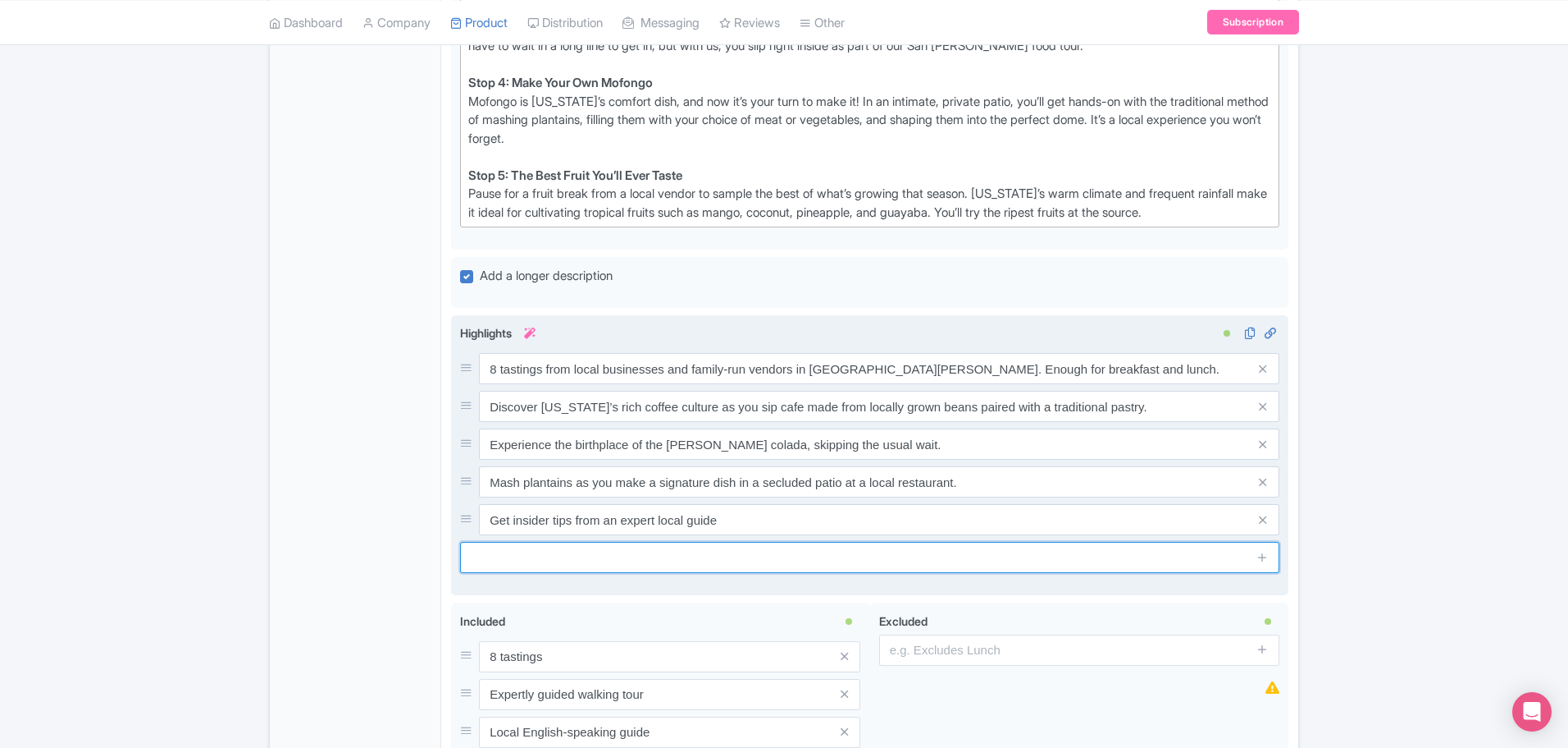
click at [531, 552] on input "text" at bounding box center [870, 557] width 819 height 31
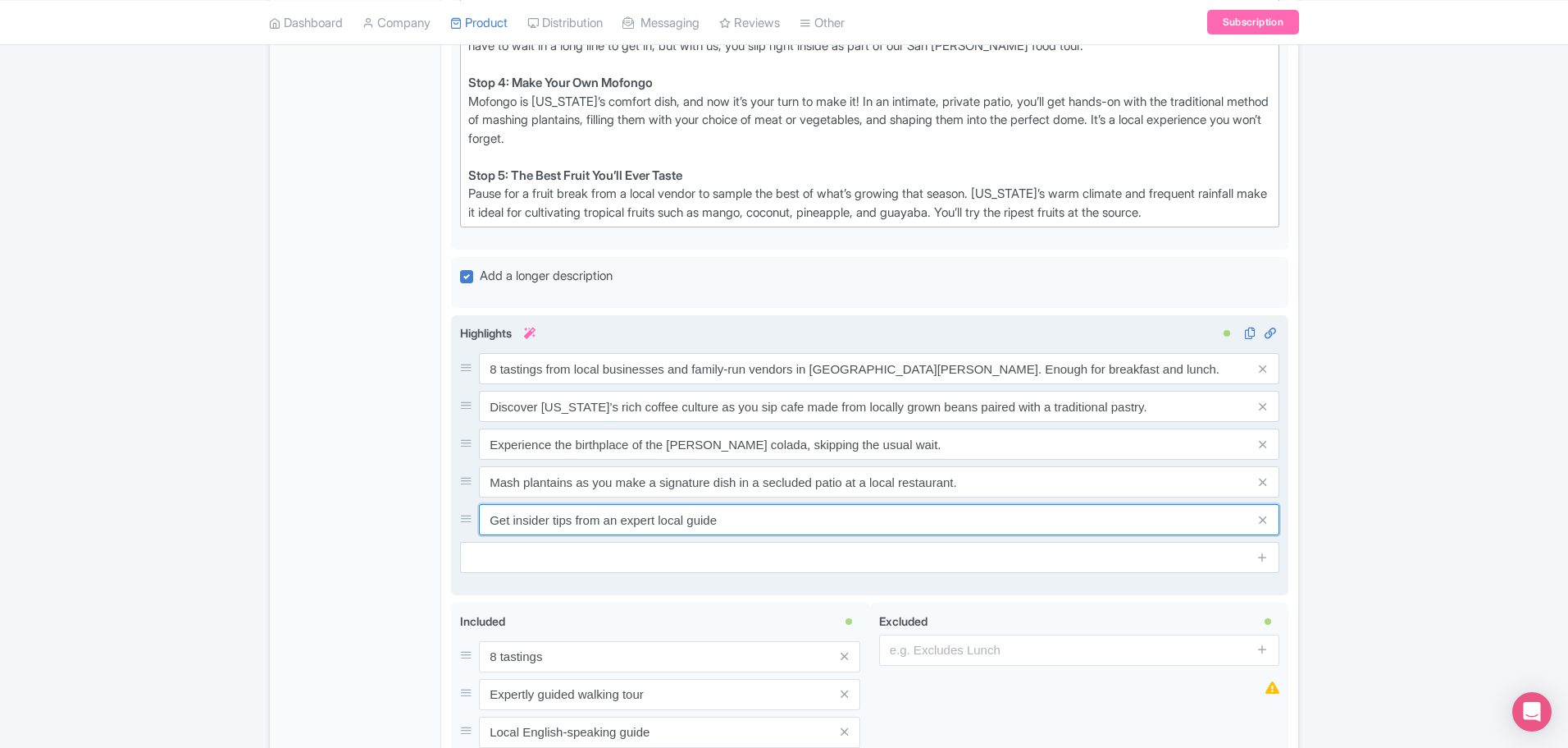
drag, startPoint x: 712, startPoint y: 521, endPoint x: 484, endPoint y: 526, distance: 228.1
click at [484, 384] on input "Get insider tips from an expert local guide" at bounding box center [879, 368] width 801 height 31
paste input "Meet the island’s next generation of makers, including a woman-owned chocolate …"
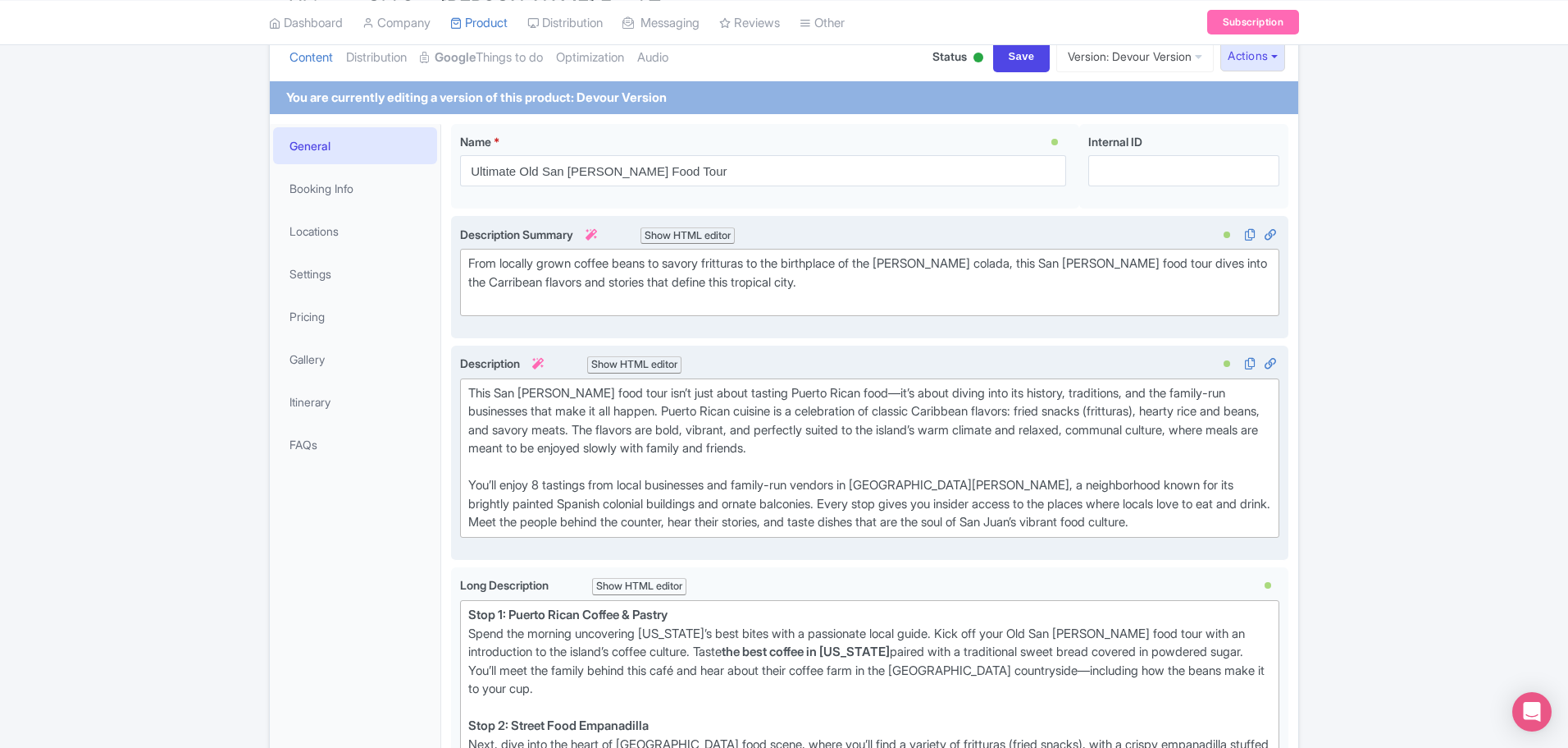
scroll to position [0, 0]
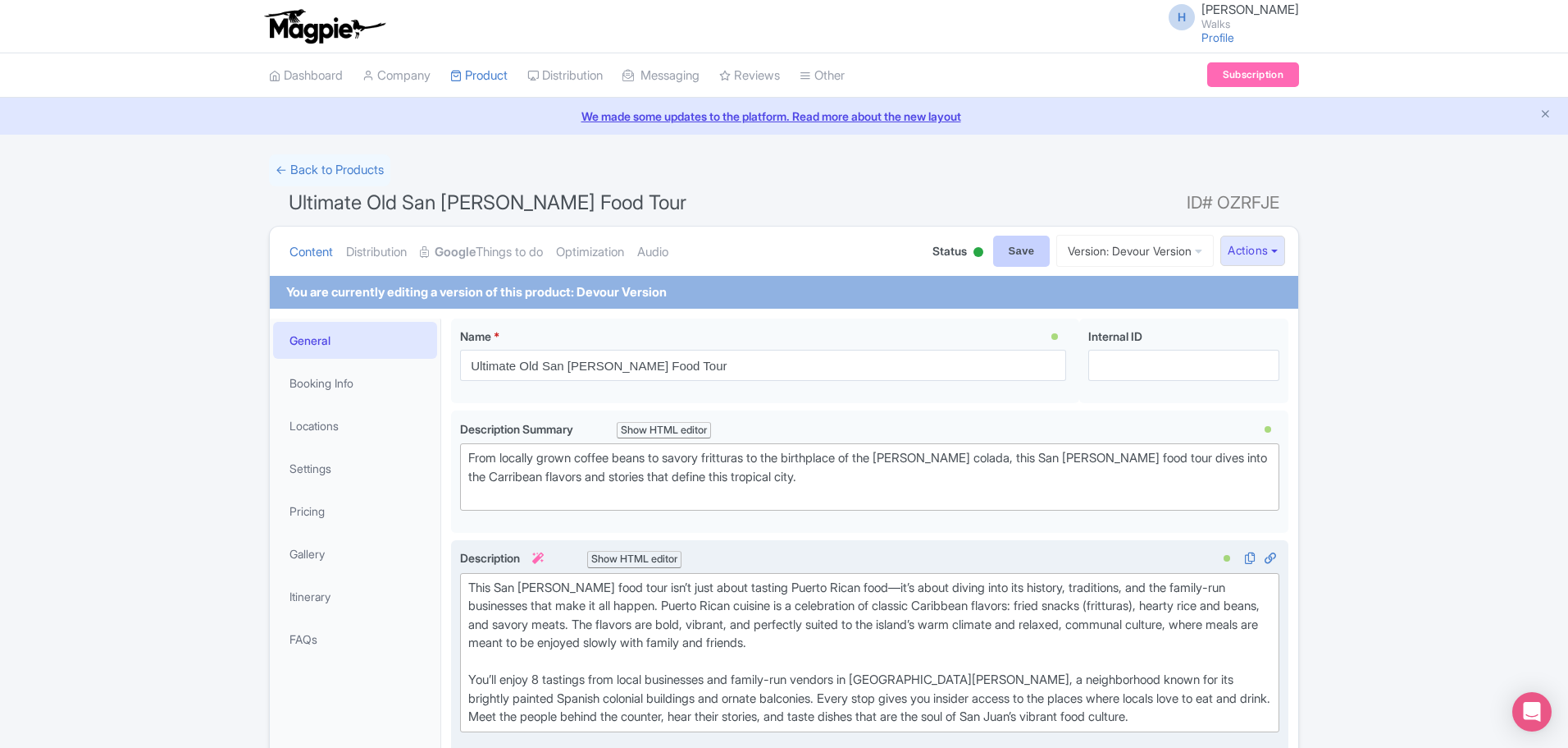
type input "Meet the island’s next generation of makers, including a woman-owned chocolate …"
click at [995, 251] on input "Save" at bounding box center [1022, 251] width 58 height 31
type input "Saving..."
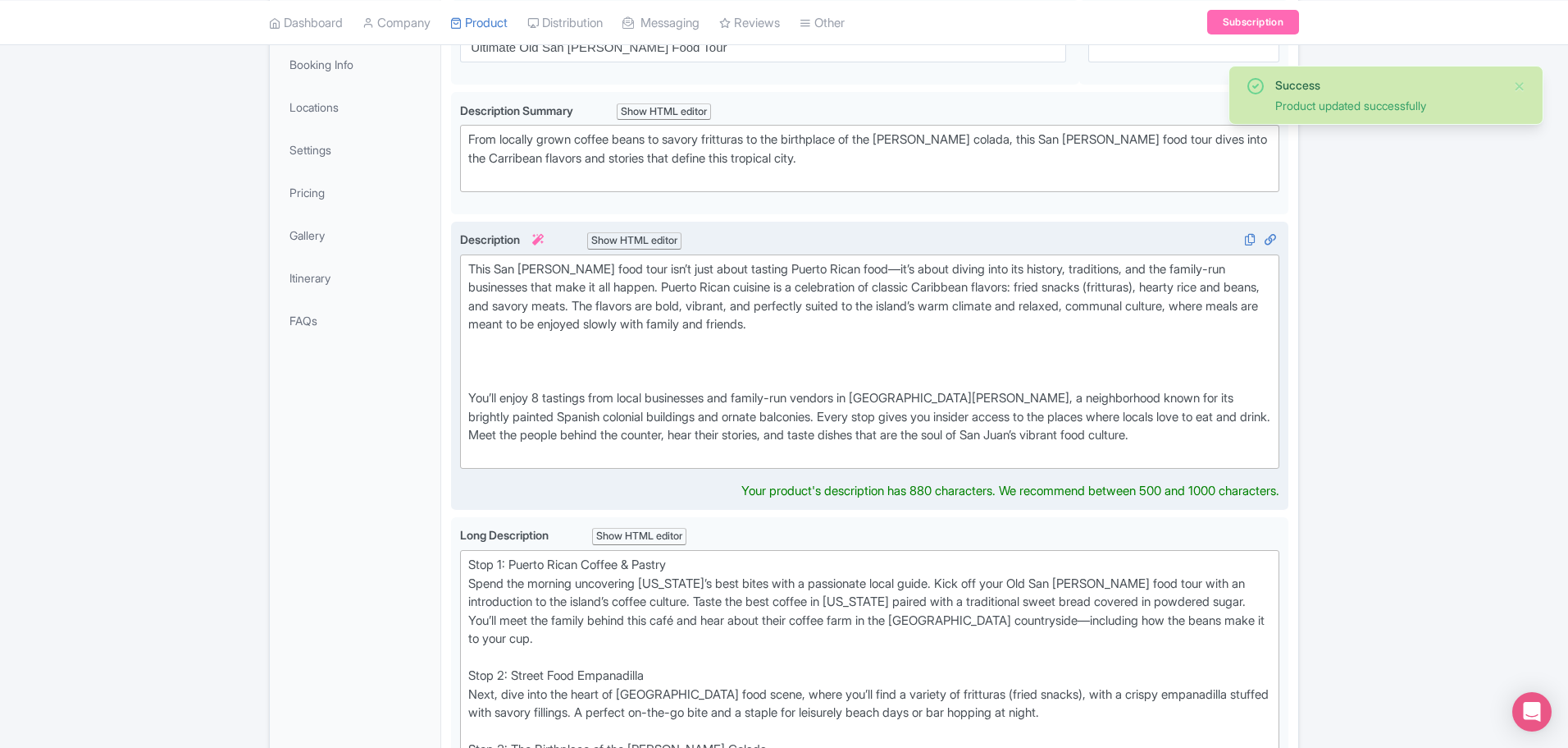
scroll to position [336, 0]
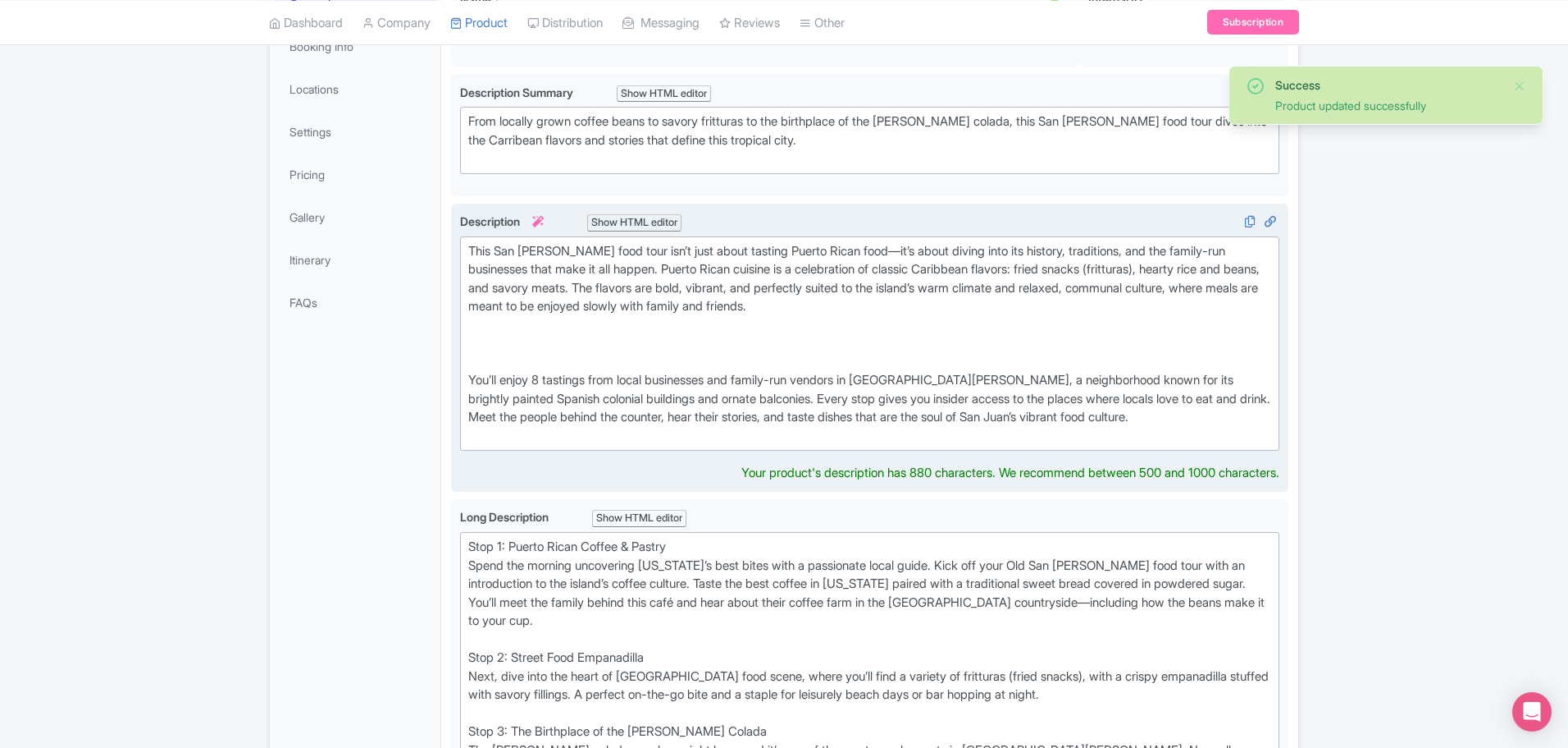
click at [469, 390] on div "You’ll enjoy 8 tastings from local businesses and family-run vendors in [GEOGRA…" at bounding box center [870, 408] width 803 height 74
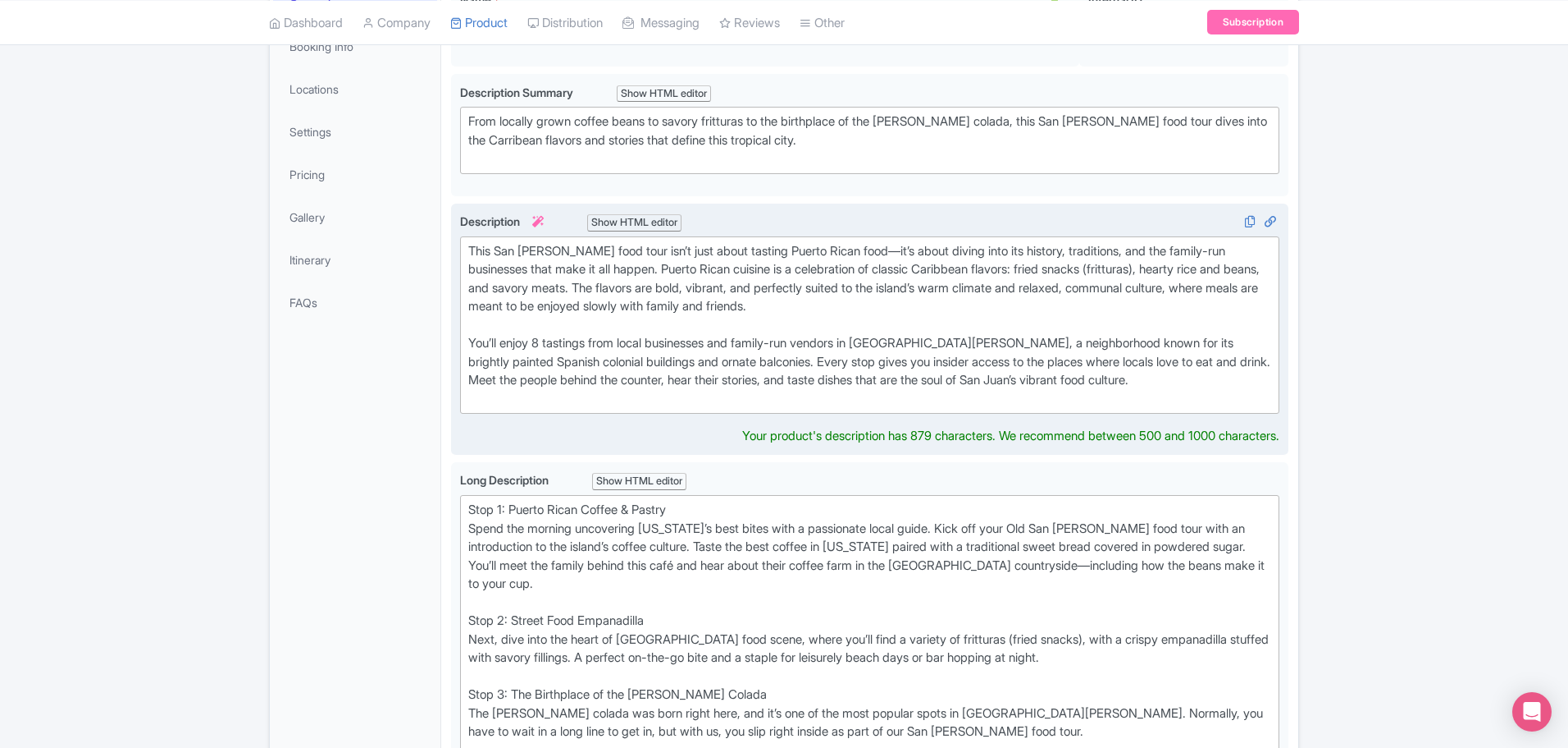
click at [629, 393] on div "You’ll enjoy 8 tastings from local businesses and family-run vendors in [GEOGRA…" at bounding box center [870, 371] width 803 height 74
type trix-editor "<div>This San [PERSON_NAME] food tour isn’t just about tasting Puerto Rican foo…"
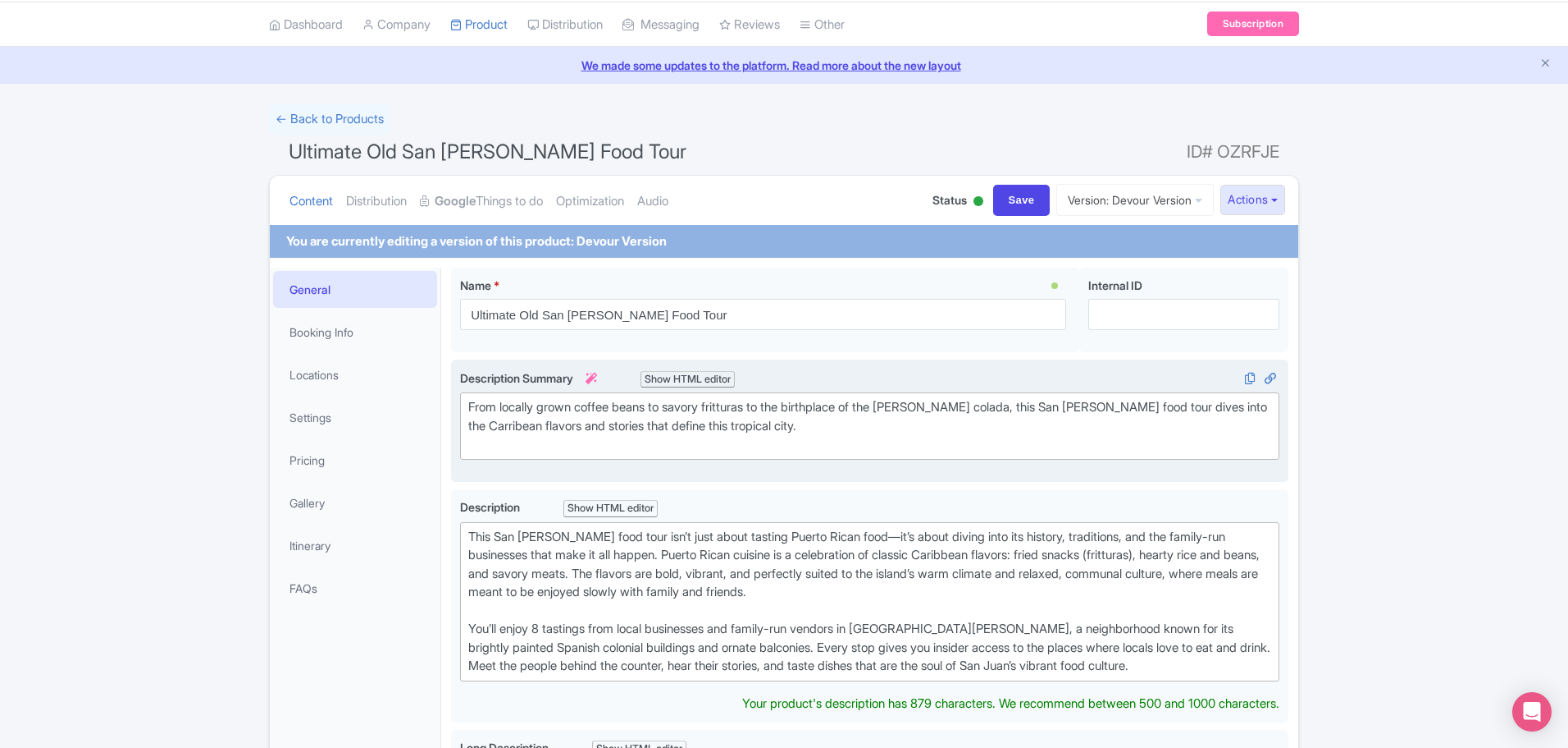
scroll to position [0, 0]
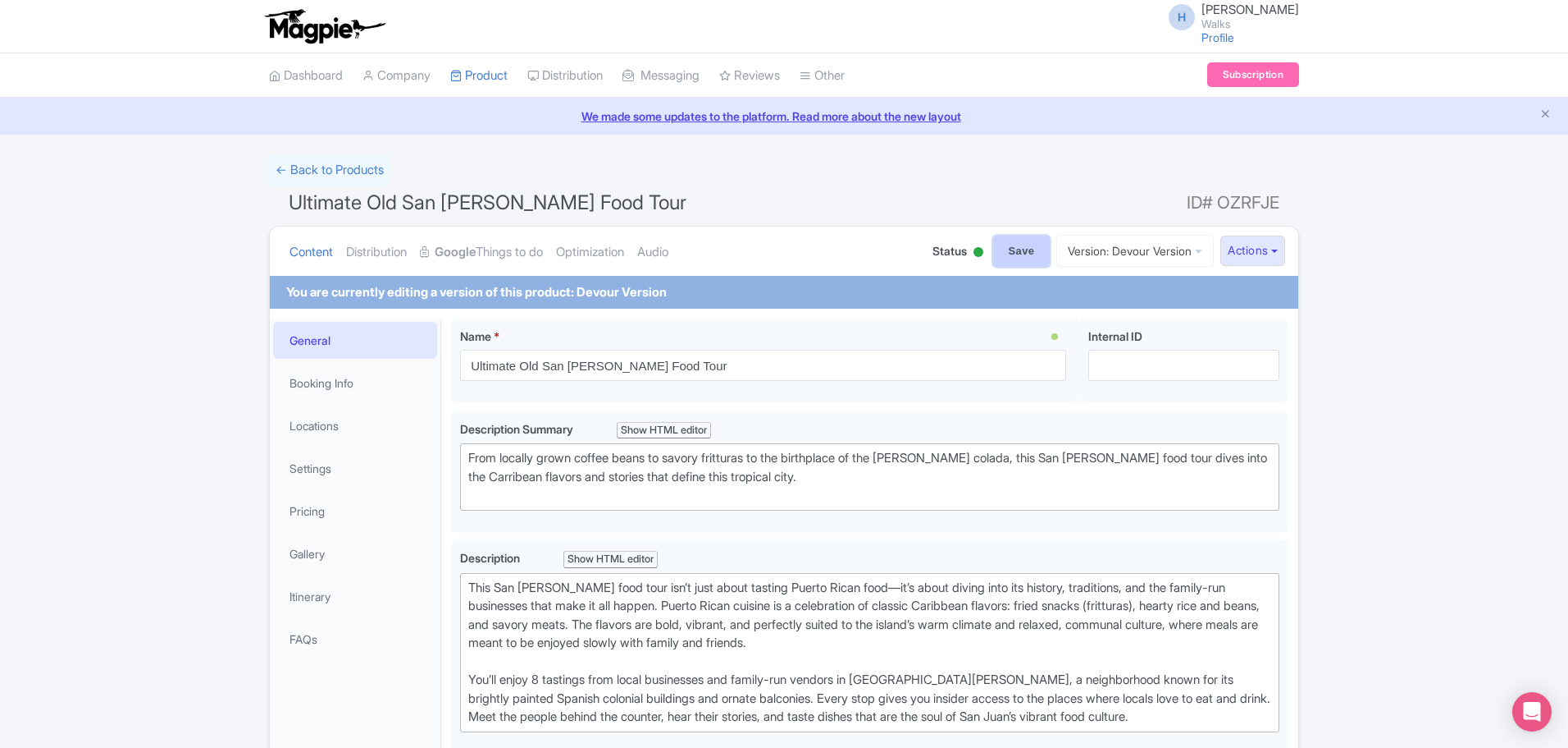
click at [1015, 250] on input "Save" at bounding box center [1022, 251] width 58 height 31
type input "Saving..."
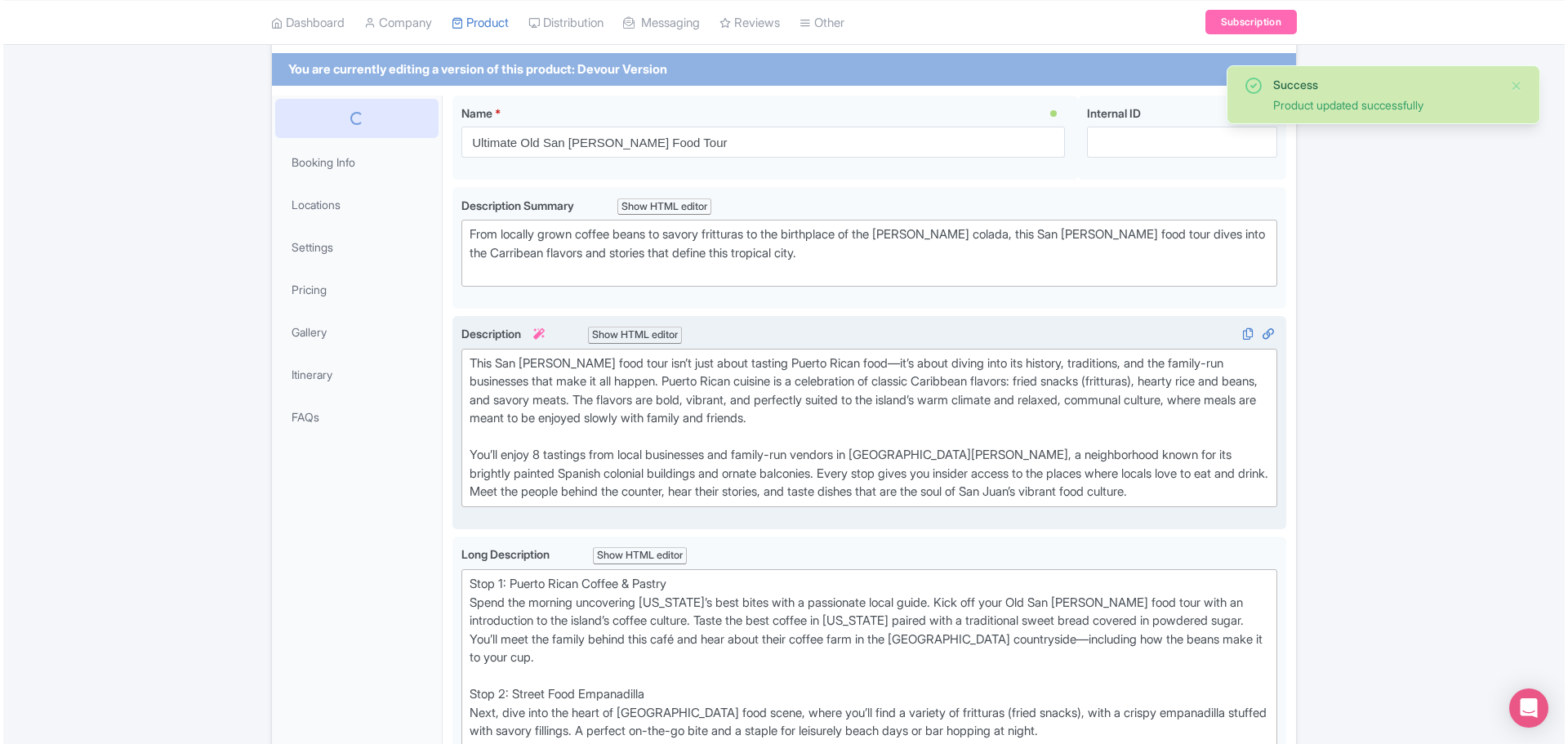
scroll to position [72, 0]
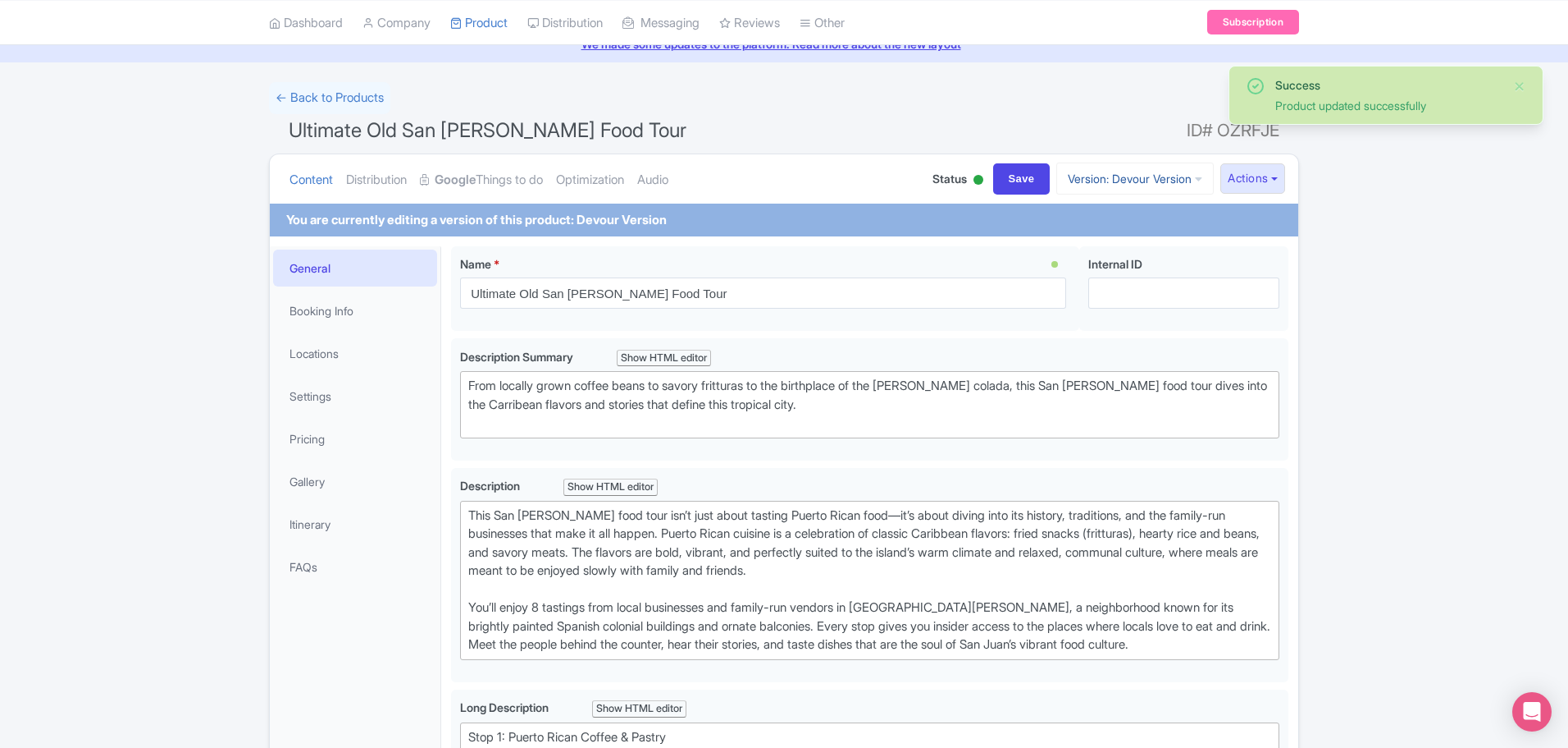
click at [1112, 174] on link "Version: Devour Version" at bounding box center [1136, 179] width 157 height 32
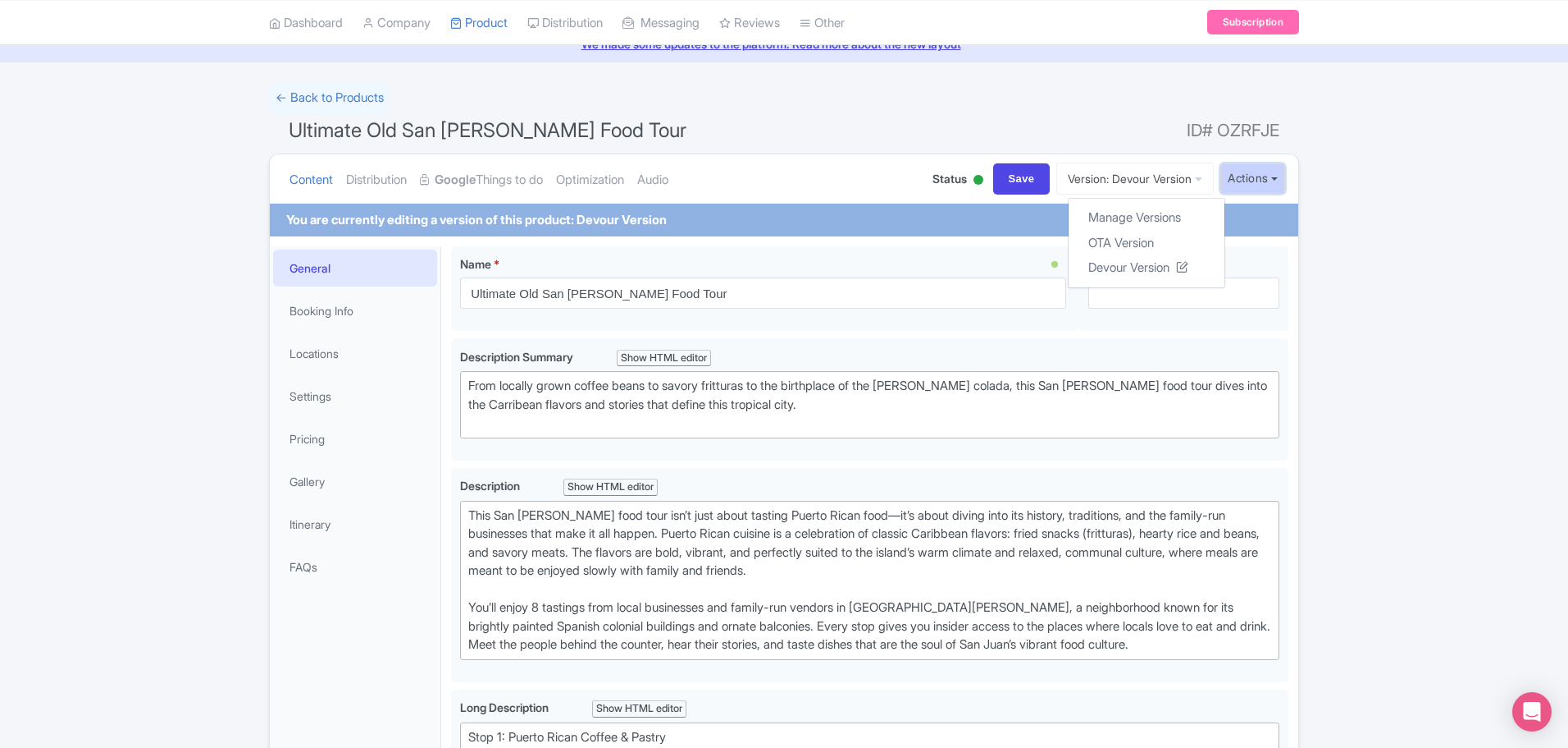
click at [1246, 188] on button "Actions" at bounding box center [1253, 179] width 64 height 30
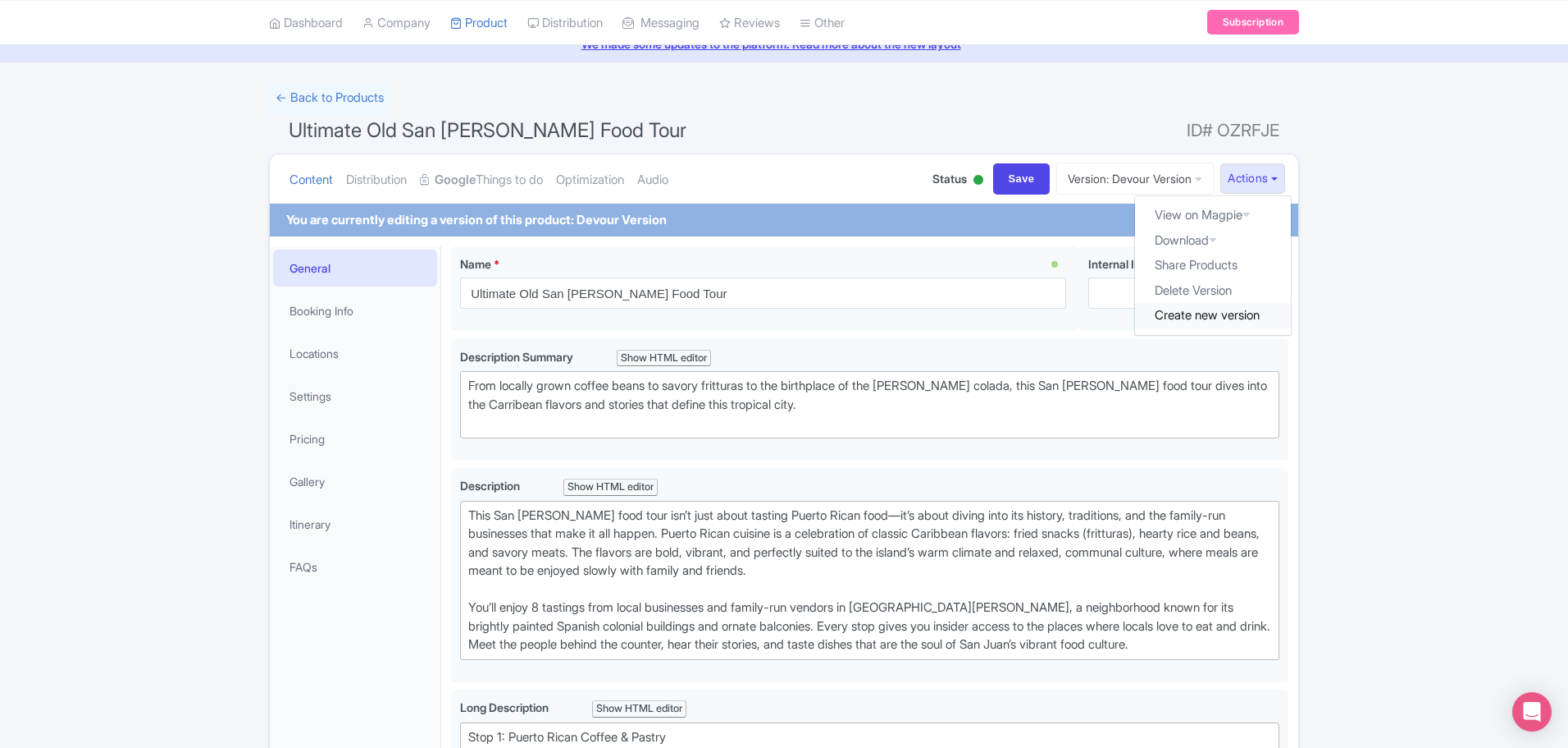
click at [1198, 317] on link "Create new version" at bounding box center [1213, 315] width 156 height 26
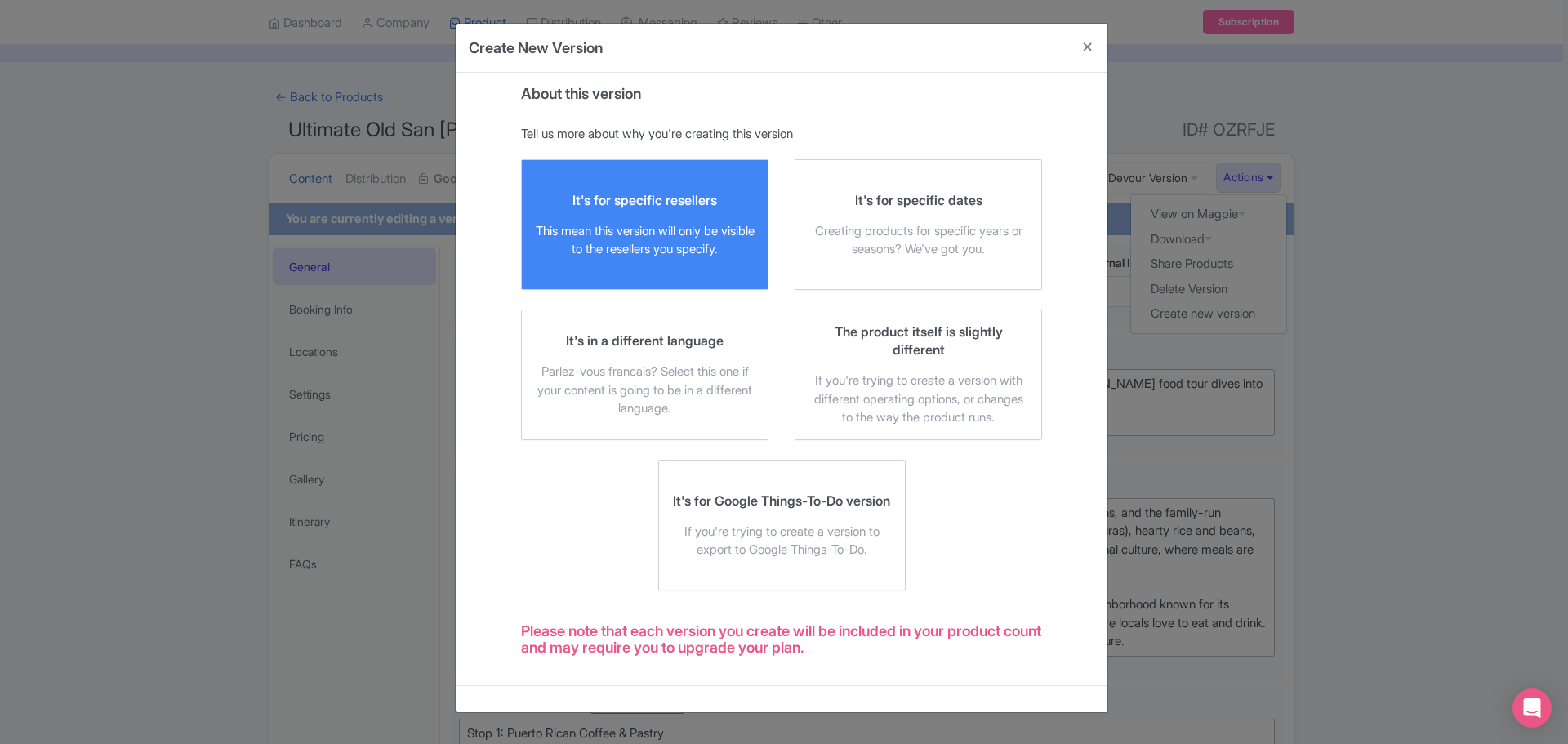
click at [652, 238] on div "This mean this version will only be visible to the resellers you specify." at bounding box center [645, 240] width 220 height 37
click at [0, 0] on input "It's for specific resellers This mean this version will only be visible to the …" at bounding box center [0, 0] width 0 height 0
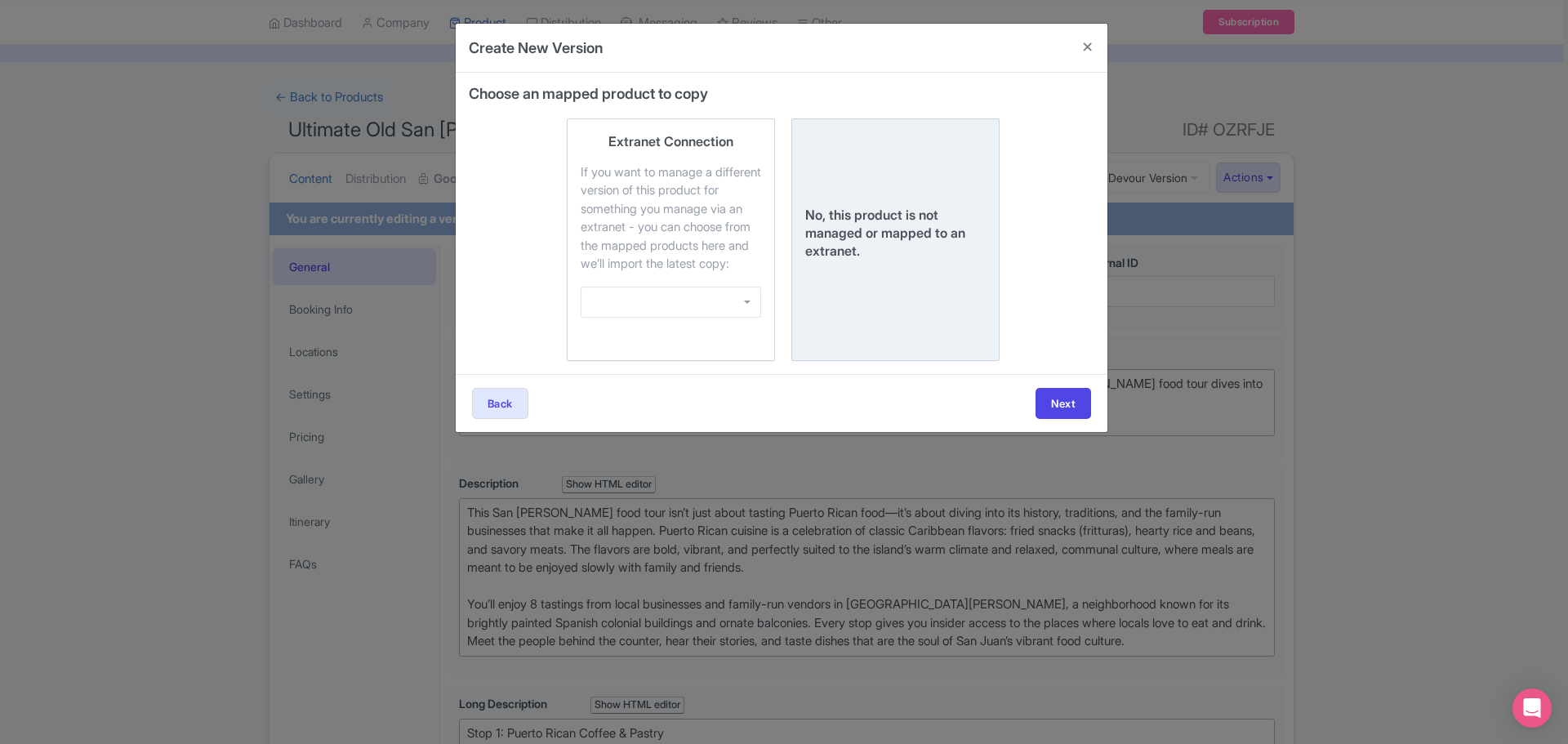
click at [903, 242] on div "No, this product is not managed or mapped to an extranet." at bounding box center [896, 232] width 181 height 54
click at [0, 0] on input "No, this product is not managed or mapped to an extranet." at bounding box center [0, 0] width 0 height 0
click at [1058, 419] on button "Next" at bounding box center [1063, 403] width 56 height 31
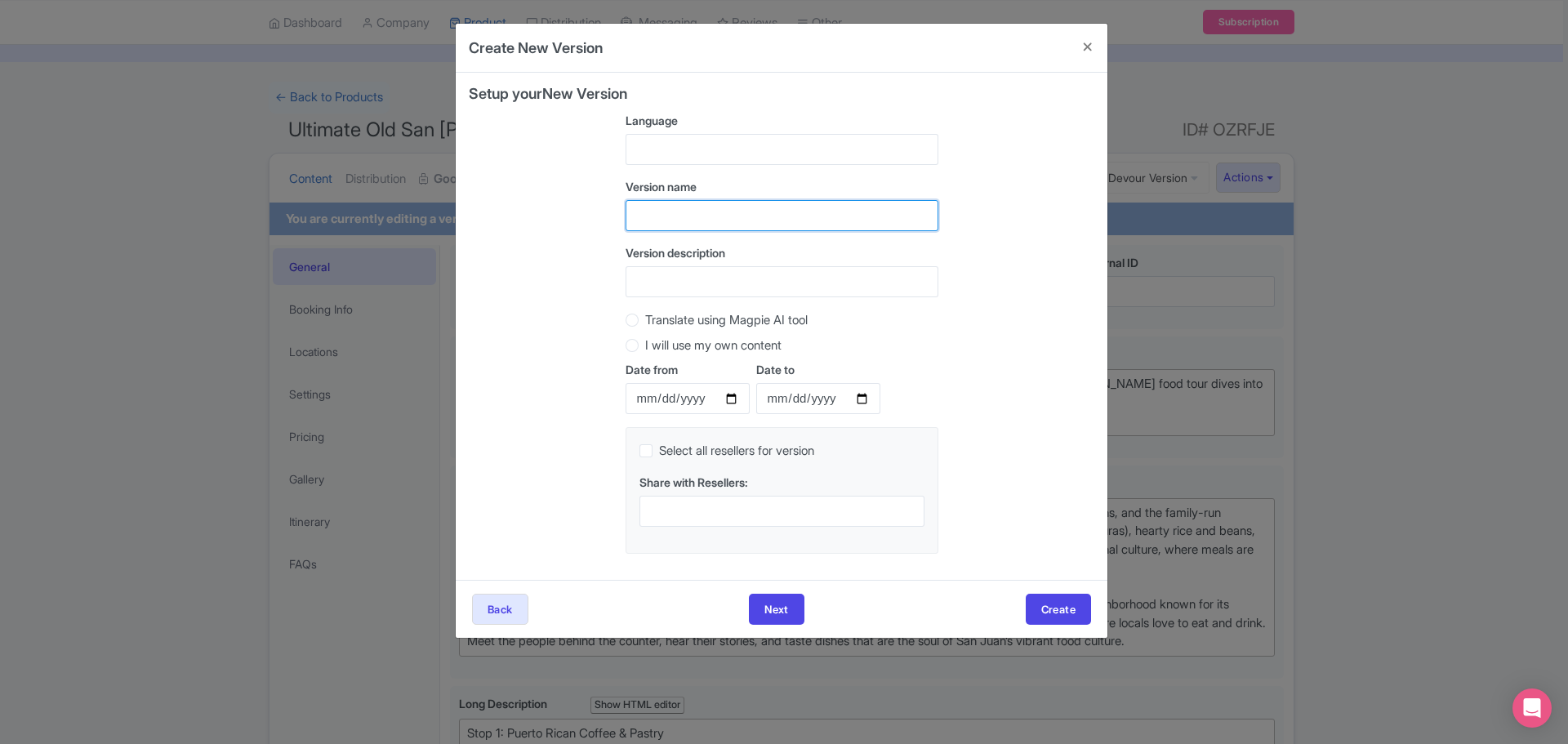
click at [674, 210] on input "text" at bounding box center [782, 215] width 313 height 31
type input "TW Version"
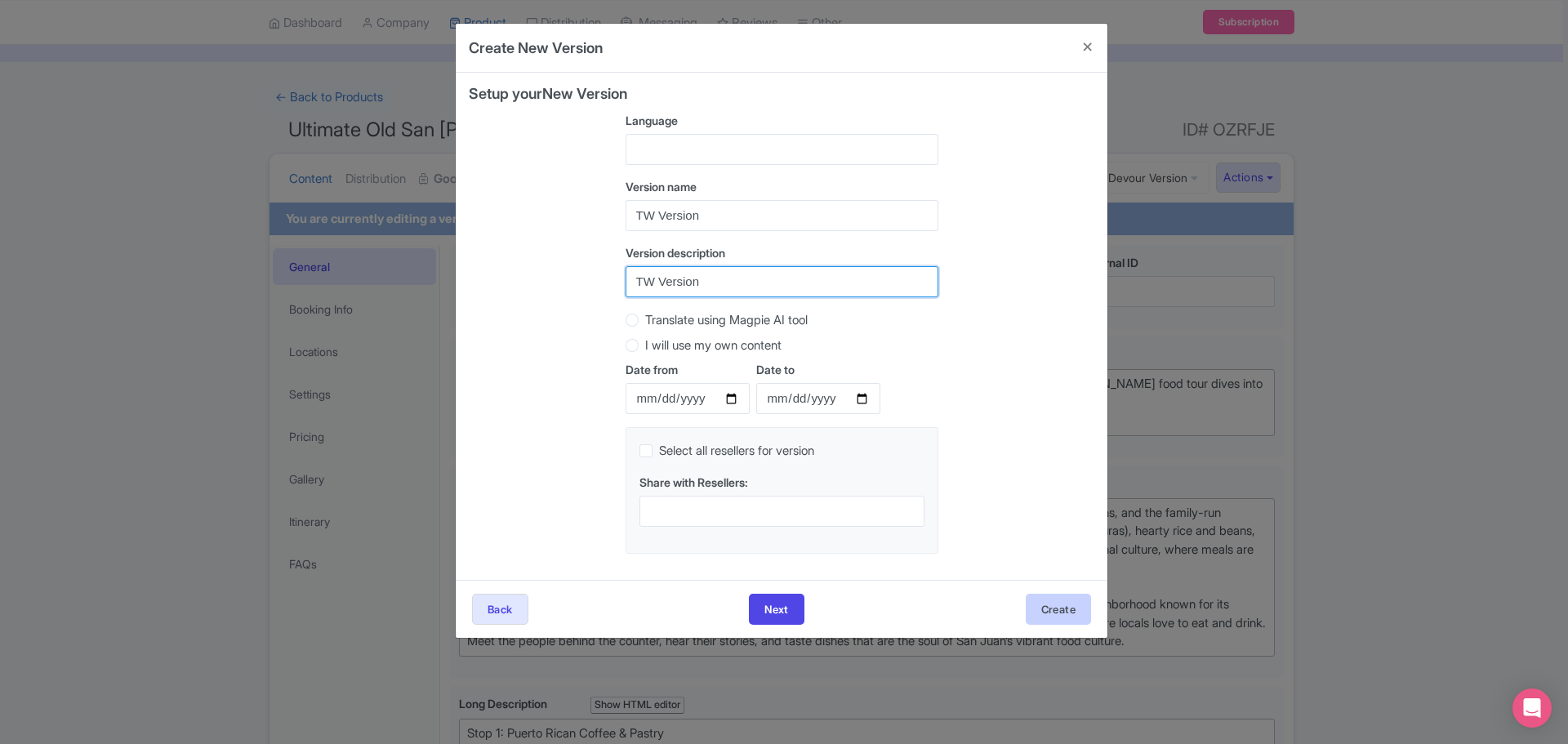
type input "TW Version"
click at [1073, 610] on button "Create" at bounding box center [1058, 608] width 65 height 31
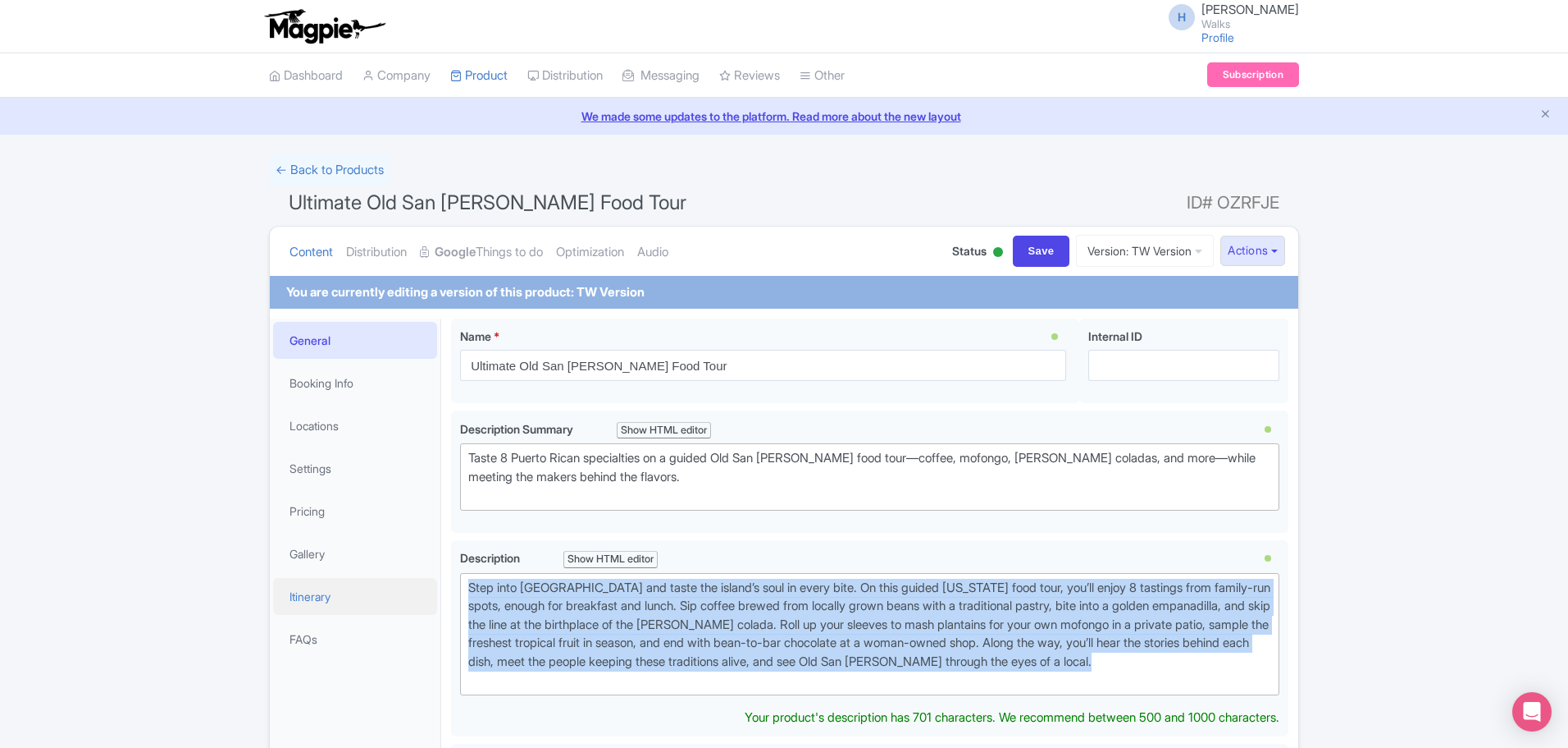
drag, startPoint x: 614, startPoint y: 683, endPoint x: 432, endPoint y: 585, distance: 206.7
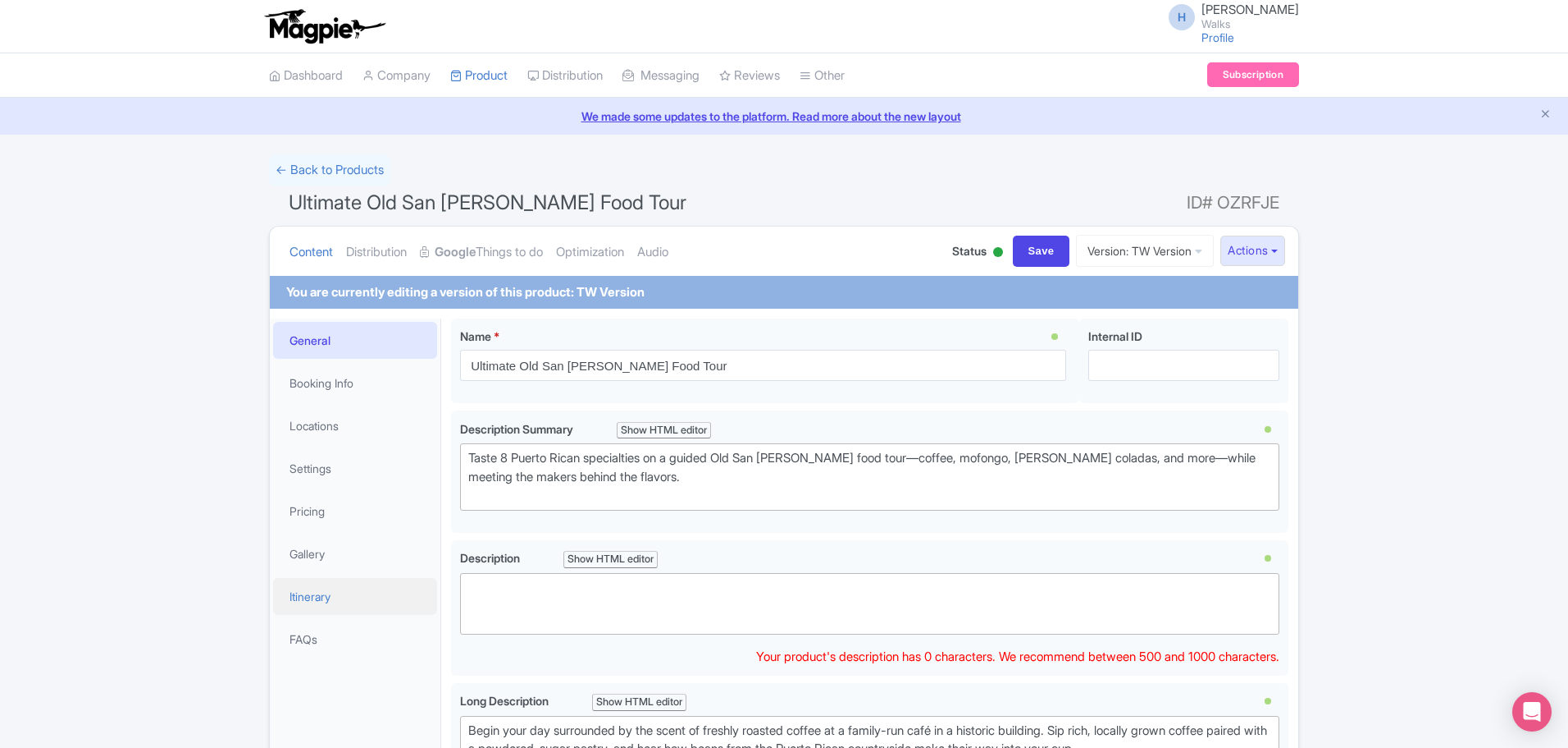
paste trix-editor "Old San Juan’s cobblestone streets are lined with centuries of history—and some…"
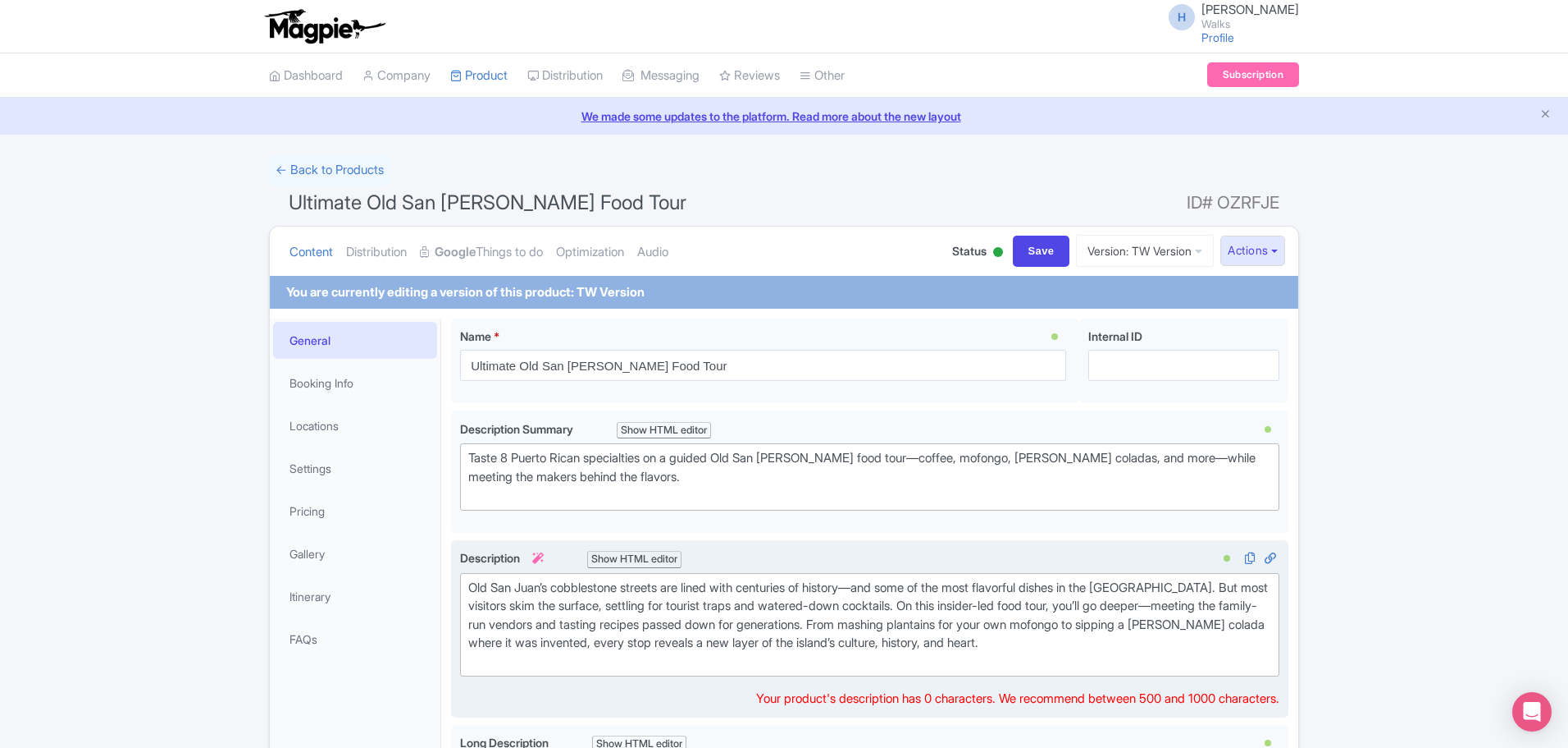
click at [496, 664] on div "Old San Juan’s cobblestone streets are lined with centuries of history—and some…" at bounding box center [870, 625] width 803 height 93
type trix-editor "<div>Old San Juan’s cobblestone streets are lined with centuries of history—and…"
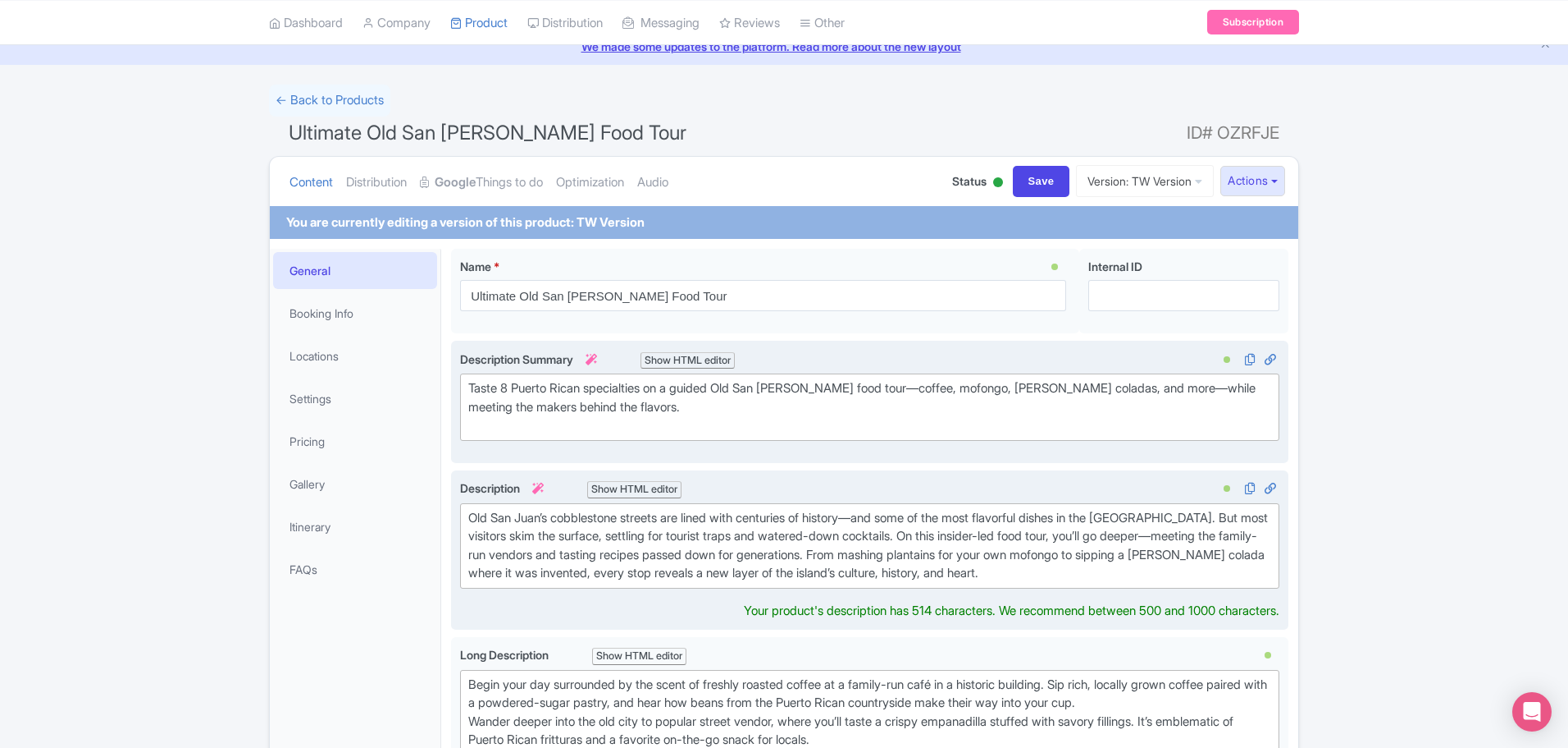
scroll to position [164, 0]
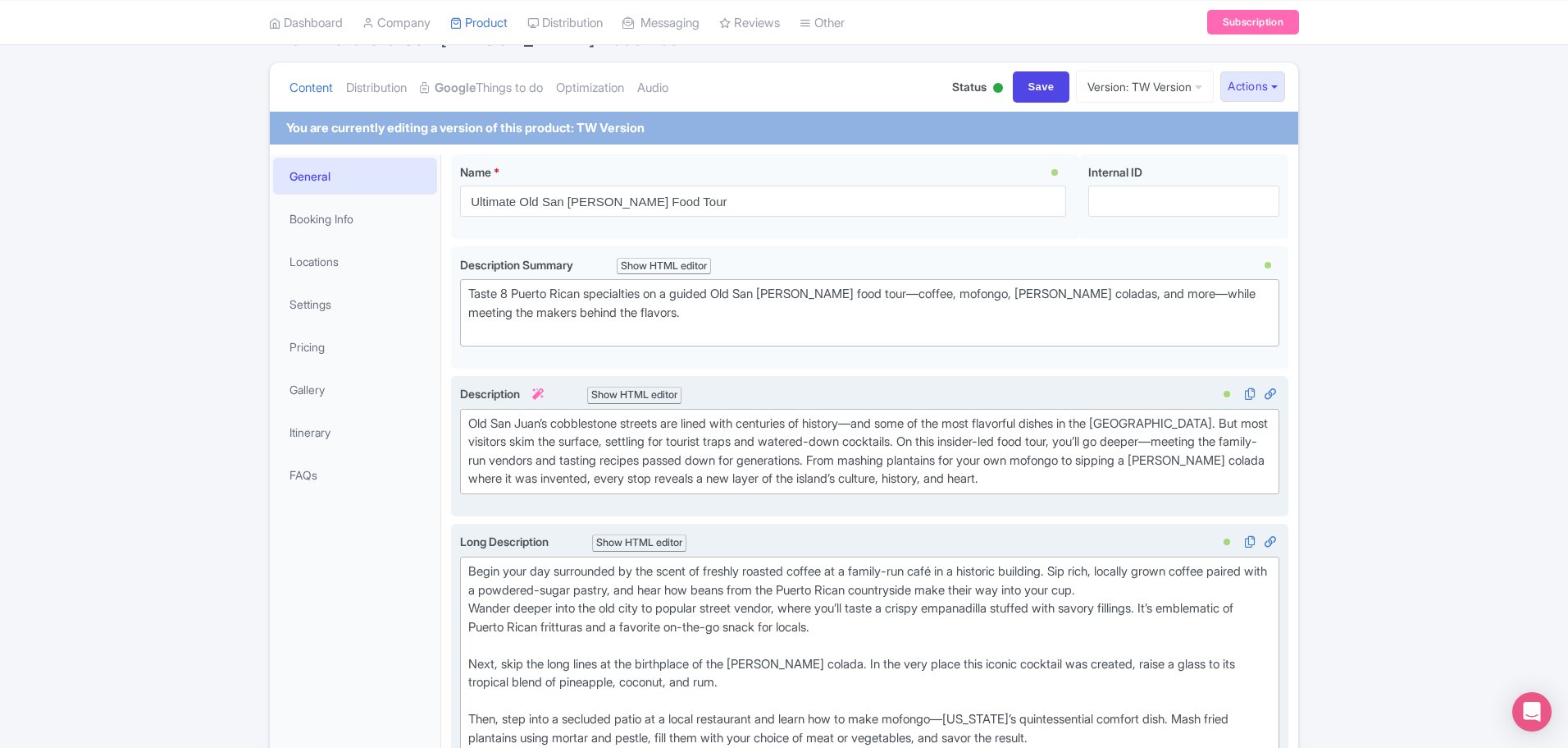
click at [467, 574] on div "Long Description i Show HTML editor Bold Italic Strikethrough Link Heading Quot…" at bounding box center [870, 717] width 819 height 367
type trix-editor "<div>Begin your day surrounded by the scent of freshly roasted coffee at a fami…"
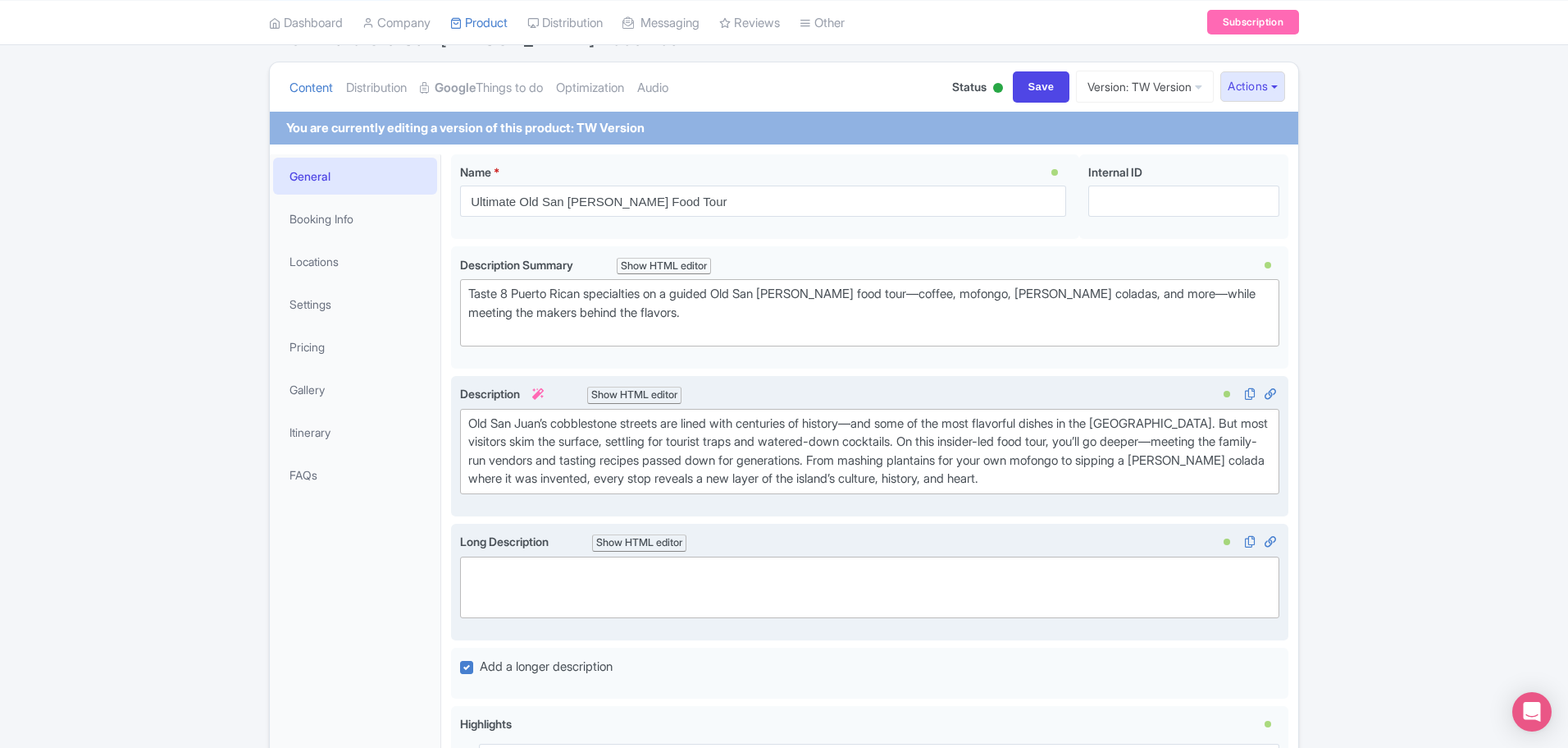
paste trix-editor "<div><strong><br>Locally Grown Coffee: From Bean to Your Cup</strong>&nbsp;<br>…"
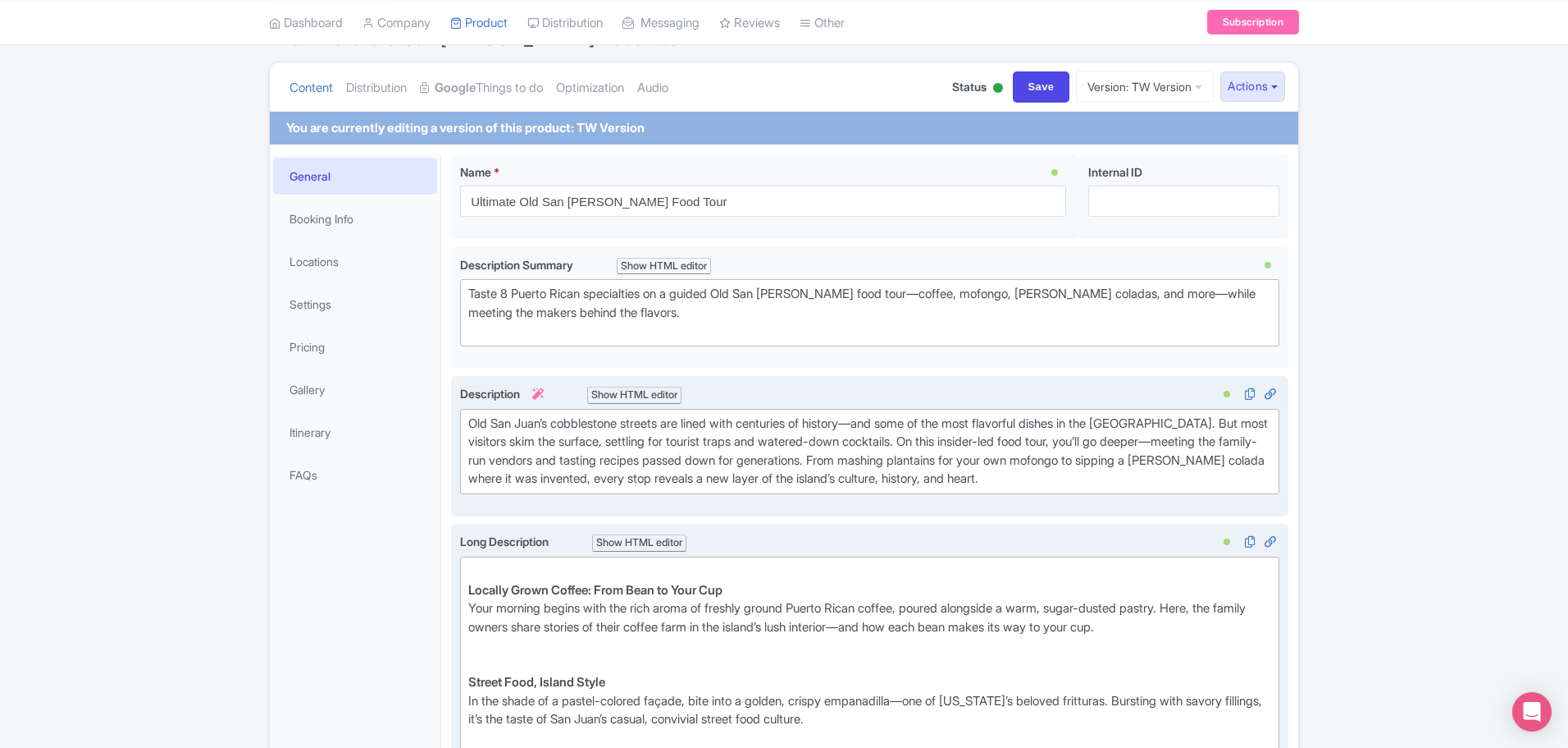
click at [470, 594] on strong "Locally Grown Coffee: From Bean to Your Cup" at bounding box center [595, 590] width 255 height 15
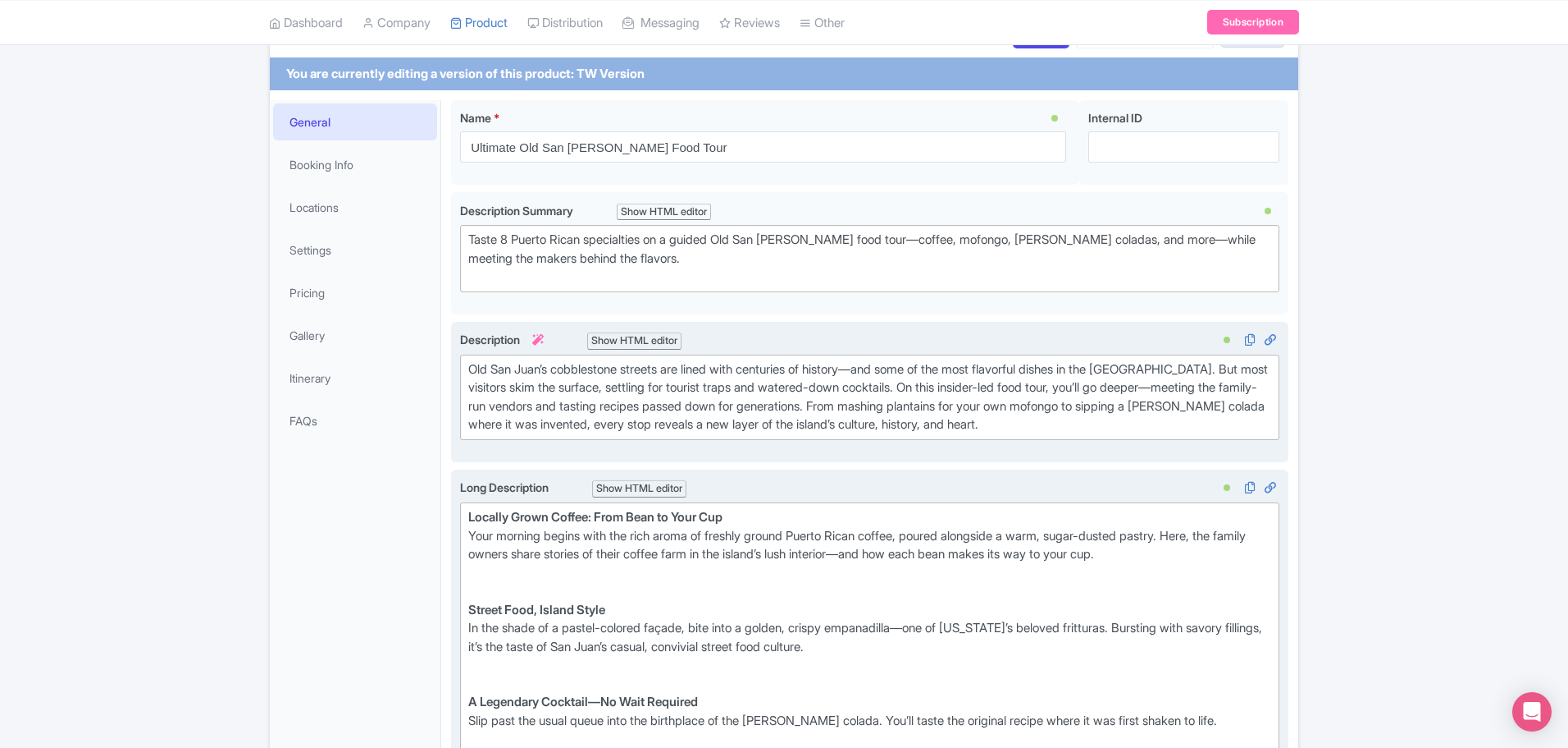
scroll to position [246, 0]
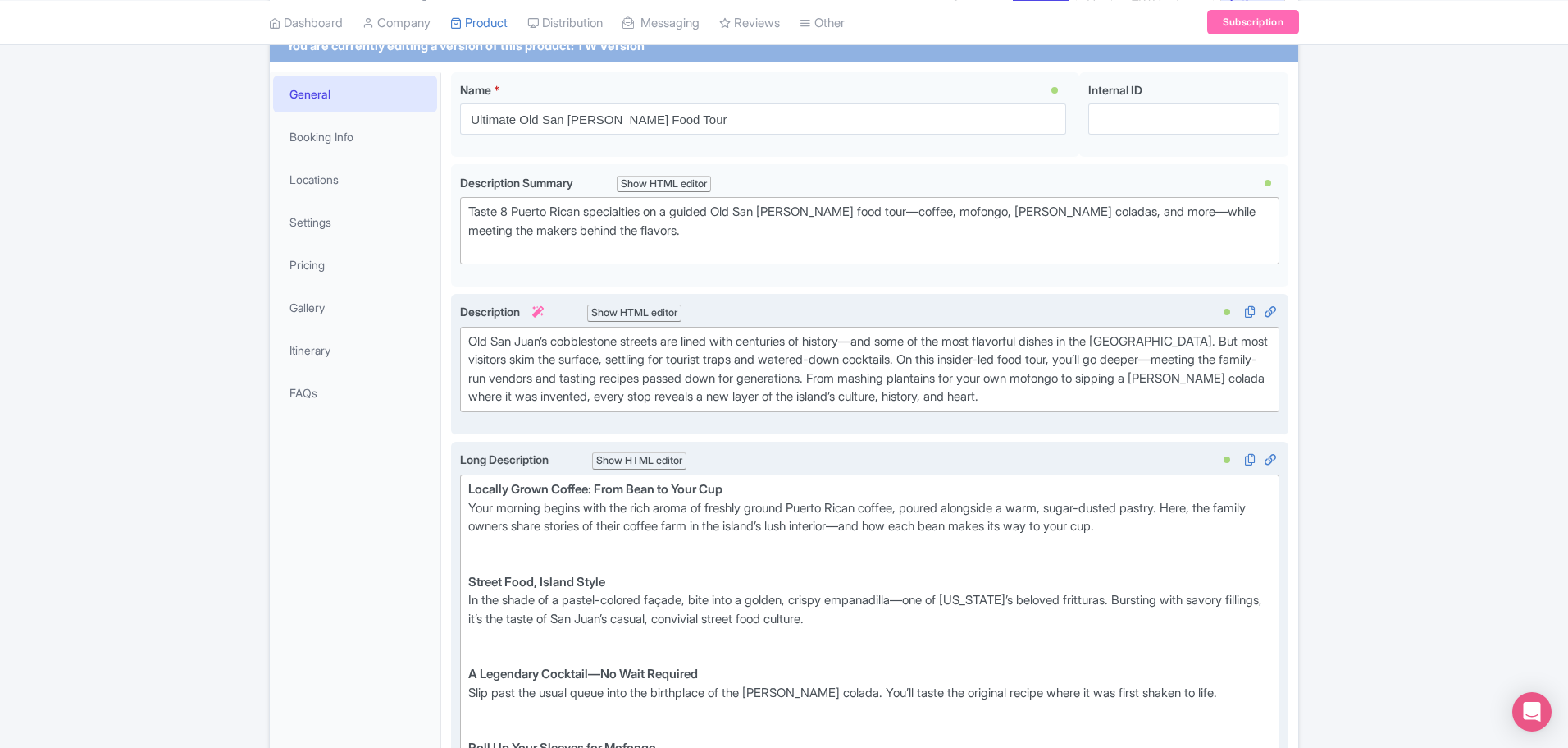
click at [531, 557] on div "Street Food, Island Style In the shade of a pastel-colored façade, bite into a …" at bounding box center [870, 600] width 803 height 93
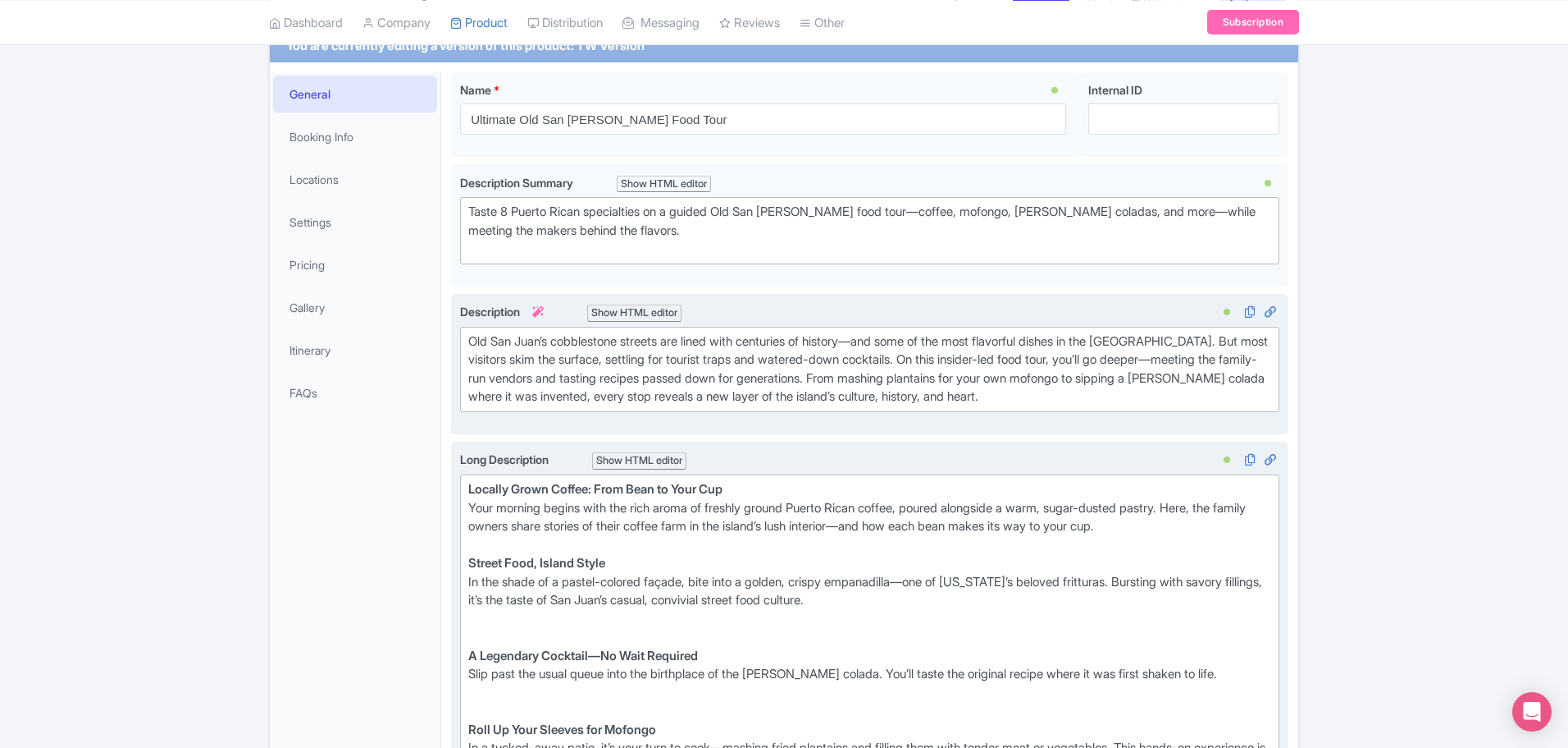
click at [479, 645] on div "A Legendary Cocktail—No Wait Required Slip past the usual queue into the birthp…" at bounding box center [870, 665] width 803 height 74
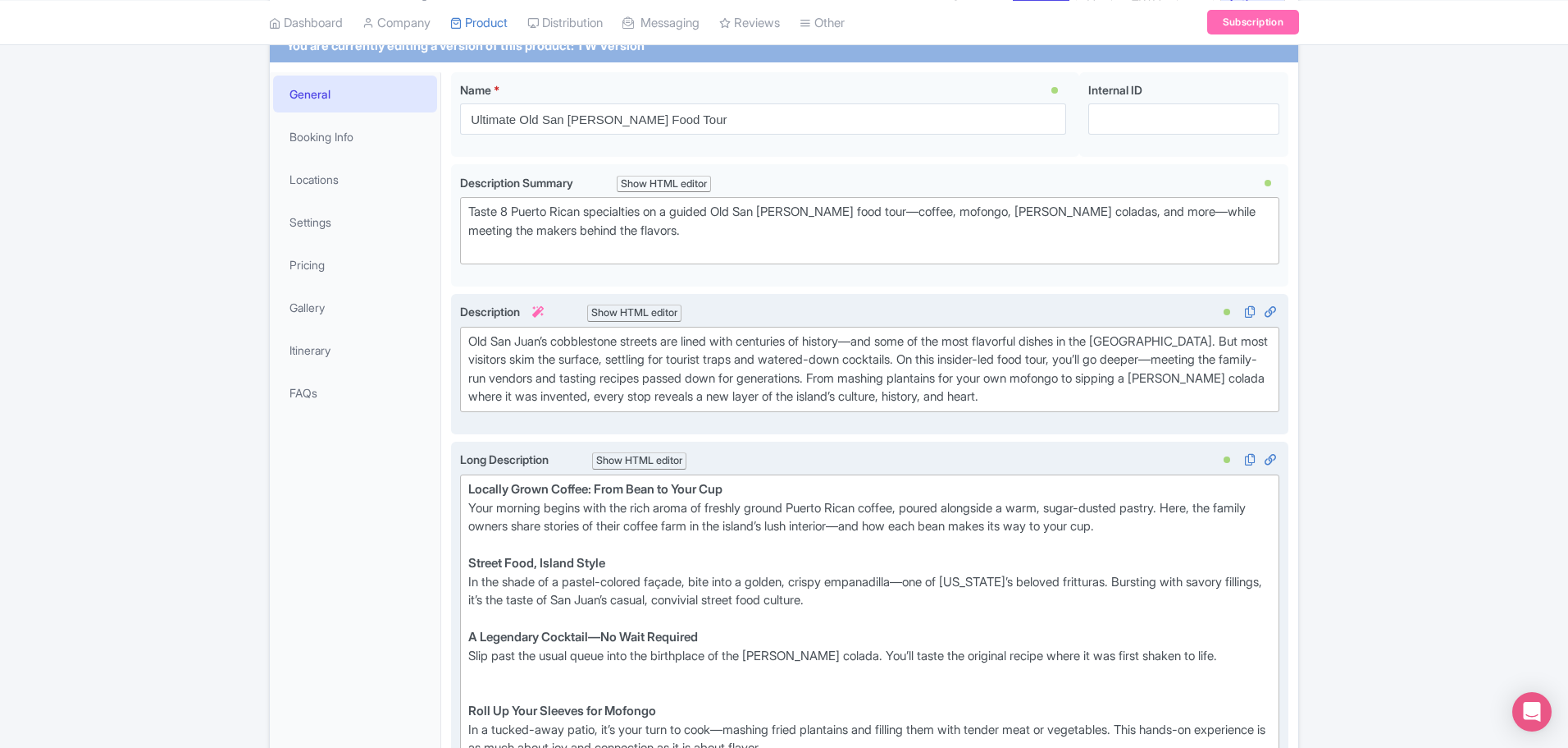
scroll to position [329, 0]
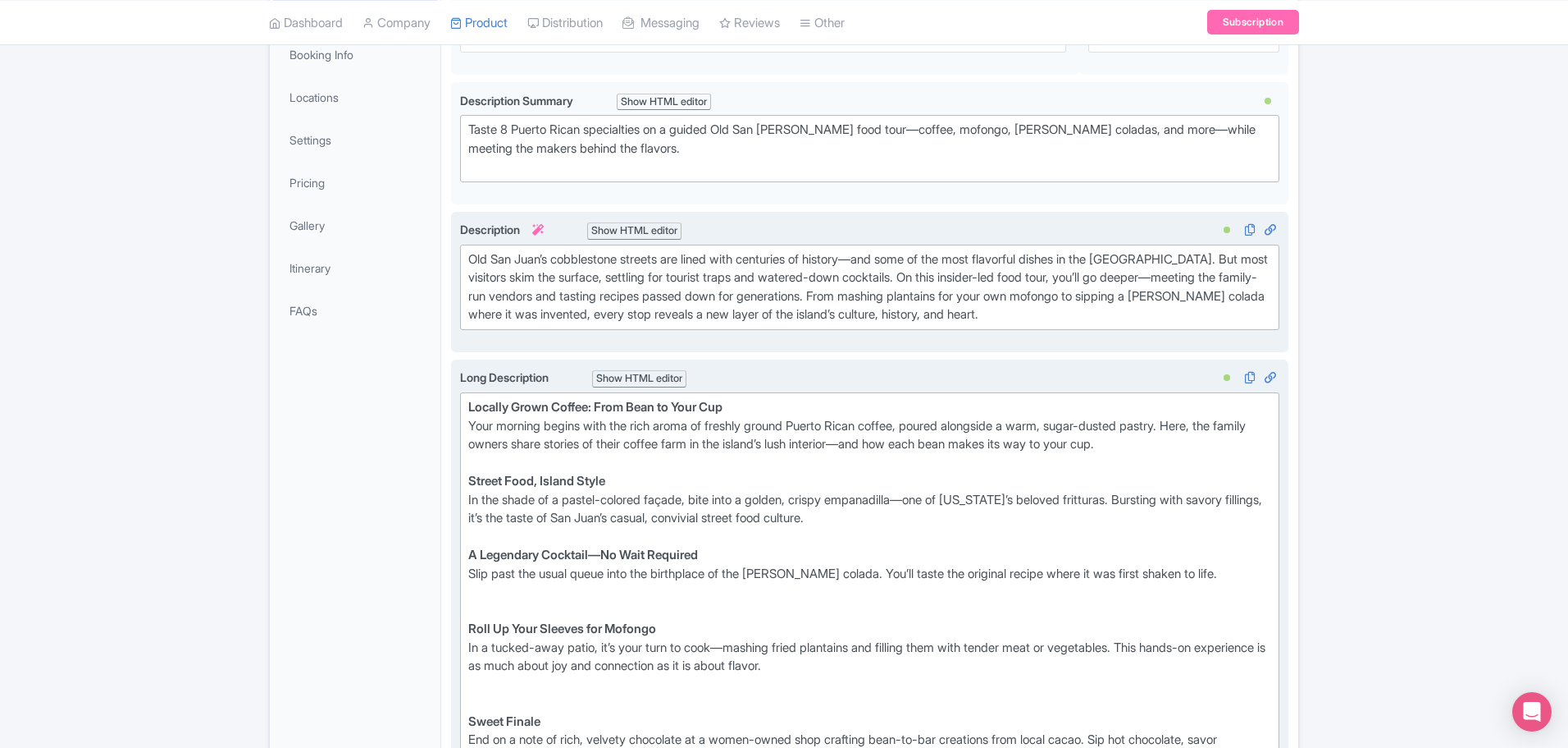
click at [515, 607] on div "Roll Up Your Sleeves for Mofongo In a tucked-away patio, it’s your turn to cook…" at bounding box center [870, 648] width 803 height 93
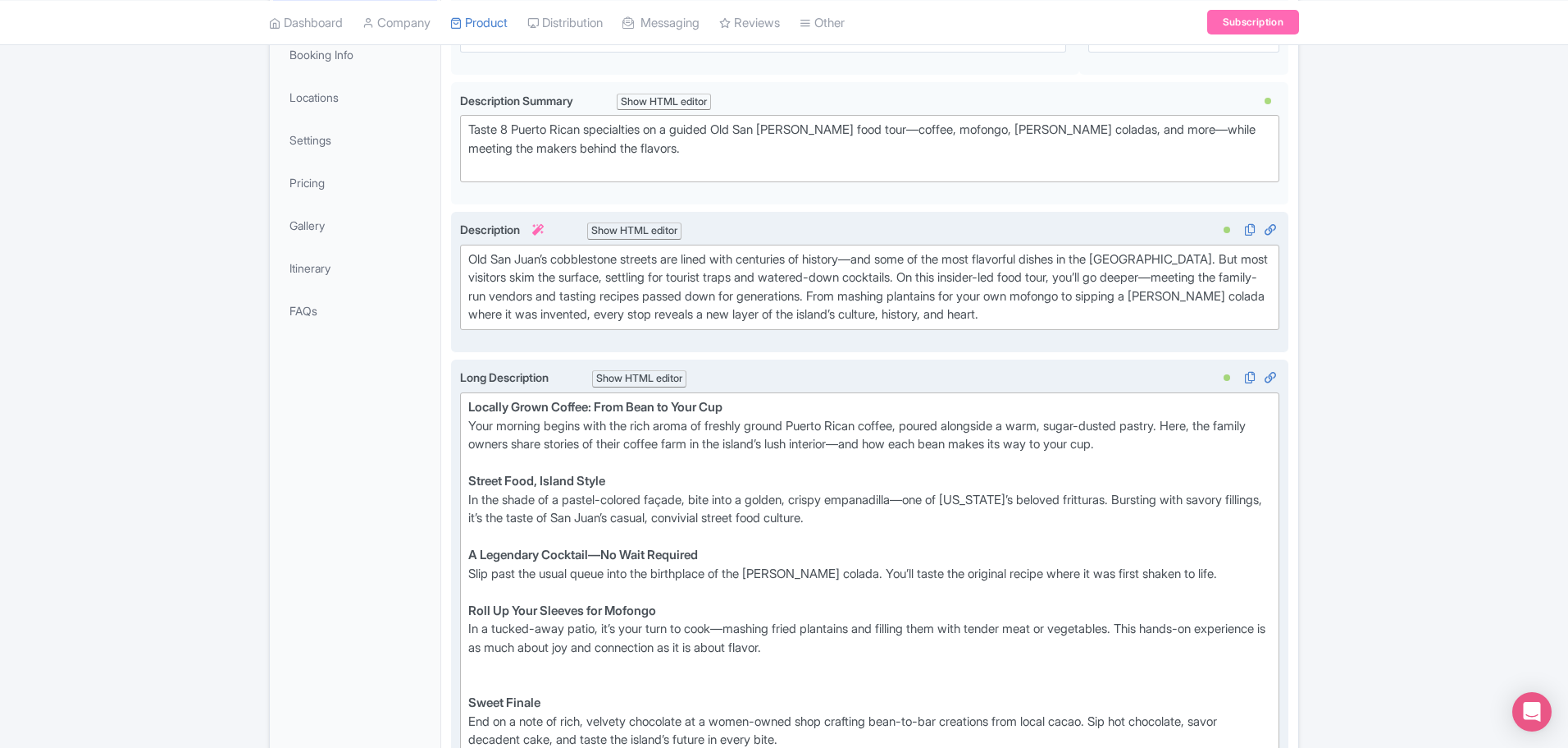
click at [489, 689] on div "Sweet Finale End on a note of rich, velvety chocolate at a women-owned shop cra…" at bounding box center [870, 721] width 803 height 93
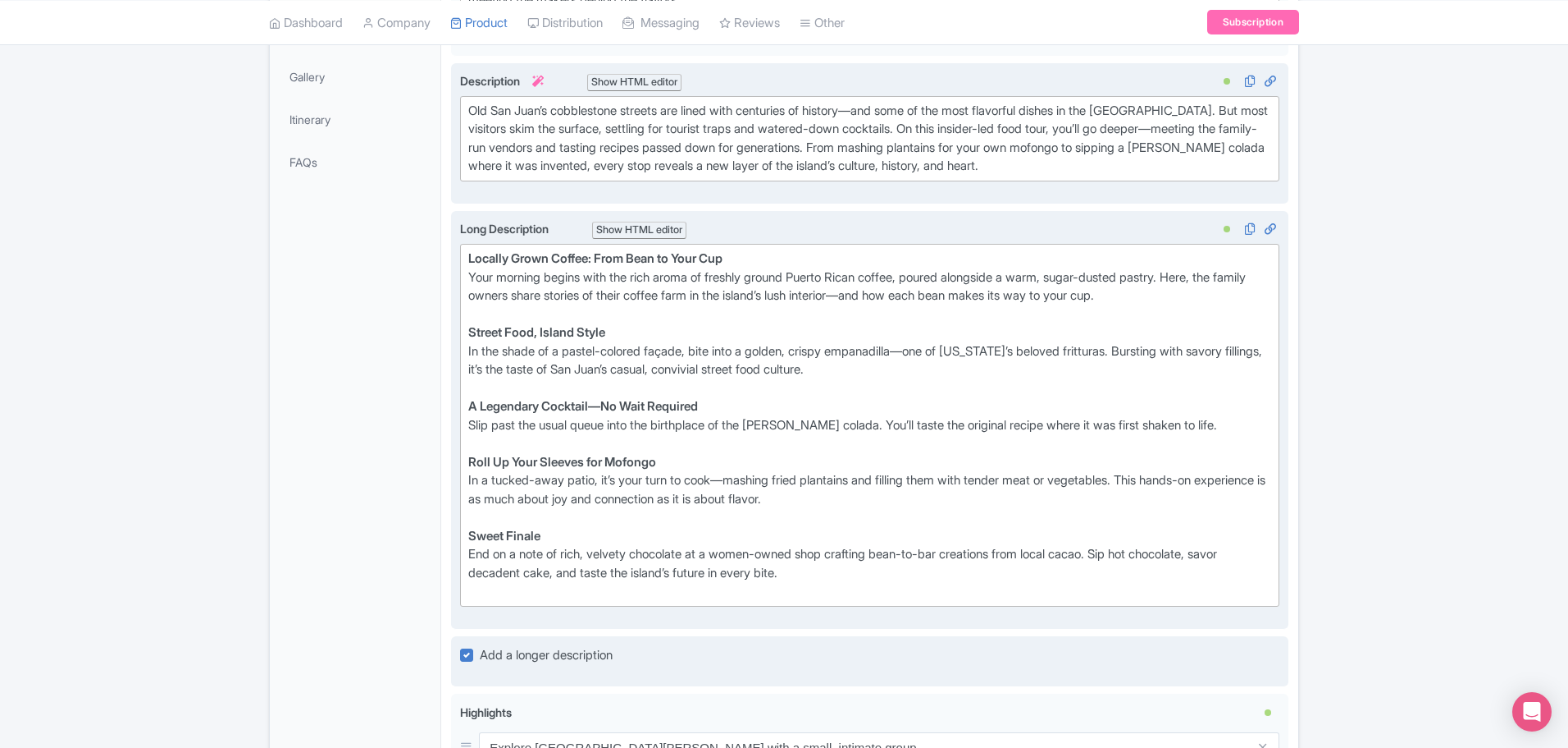
scroll to position [492, 0]
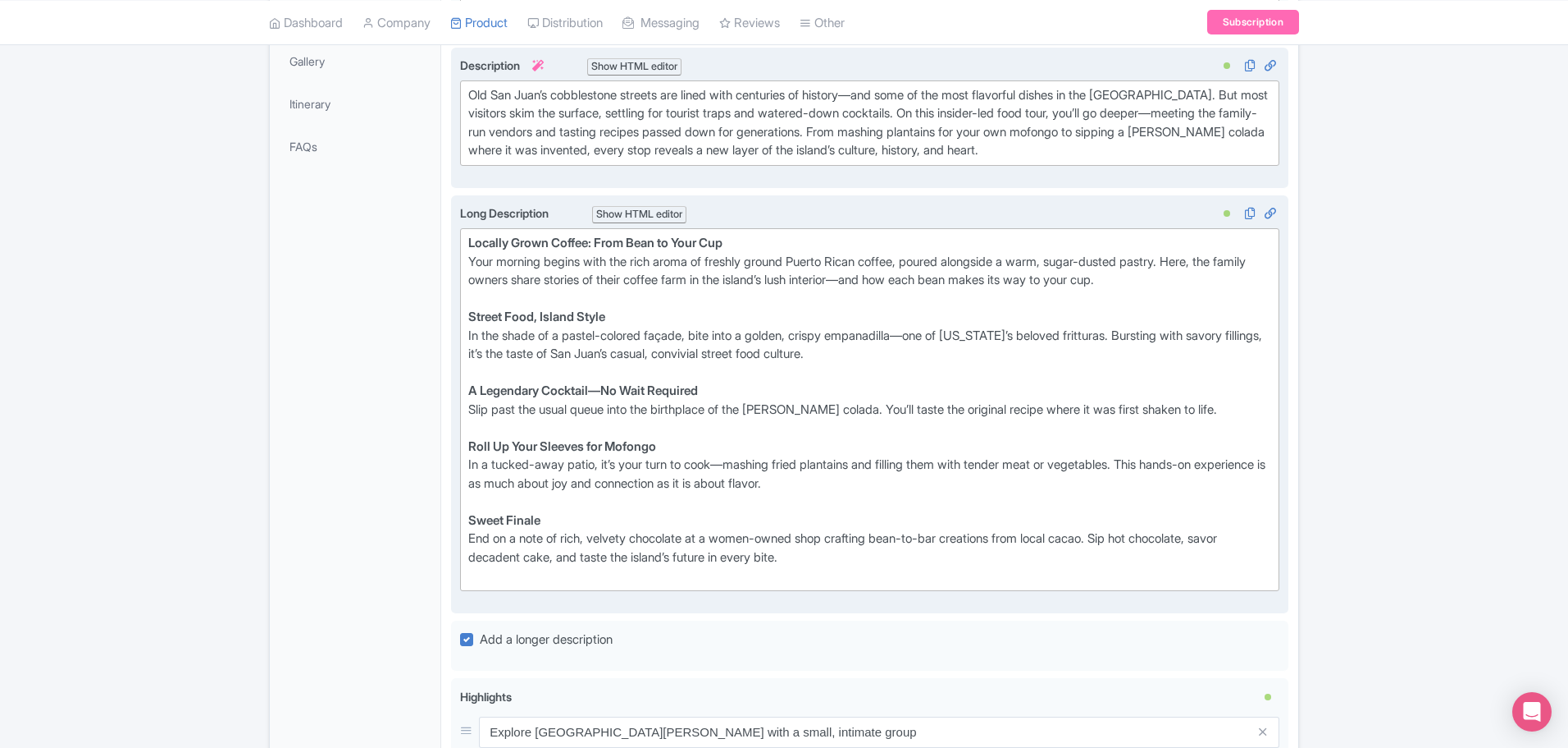
click at [484, 582] on div "Sweet Finale End on a note of rich, velvety chocolate at a women-owned shop cra…" at bounding box center [870, 548] width 803 height 74
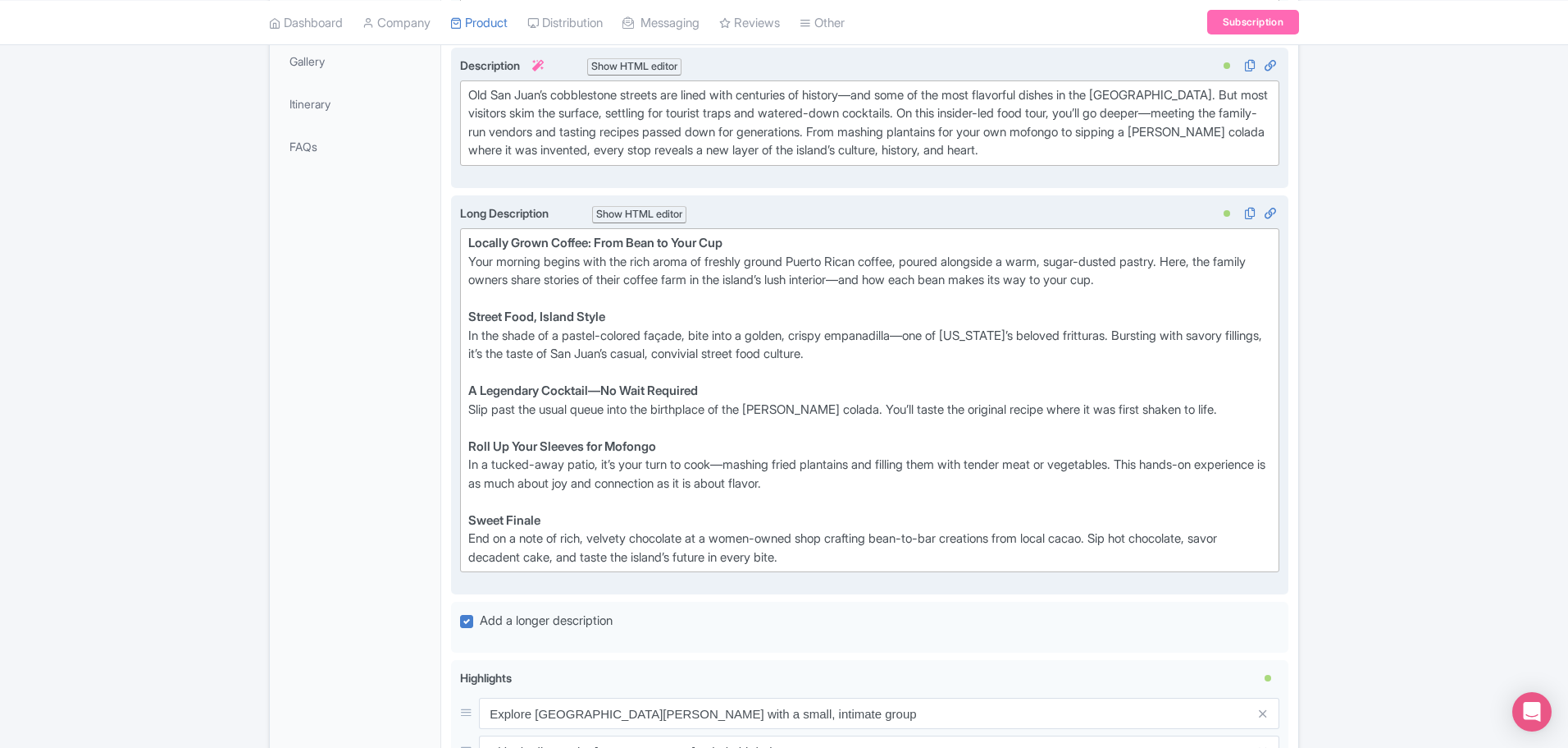
click at [928, 336] on div "Street Food, Island Style In the shade of a pastel-colored façade, bite into a …" at bounding box center [870, 345] width 803 height 74
click at [736, 462] on div "Roll Up Your Sleeves for Mofongo In a tucked-away patio, it’s your turn to cook…" at bounding box center [870, 474] width 803 height 74
click at [913, 467] on div "Roll Up Your Sleeves for Mofongo In a tucked-away patio, it’s your turn to cook…" at bounding box center [870, 474] width 803 height 74
click at [909, 471] on div "Roll Up Your Sleeves for Mofongo In a tucked-away patio, it’s your turn to cook…" at bounding box center [870, 474] width 803 height 74
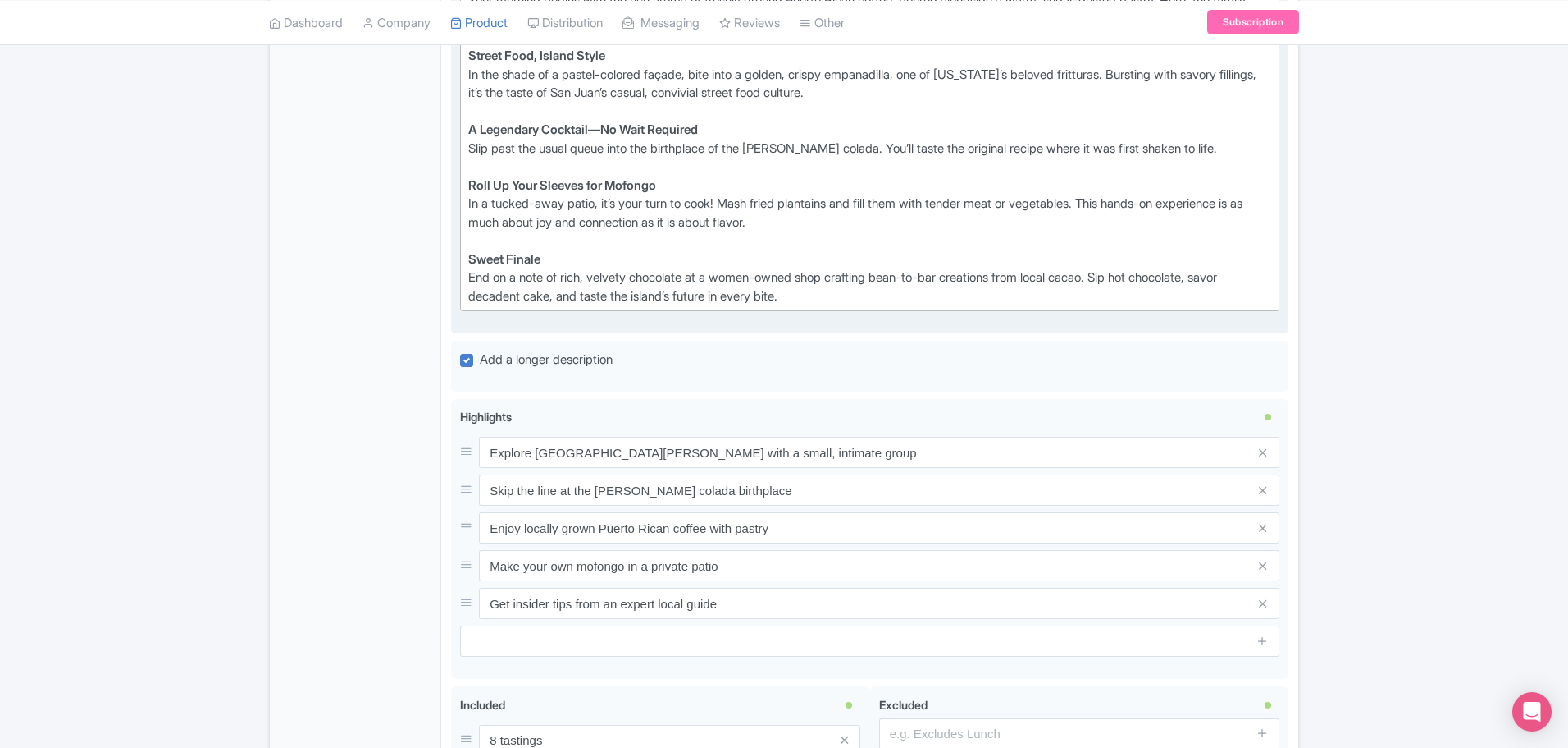
scroll to position [821, 0]
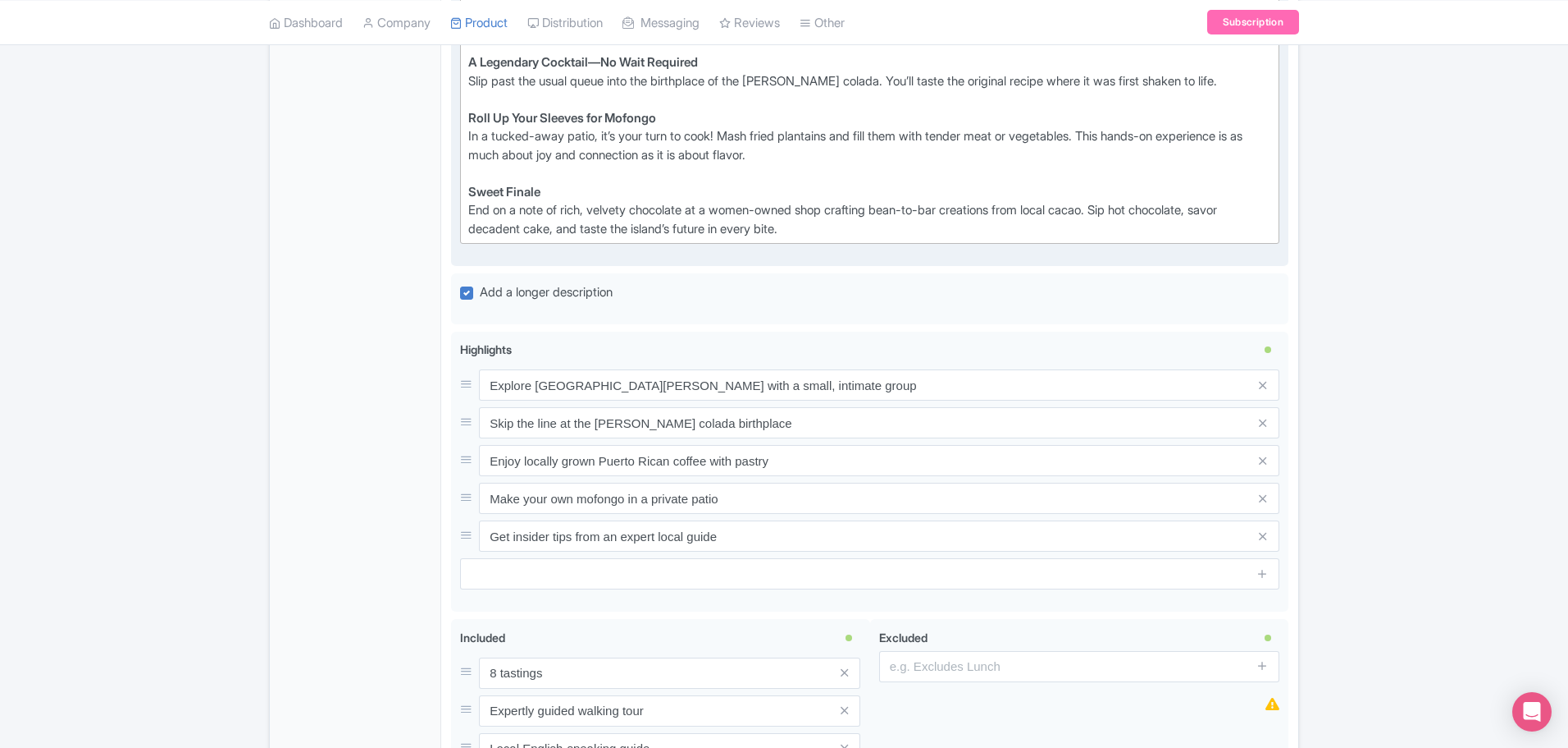
click at [859, 227] on div "Sweet Finale End on a note of rich, velvety chocolate at a women-owned shop cra…" at bounding box center [870, 210] width 803 height 56
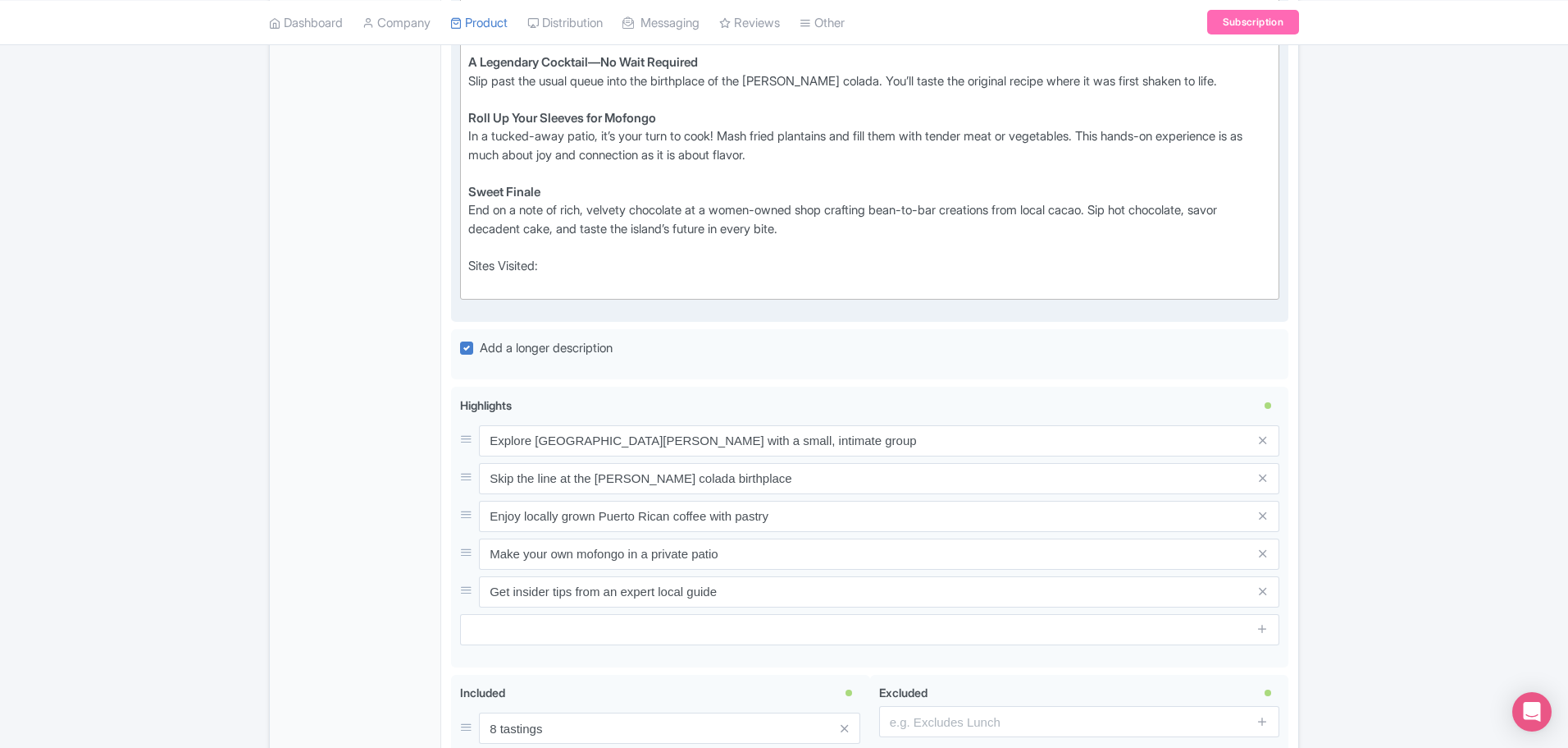
paste trix-editor "Local coffee shop, Old San Juan, Street food stand, Historic bar, Local restaur…"
type trix-editor "<div><strong>Locally Grown Coffee: From Bean to Your Cup</strong>&nbsp;<br>Your…"
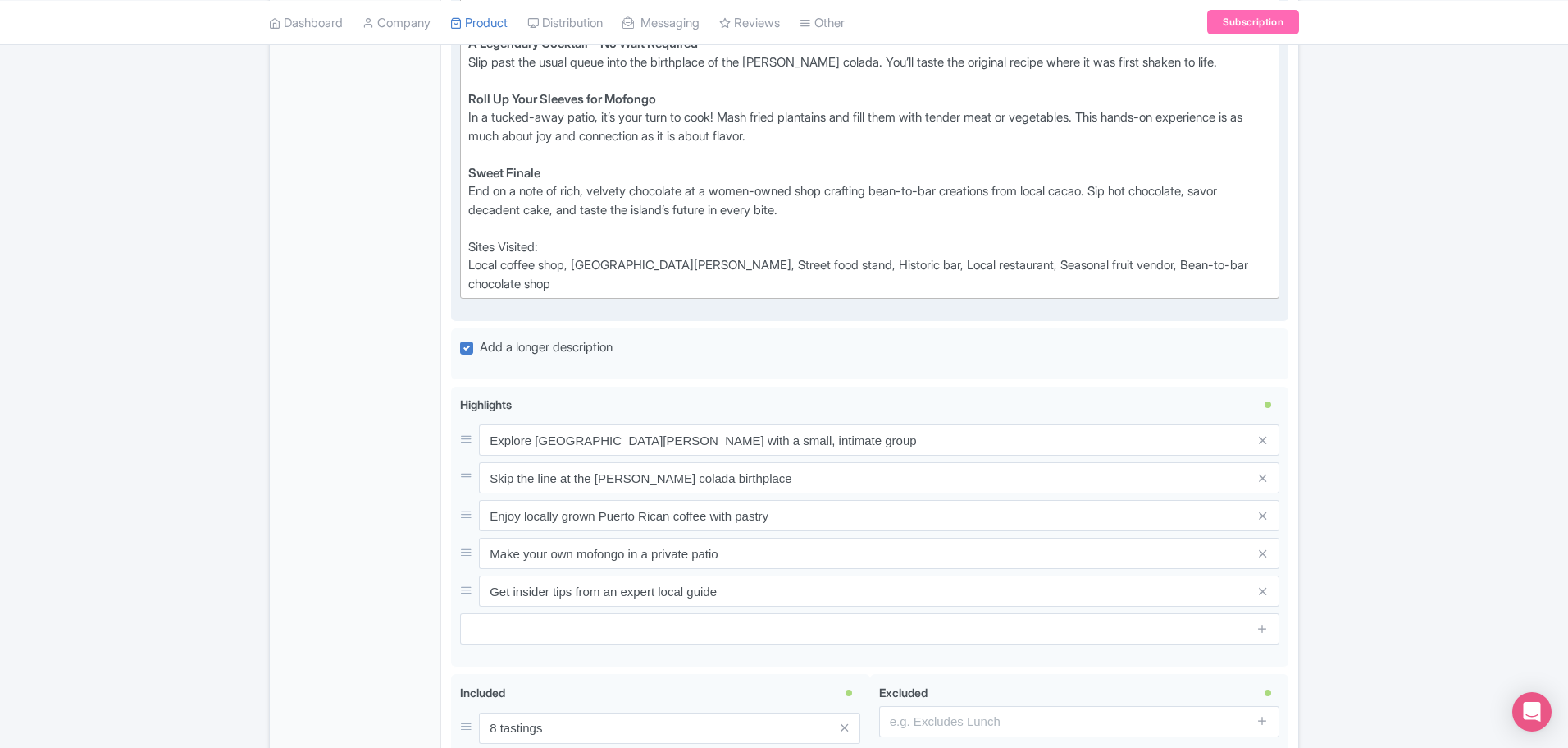
scroll to position [903, 0]
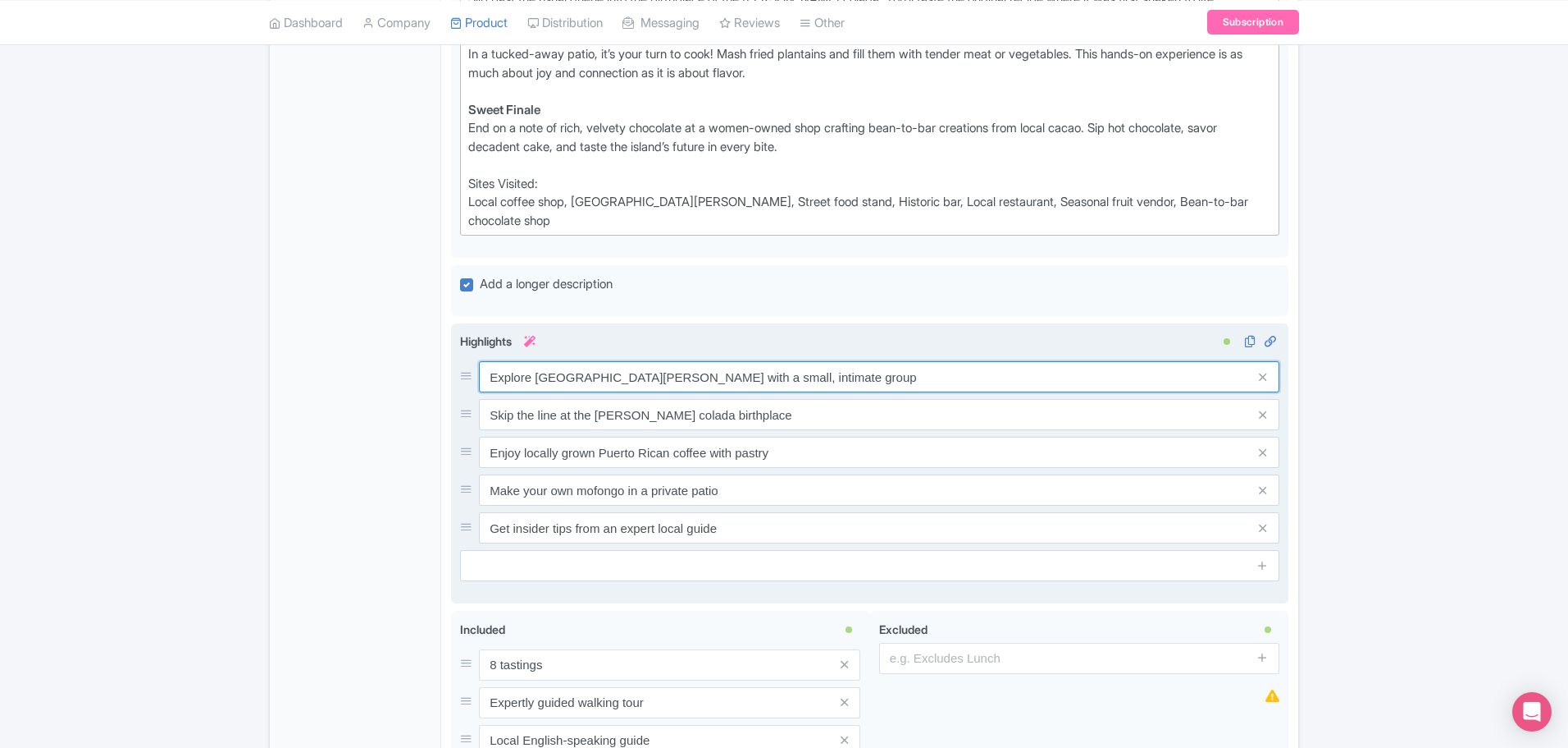
drag, startPoint x: 653, startPoint y: 358, endPoint x: 488, endPoint y: 354, distance: 165.0
click at [488, 361] on input "Explore Old San Juan with a small, intimate group" at bounding box center [879, 376] width 801 height 31
paste input "Enjoy 8 tastings at family-run spots—enough for breakfast and lunch."
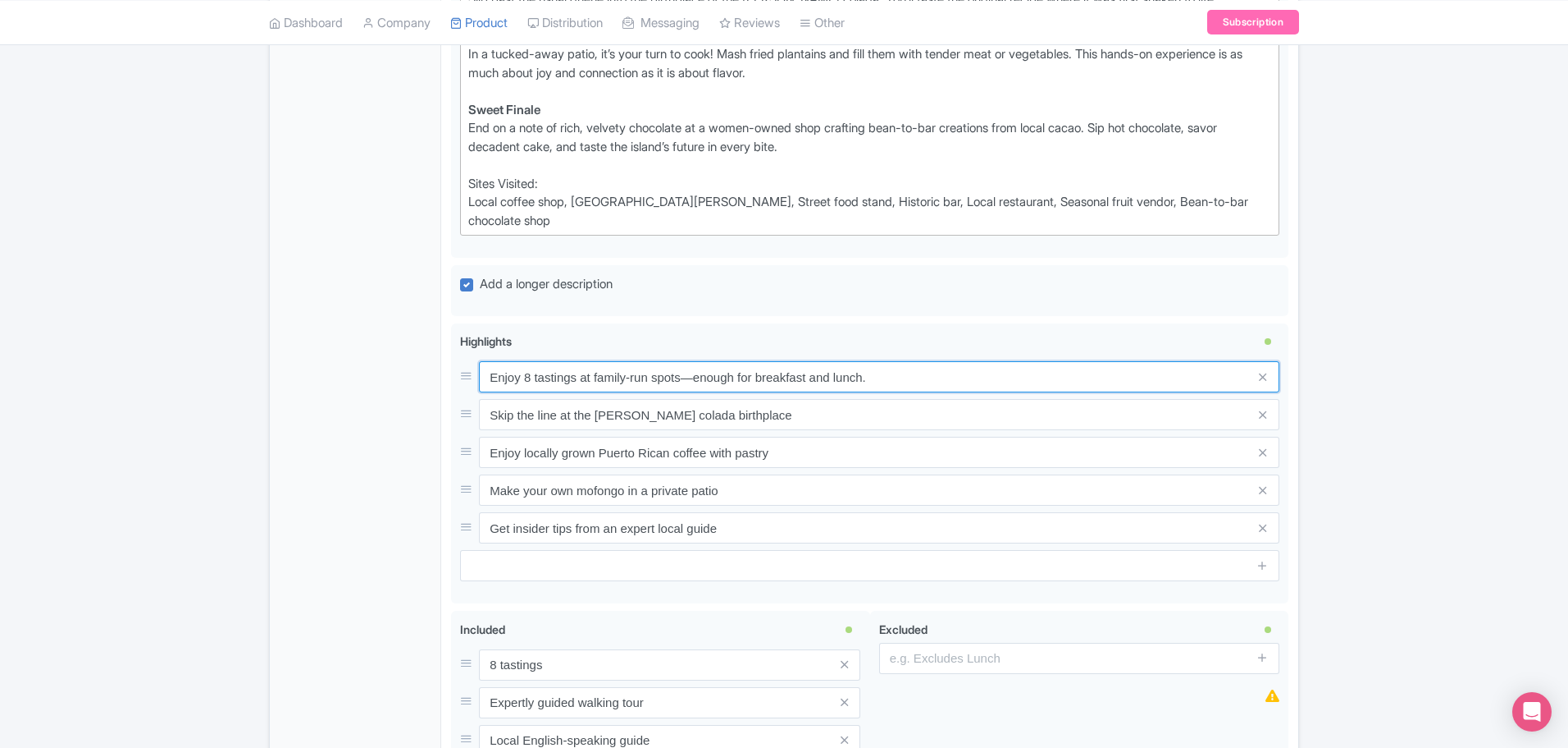
type input "Enjoy 8 tastings at family-run spots—enough for breakfast and lunch."
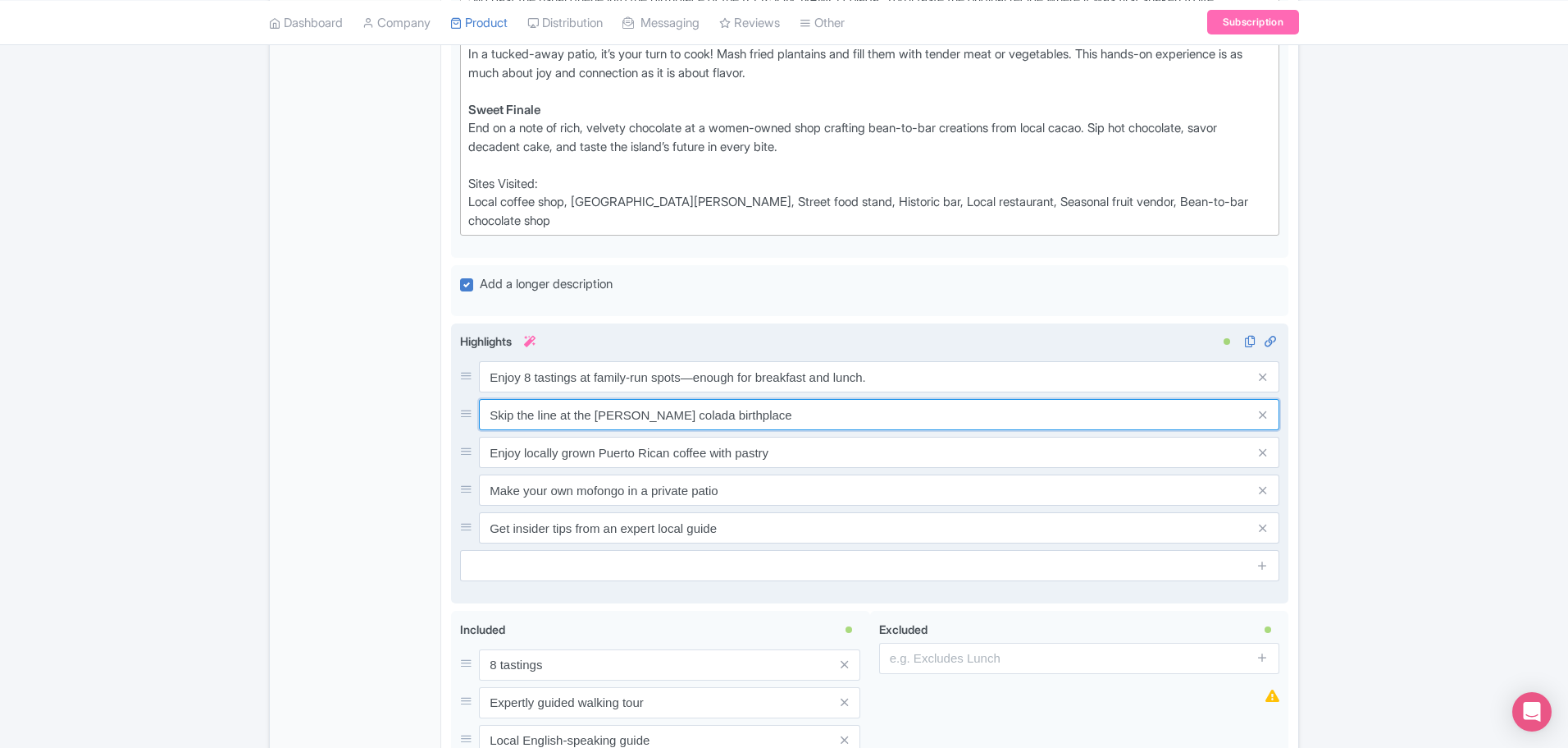
drag, startPoint x: 755, startPoint y: 401, endPoint x: 479, endPoint y: 400, distance: 276.0
click at [478, 400] on div "Skip the line at the piña colada birthplace" at bounding box center [870, 414] width 819 height 31
paste input "Sip coffee brewed from locally grown beans, paired with a traditional pastry."
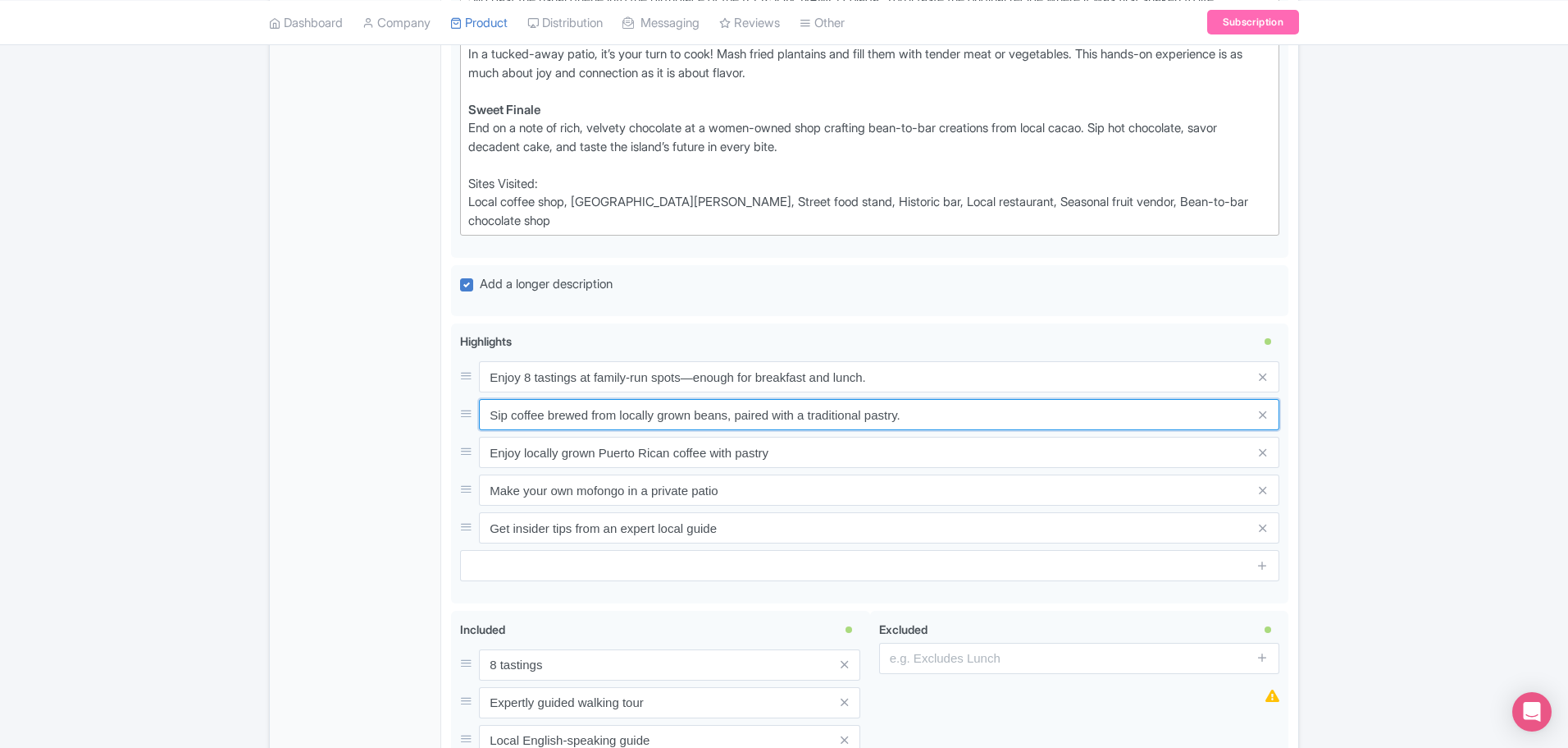
type input "Sip coffee brewed from locally grown beans, paired with a traditional pastry."
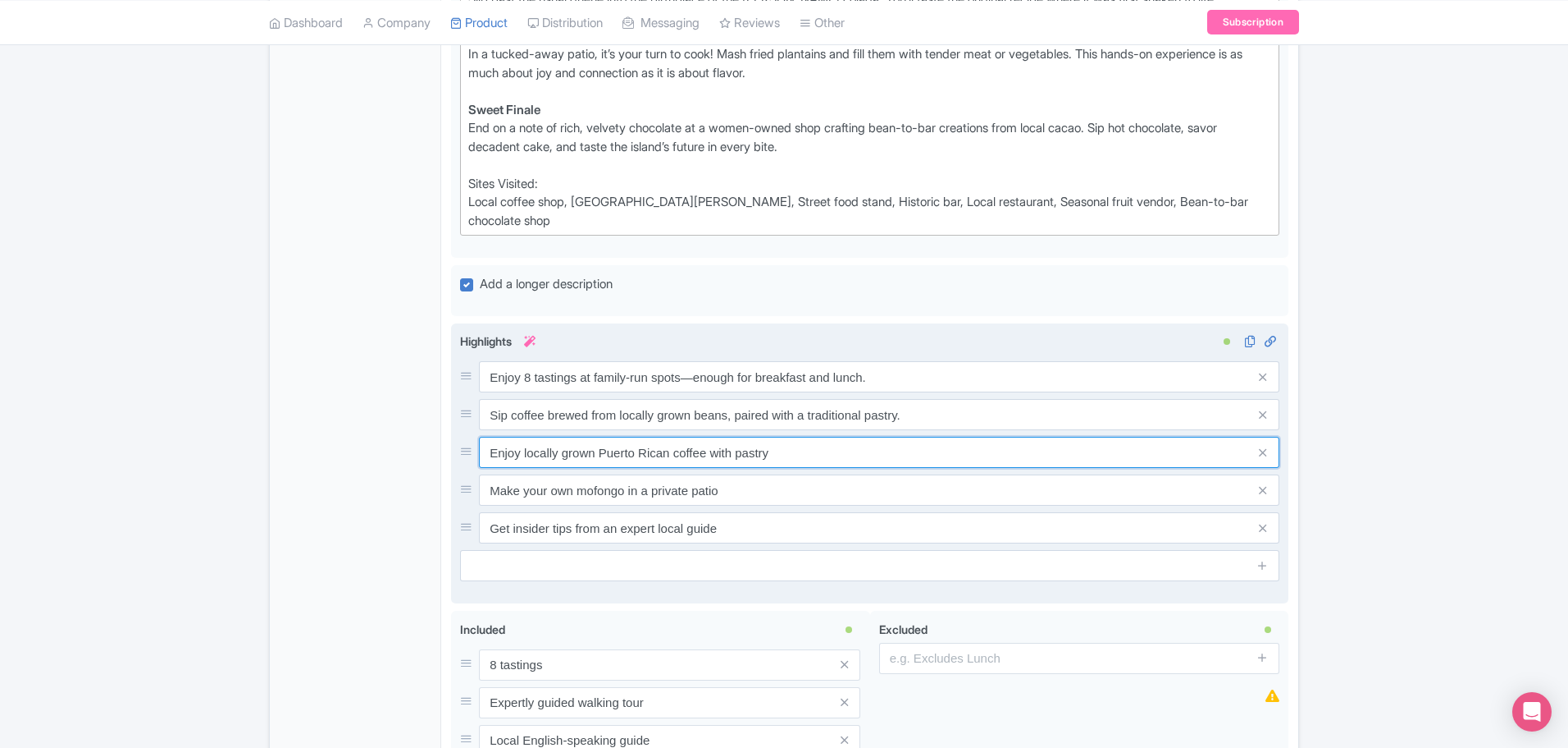
drag, startPoint x: 753, startPoint y: 437, endPoint x: 491, endPoint y: 435, distance: 262.0
click at [491, 392] on input "Enjoy locally grown Puerto Rican coffee with pastry" at bounding box center [879, 376] width 801 height 31
paste input "Skip the line at the birthplace of the piña colada and taste it where it began."
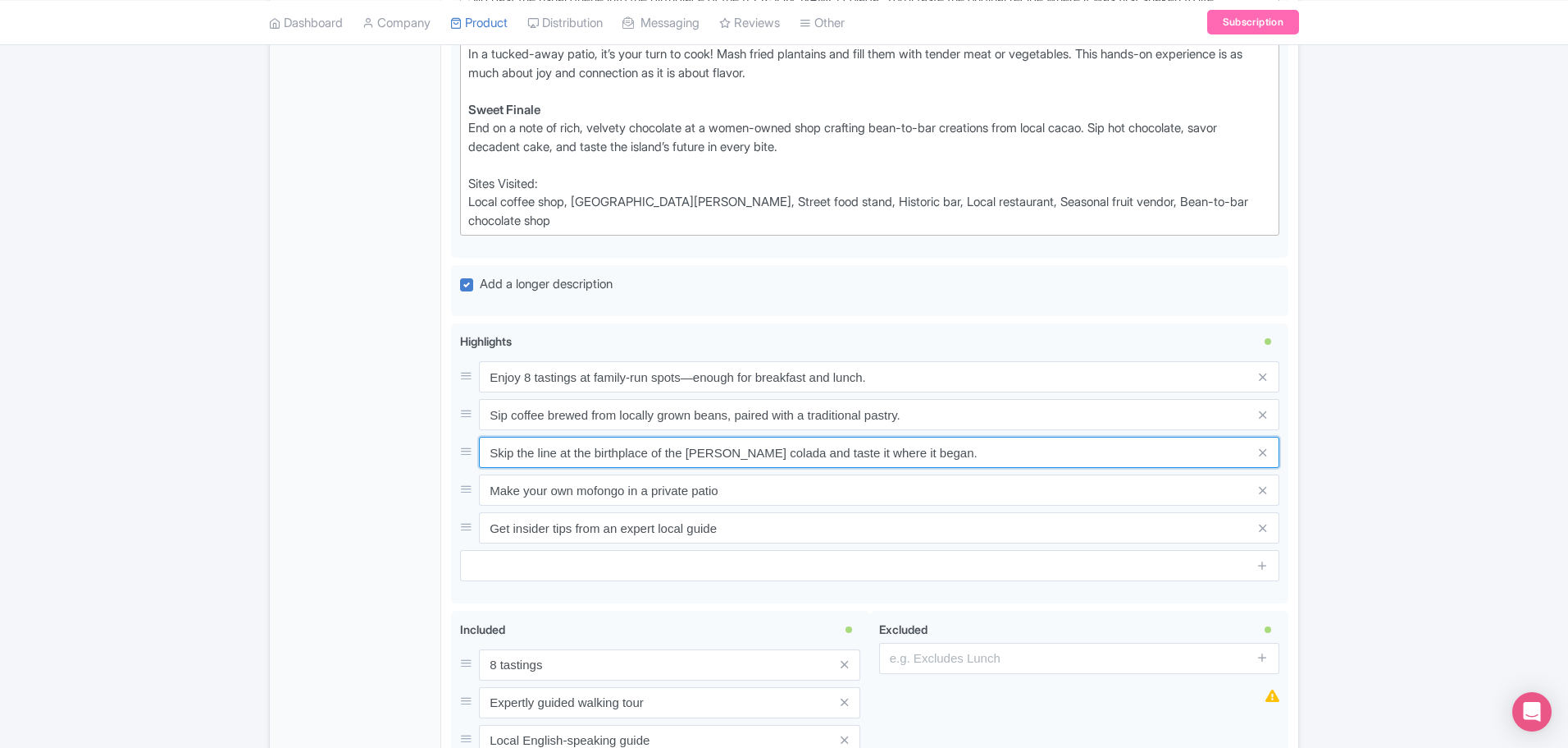
type input "Skip the line at the birthplace of the piña colada and taste it where it began."
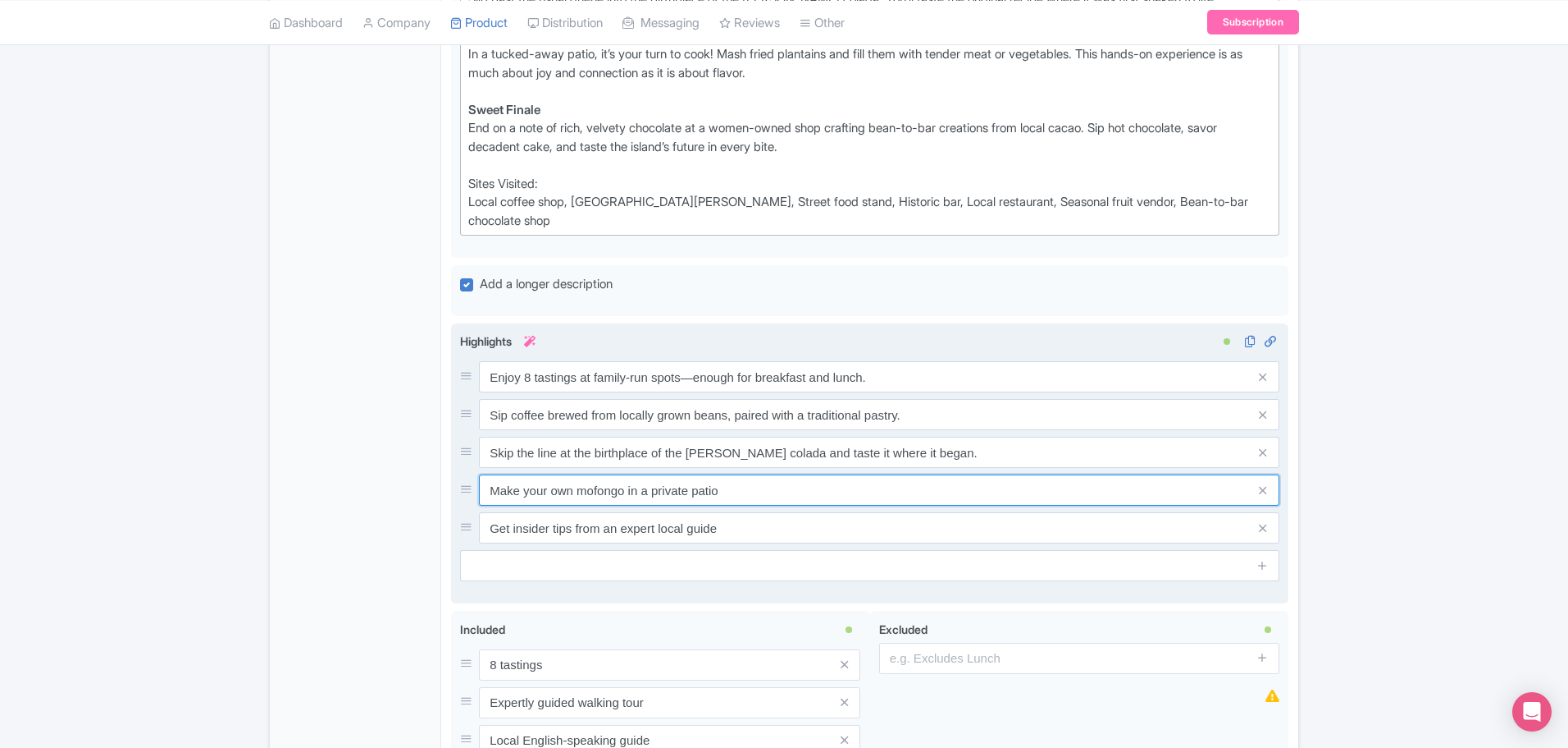
drag, startPoint x: 490, startPoint y: 471, endPoint x: 721, endPoint y: 490, distance: 231.8
click at [721, 490] on div "Enjoy 8 tastings at family-run spots—enough for breakfast and lunch. Sip coffee…" at bounding box center [870, 452] width 819 height 182
paste input "Make your own mofongo in a private, open-air patio."
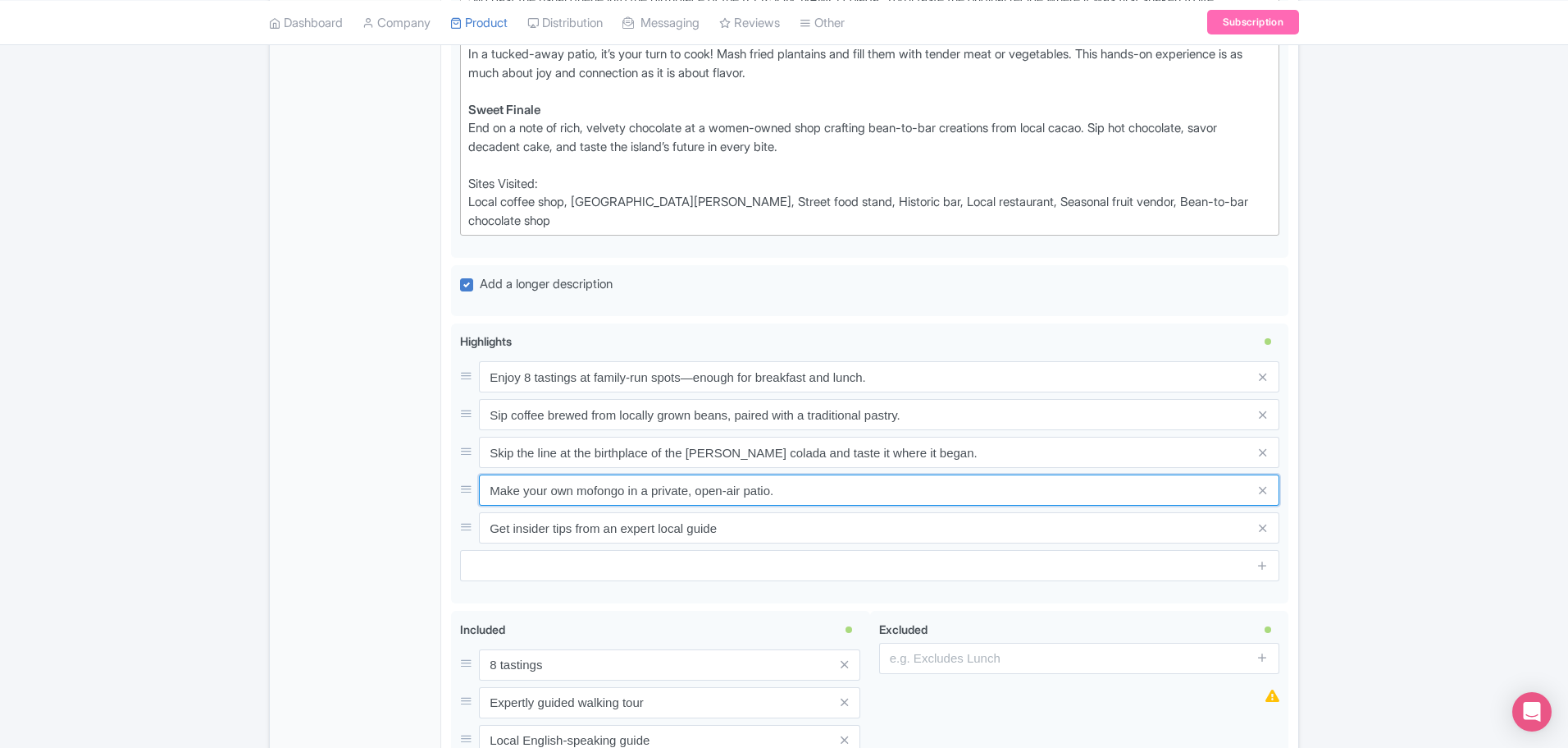
type input "Make your own mofongo in a private, open-air patio."
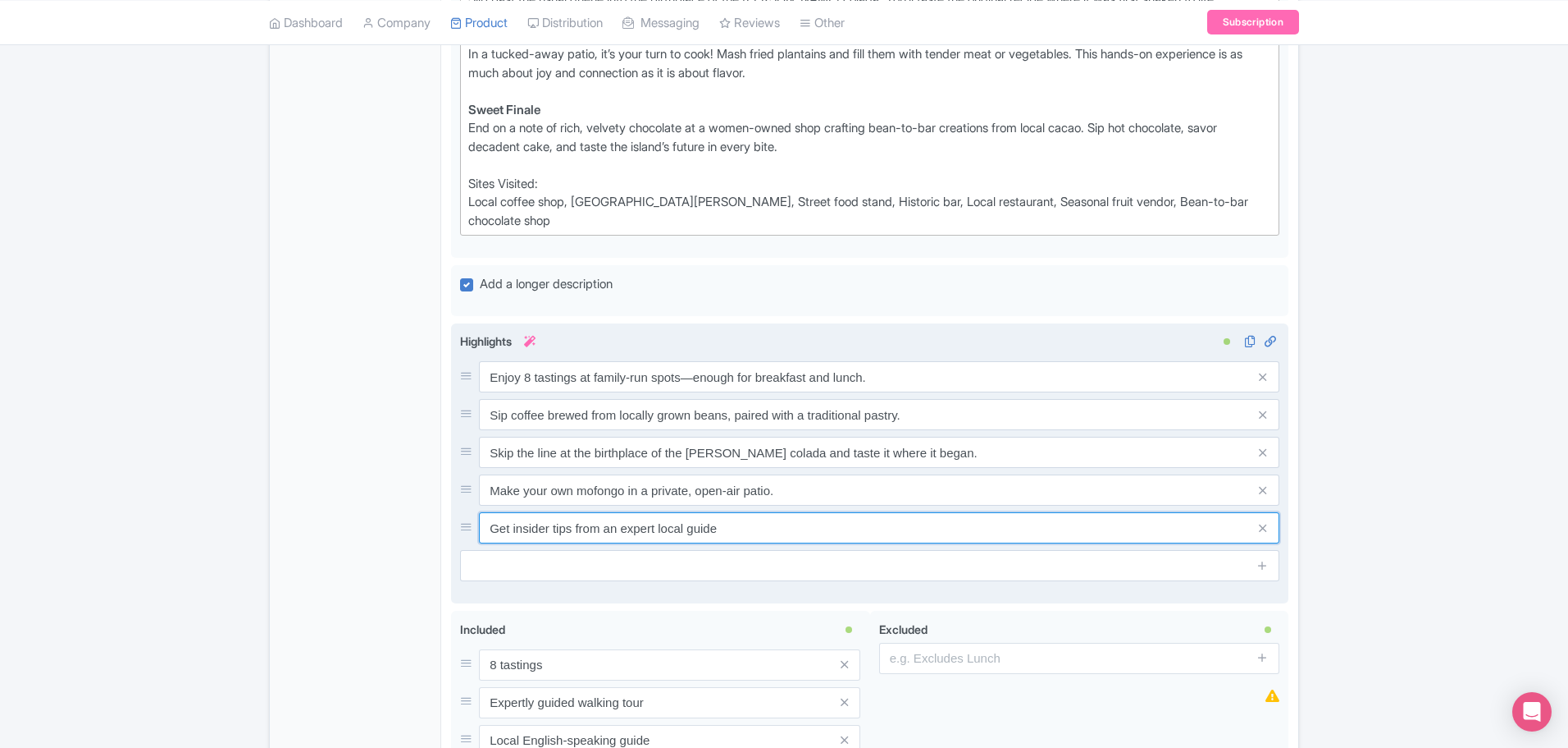
drag, startPoint x: 490, startPoint y: 508, endPoint x: 742, endPoint y: 508, distance: 252.0
click at [742, 392] on input "Get insider tips from an expert local guide" at bounding box center [879, 376] width 801 height 31
paste input "See the iconic colorful houses in Old San Juan between tasting stops."
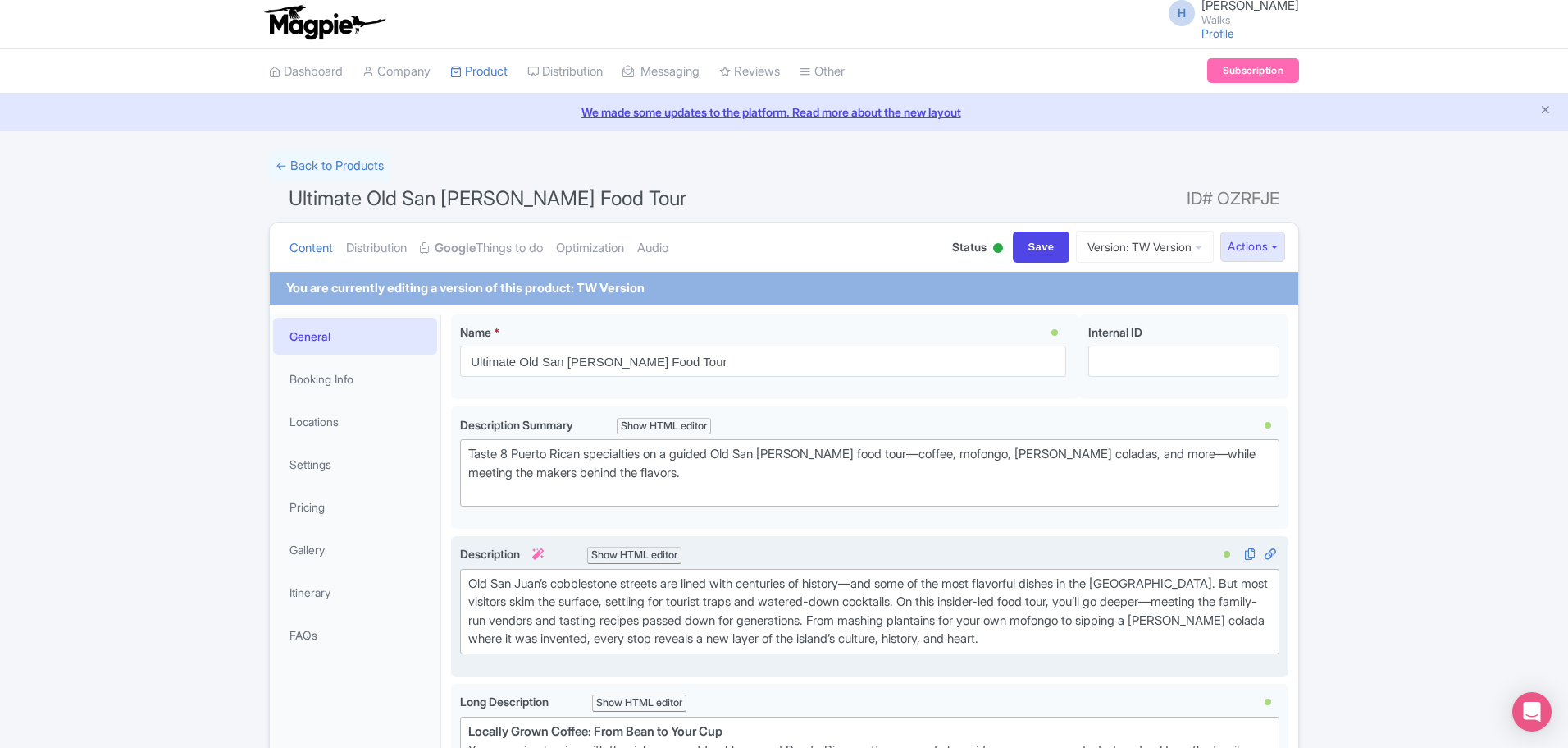
scroll to position [0, 0]
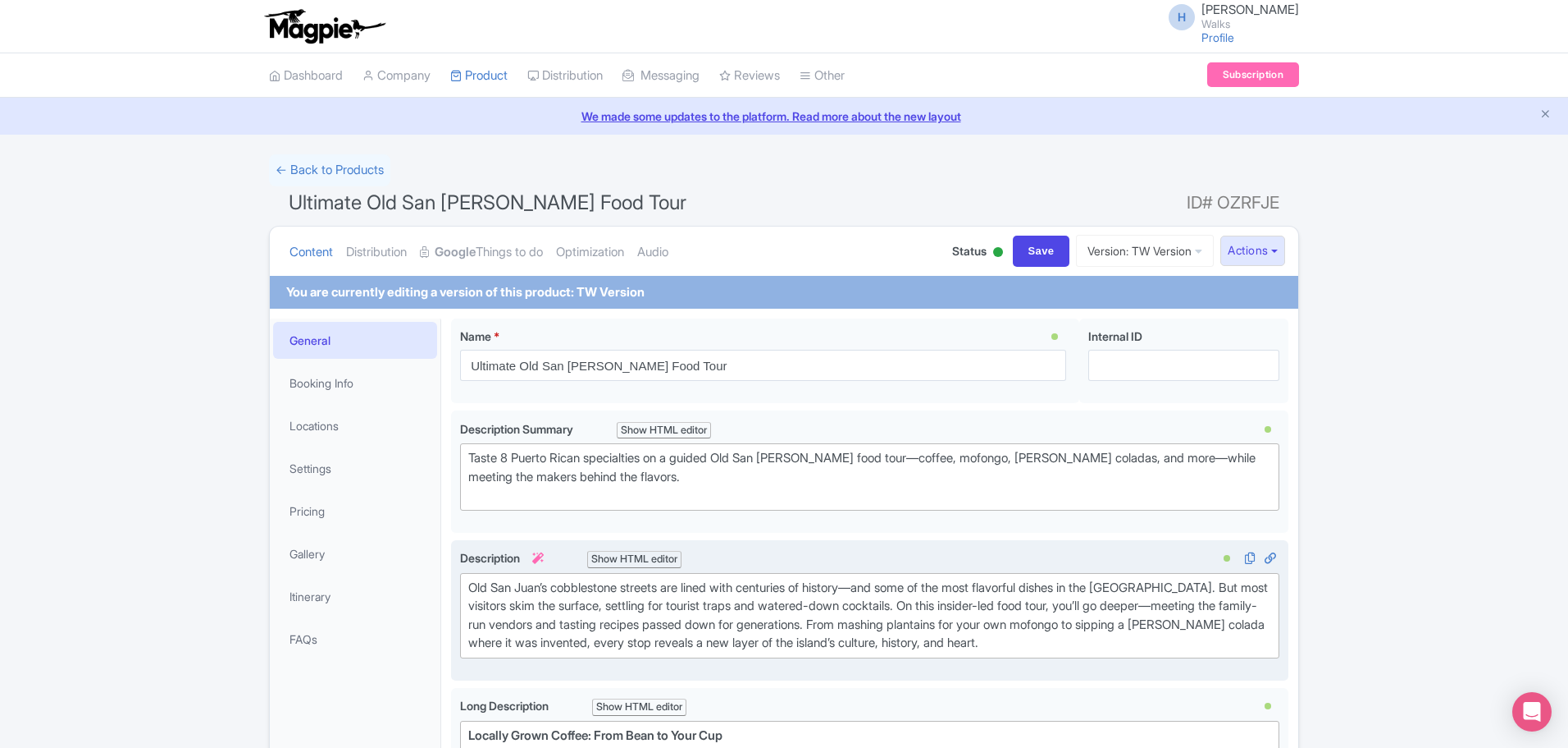
type input "See the iconic colorful houses in Old San Juan between tasting stops."
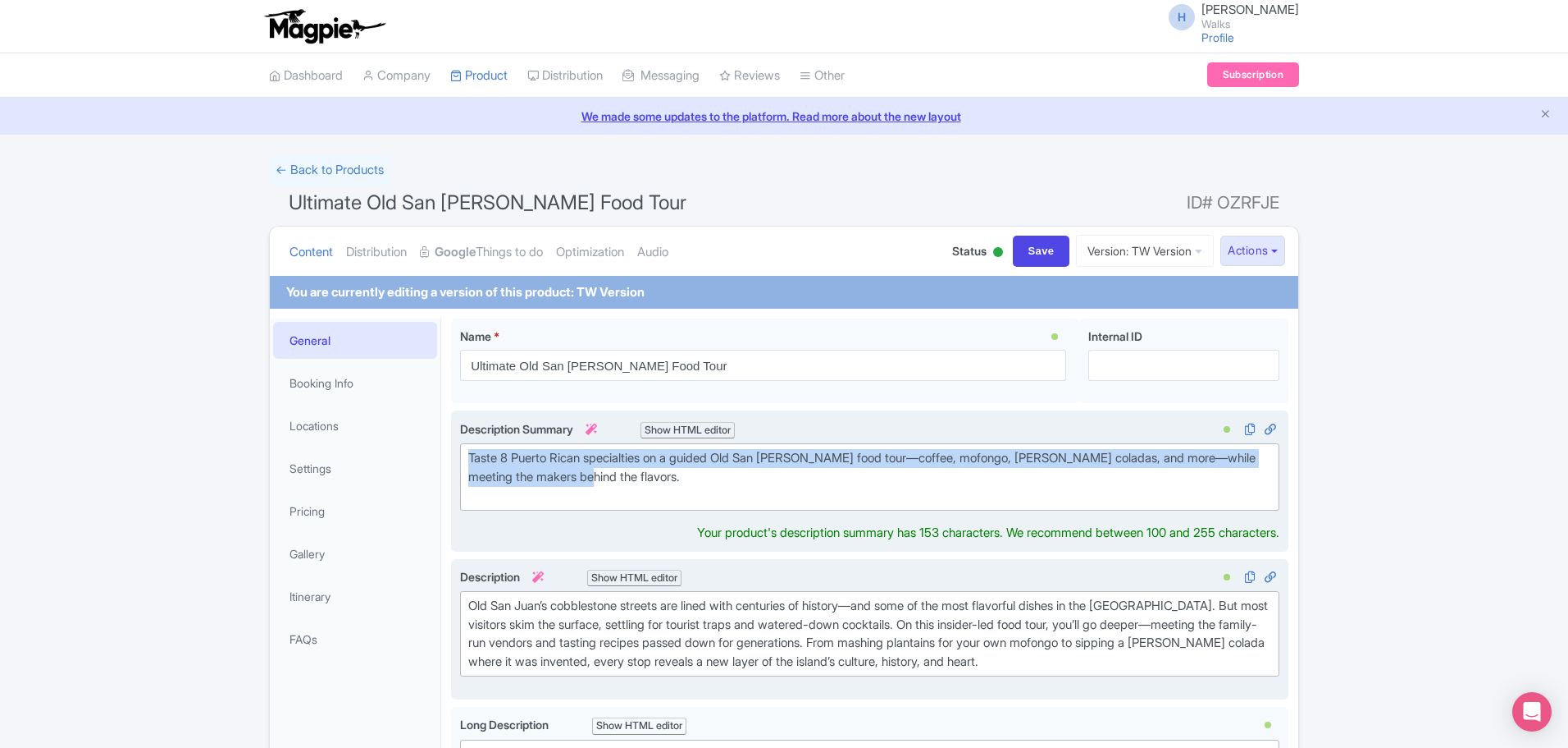
drag, startPoint x: 625, startPoint y: 479, endPoint x: 468, endPoint y: 456, distance: 158.7
click at [468, 456] on div "Taste 8 Puerto Rican specialties on a guided Old San Juan food tour—coffee, mof…" at bounding box center [870, 476] width 803 height 56
paste trix-editor "Savor 8 tastings in Old San Juan—from fresh coffee to piña coladas—while meetin…"
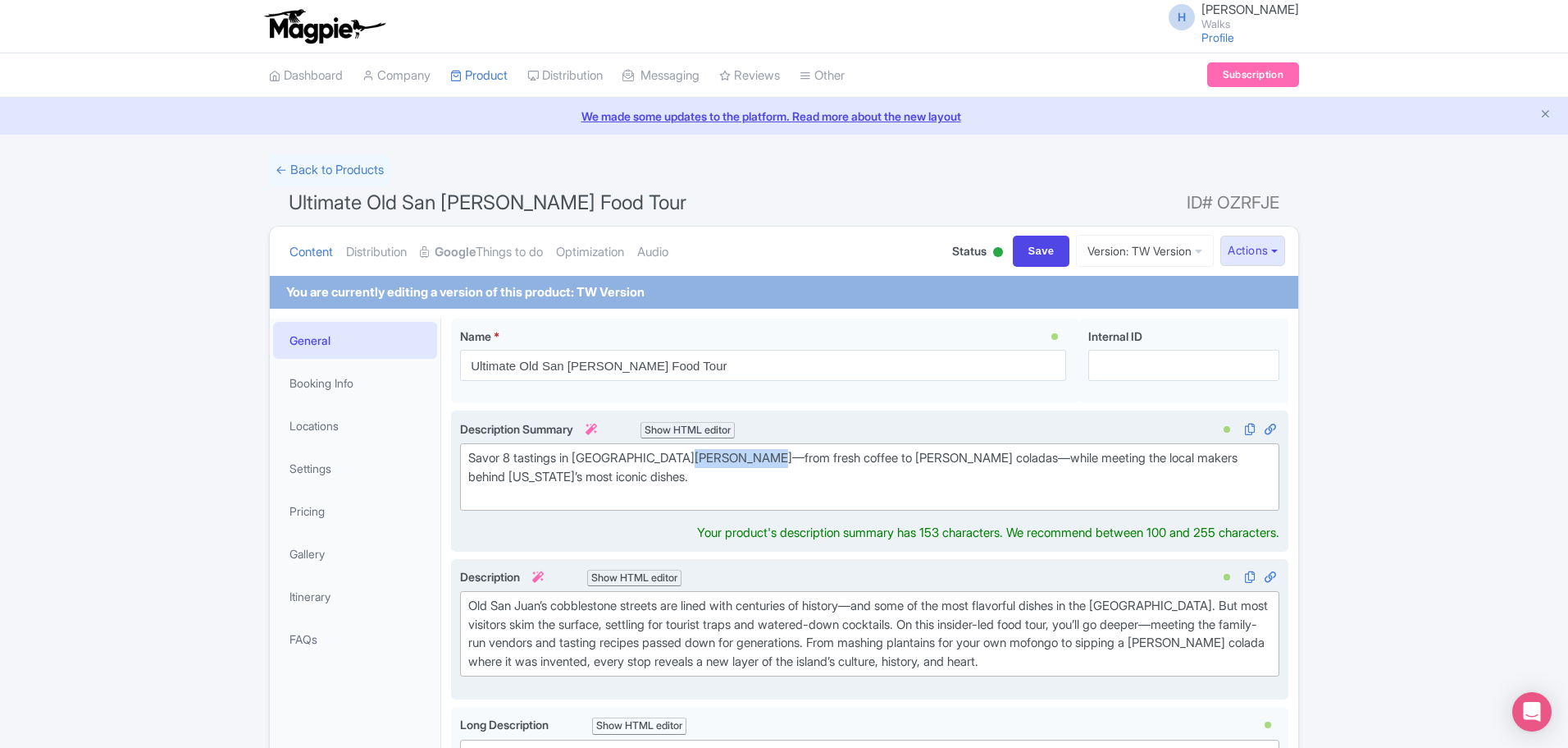
drag, startPoint x: 696, startPoint y: 460, endPoint x: 763, endPoint y: 454, distance: 67.3
click at [763, 454] on div "Savor 8 tastings in Old San Juan—from fresh coffee to piña coladas—while meetin…" at bounding box center [870, 476] width 803 height 56
click at [791, 471] on div "Savor 8 tastings in Old San Juan—from fresh coffee to piña coladas—while meetin…" at bounding box center [870, 476] width 803 height 56
drag, startPoint x: 786, startPoint y: 457, endPoint x: 859, endPoint y: 459, distance: 73.0
click at [859, 459] on div "Savor 8 tastings in Old San Juan—from fresh coffee to piña coladas—while meetin…" at bounding box center [870, 476] width 803 height 56
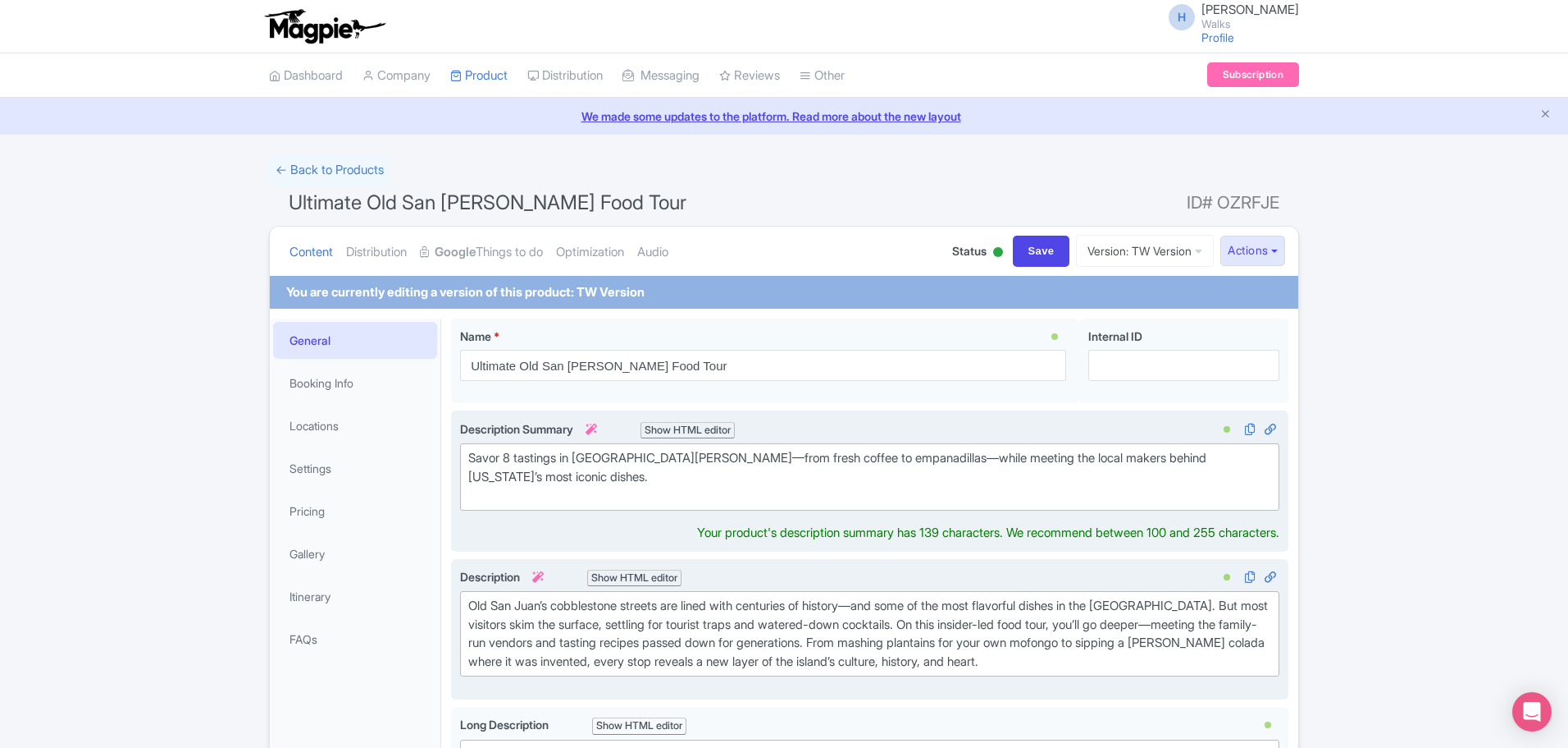
click at [474, 492] on div "Savor 8 tastings in [GEOGRAPHIC_DATA][PERSON_NAME]—from fresh coffee to empanad…" at bounding box center [870, 476] width 803 height 56
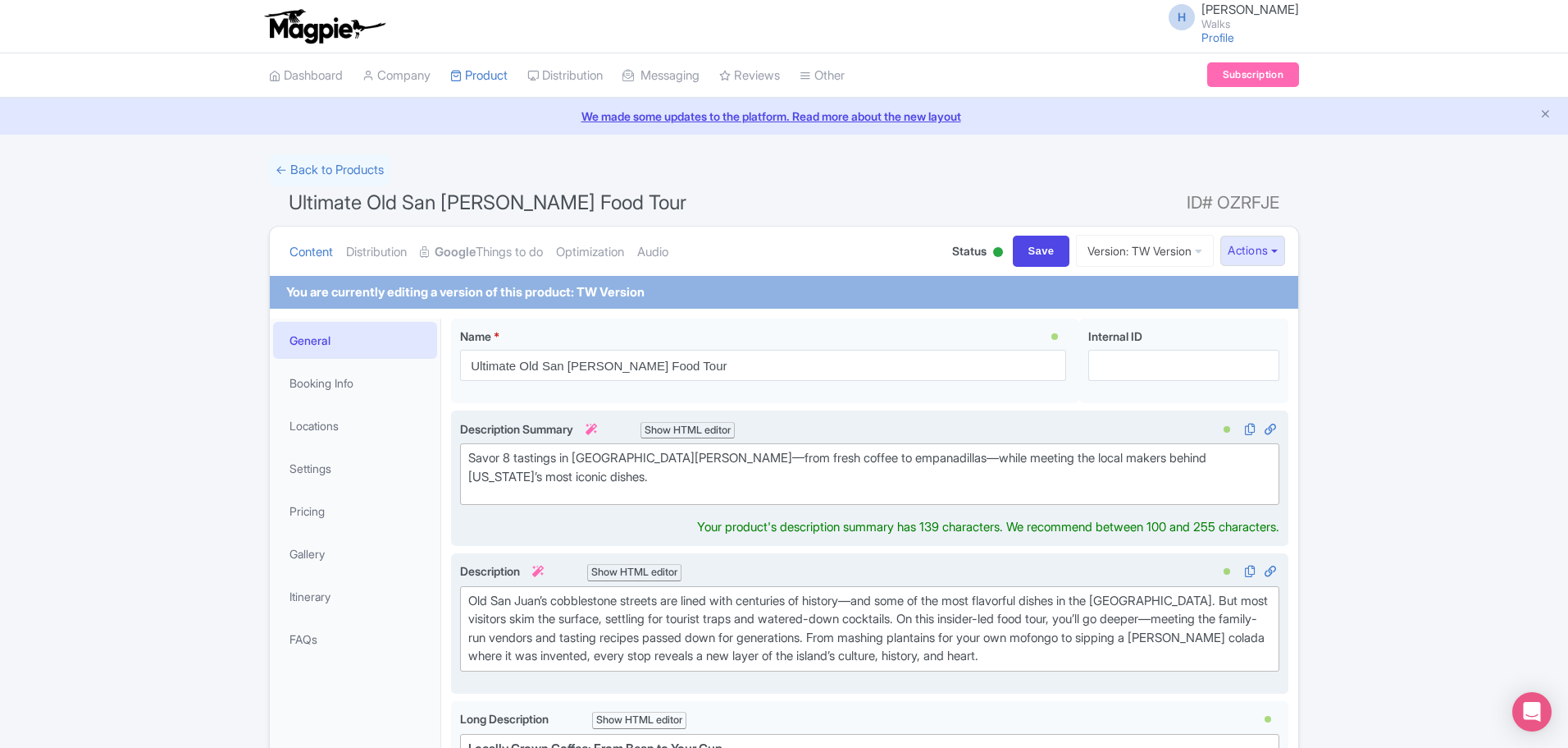
type trix-editor "<div>Savor 8 tastings in Old San Juan—from fresh coffee to empanadillas—while m…"
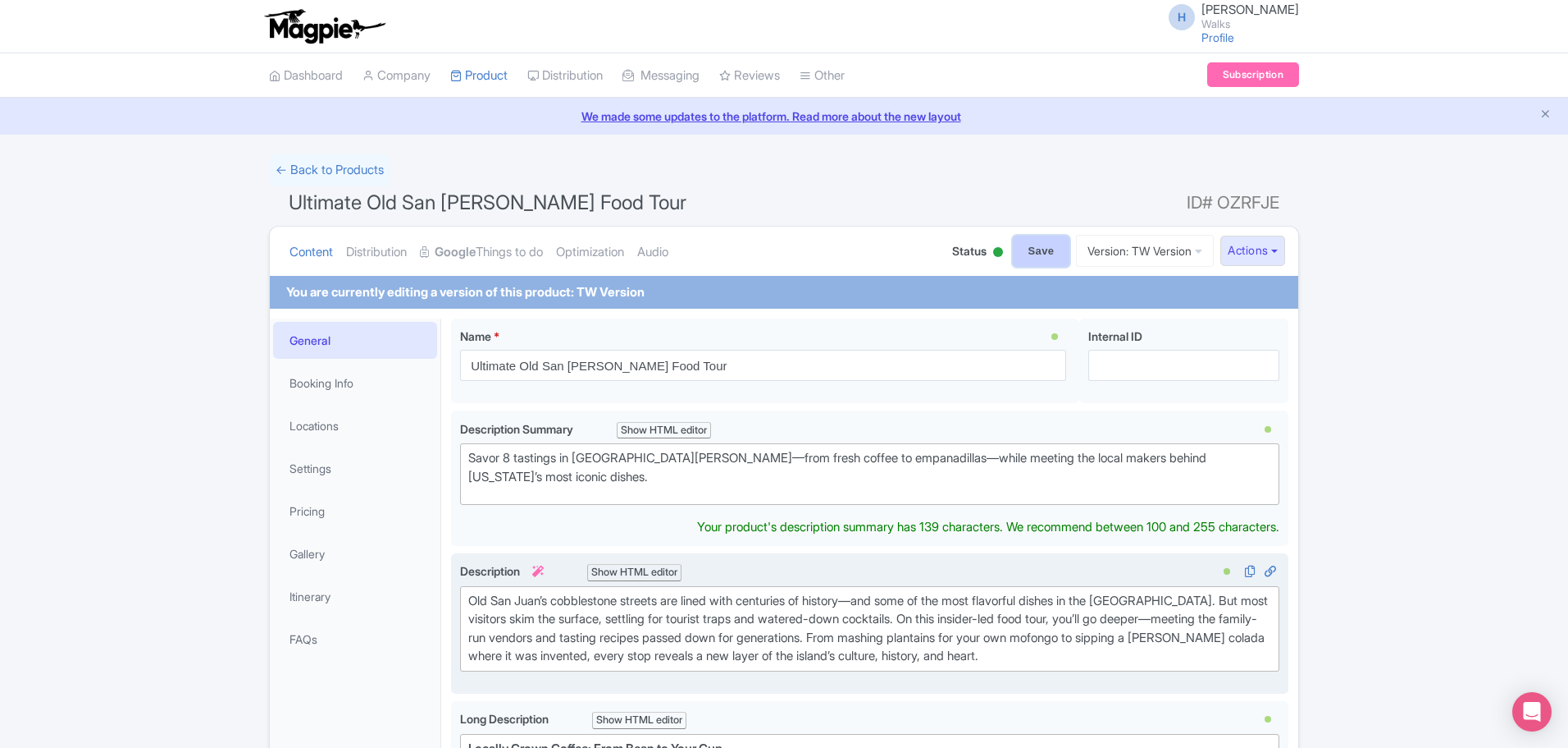
click at [1031, 243] on input "Save" at bounding box center [1042, 251] width 58 height 31
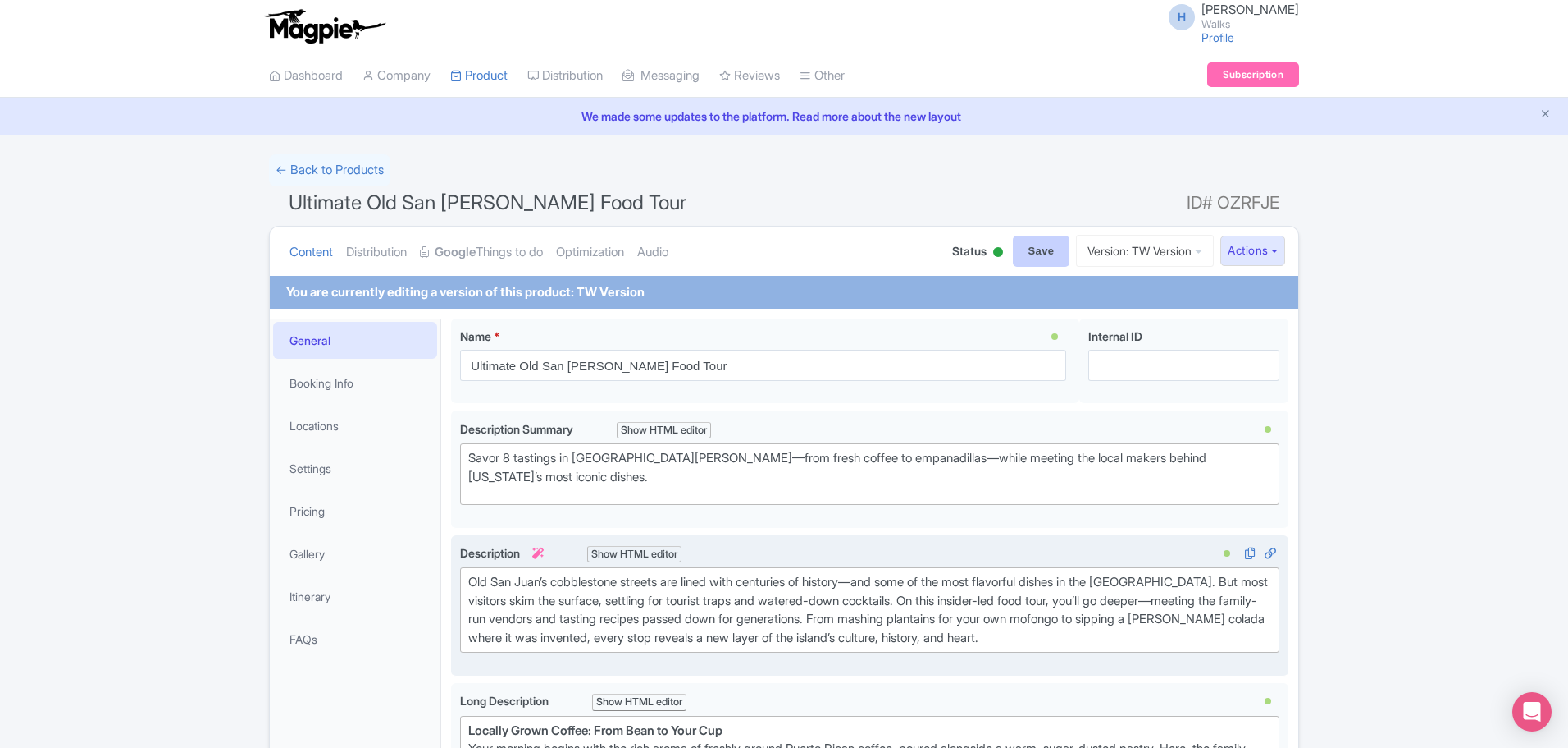
type input "Saving..."
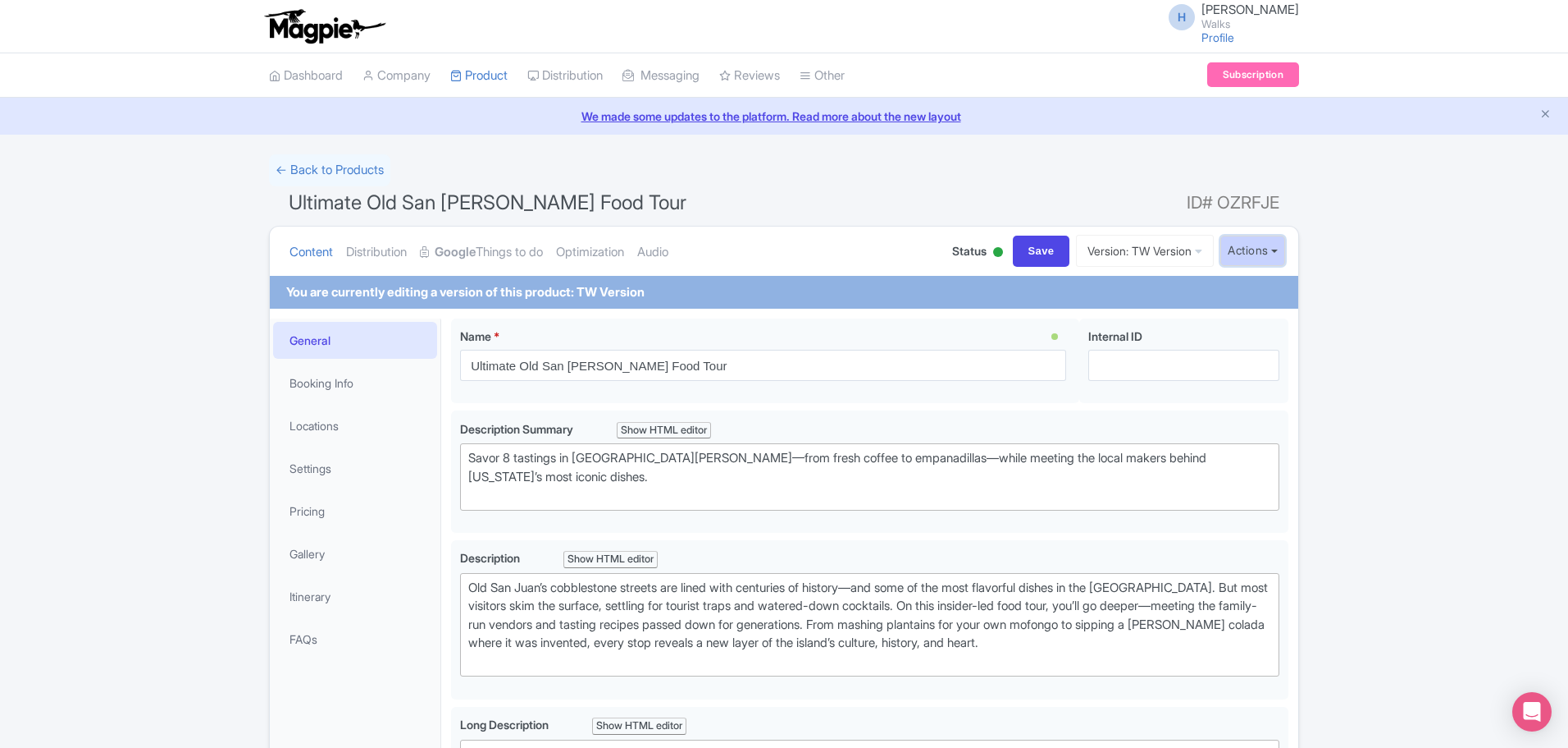
click at [1236, 256] on button "Actions" at bounding box center [1253, 251] width 64 height 30
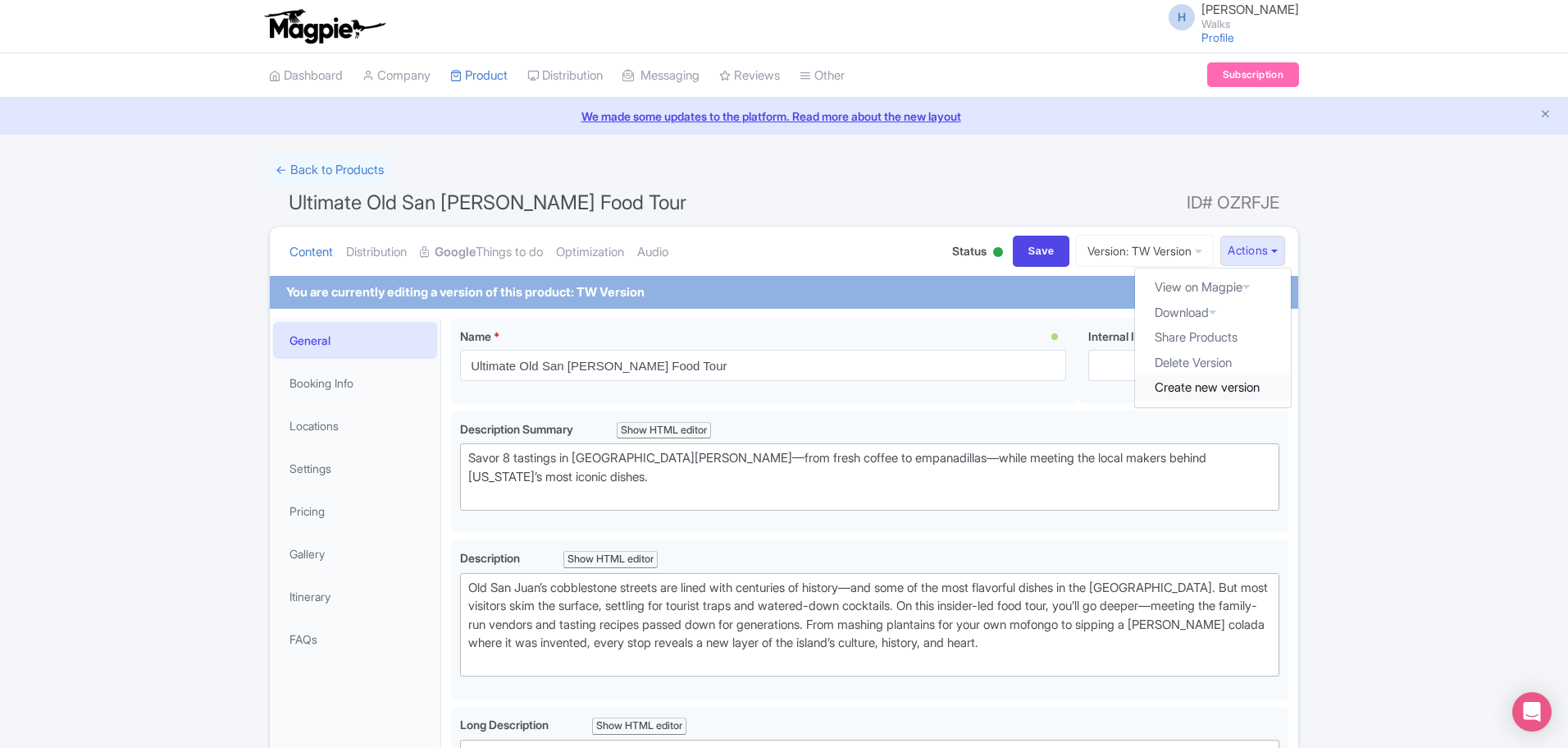
click at [1199, 388] on link "Create new version" at bounding box center [1213, 387] width 156 height 26
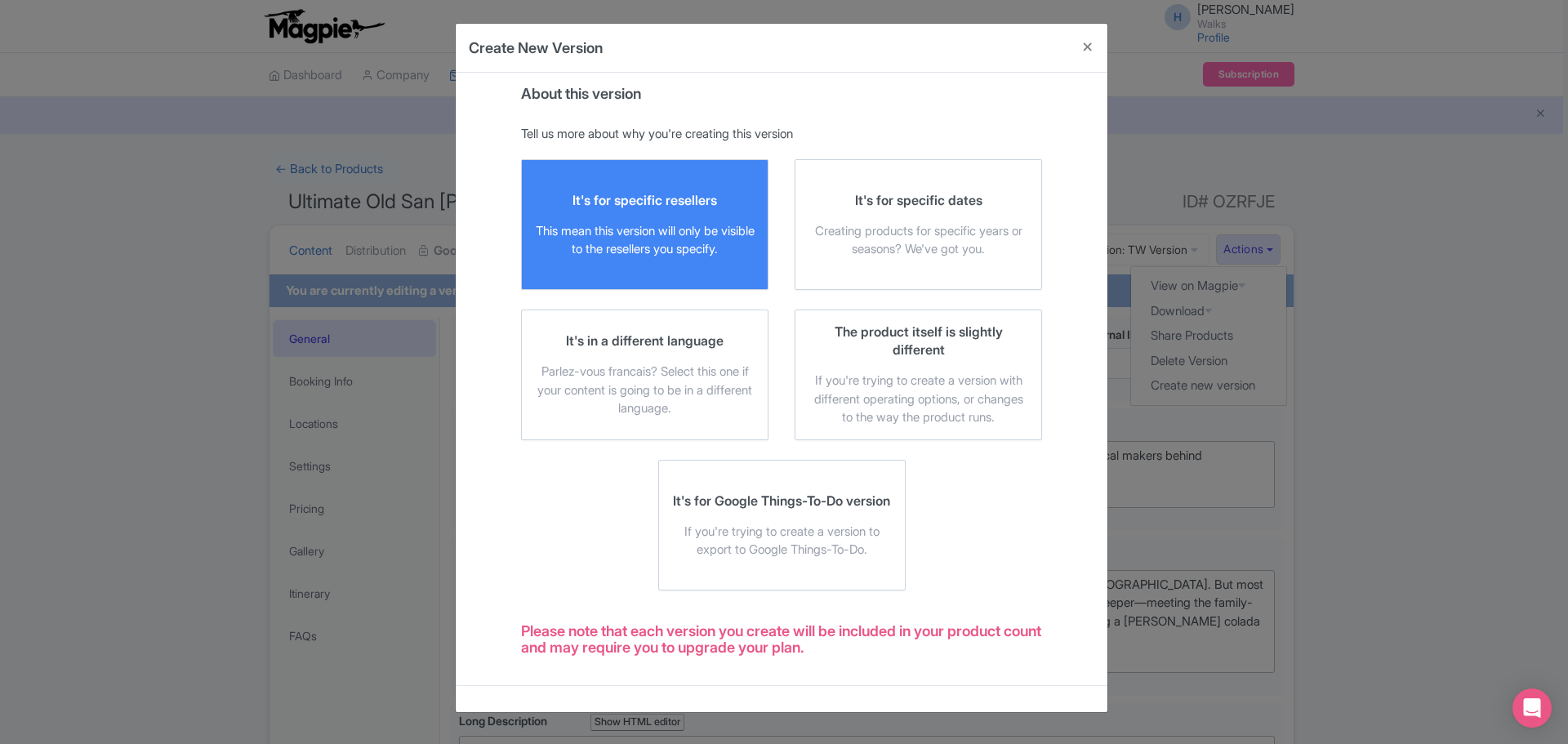
click at [654, 258] on div "This mean this version will only be visible to the resellers you specify." at bounding box center [645, 240] width 220 height 37
click at [0, 0] on input "It's for specific resellers This mean this version will only be visible to the …" at bounding box center [0, 0] width 0 height 0
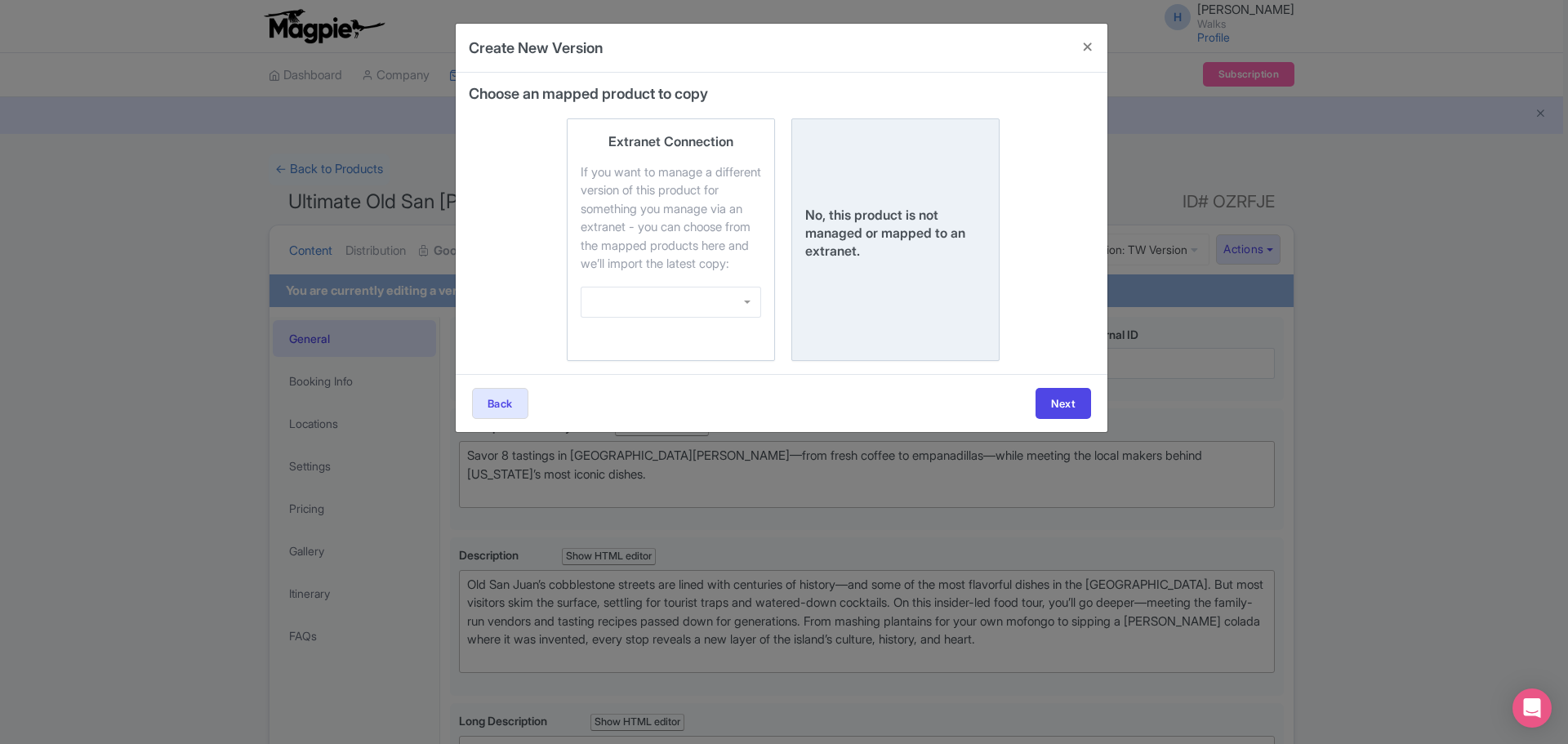
click at [910, 307] on div "No, this product is not managed or mapped to an extranet." at bounding box center [896, 239] width 181 height 215
click at [0, 0] on input "No, this product is not managed or mapped to an extranet." at bounding box center [0, 0] width 0 height 0
click at [1077, 419] on button "Next" at bounding box center [1063, 403] width 56 height 31
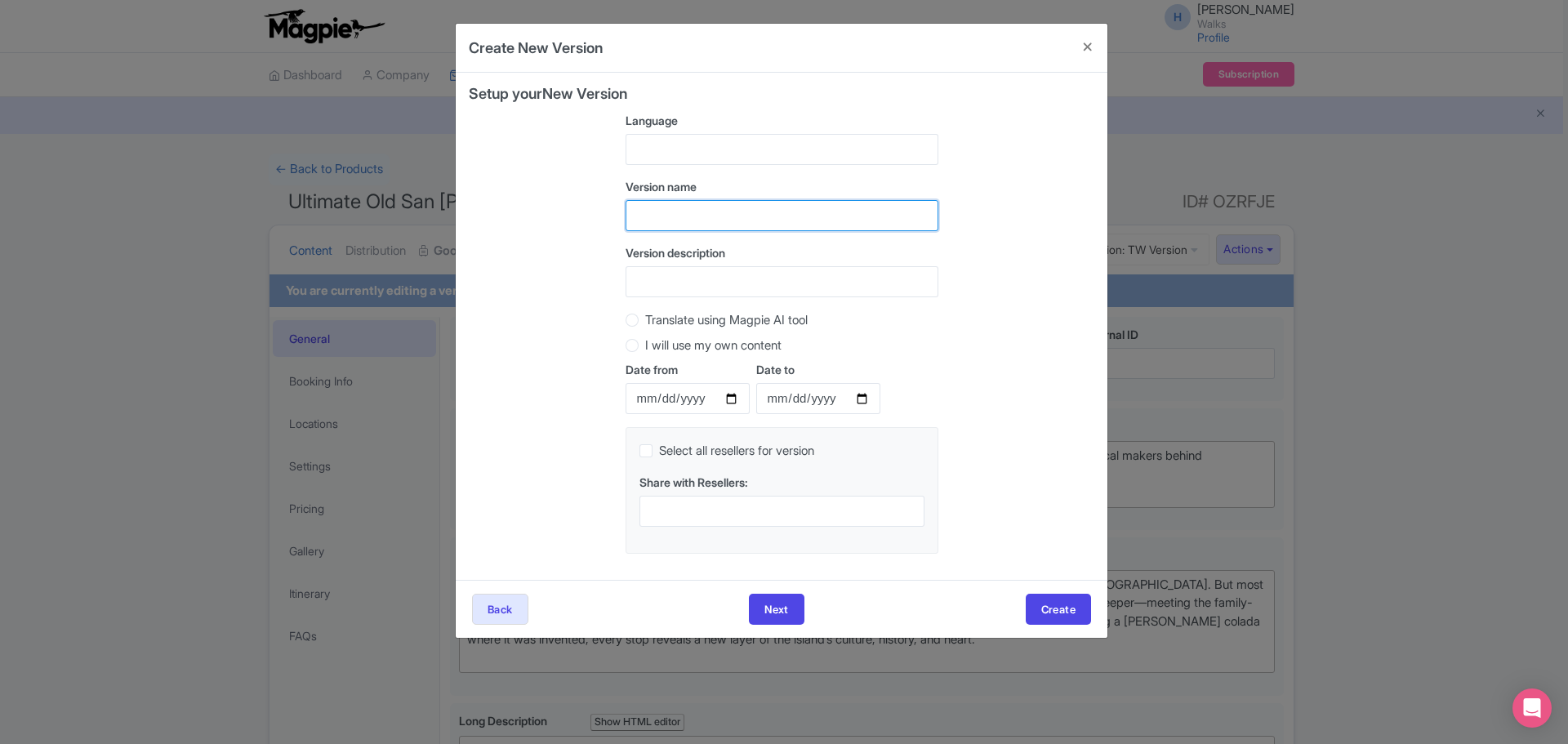
click at [735, 227] on input "text" at bounding box center [782, 215] width 313 height 31
type input "Viator Version"
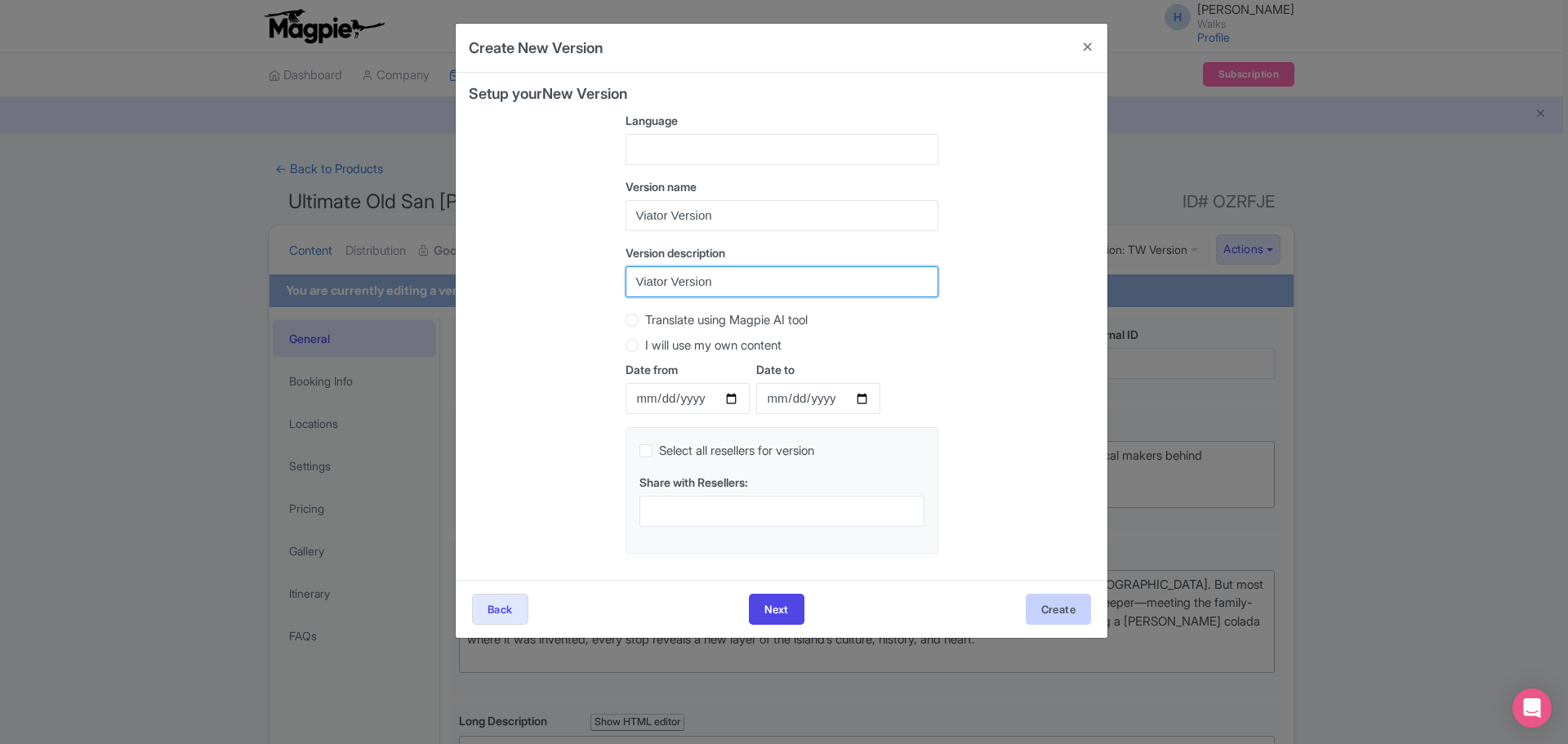
type input "Viator Version"
click at [1063, 614] on button "Create" at bounding box center [1058, 608] width 65 height 31
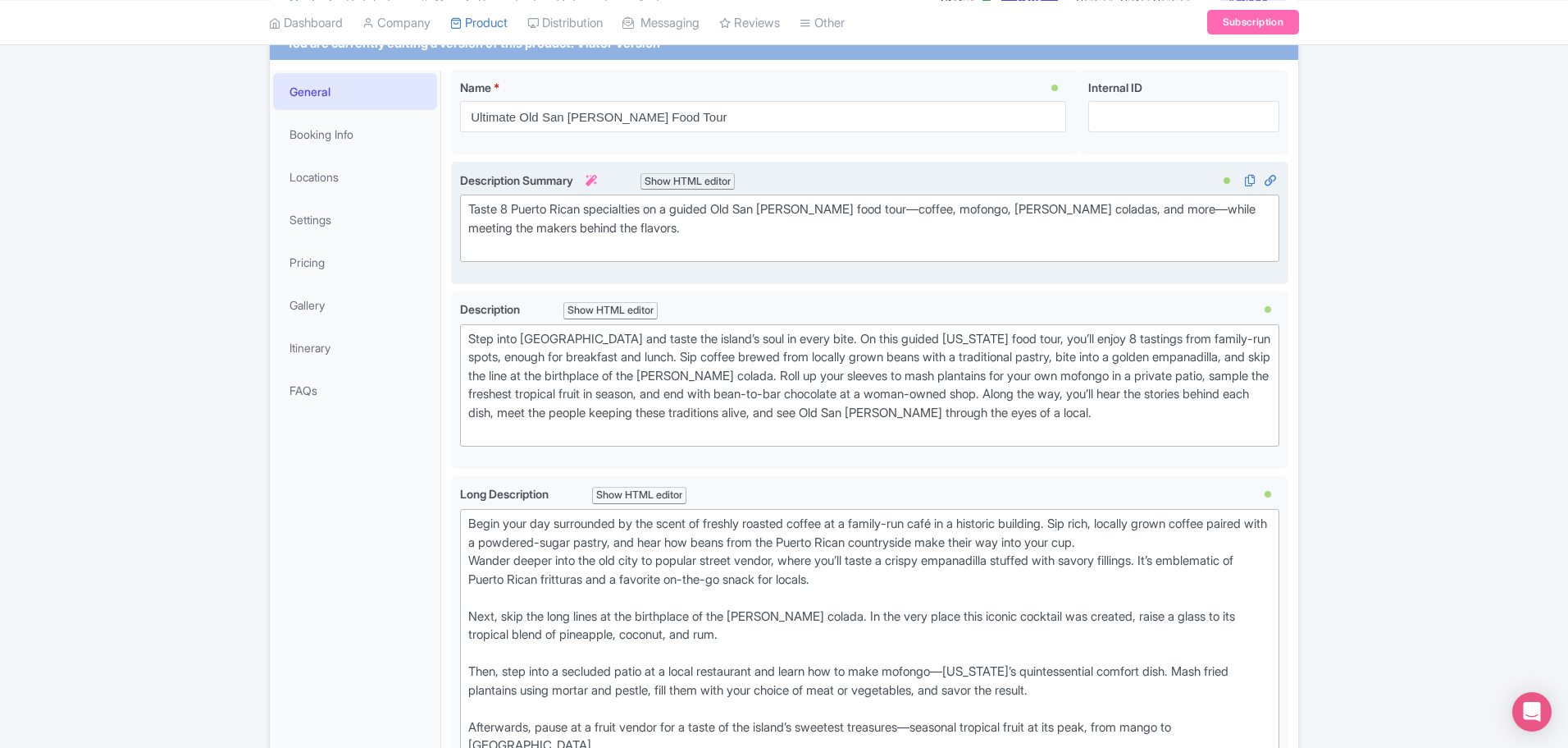
scroll to position [164, 0]
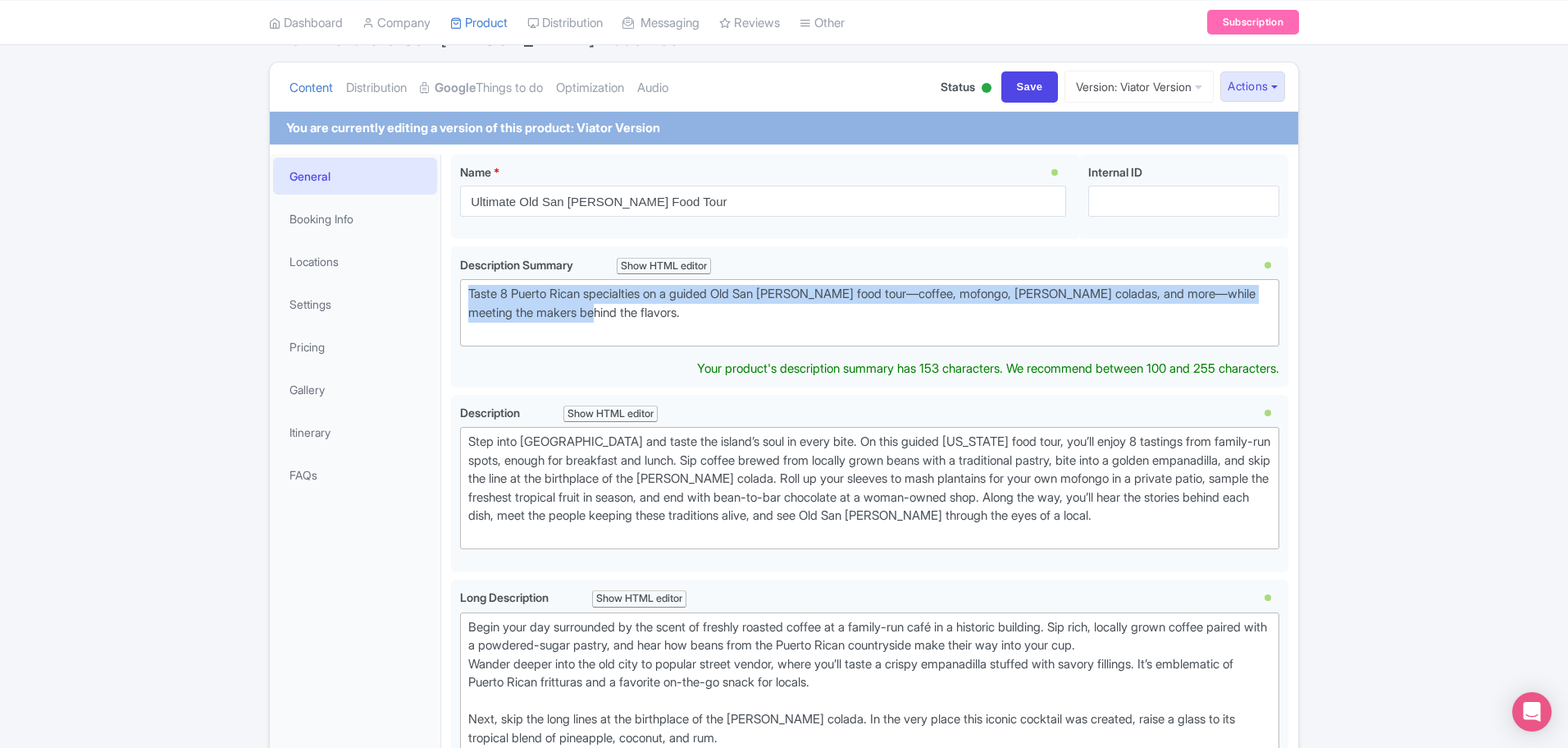
drag, startPoint x: 639, startPoint y: 317, endPoint x: 441, endPoint y: 289, distance: 200.0
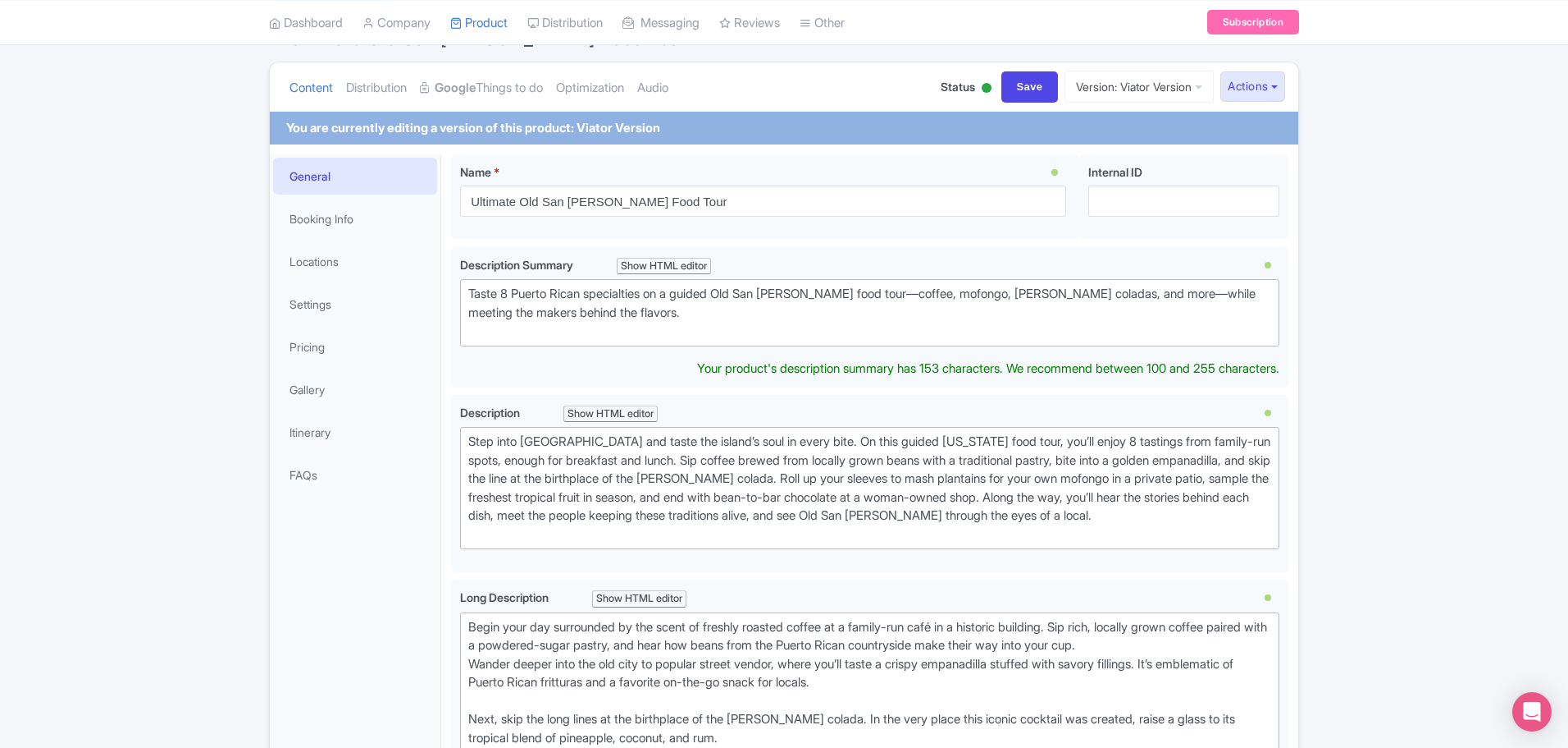
type trix-editor "<div><br><br></div>"
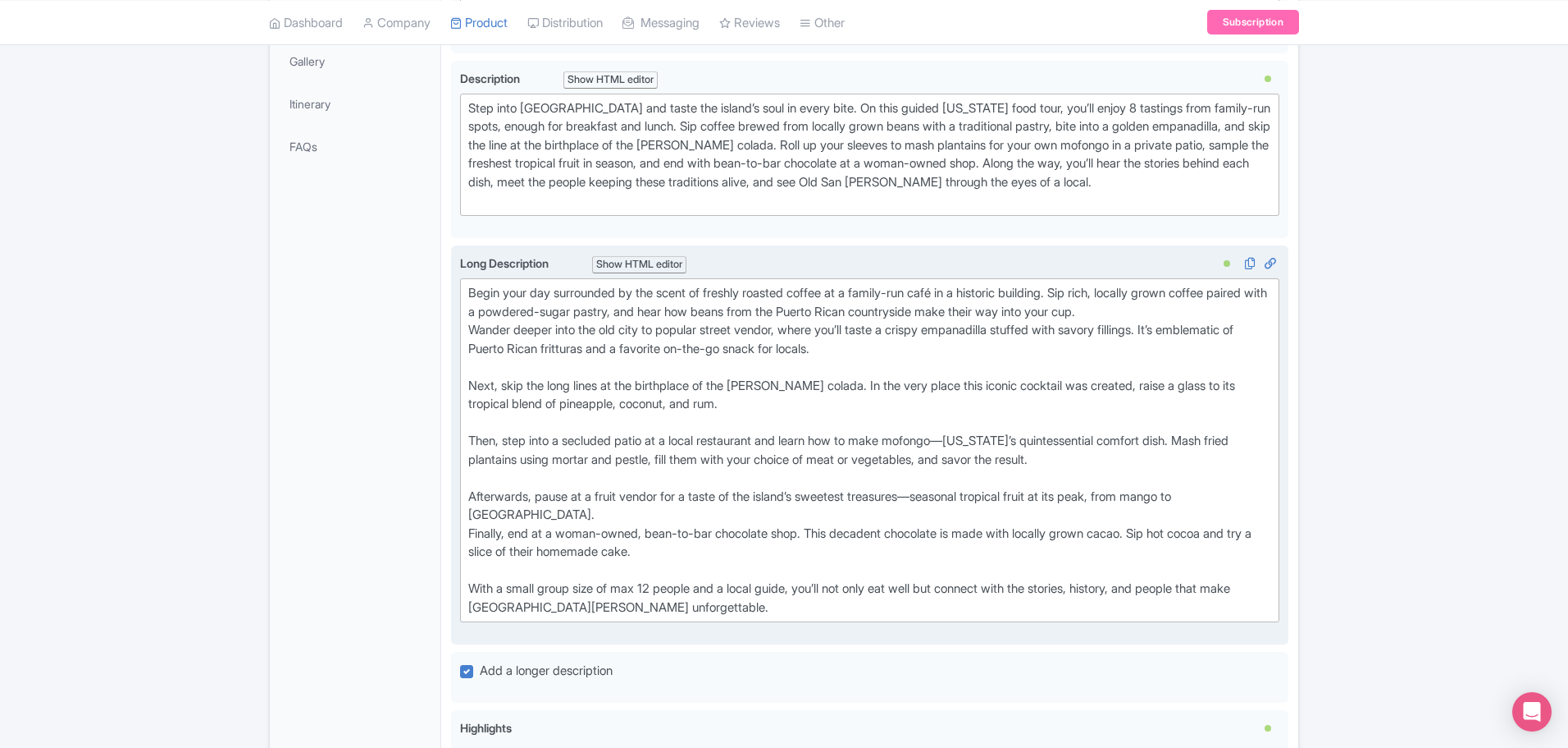
scroll to position [473, 0]
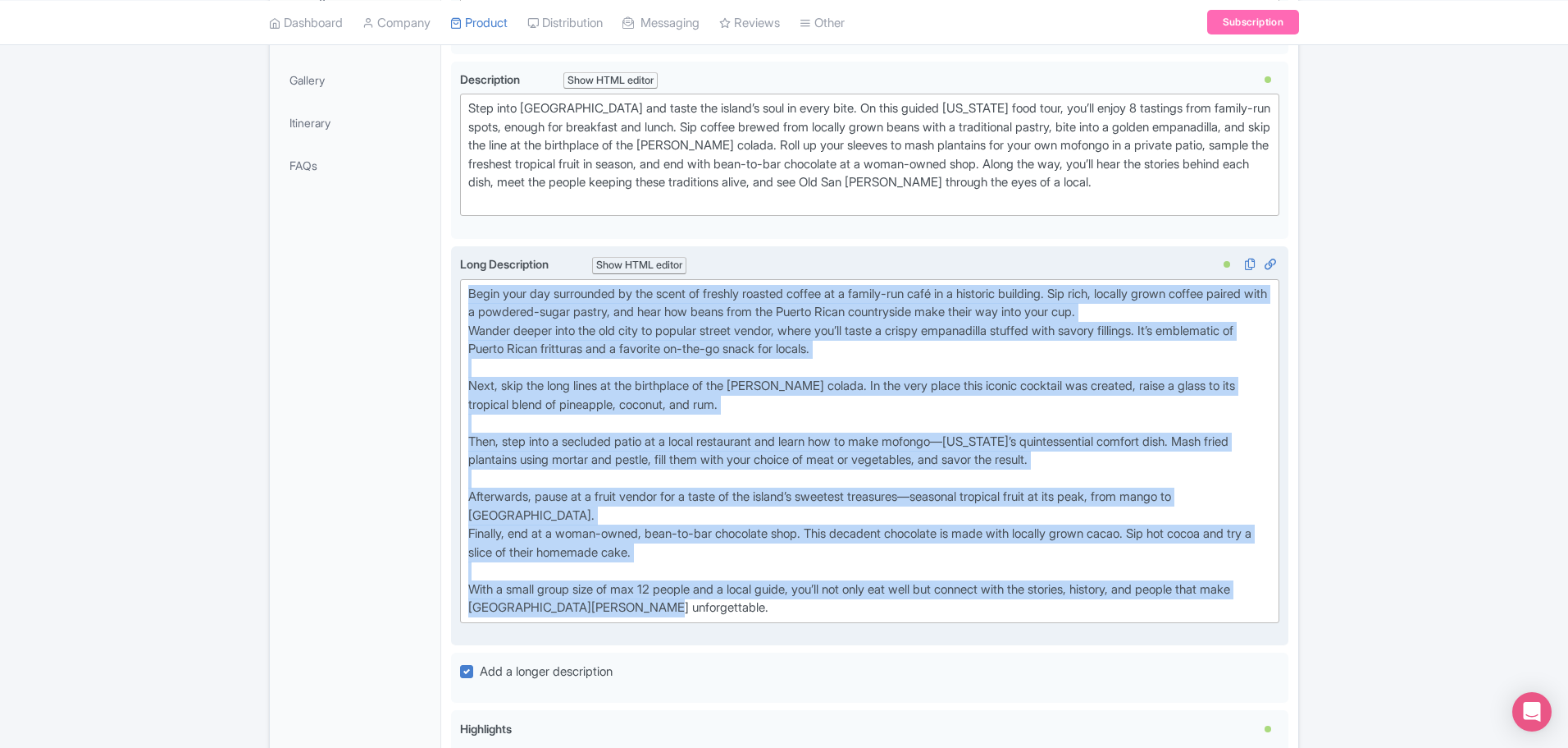
type trix-editor "<lor>Ipsum dolo sit ametconsec ad eli seddo ei tempori utlabor etdolo ma a enim…"
drag, startPoint x: 484, startPoint y: 326, endPoint x: 714, endPoint y: 619, distance: 372.5
click at [714, 619] on div "Ultimate Old San Juan Food Tour Name * i Ultimate Old San Juan Food Tour Your p…" at bounding box center [870, 527] width 837 height 1365
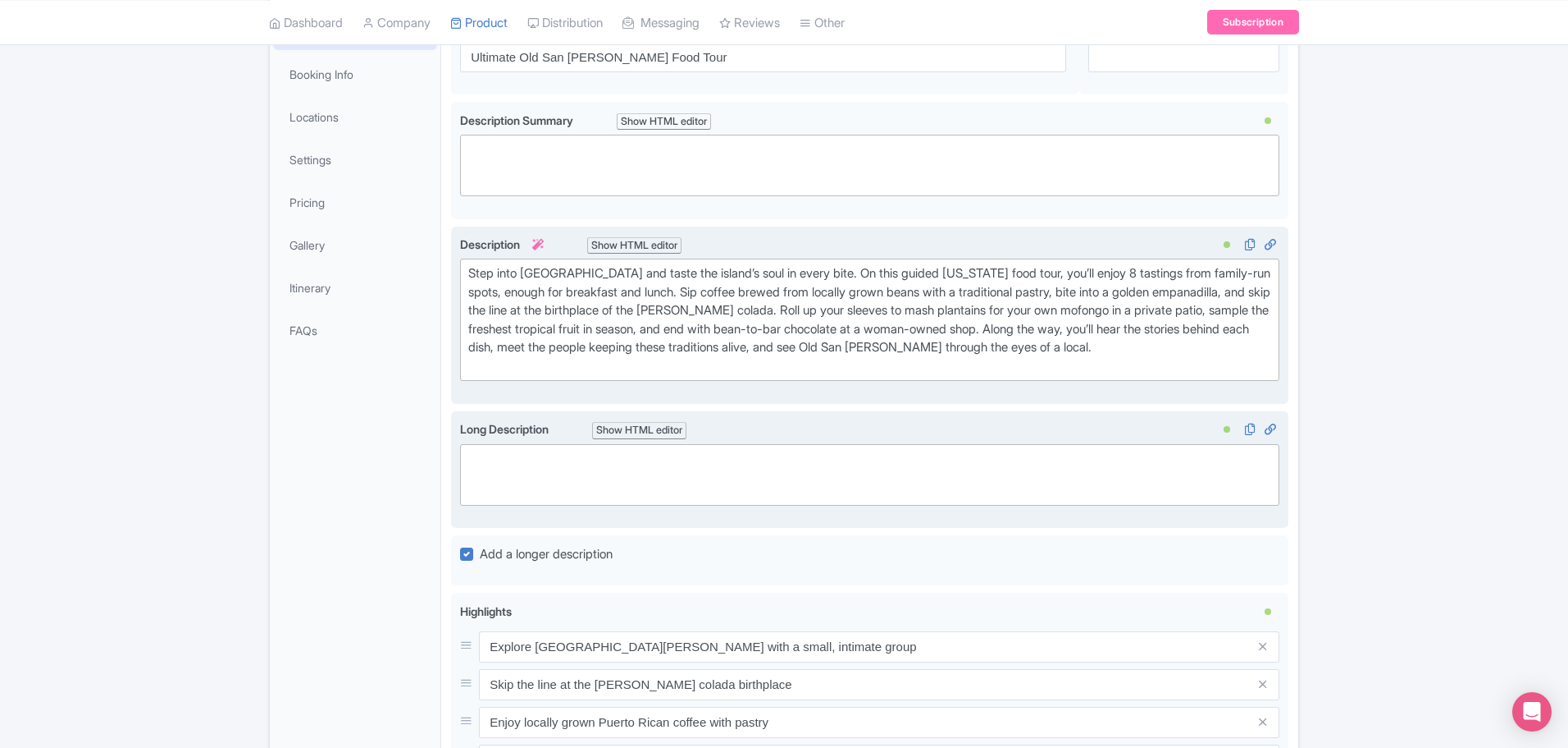
scroll to position [310, 0]
paste trix-editor "<div>&nbsp;</div><div>&nbsp;&nbsp;</div><div>Stop At: Plaza de Armas&nbsp;</div…"
type trix-editor "<div>&nbsp;</div><div>&nbsp;&nbsp;</div><div>Stop At: Plaza de Armas&nbsp;</div…"
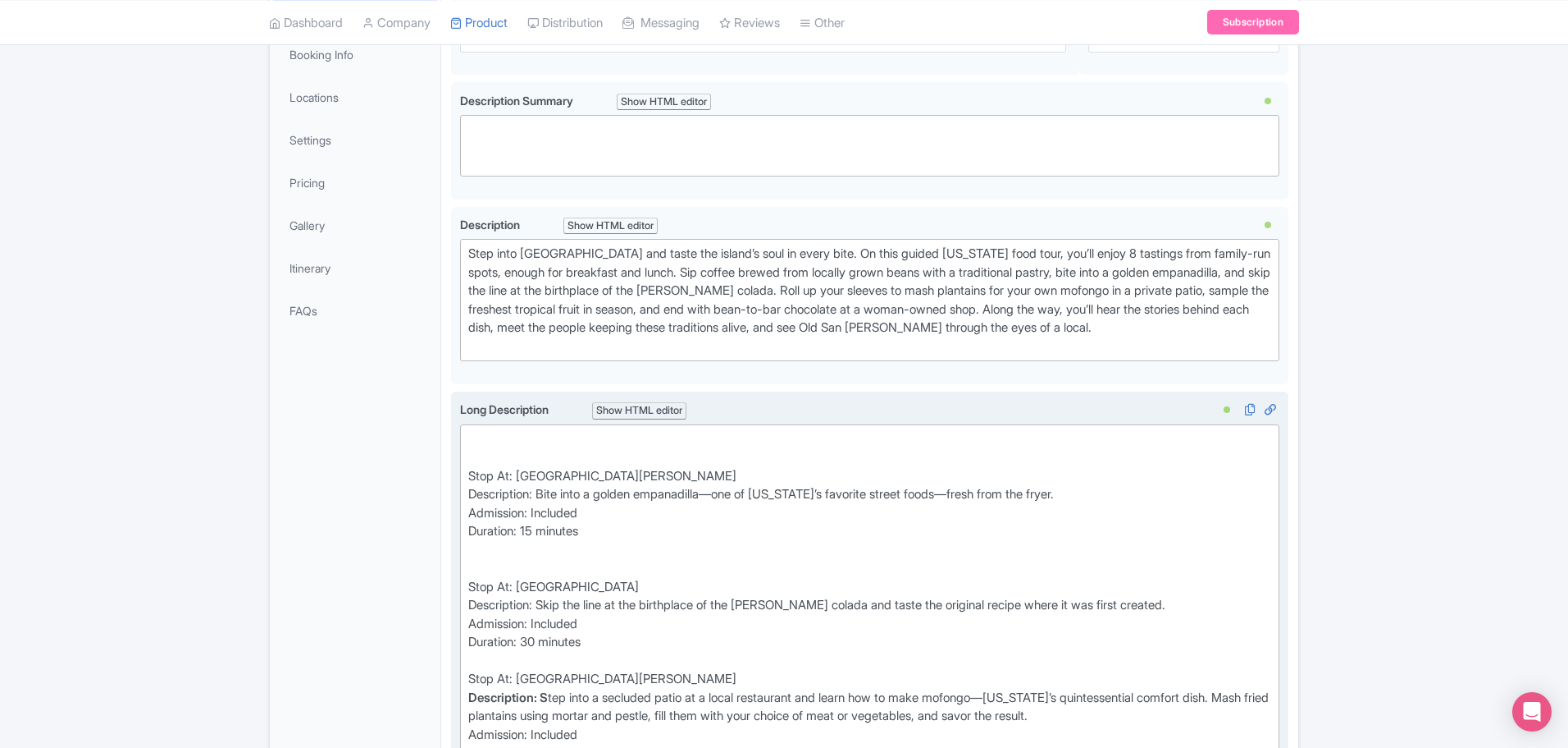
scroll to position [657, 0]
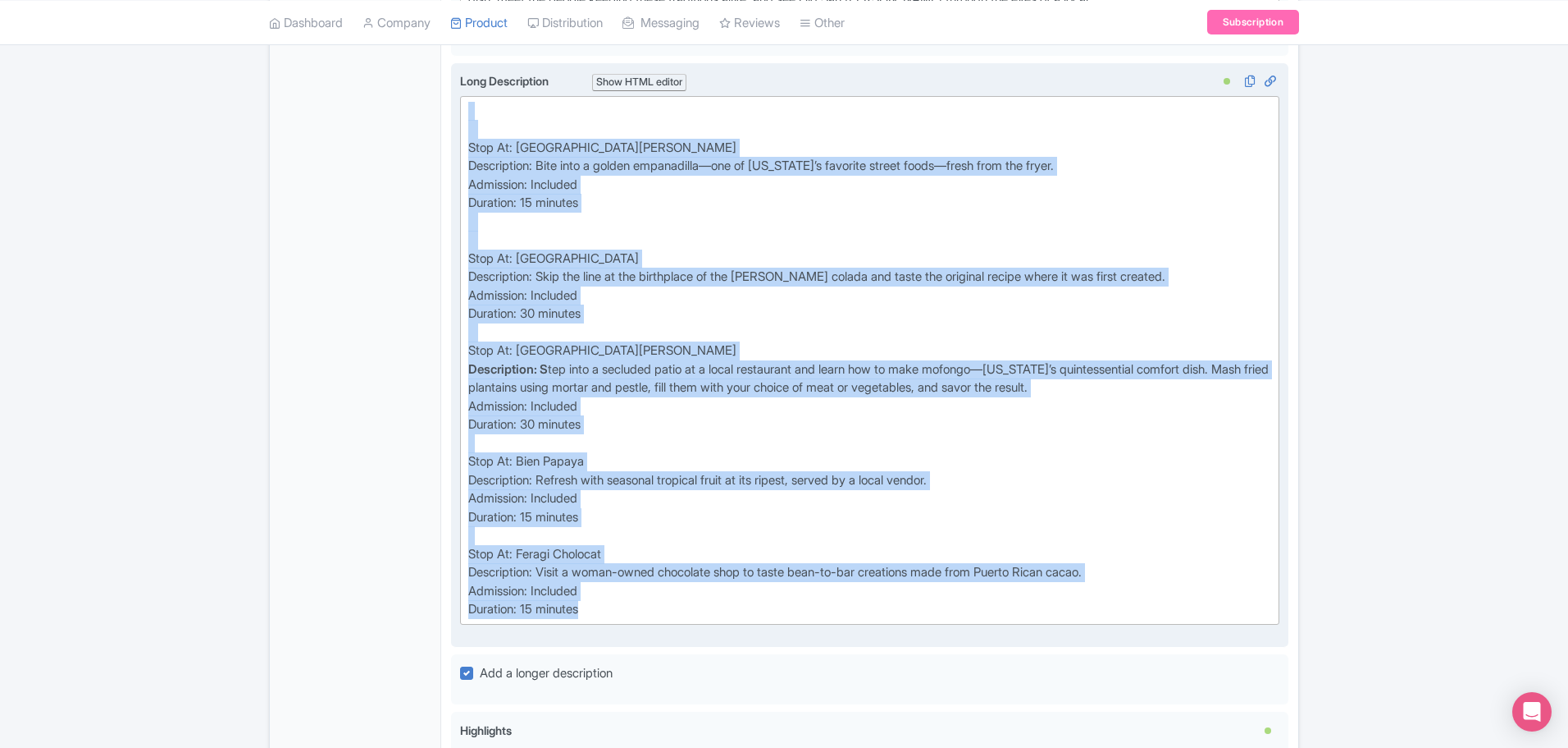
drag, startPoint x: 593, startPoint y: 632, endPoint x: 452, endPoint y: 138, distance: 513.7
click at [452, 138] on div "Long Description i Show HTML editor Bold Italic Strikethrough Link Heading Quot…" at bounding box center [870, 355] width 837 height 584
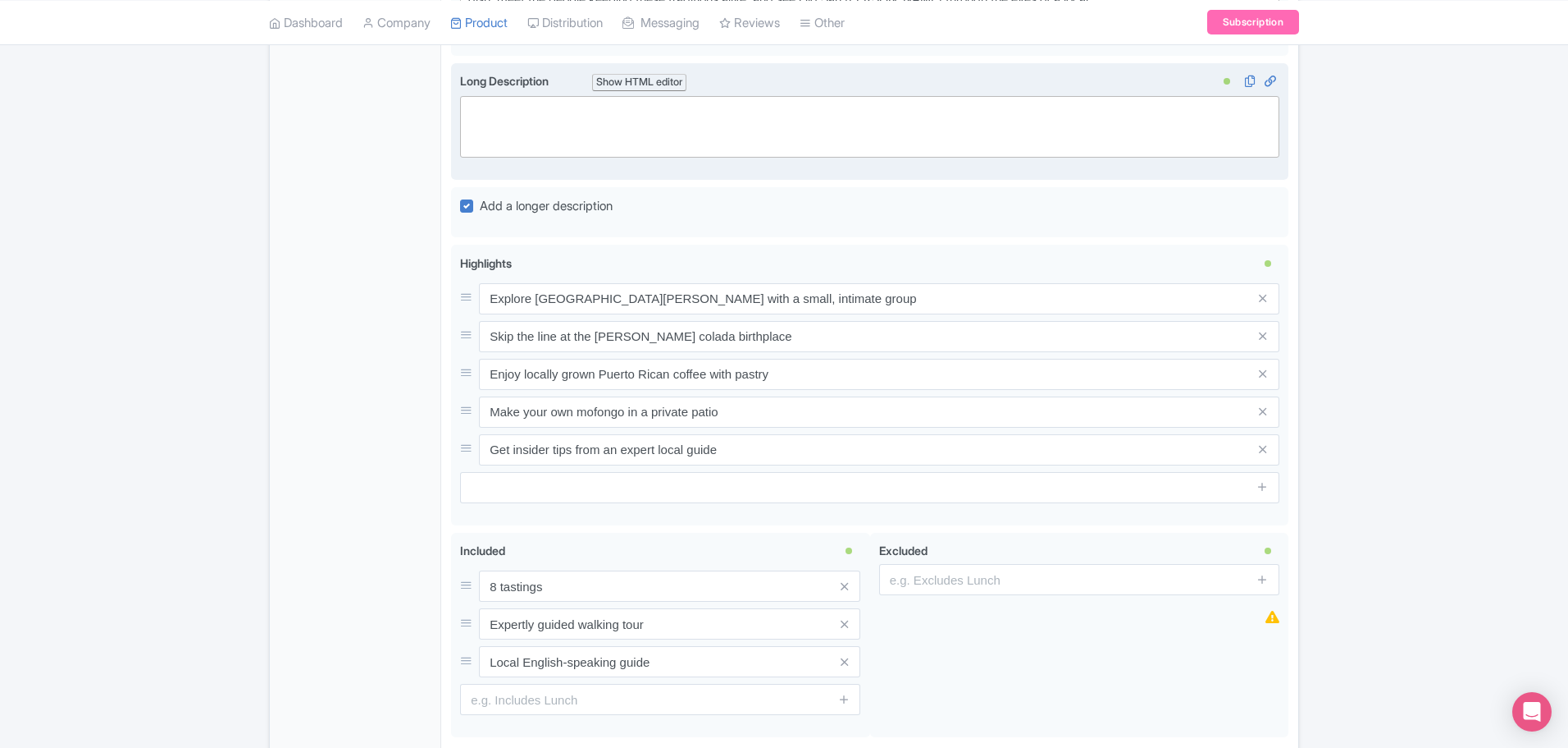
paste trix-editor "<div>Stop At: Don Ruiz Coffee&nbsp;</div><div>Description: Start your morning w…"
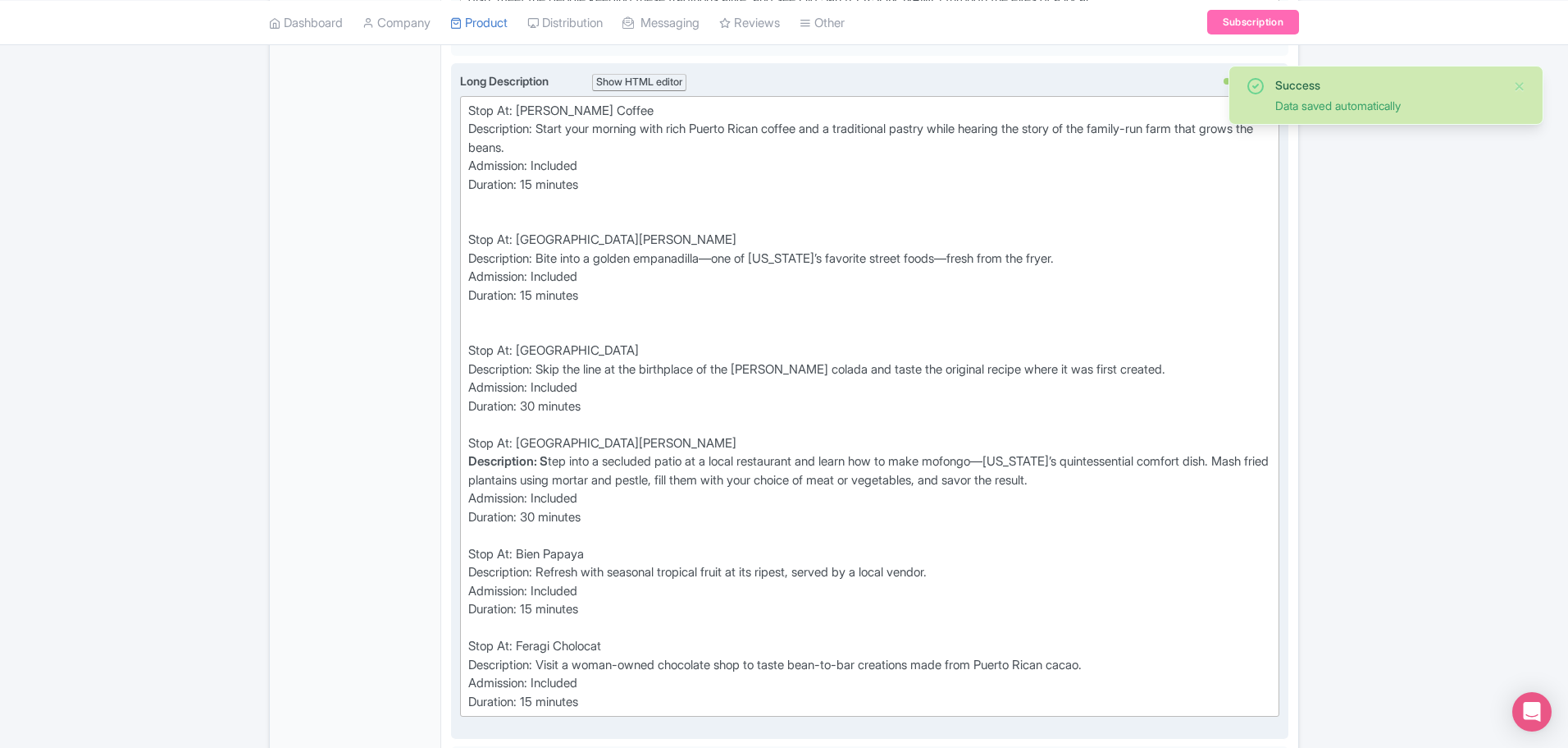
click at [478, 231] on div at bounding box center [870, 223] width 803 height 19
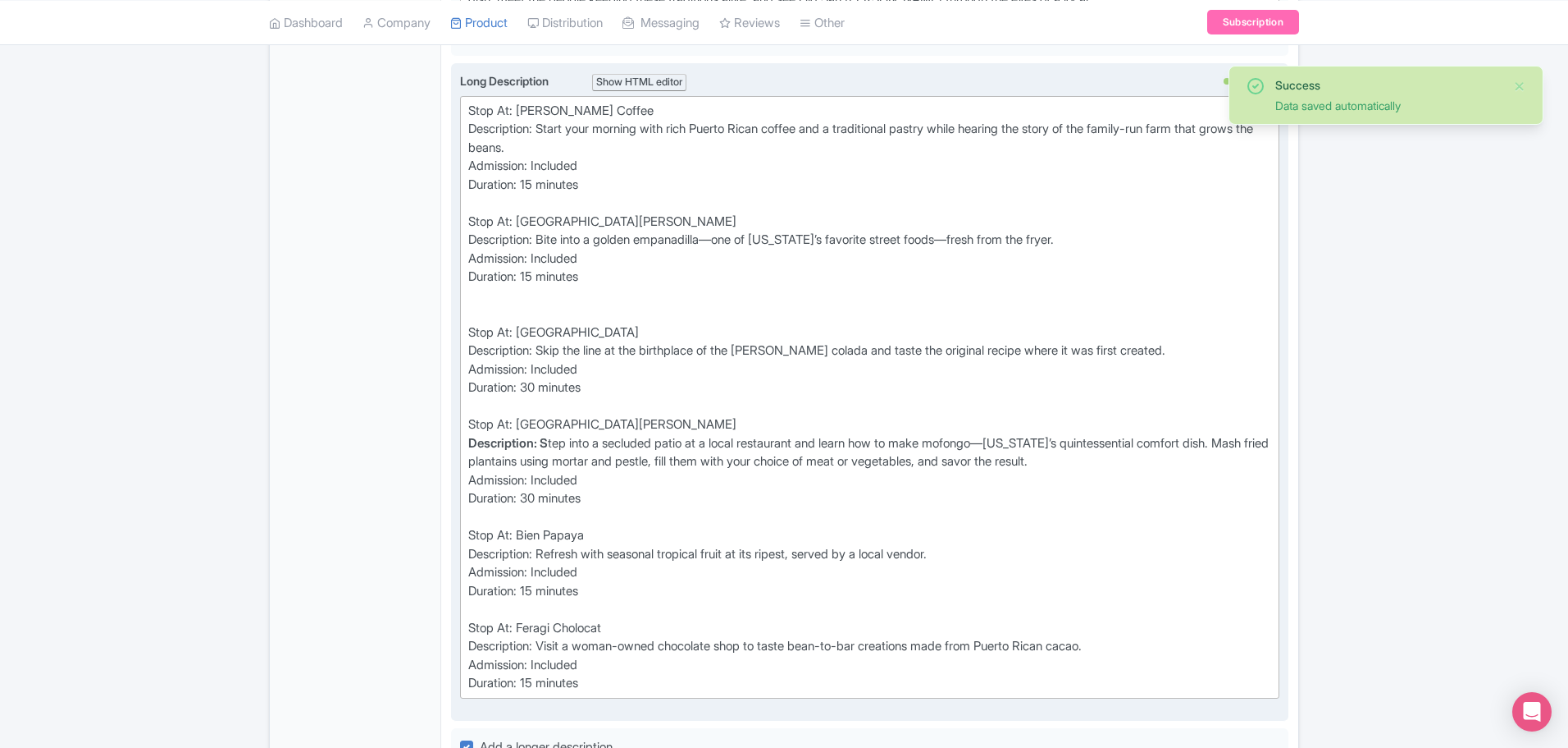
click at [518, 324] on div at bounding box center [870, 314] width 803 height 19
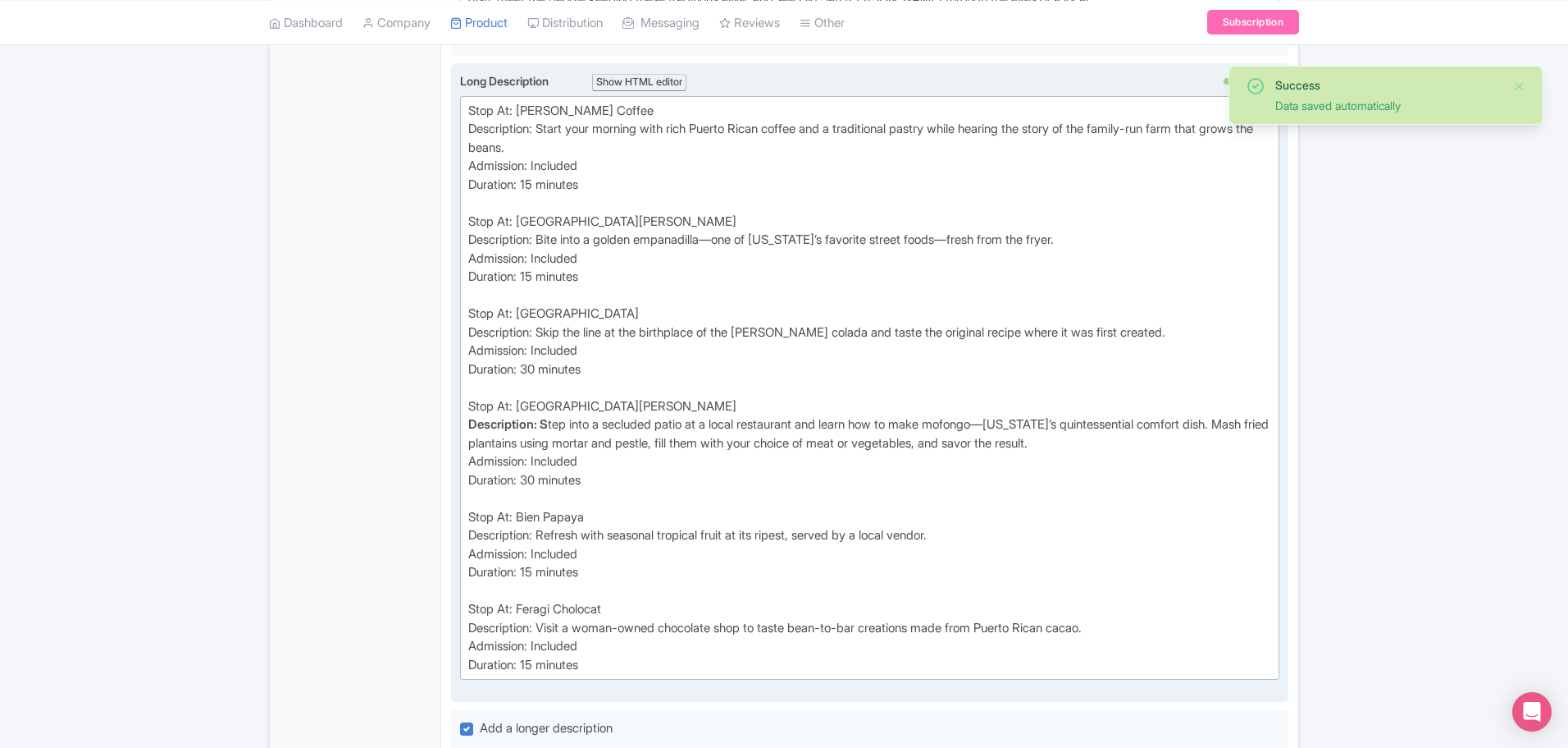
click at [507, 398] on div at bounding box center [870, 388] width 803 height 19
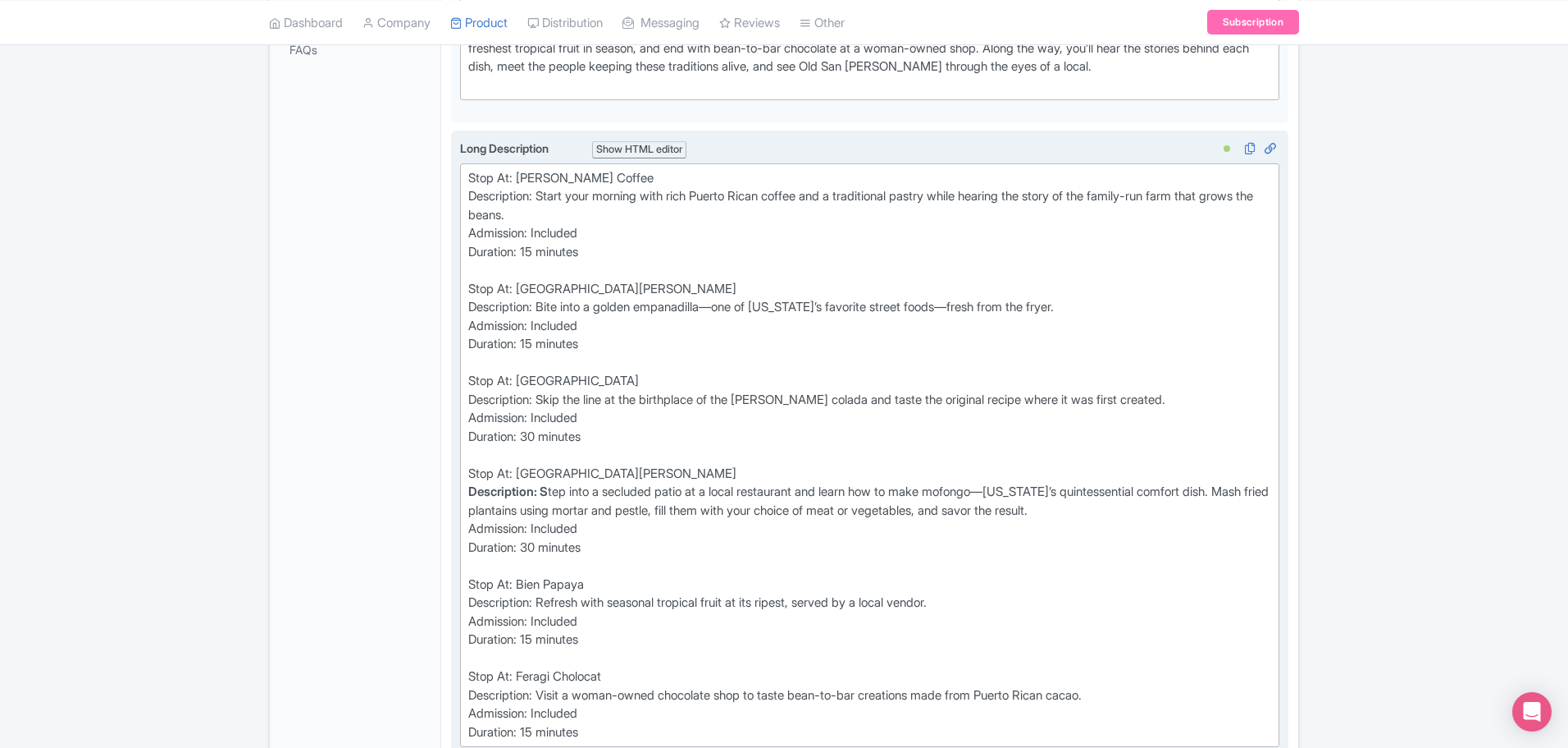
scroll to position [588, 0]
click at [536, 263] on div "Duration: 15 minutes" at bounding box center [870, 254] width 803 height 19
click at [533, 355] on div "Duration: 15 minutes" at bounding box center [870, 346] width 803 height 19
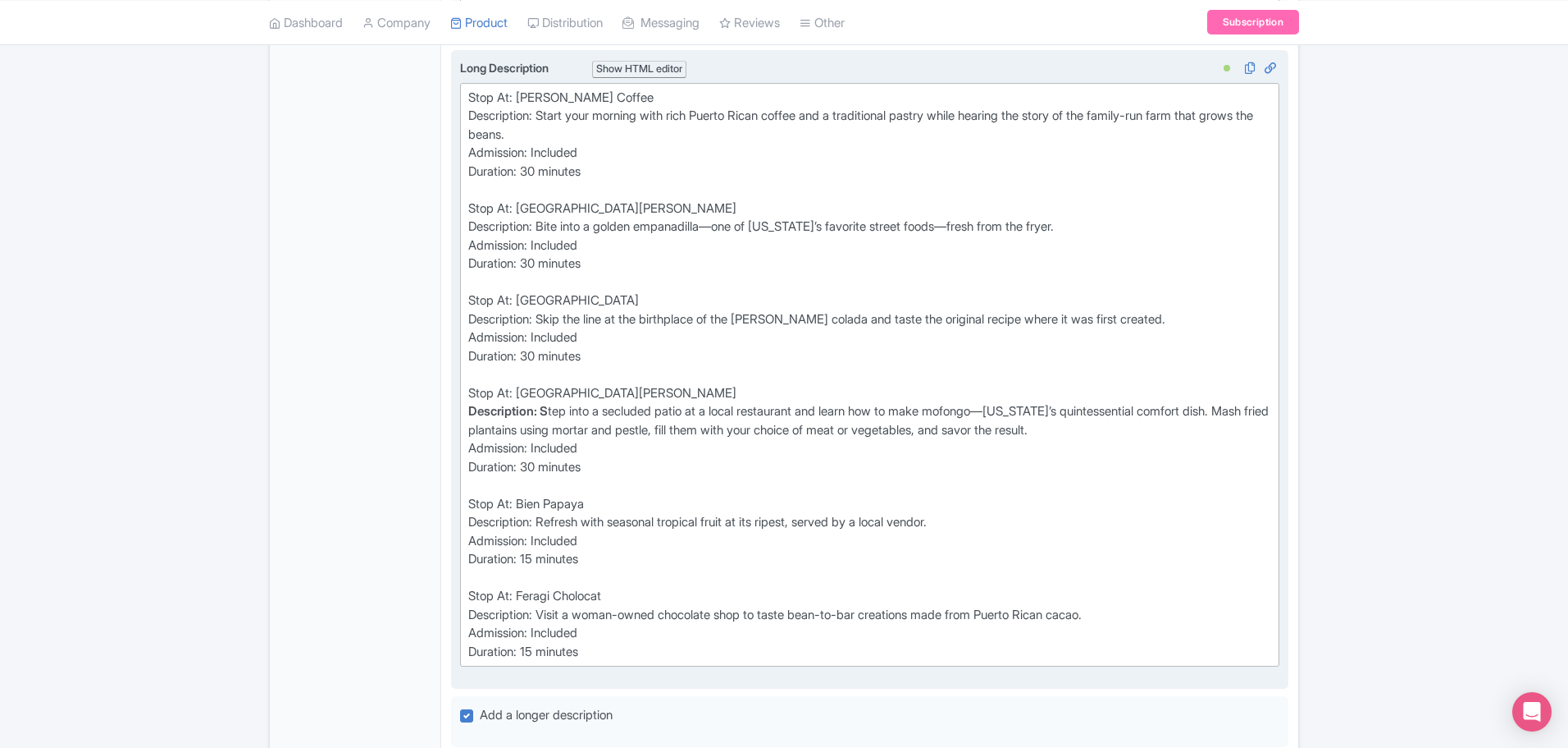
click at [536, 569] on div "Duration: 15 minutes" at bounding box center [870, 560] width 803 height 19
click at [535, 662] on div "Duration: 15 minutes" at bounding box center [870, 652] width 803 height 19
click at [537, 477] on div "Duration: 30 minutes" at bounding box center [870, 468] width 803 height 19
type trix-editor "<div>Stop At: Don Ruiz Coffee&nbsp;</div><div>Description: Start your morning w…"
drag, startPoint x: 552, startPoint y: 433, endPoint x: 459, endPoint y: 435, distance: 93.0
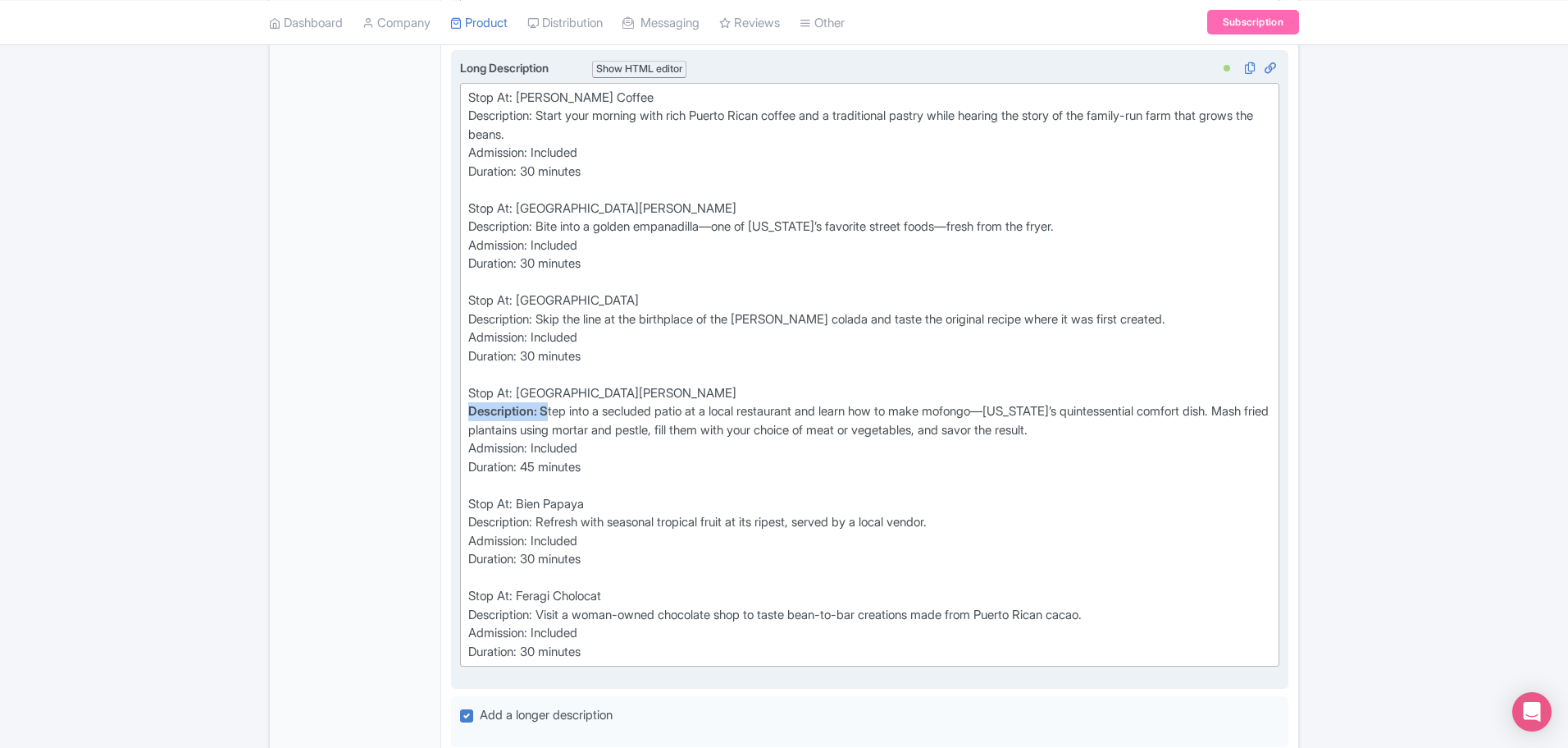
click at [459, 435] on div "Long Description i Show HTML editor Bold Italic Strikethrough Link Heading Quot…" at bounding box center [870, 370] width 837 height 640
click at [654, 439] on div "Description: S tep into a secluded patio at a local restaurant and learn how to…" at bounding box center [870, 420] width 803 height 37
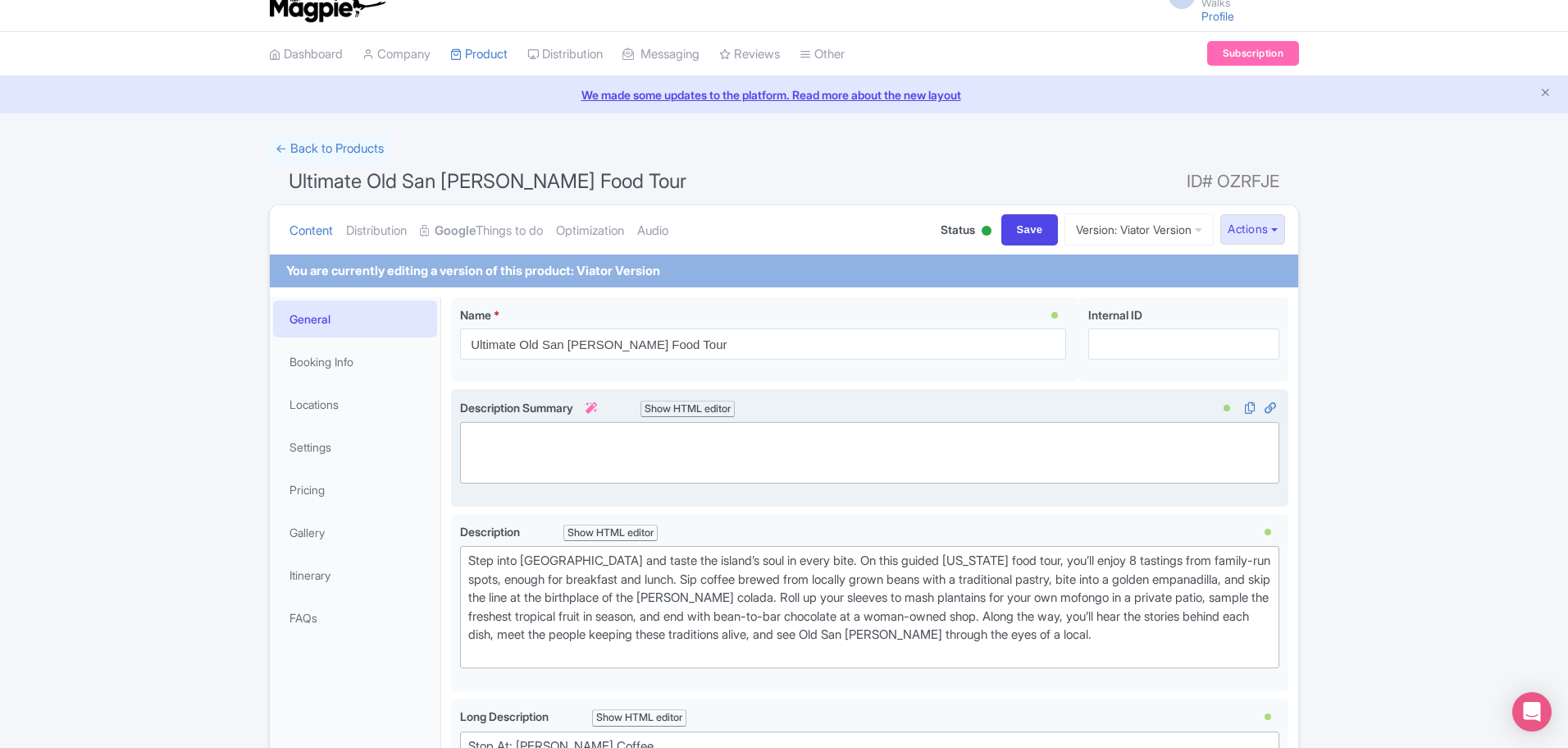
scroll to position [13, 0]
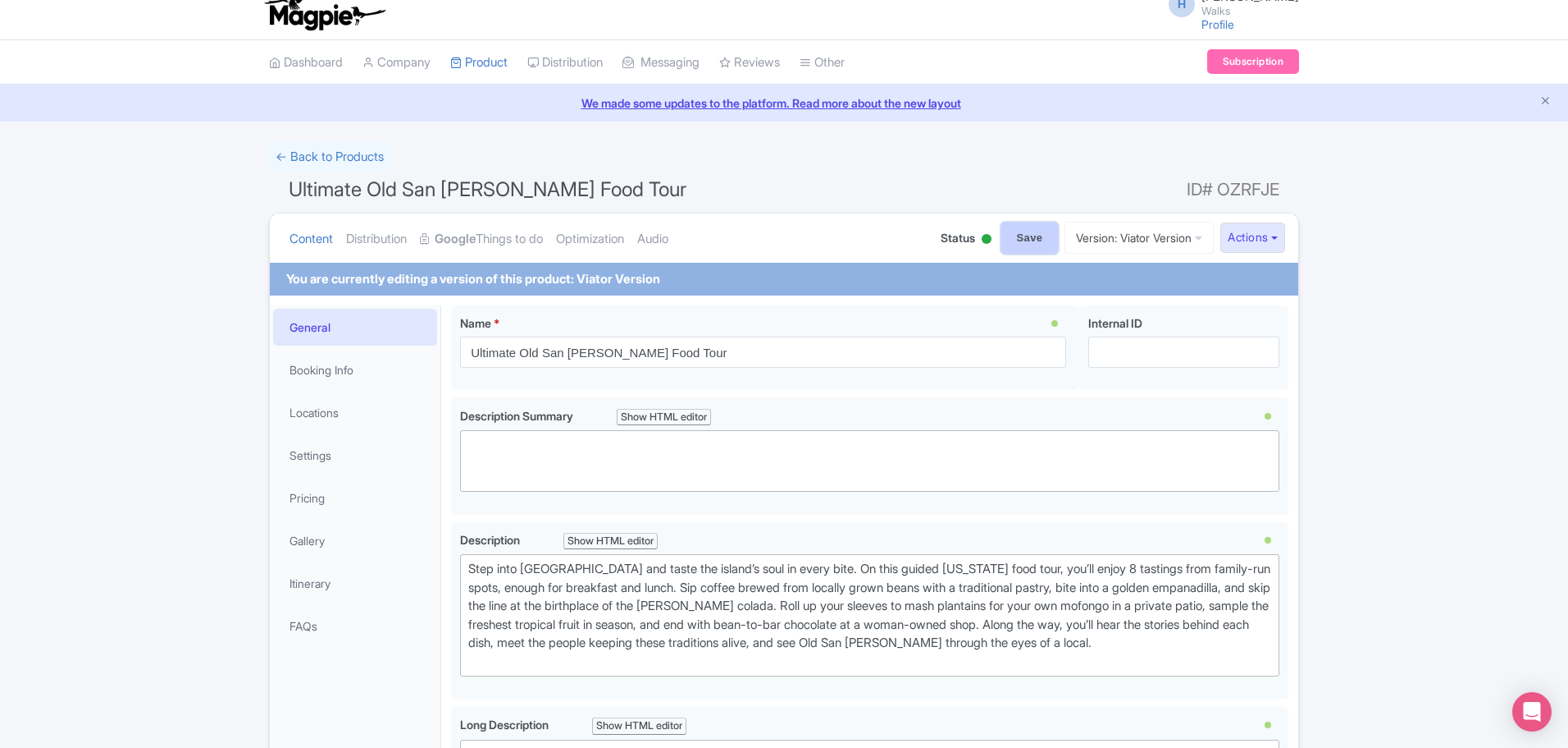
click at [1030, 243] on input "Save" at bounding box center [1030, 238] width 58 height 31
type input "Saving..."
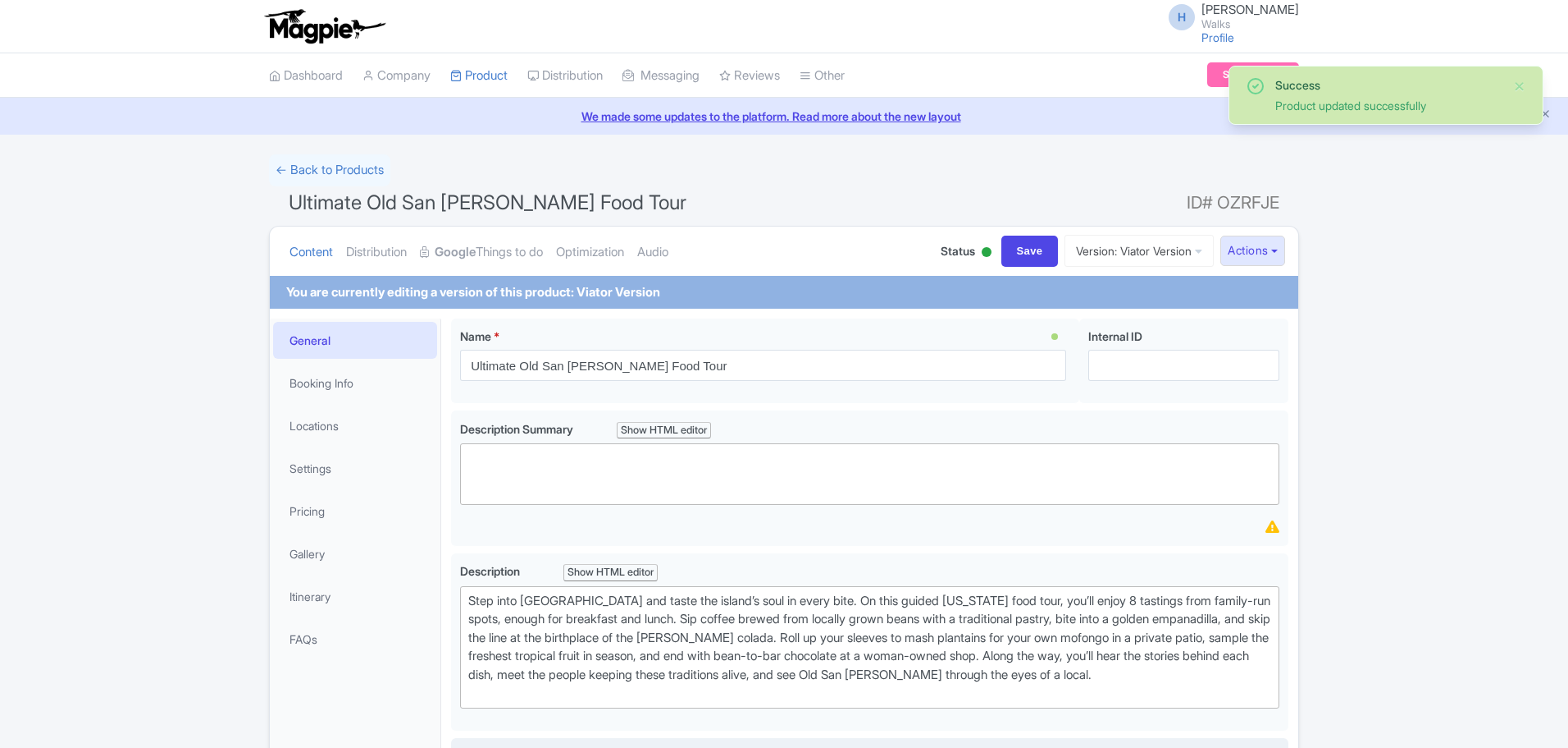
scroll to position [647, 0]
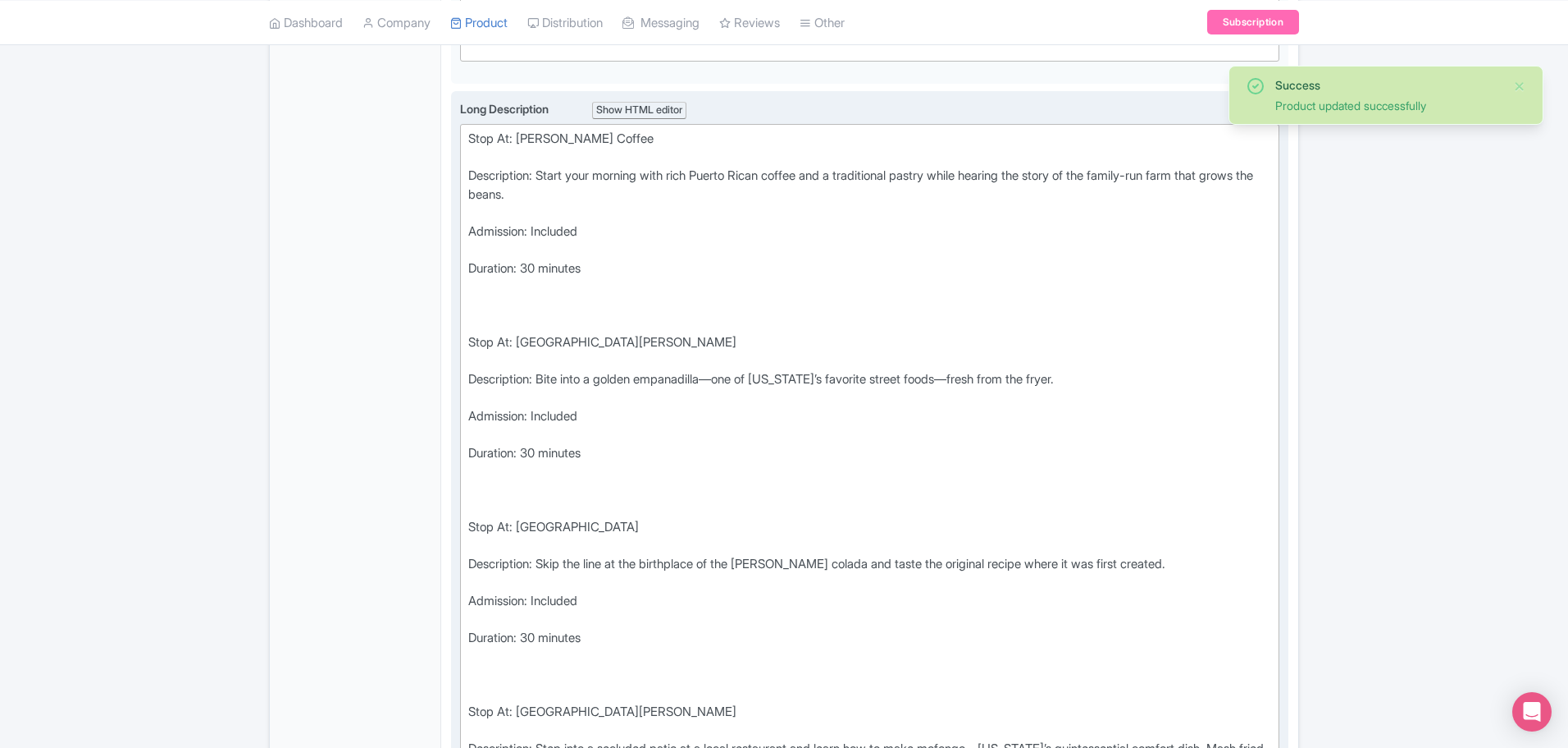
click at [501, 167] on div "Stop At: [PERSON_NAME] Coffee" at bounding box center [870, 148] width 803 height 37
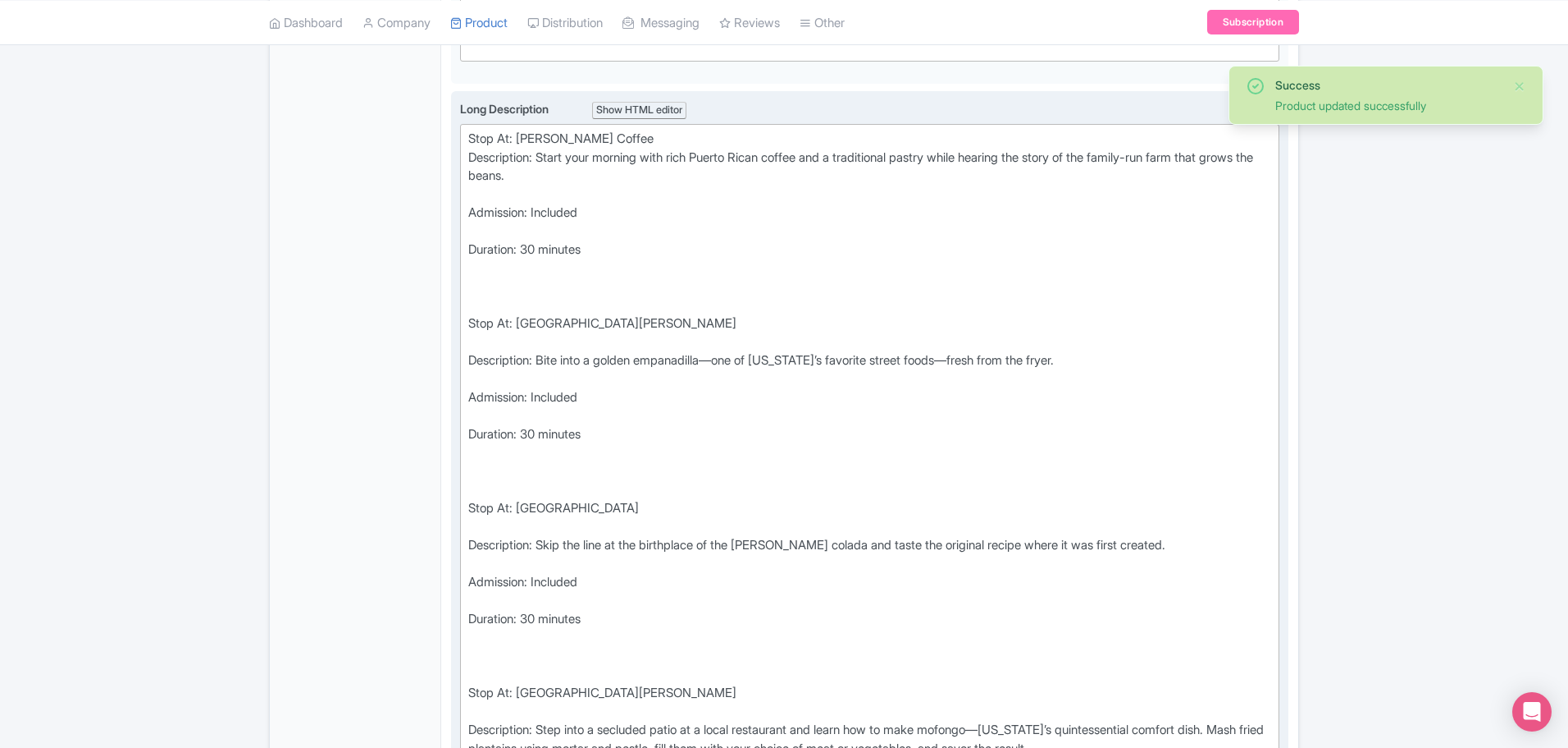
click at [488, 205] on div "Description: Start your morning with rich Puerto Rican coffee and a traditional…" at bounding box center [870, 176] width 803 height 56
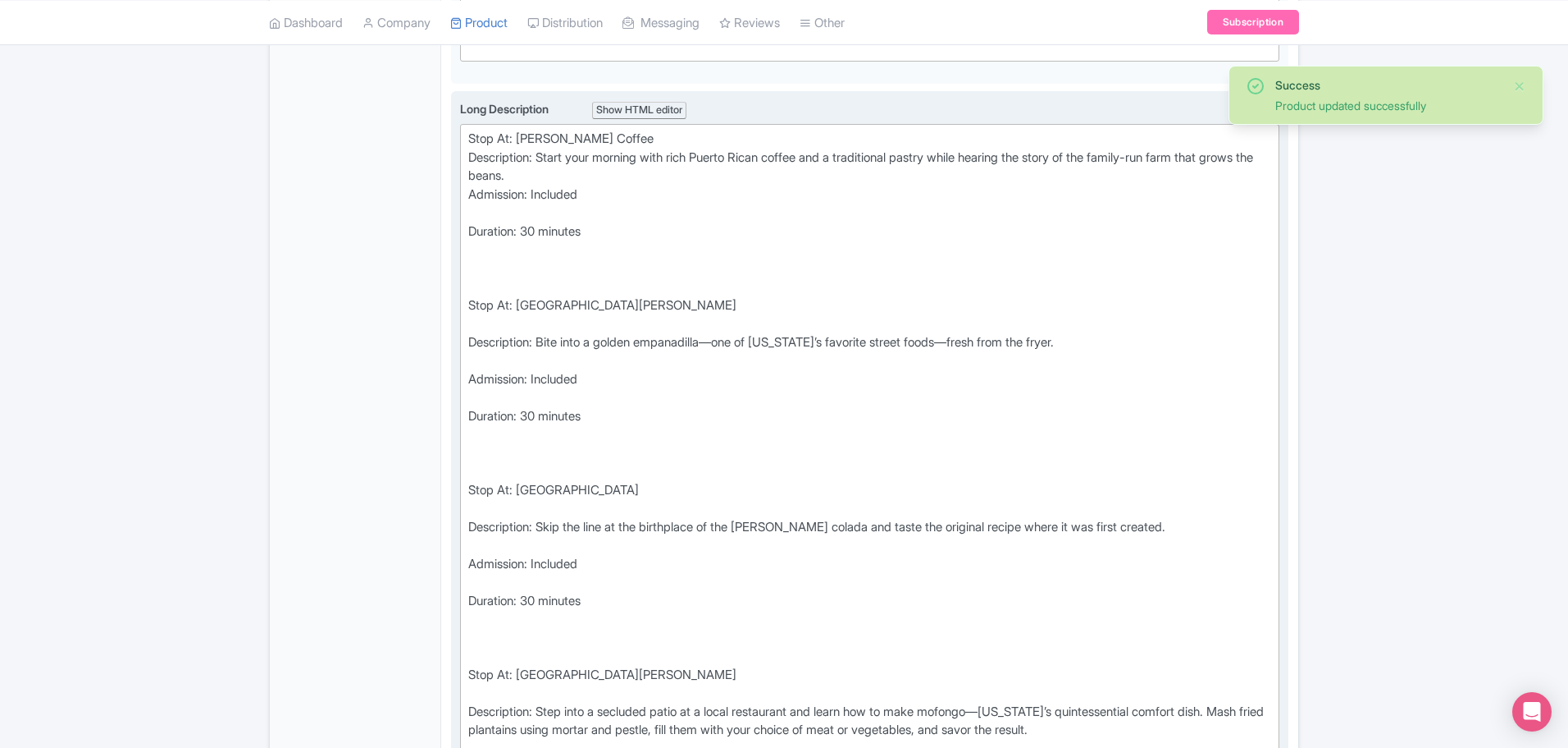
click at [487, 223] on div "Admission: Included" at bounding box center [870, 204] width 803 height 37
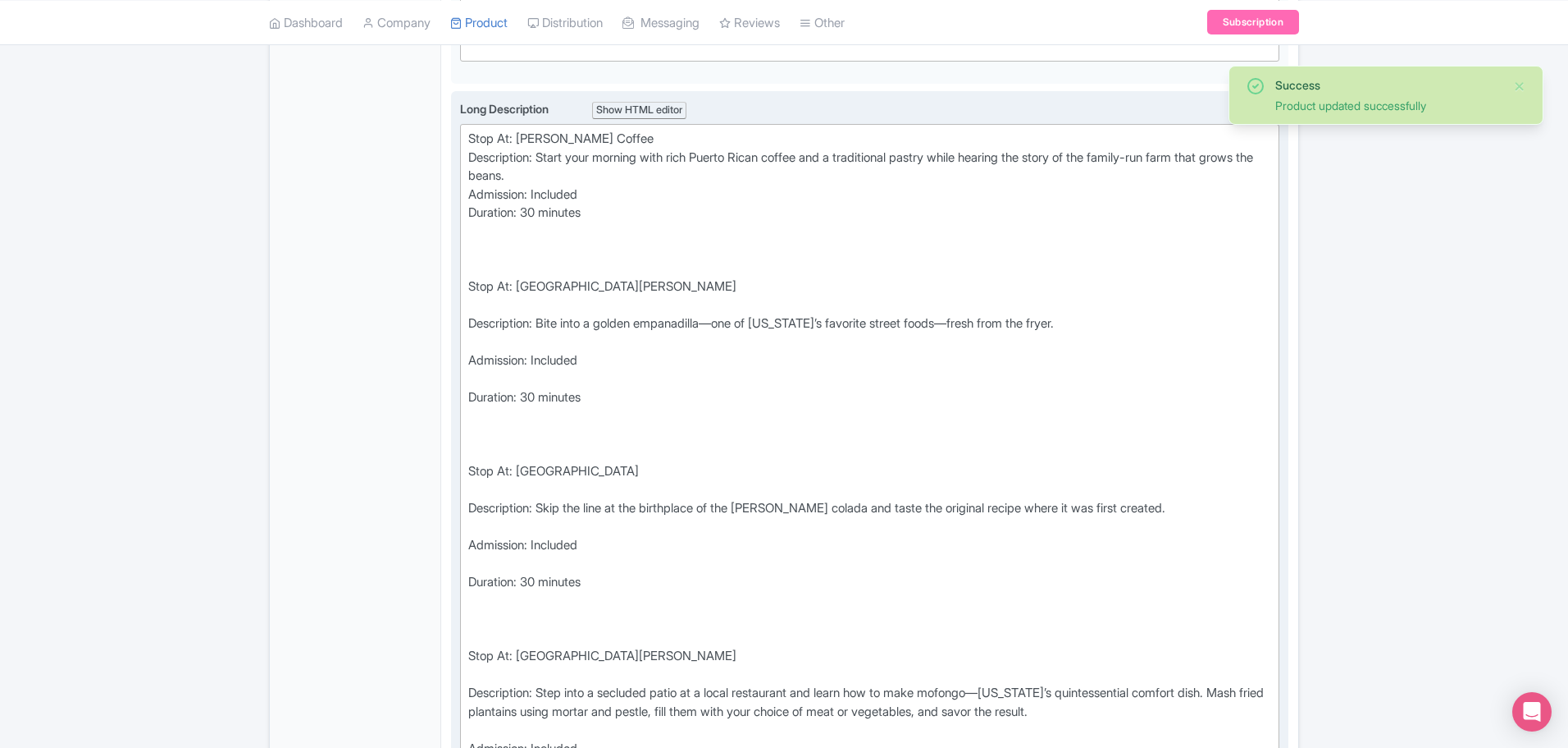
click at [481, 299] on div "Stop At: Plaza de Armas" at bounding box center [870, 295] width 803 height 37
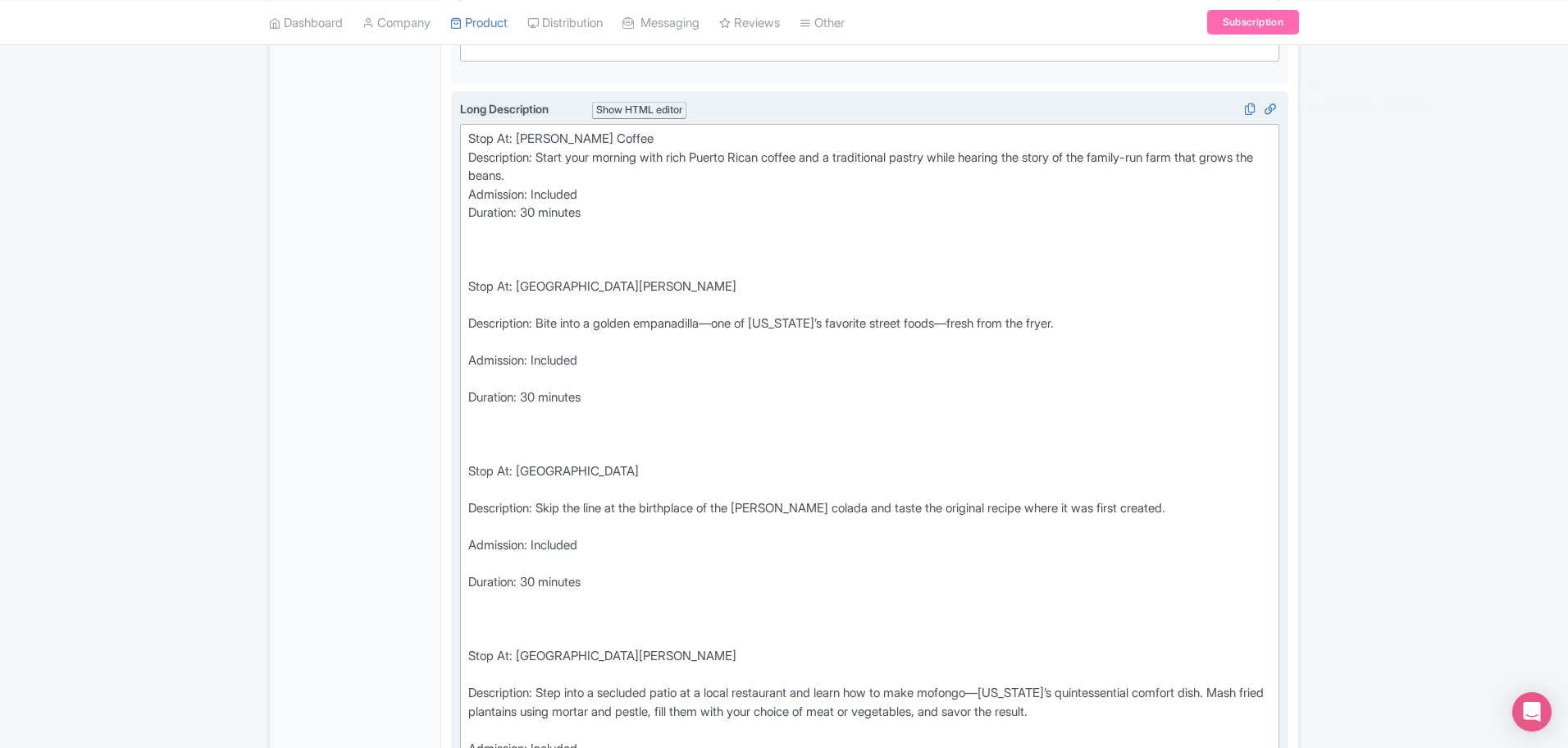
click at [484, 277] on div at bounding box center [870, 258] width 803 height 37
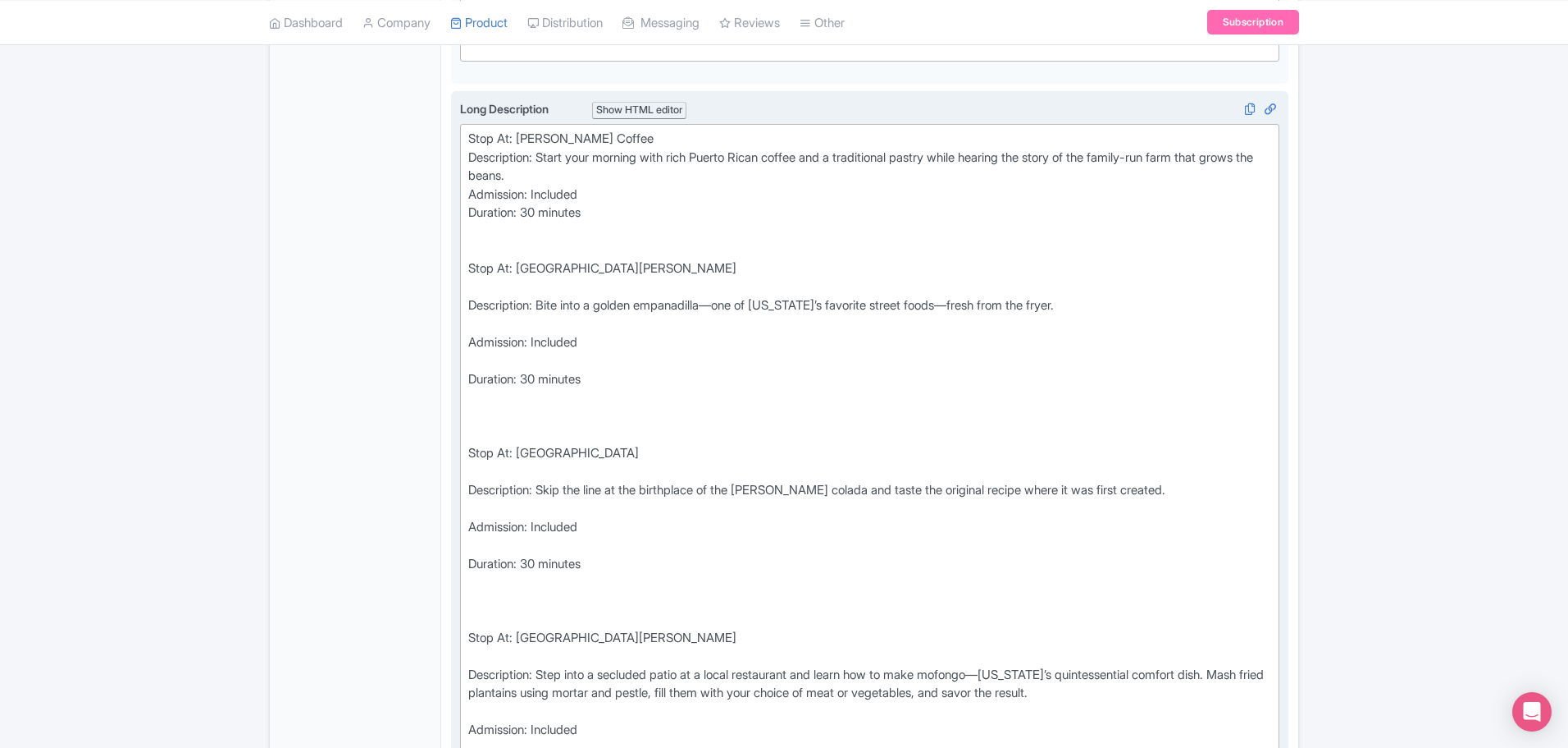
click at [478, 296] on div "Stop At: Plaza de Armas" at bounding box center [870, 277] width 803 height 37
click at [471, 294] on div "Stop At: Plaza de Armas" at bounding box center [870, 277] width 803 height 37
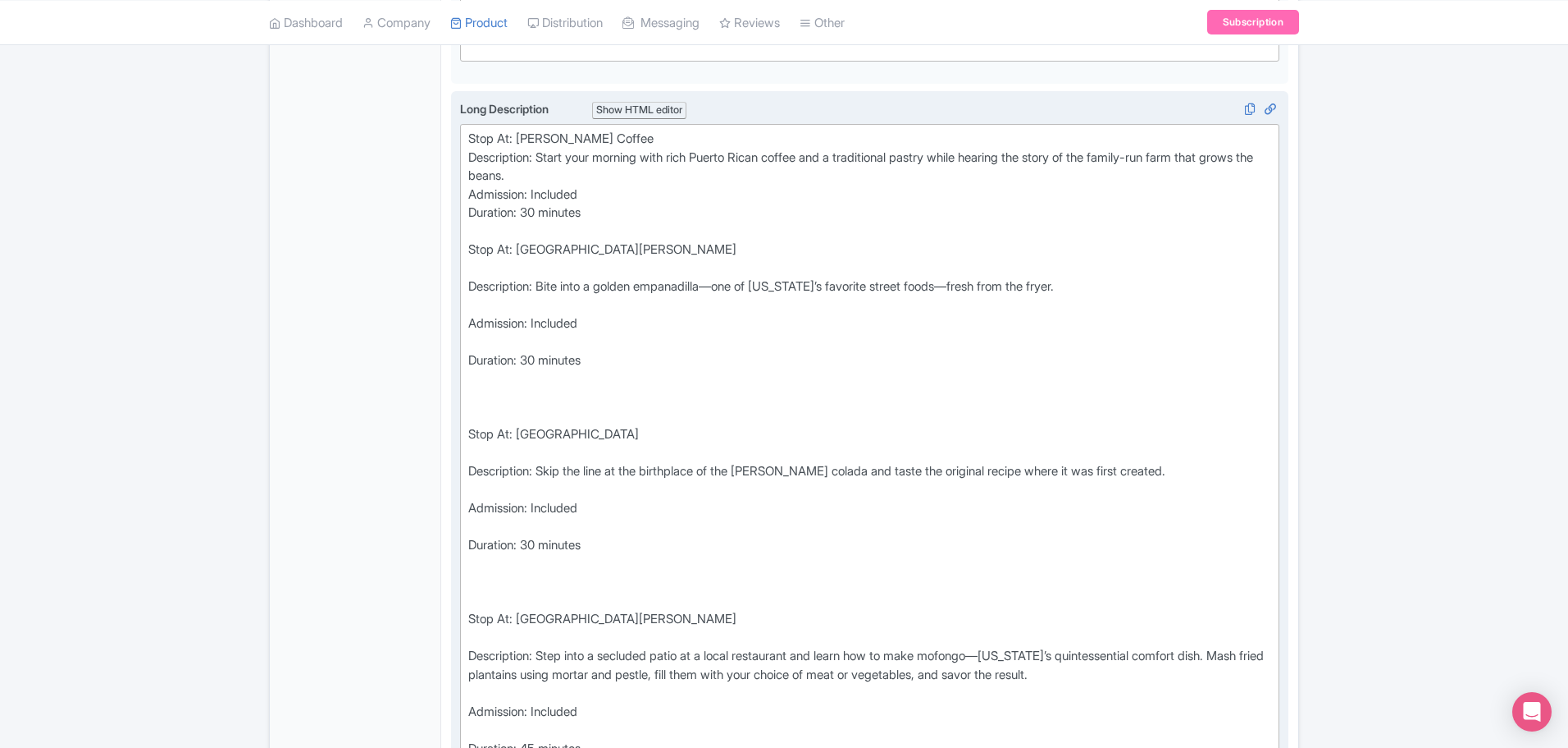
click at [482, 277] on div "Stop At: Plaza de Armas" at bounding box center [870, 258] width 803 height 37
click at [487, 277] on div "Duration: 30 minutes Stop At: Plaza de Armas" at bounding box center [870, 240] width 803 height 74
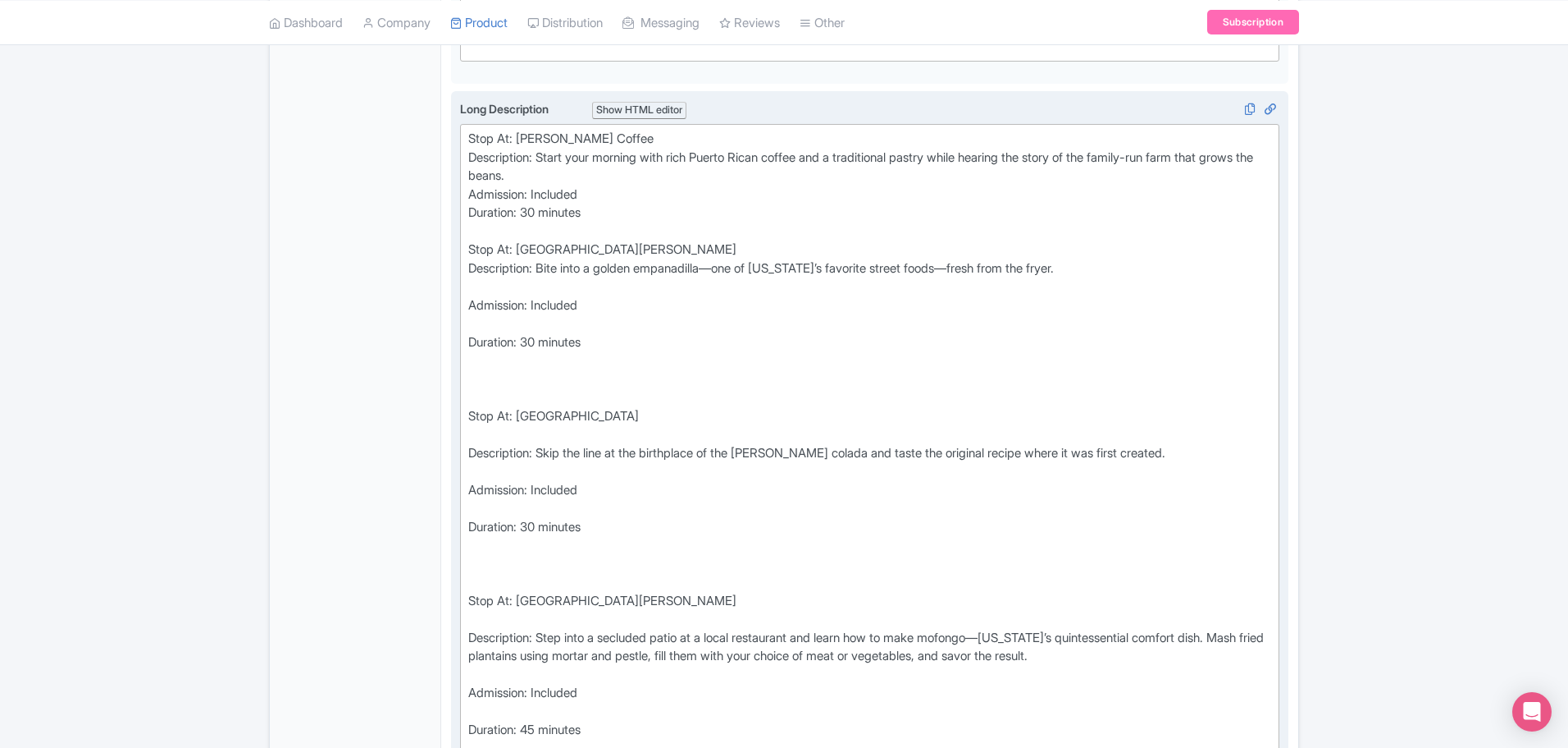
click at [484, 296] on div "Description: Bite into a golden empanadilla—one of Puerto Rico’s favorite stree…" at bounding box center [870, 277] width 803 height 37
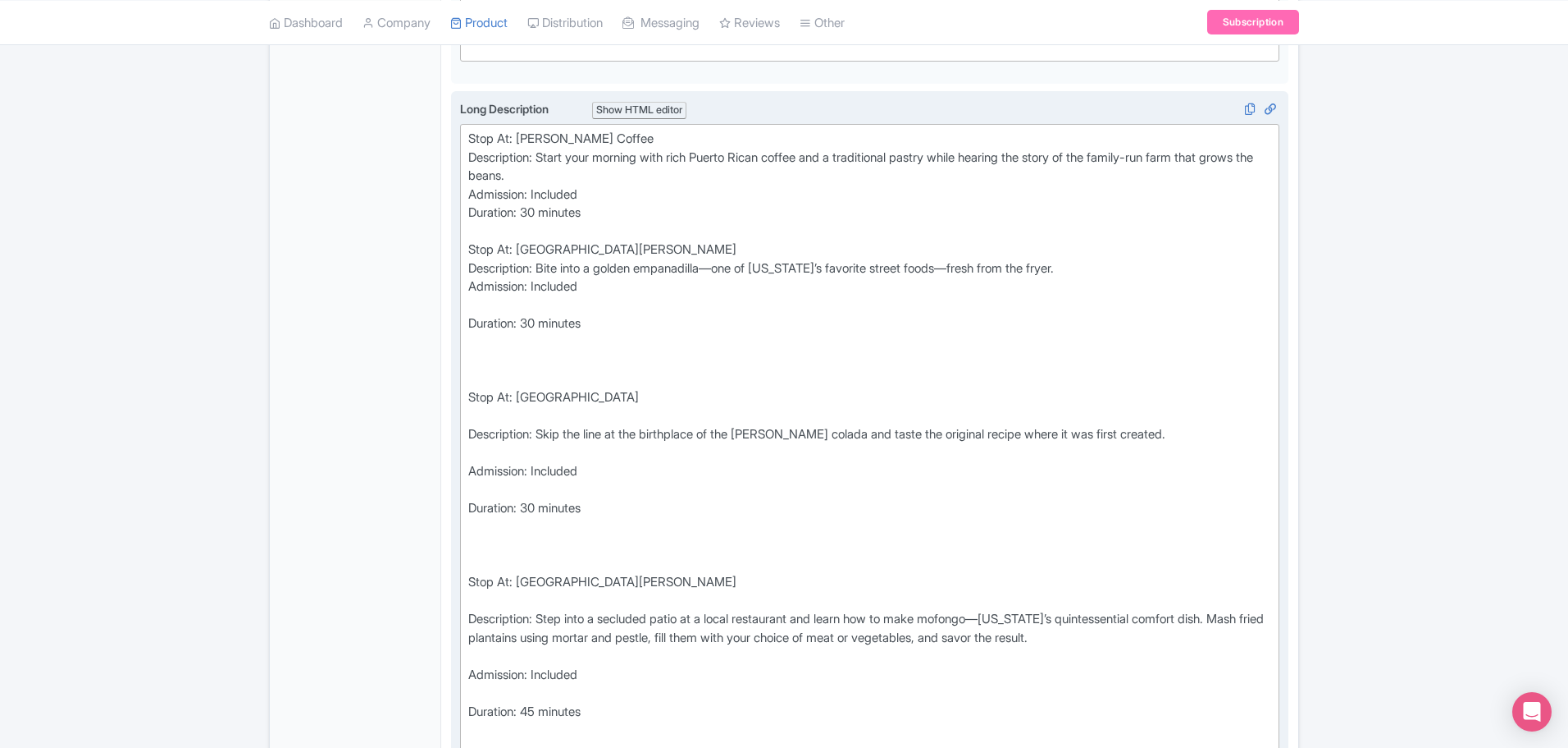
click at [481, 314] on div "Admission: Included" at bounding box center [870, 295] width 803 height 37
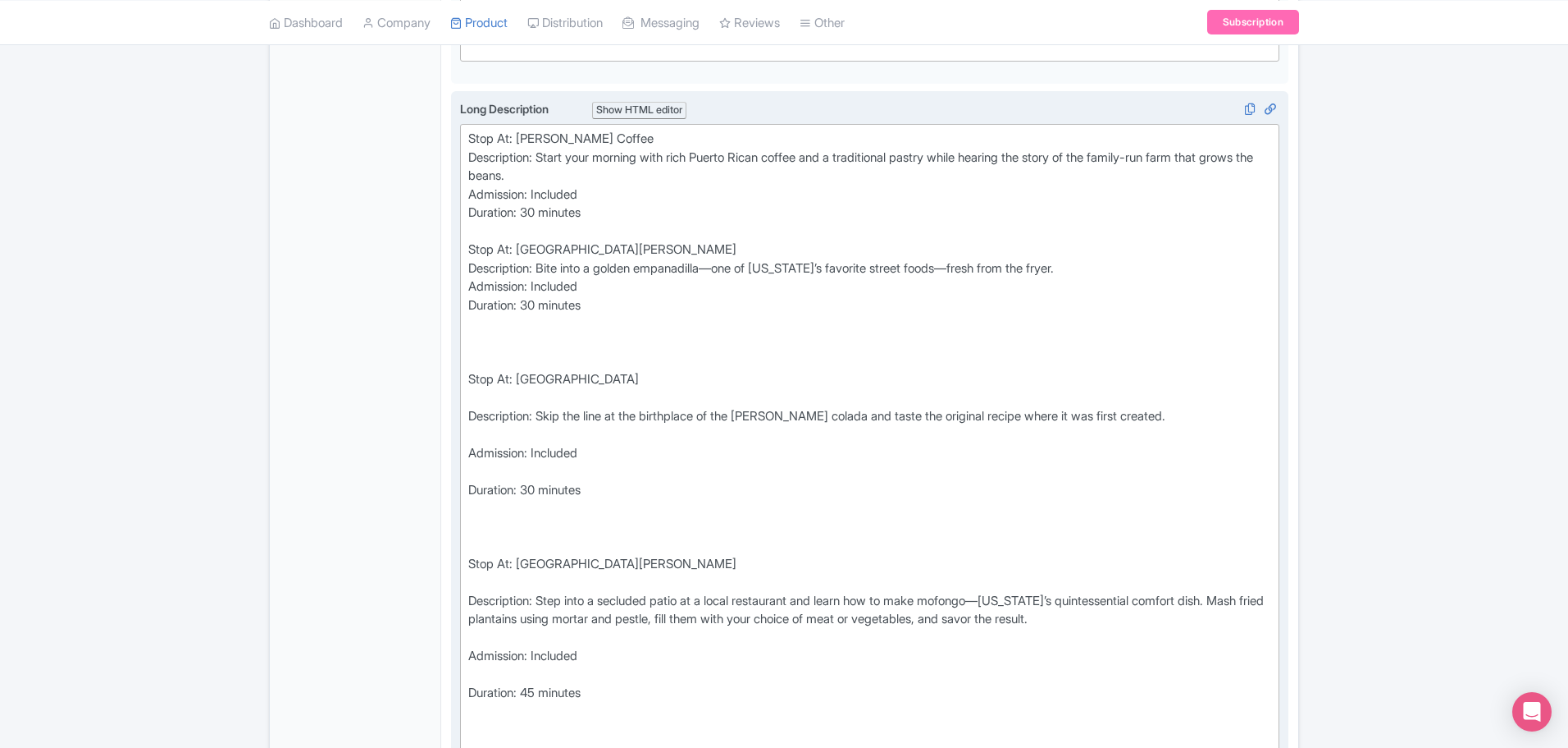
click at [483, 370] on div at bounding box center [870, 351] width 803 height 37
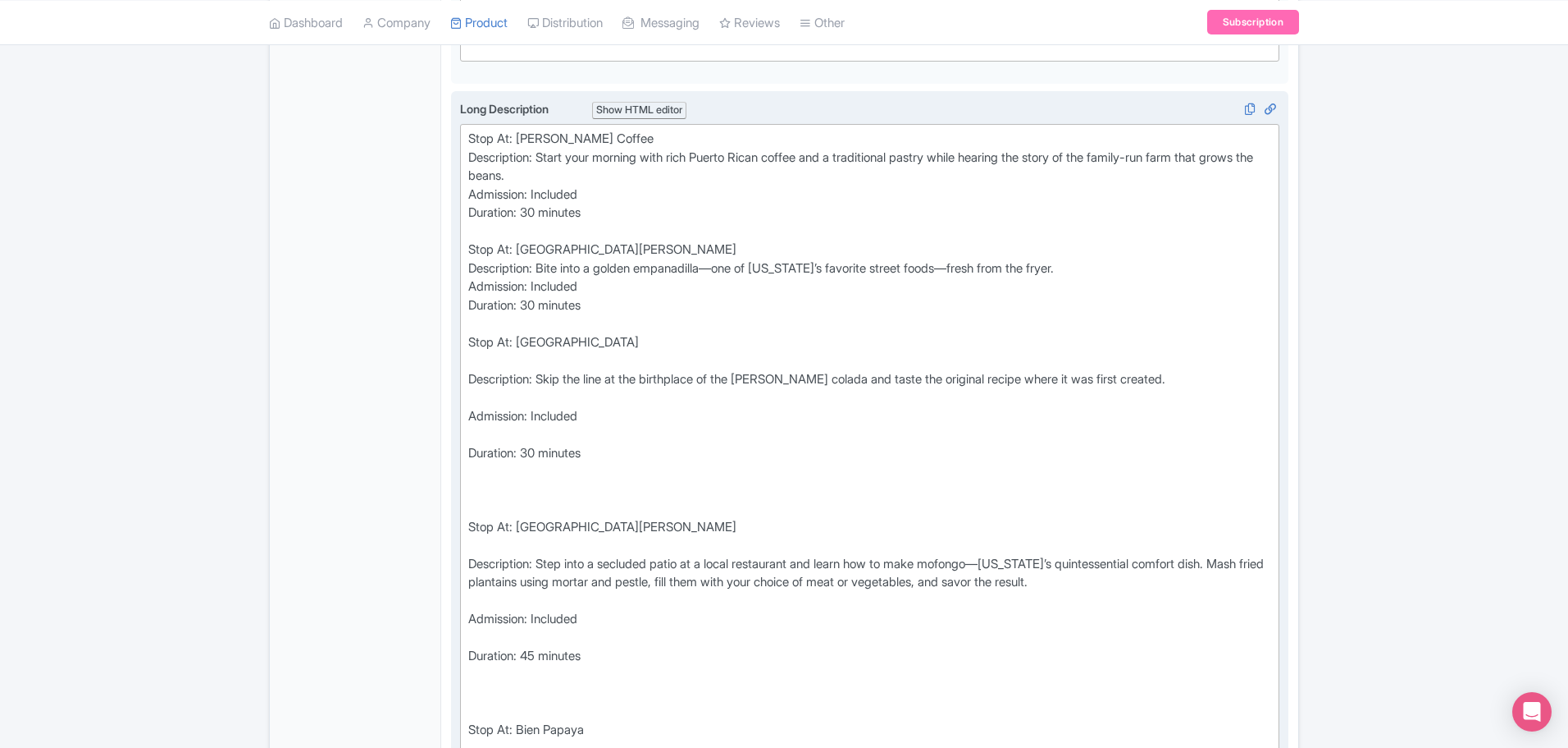
click at [482, 370] on div "Stop At: Barrachina" at bounding box center [870, 351] width 803 height 37
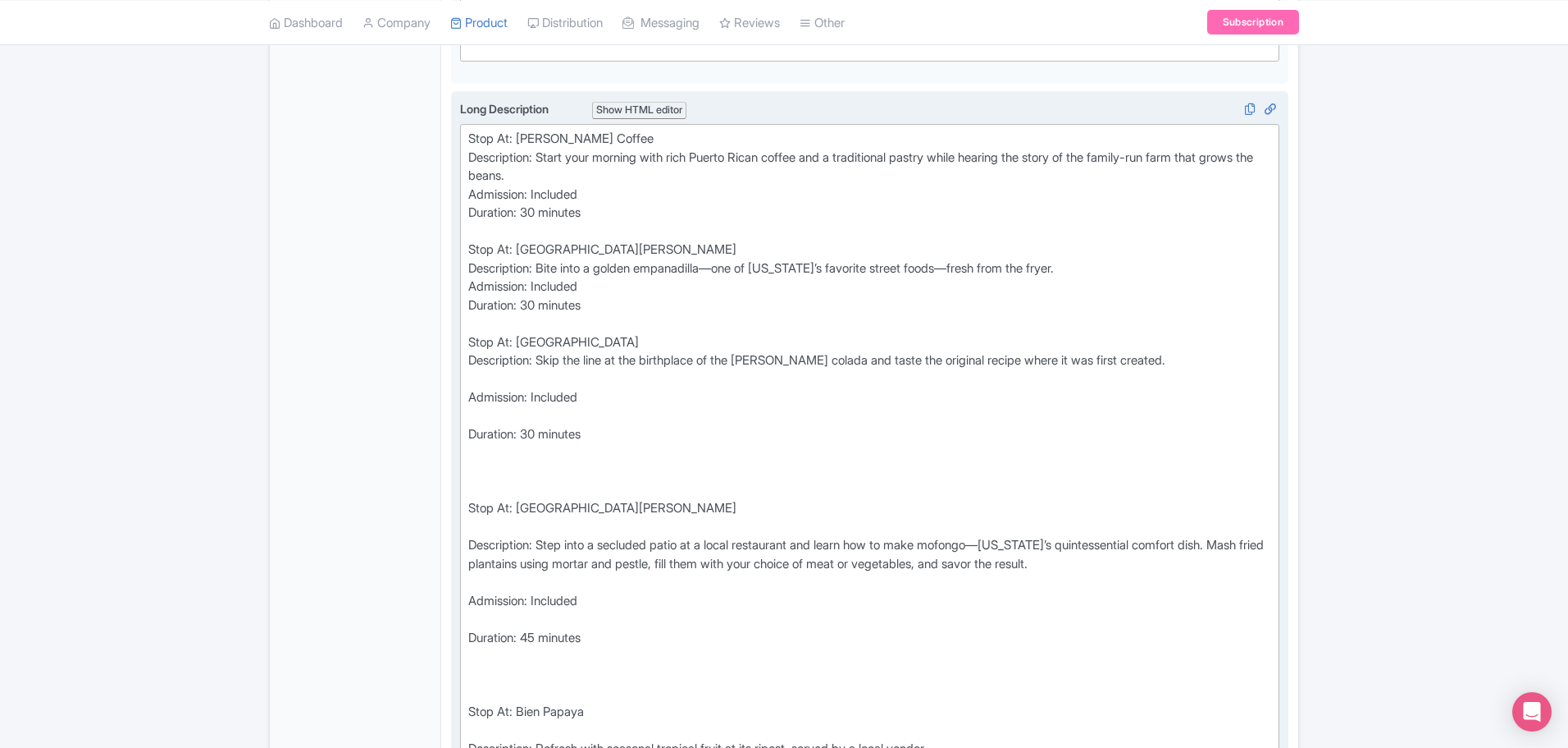
click at [481, 388] on div "Description: Skip the line at the birthplace of the piña colada and taste the o…" at bounding box center [870, 369] width 803 height 37
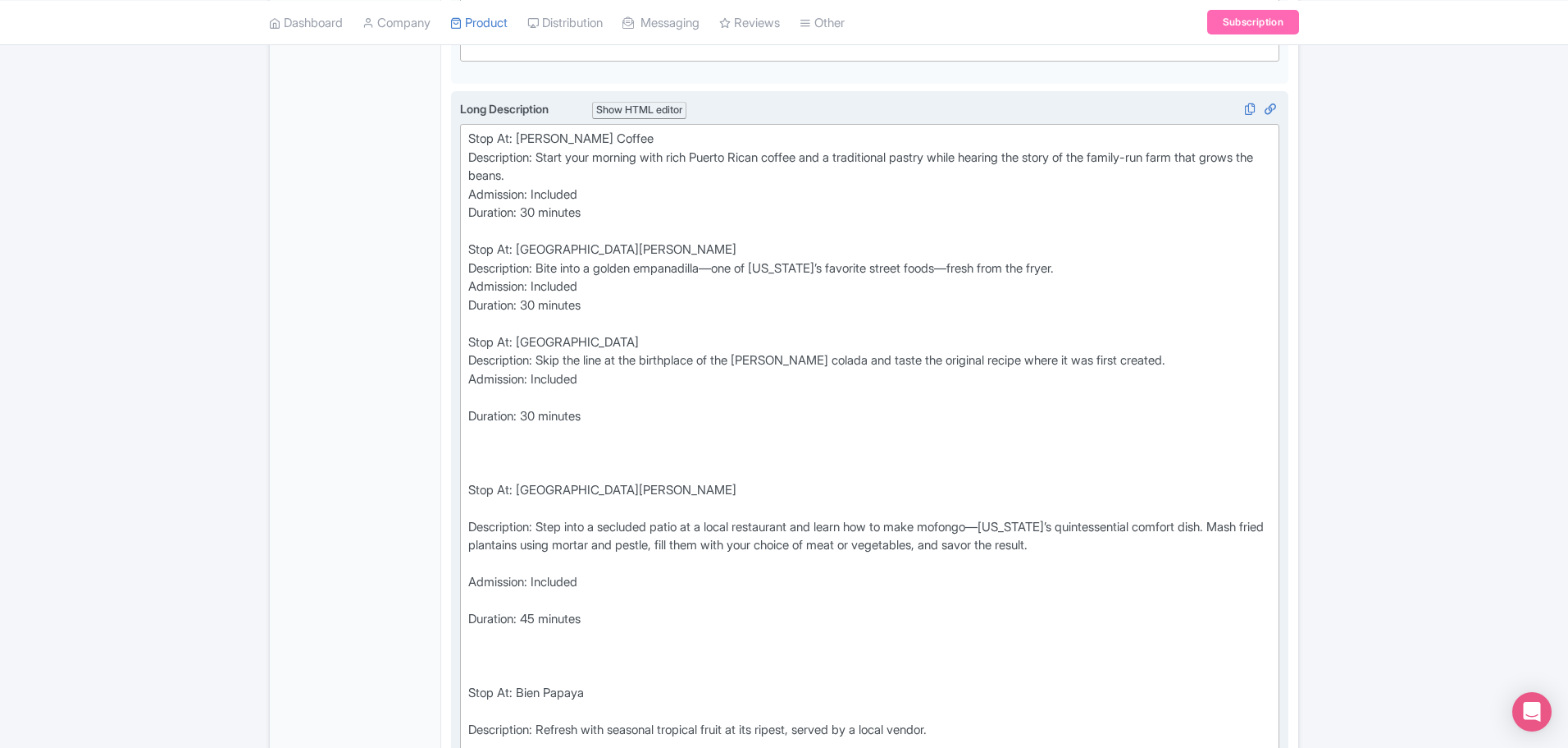
click at [478, 407] on div "Admission: Included" at bounding box center [870, 388] width 803 height 37
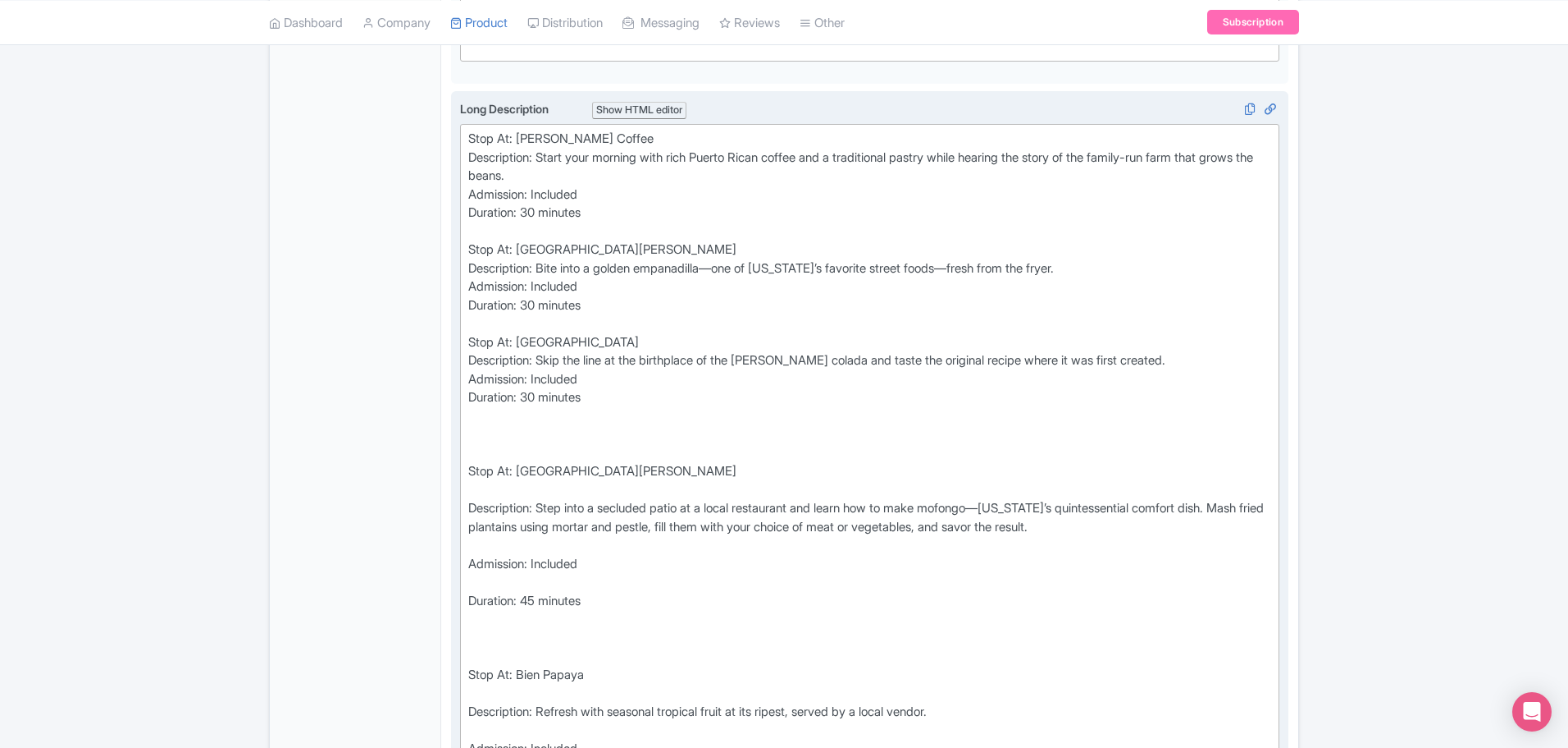
click at [479, 480] on div "Stop At: Casa Luna Restaurant" at bounding box center [870, 480] width 803 height 37
click at [475, 462] on div at bounding box center [870, 443] width 803 height 37
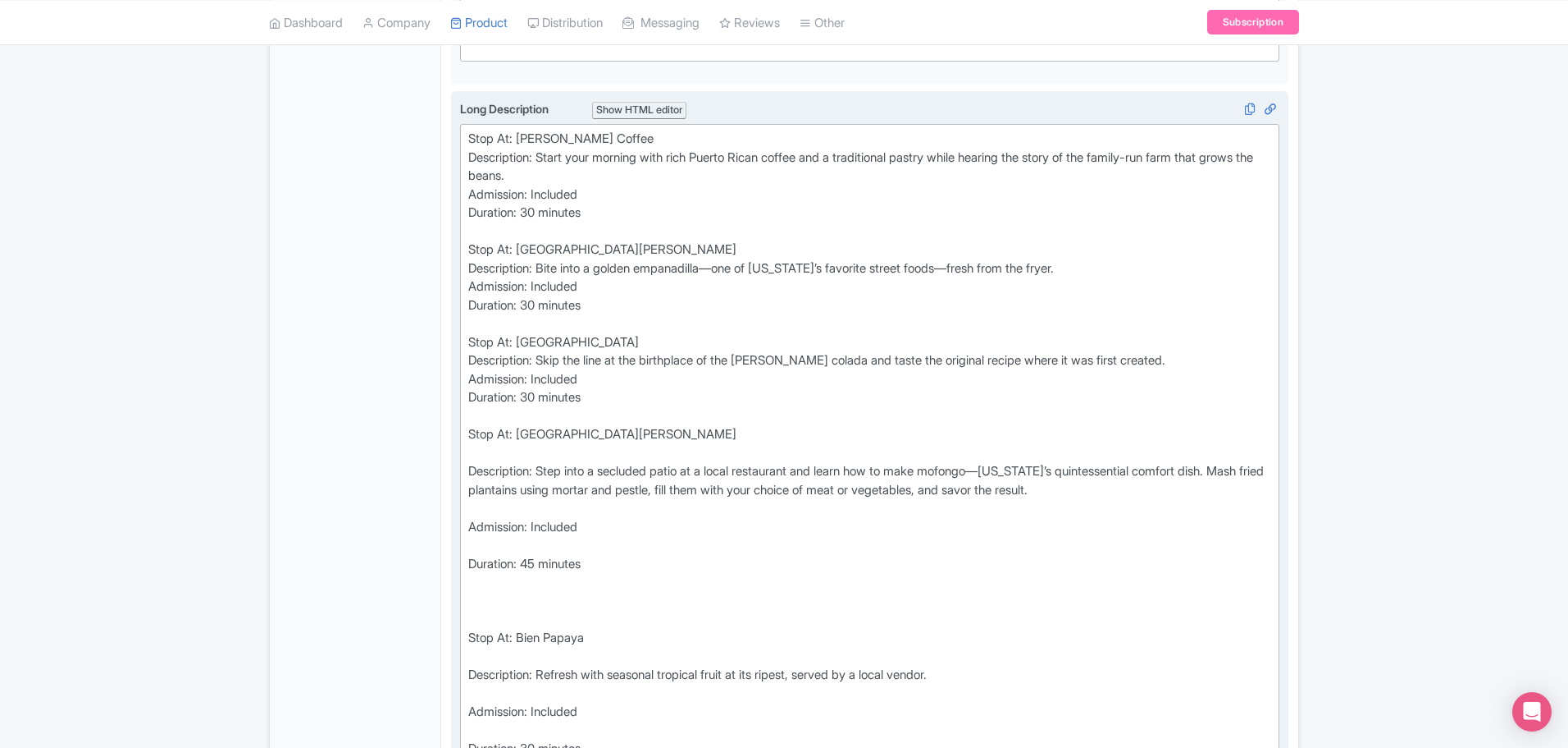
click at [477, 462] on div "Stop At: Casa Luna Restaurant" at bounding box center [870, 443] width 803 height 37
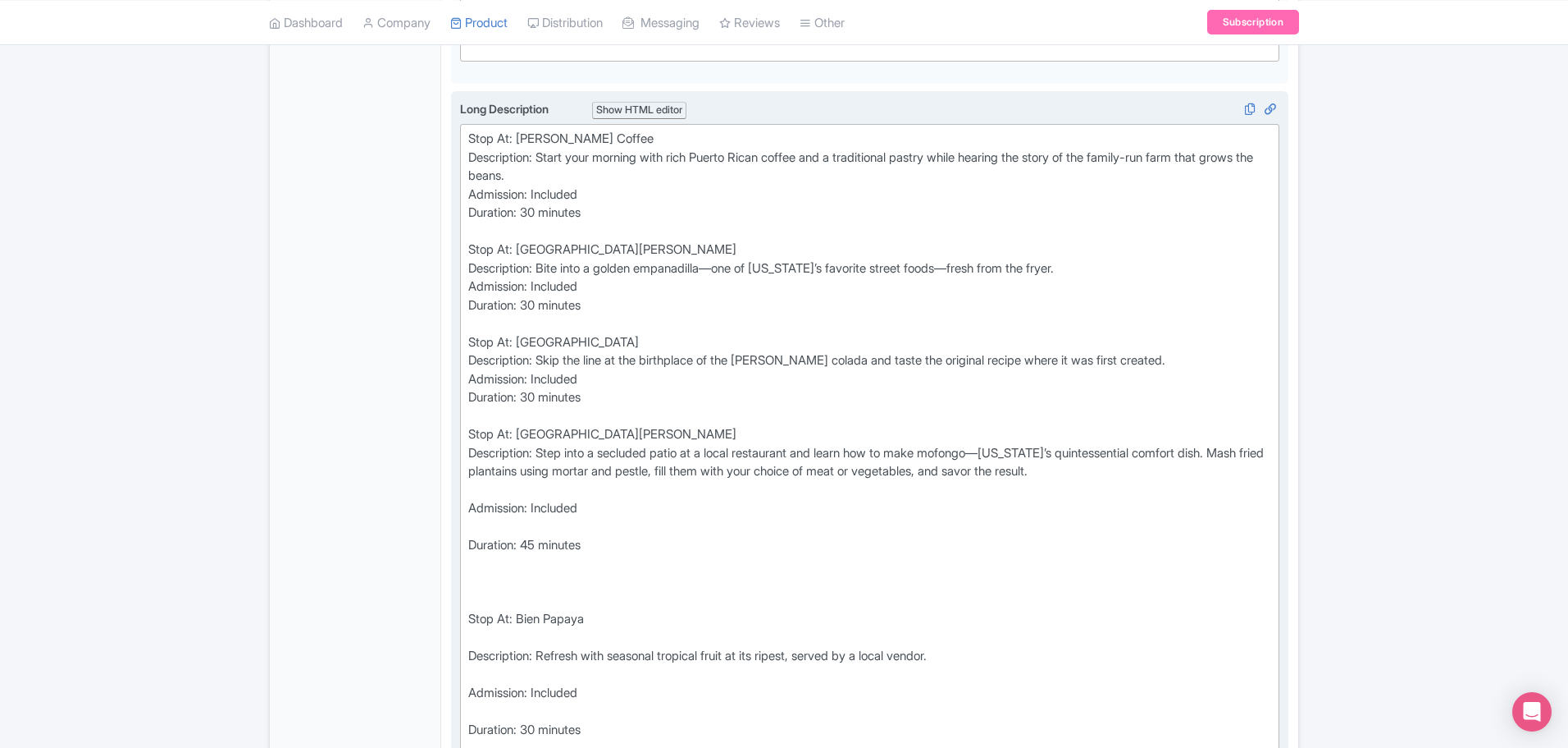
click at [481, 499] on div "Description: Step into a secluded patio at a local restaurant and learn how to …" at bounding box center [870, 472] width 803 height 56
click at [486, 500] on div "Description: Step into a secluded patio at a local restaurant and learn how to …" at bounding box center [870, 472] width 803 height 56
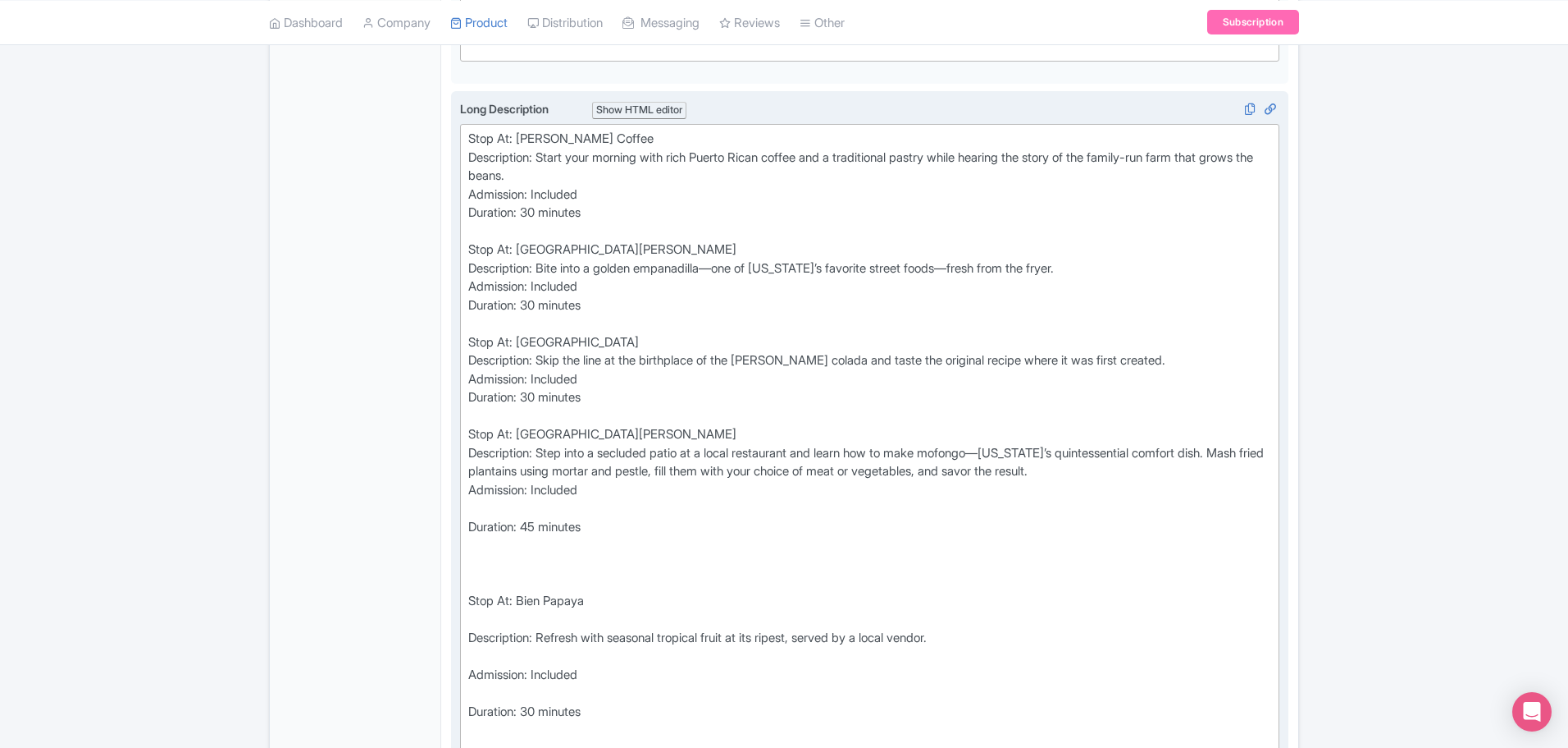
click at [478, 518] on div "Admission: Included" at bounding box center [870, 499] width 803 height 37
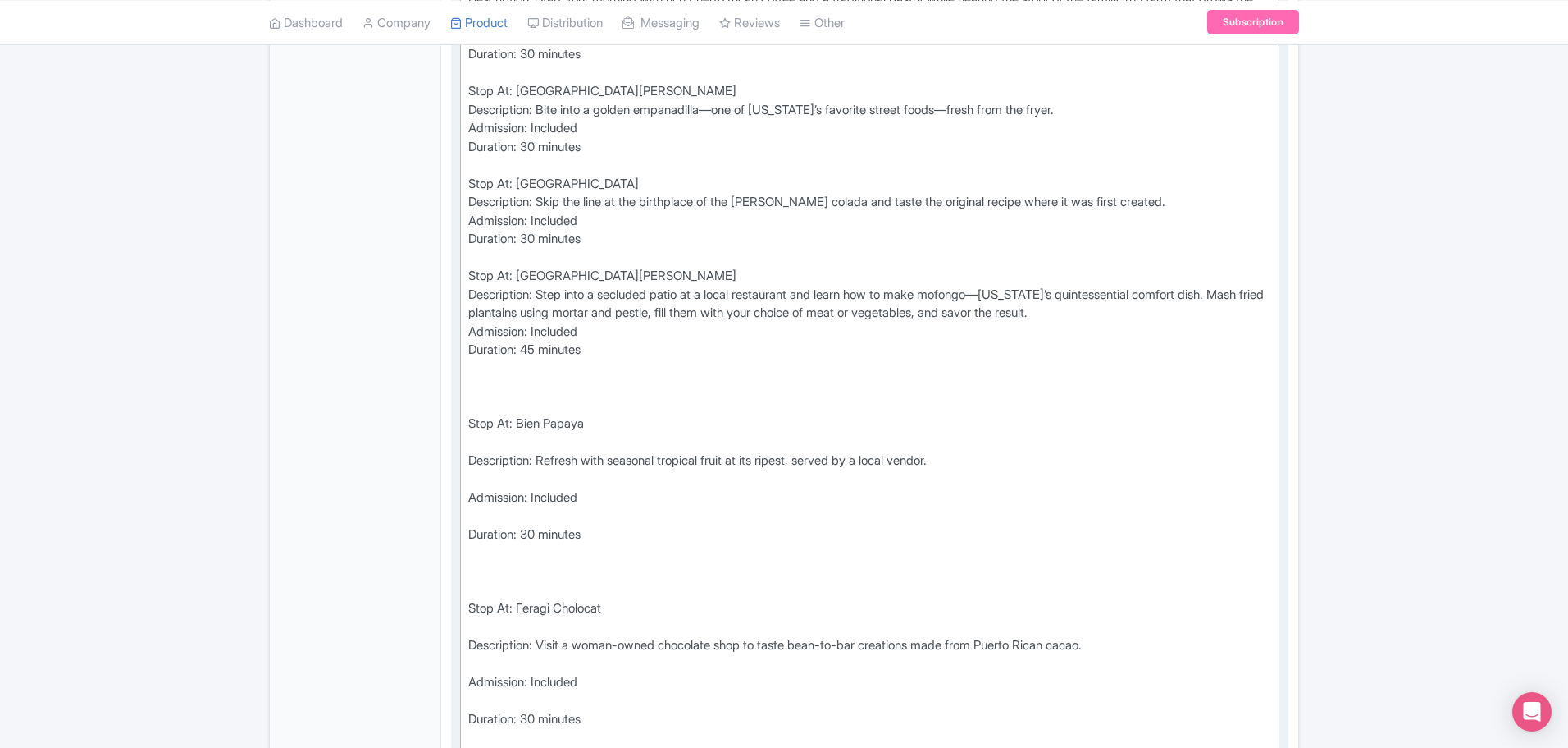
scroll to position [810, 0]
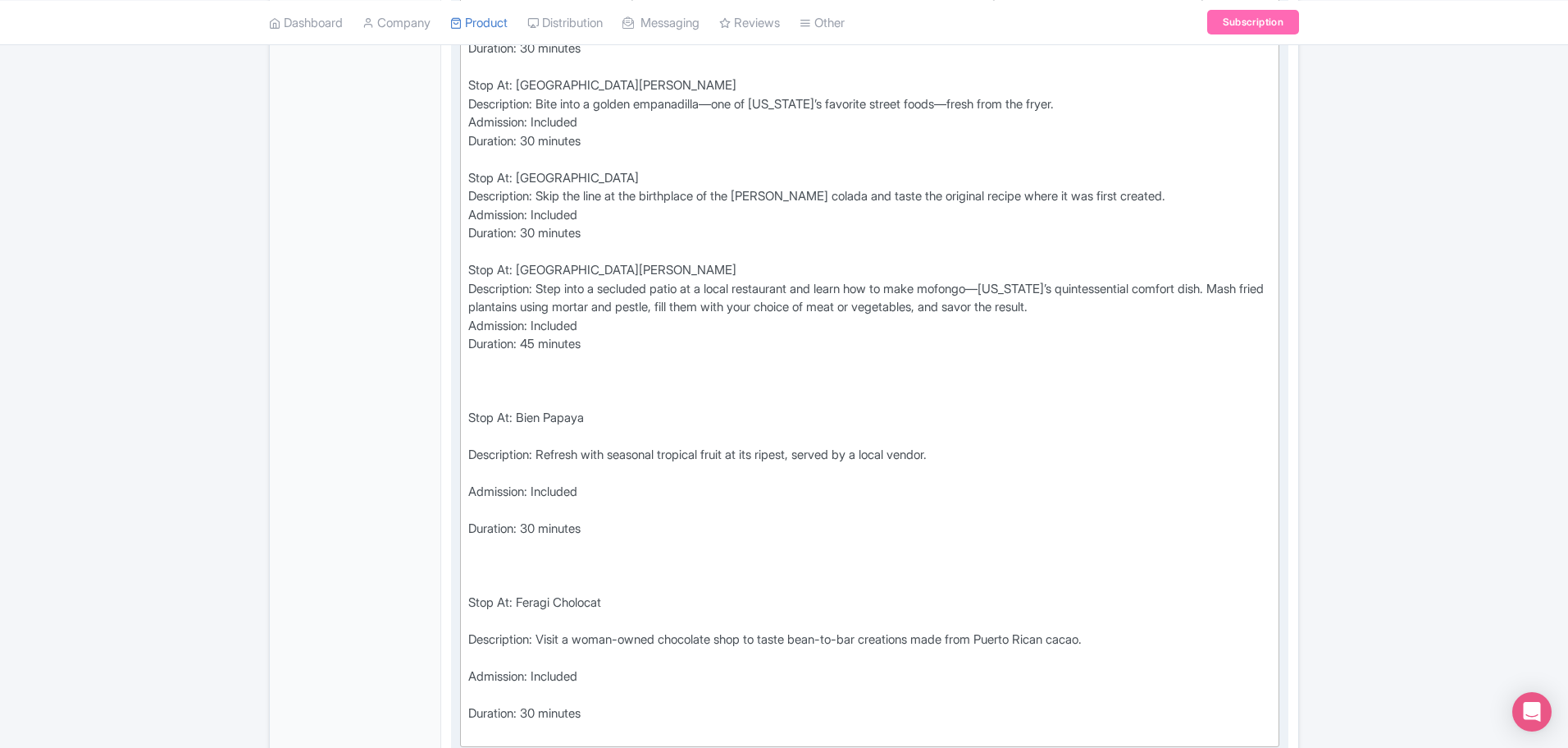
click at [481, 409] on div at bounding box center [870, 390] width 803 height 37
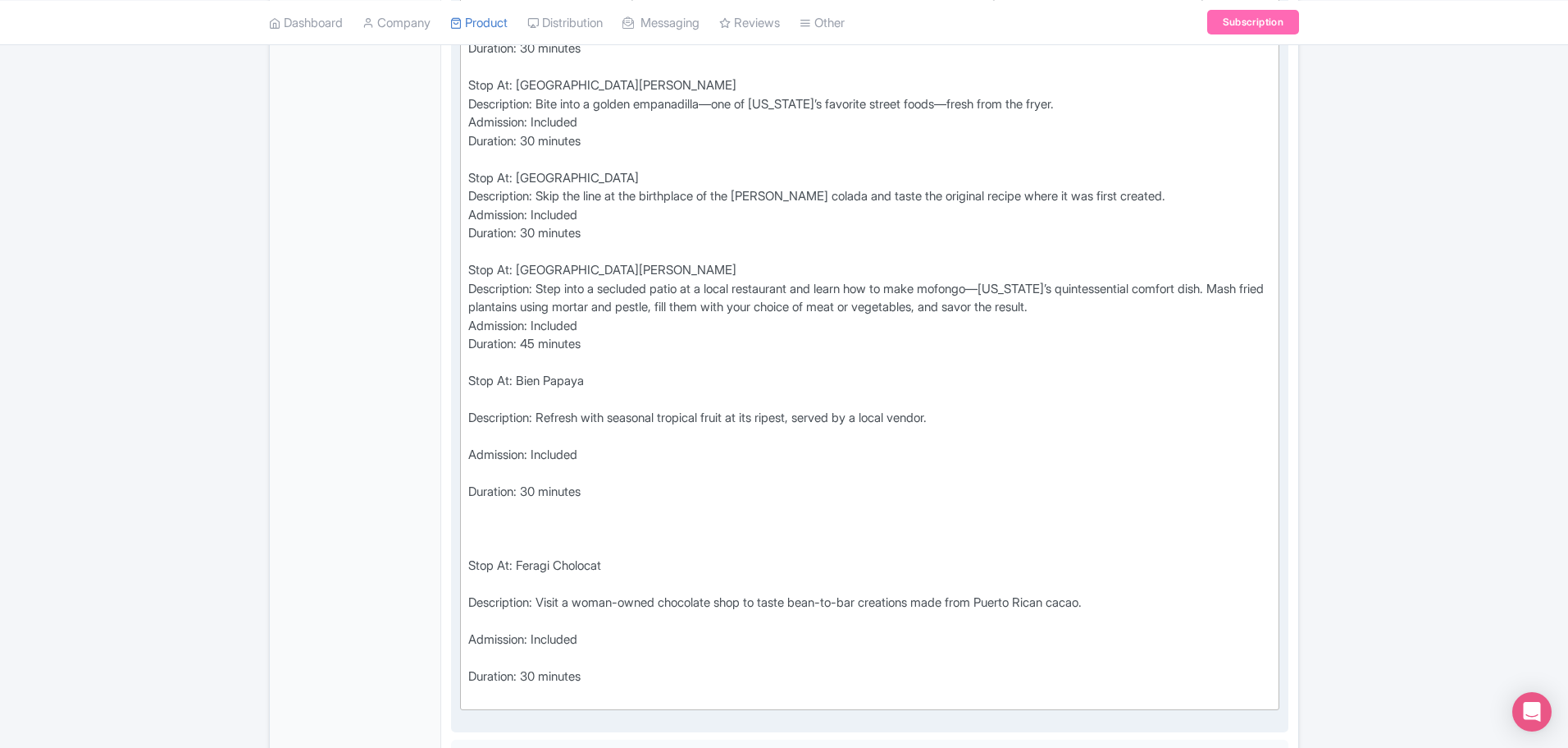
click at [482, 409] on div "Stop At: Bien Papaya" at bounding box center [870, 390] width 803 height 37
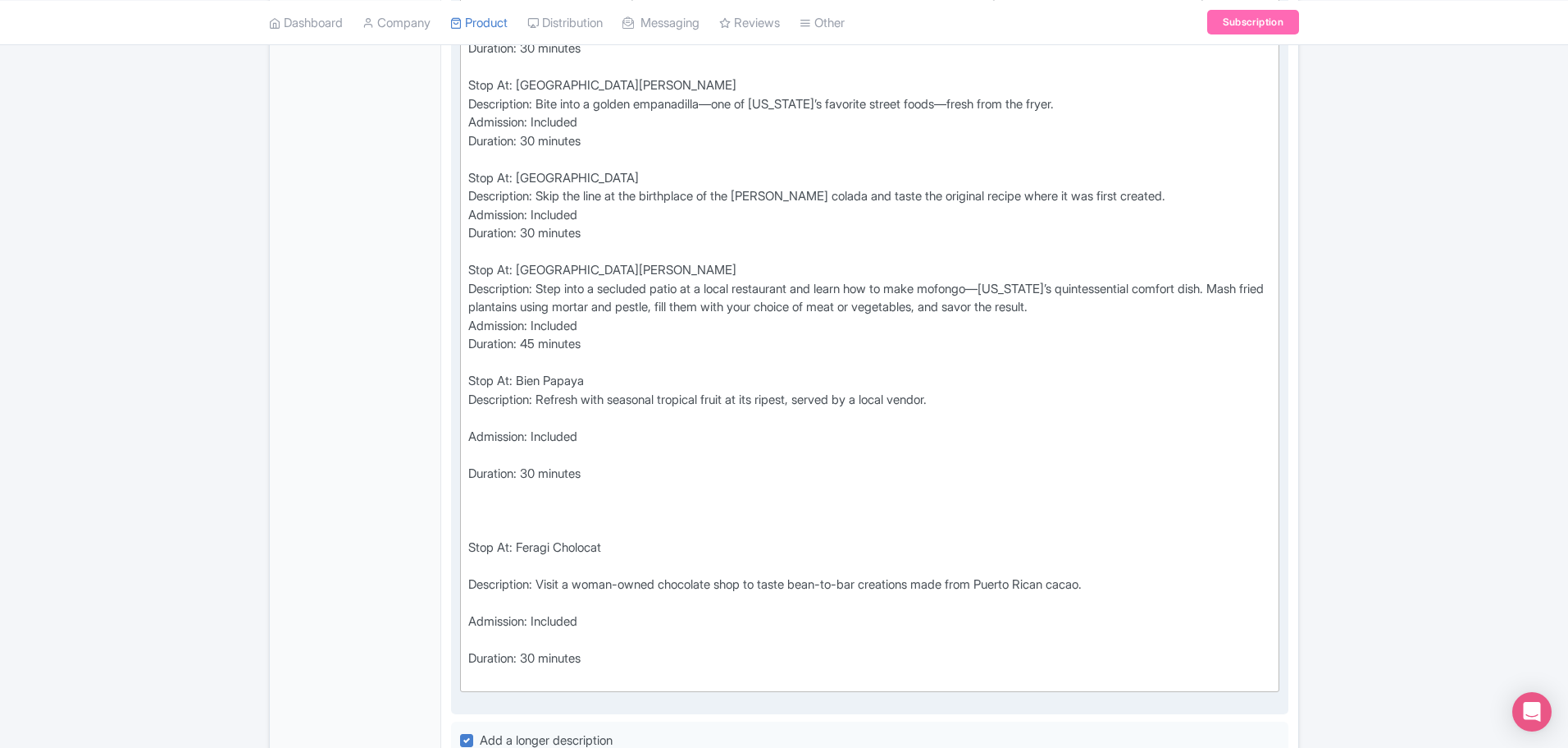
click at [488, 428] on div "Description: Refresh with seasonal tropical fruit at its ripest, served by a lo…" at bounding box center [870, 409] width 803 height 37
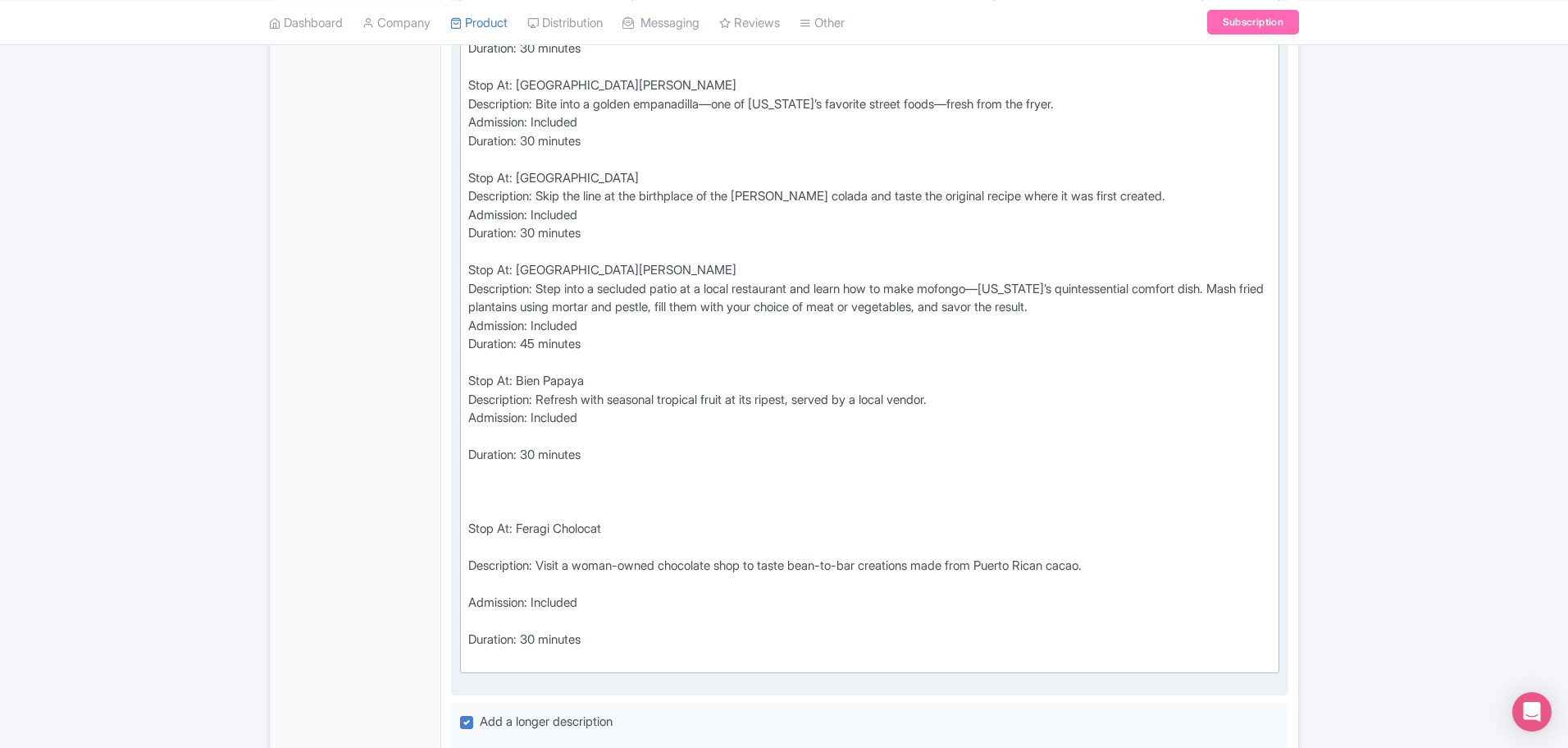
click at [488, 446] on div "Admission: Included" at bounding box center [870, 427] width 803 height 37
click at [502, 446] on div "Admission: Included" at bounding box center [870, 427] width 803 height 37
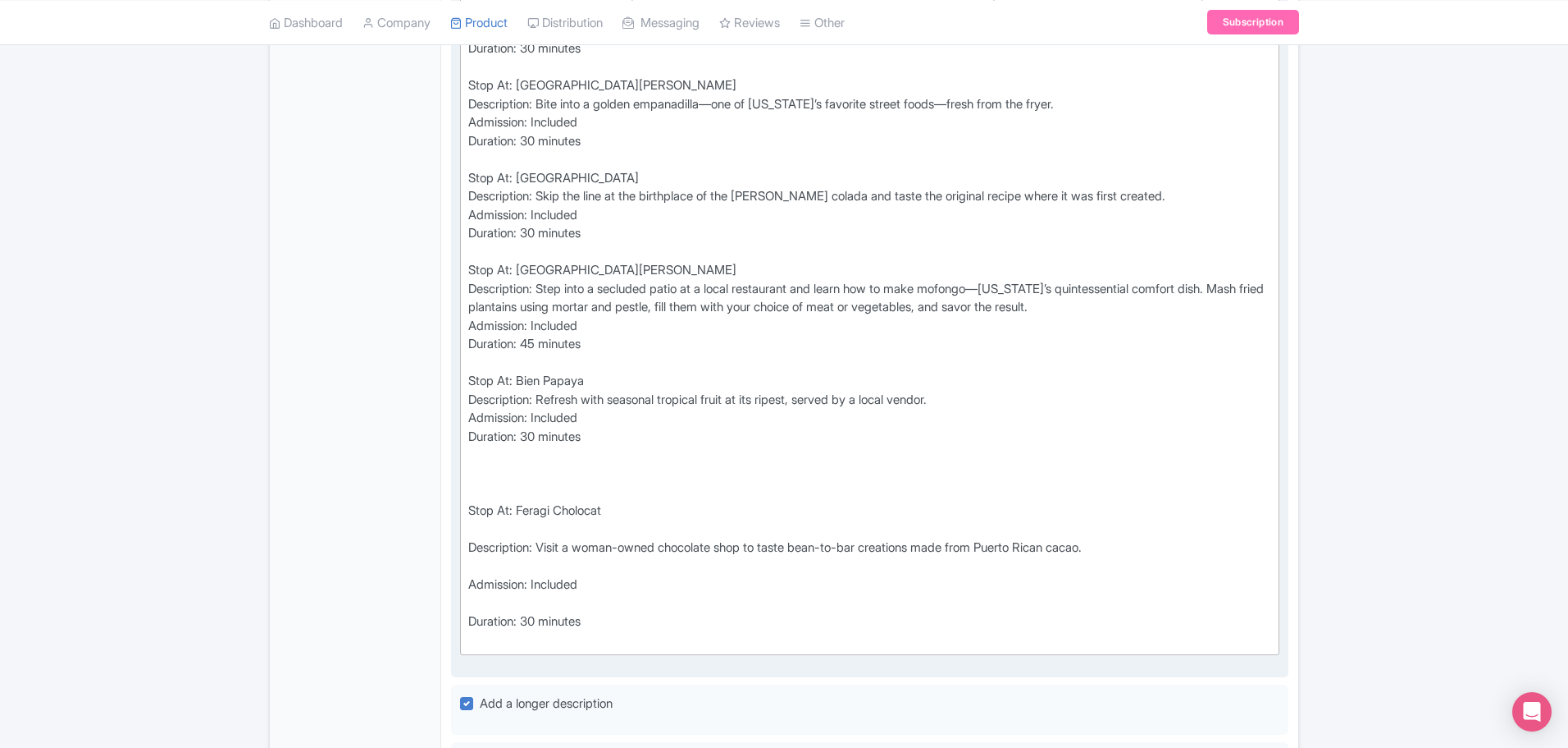
click at [484, 502] on div at bounding box center [870, 483] width 803 height 37
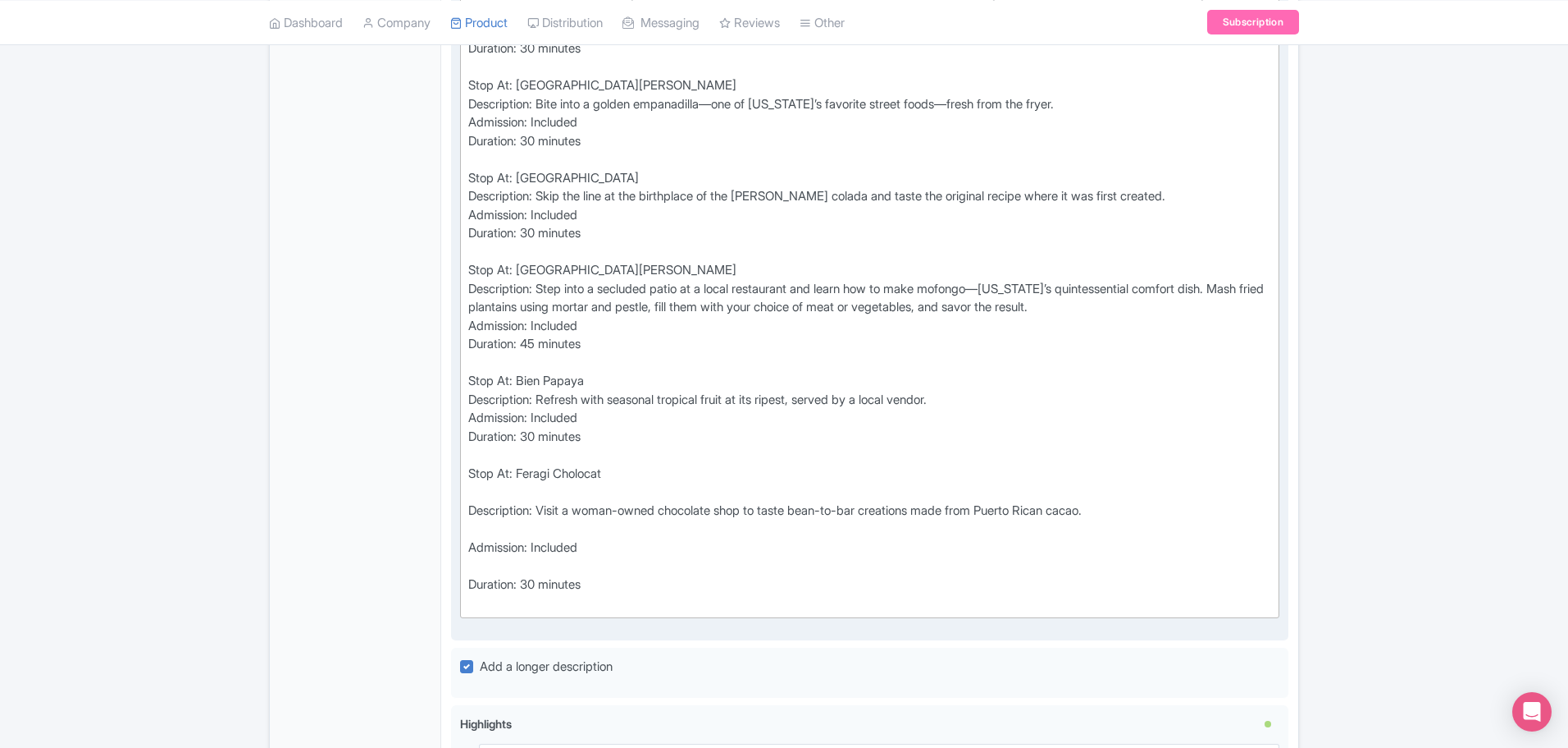
click at [485, 502] on div "Stop At: Feragi Cholocat" at bounding box center [870, 483] width 803 height 37
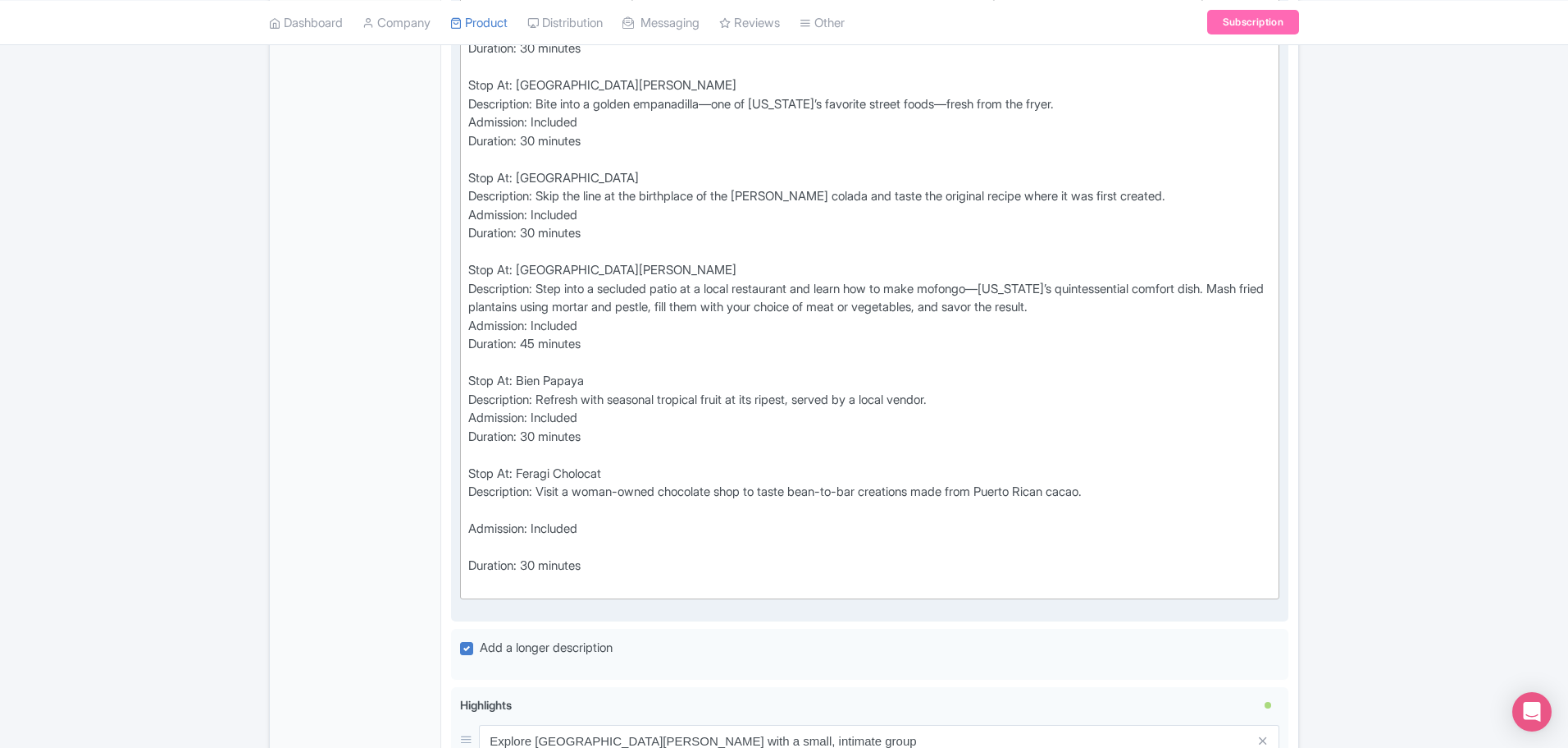
click at [486, 526] on trix-editor "Stop At: Don Ruiz Coffee Description: Start your morning with rich Puerto Rican…" at bounding box center [870, 279] width 819 height 639
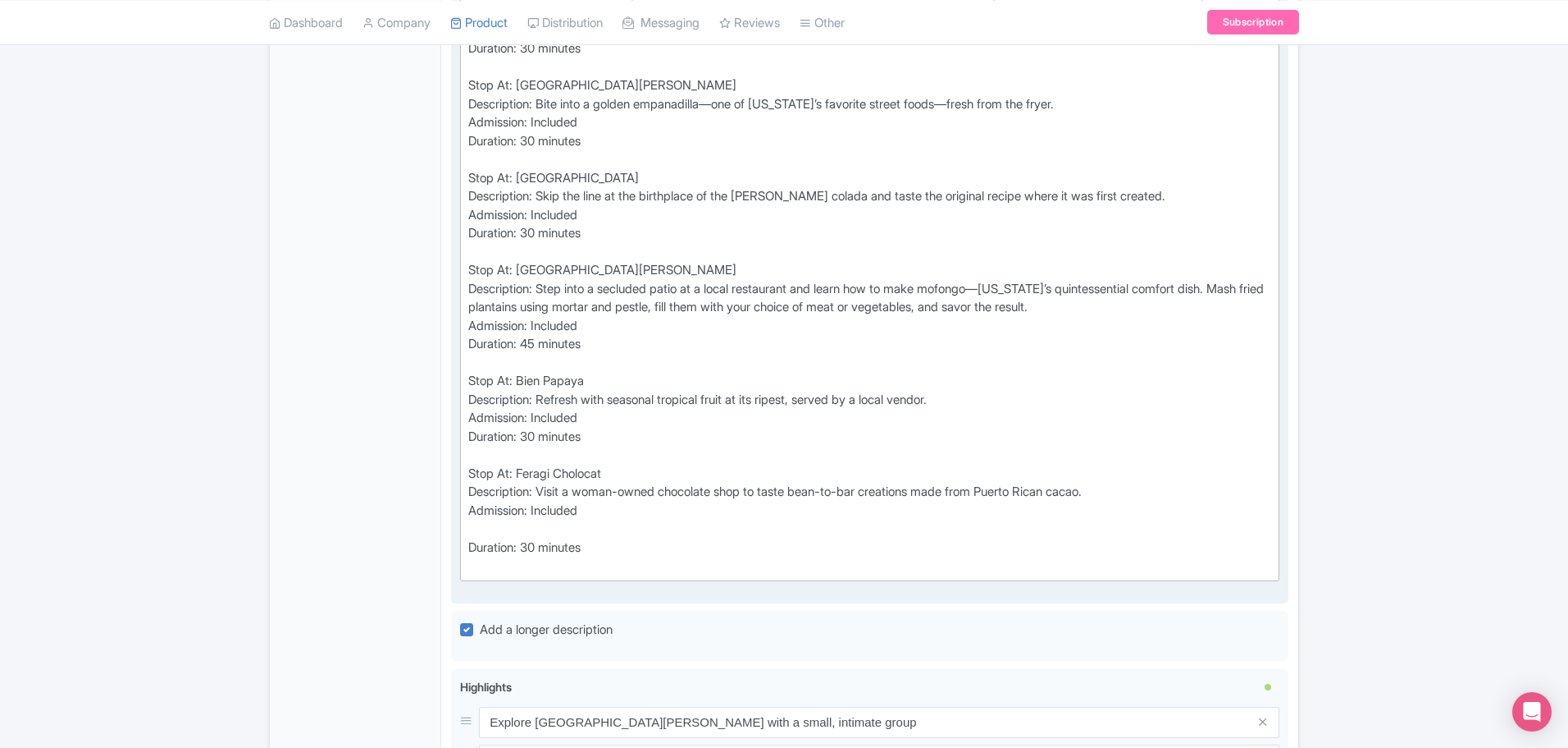
click at [486, 538] on div "Admission: Included" at bounding box center [870, 520] width 803 height 37
click at [486, 539] on div "Admission: Included" at bounding box center [870, 520] width 803 height 37
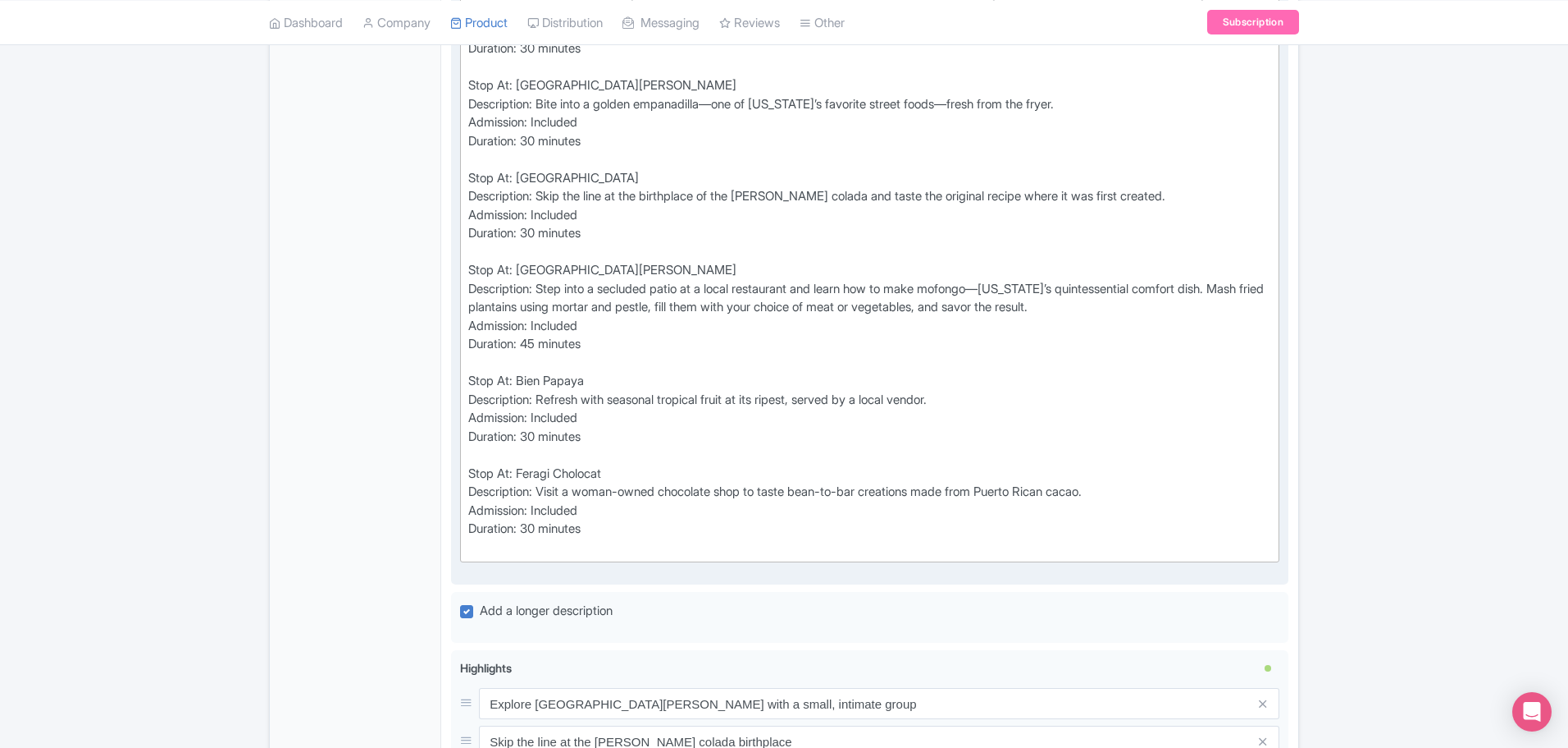
click at [488, 557] on div "Duration: 30 minutes" at bounding box center [870, 538] width 803 height 37
type trix-editor "<div>Stop At: Don Ruiz Coffee&nbsp;</div><div>Description: Start your morning w…"
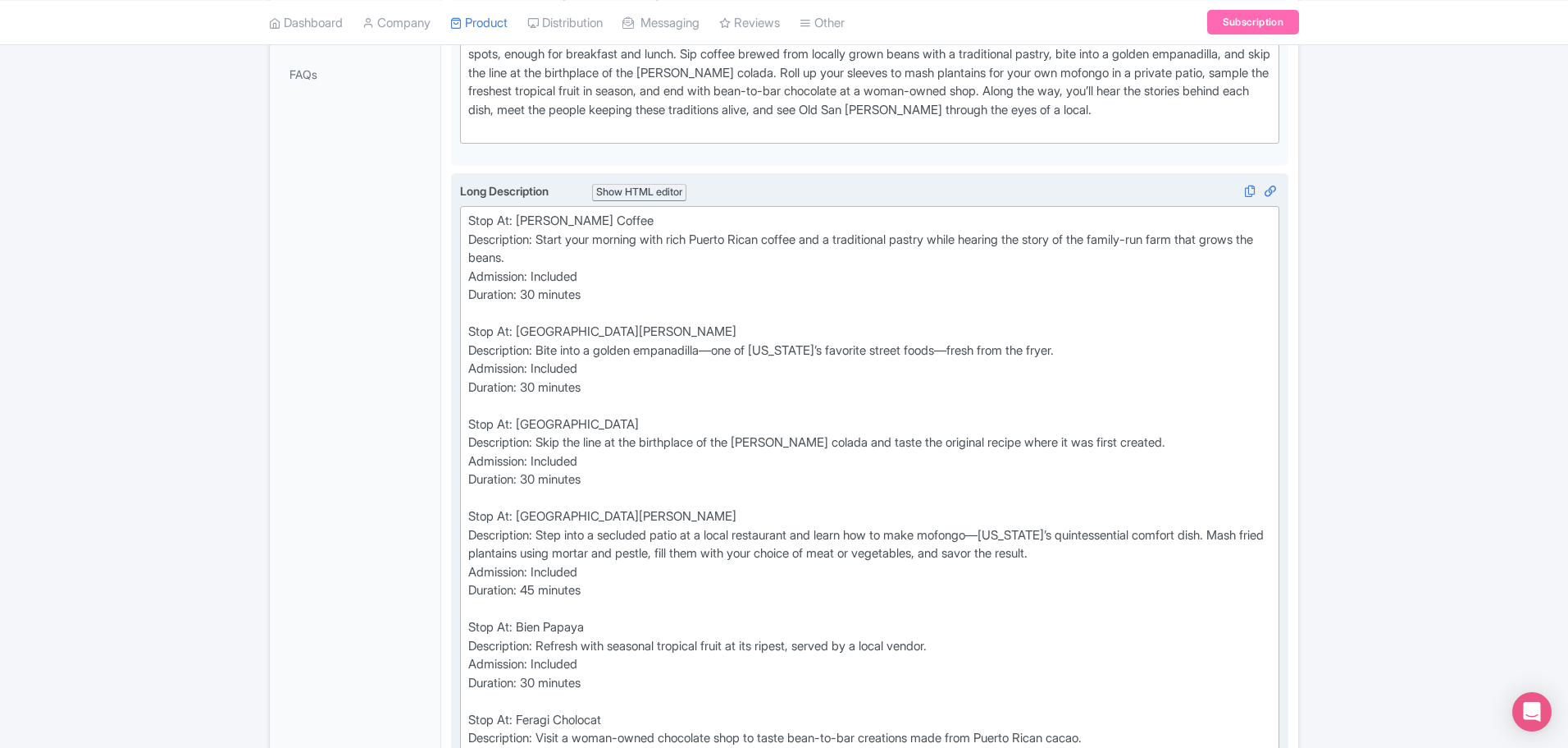
scroll to position [72, 0]
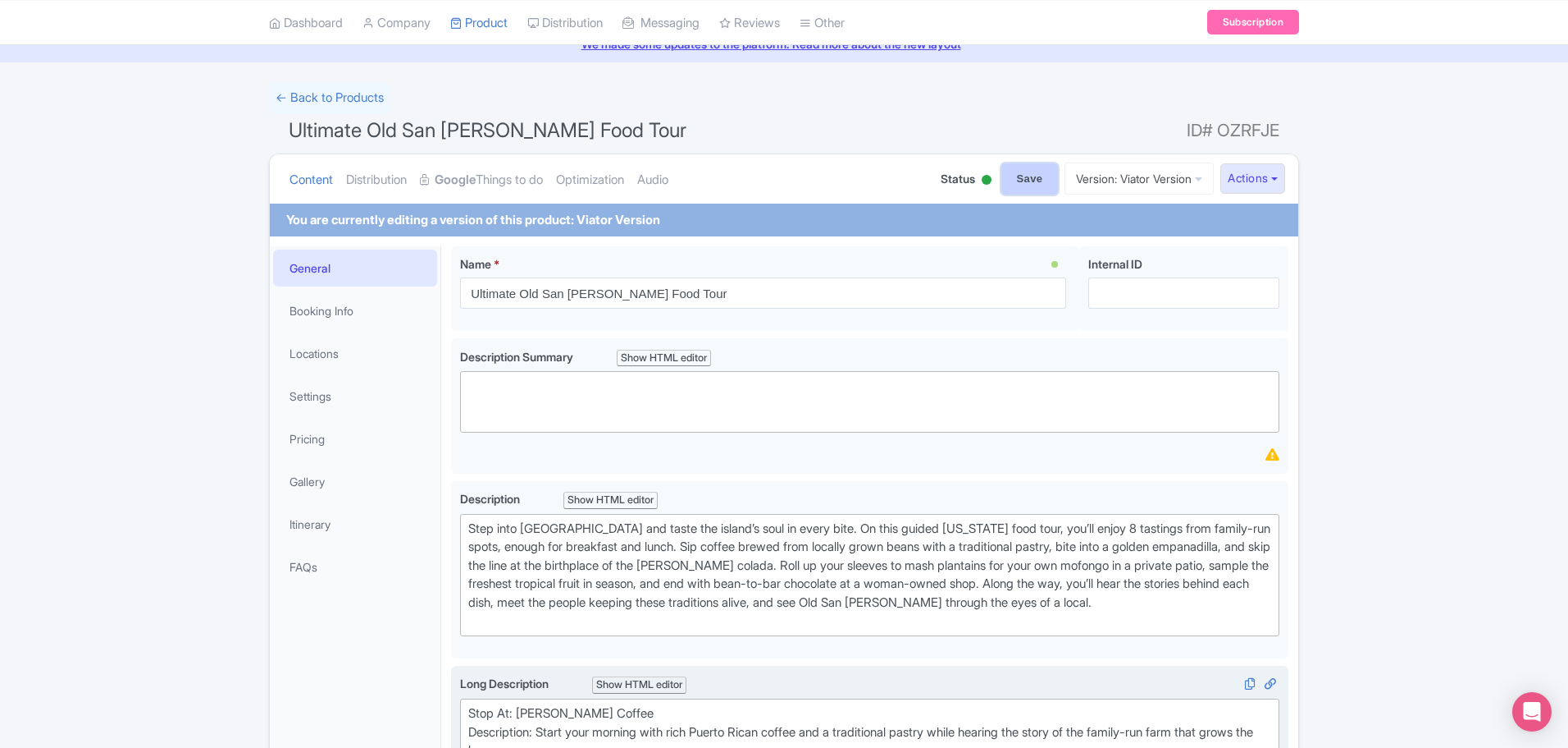
click at [1016, 174] on input "Save" at bounding box center [1030, 179] width 58 height 31
type input "Saving..."
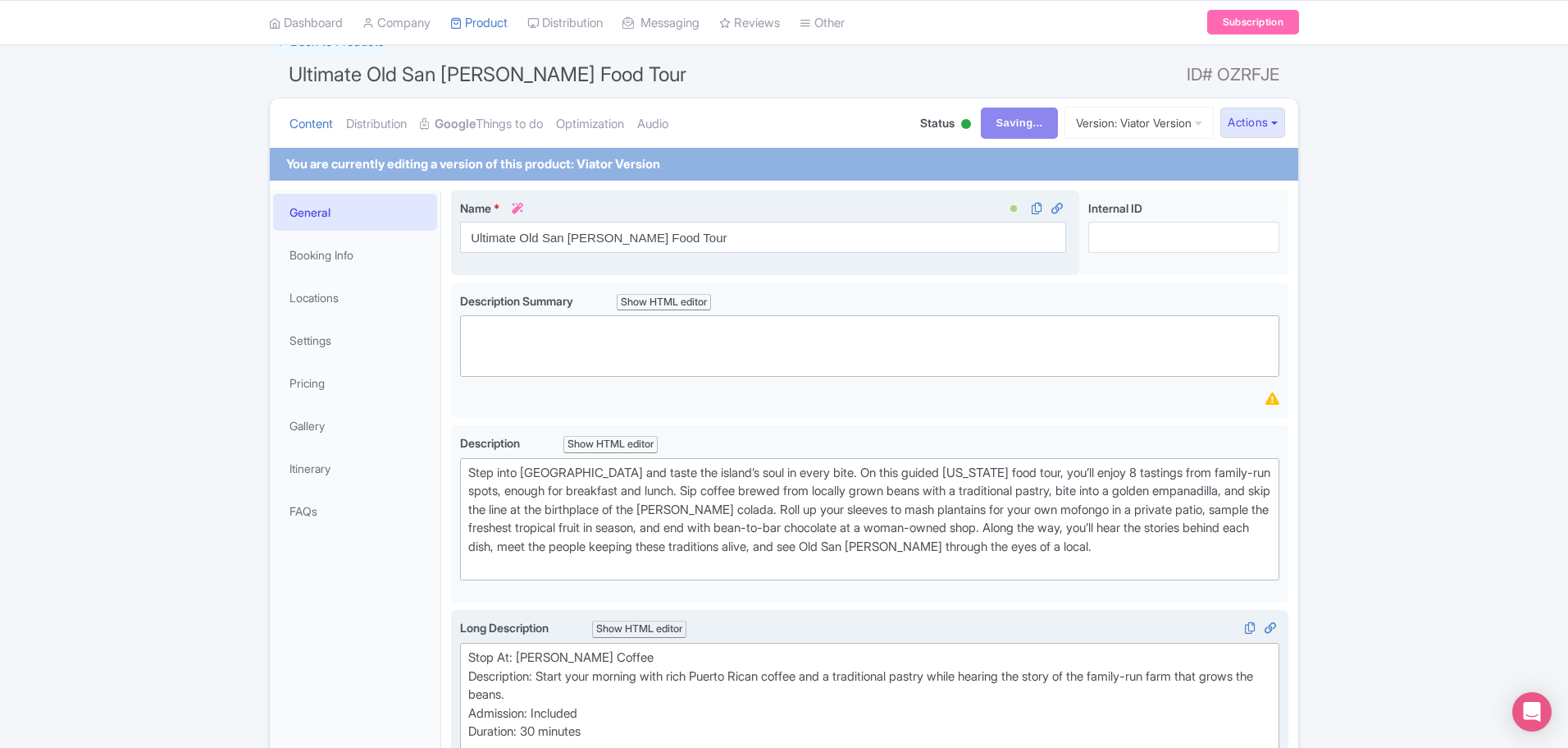
scroll to position [318, 0]
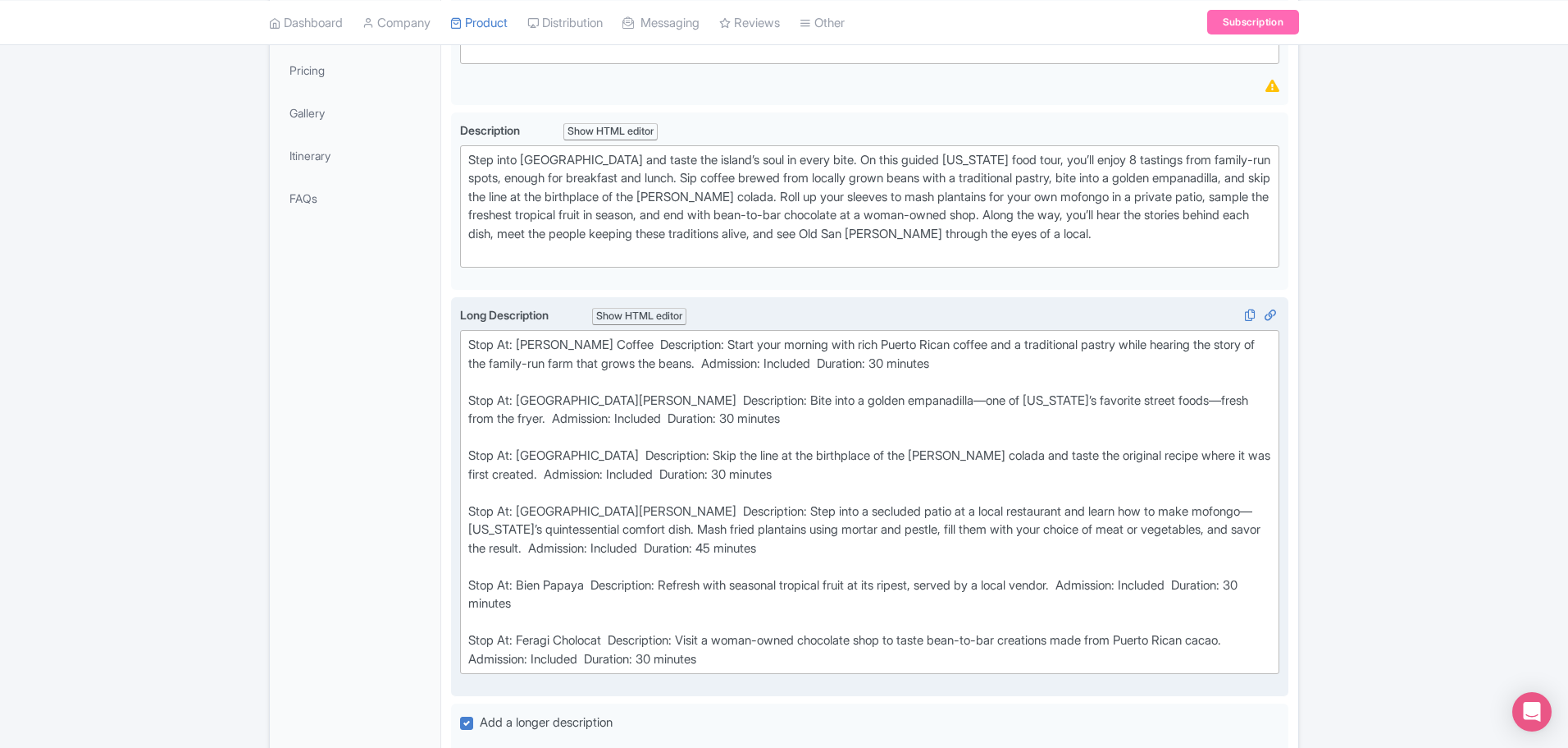
scroll to position [435, 0]
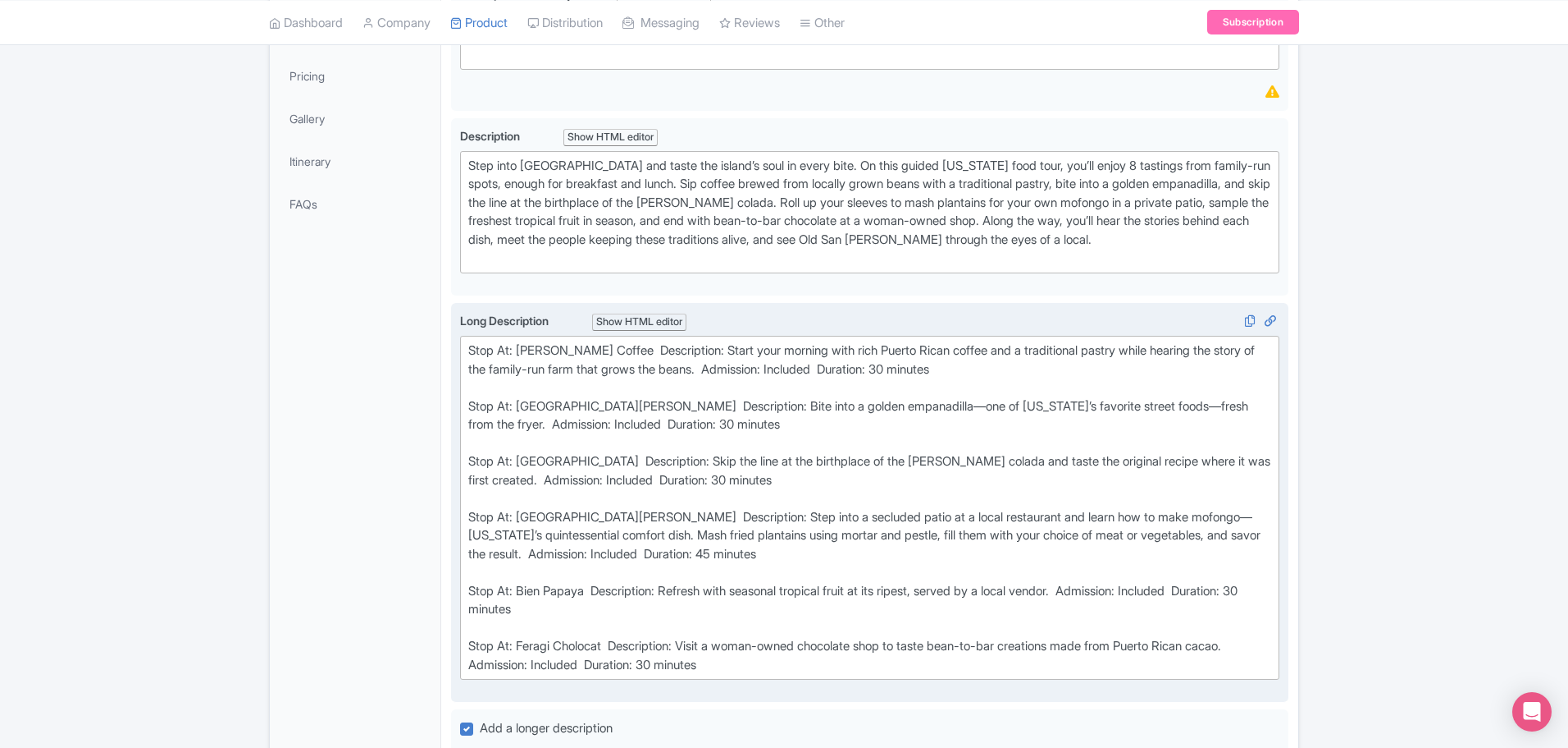
click at [649, 330] on div "Show HTML editor" at bounding box center [640, 322] width 95 height 17
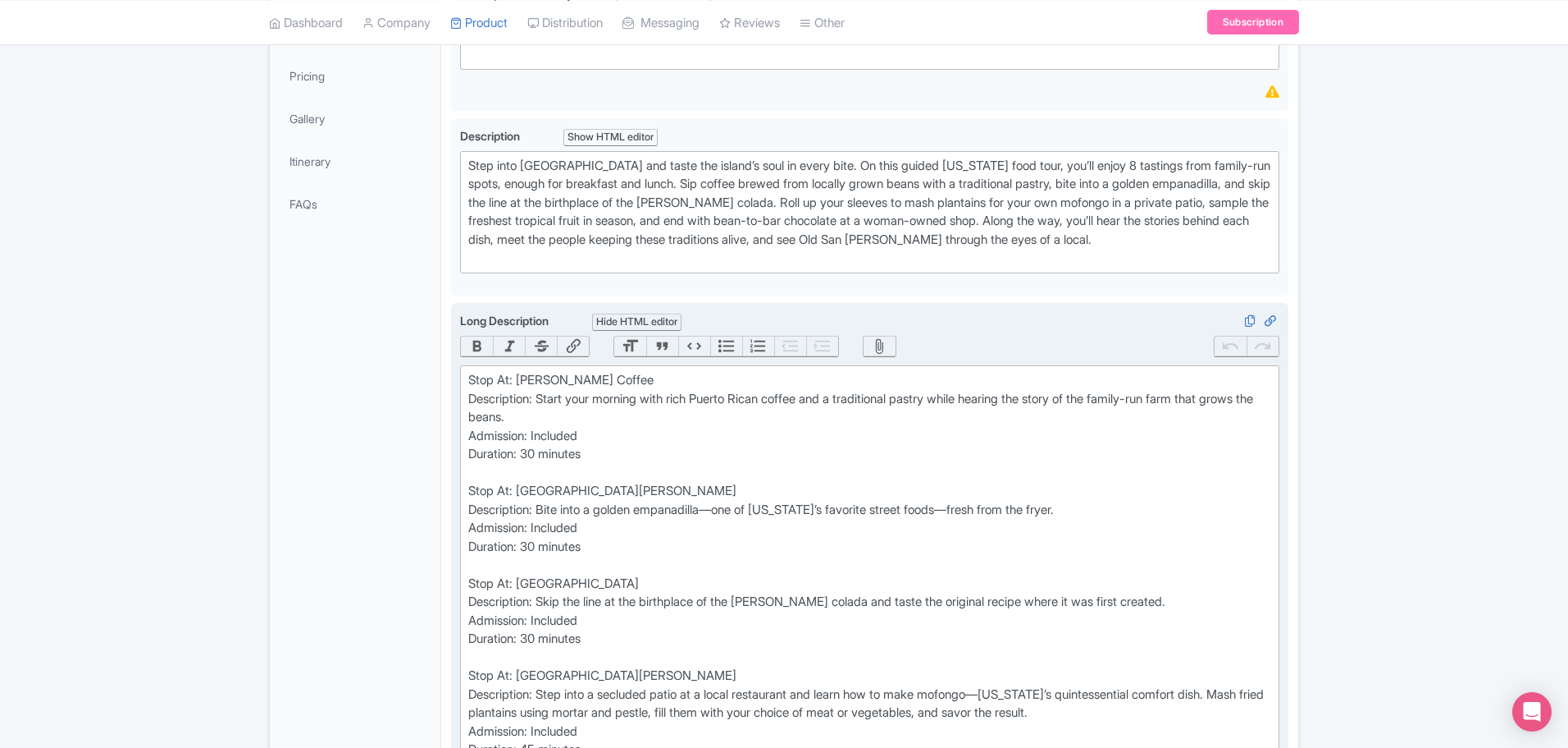
click at [649, 330] on div "Hide HTML editor" at bounding box center [637, 322] width 89 height 17
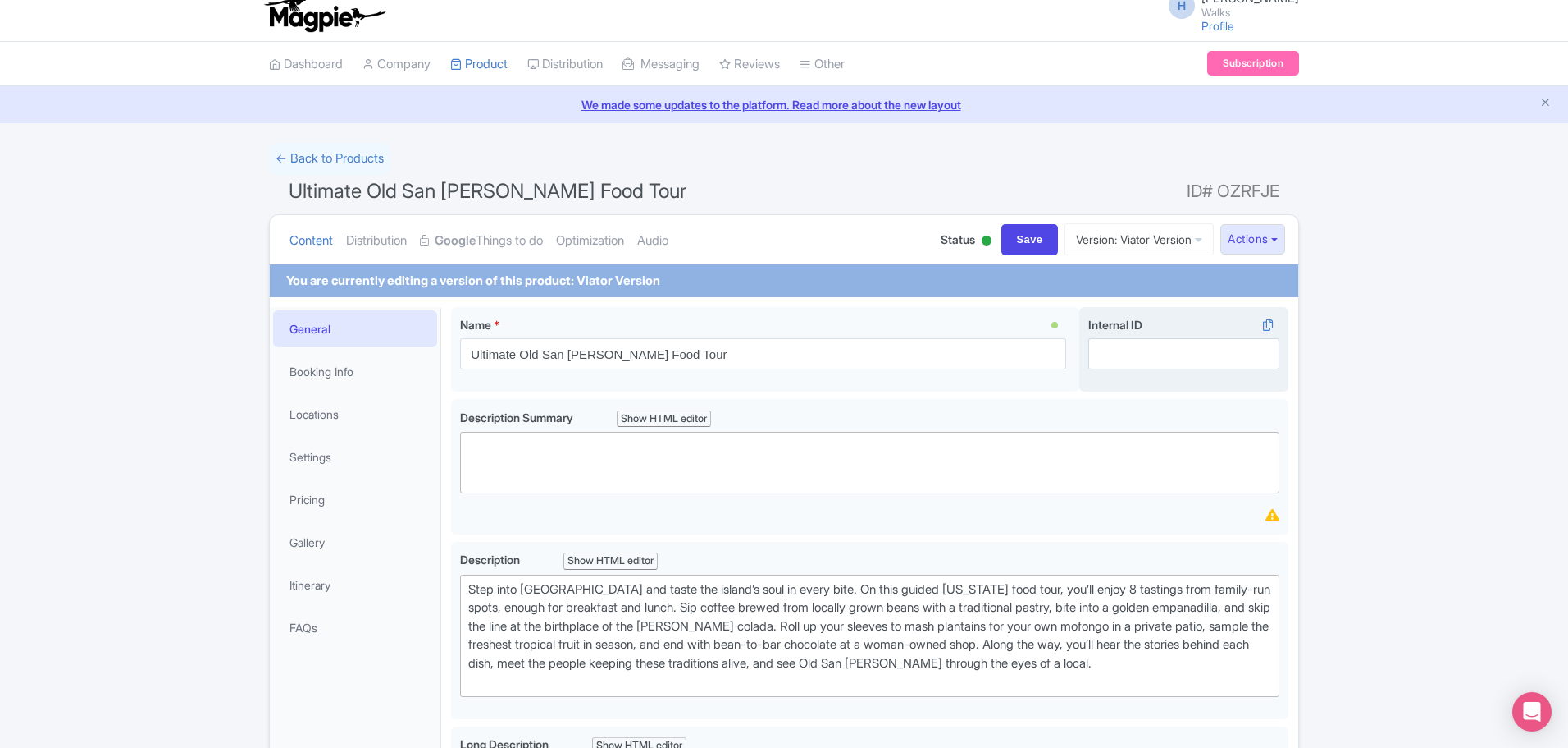
scroll to position [0, 0]
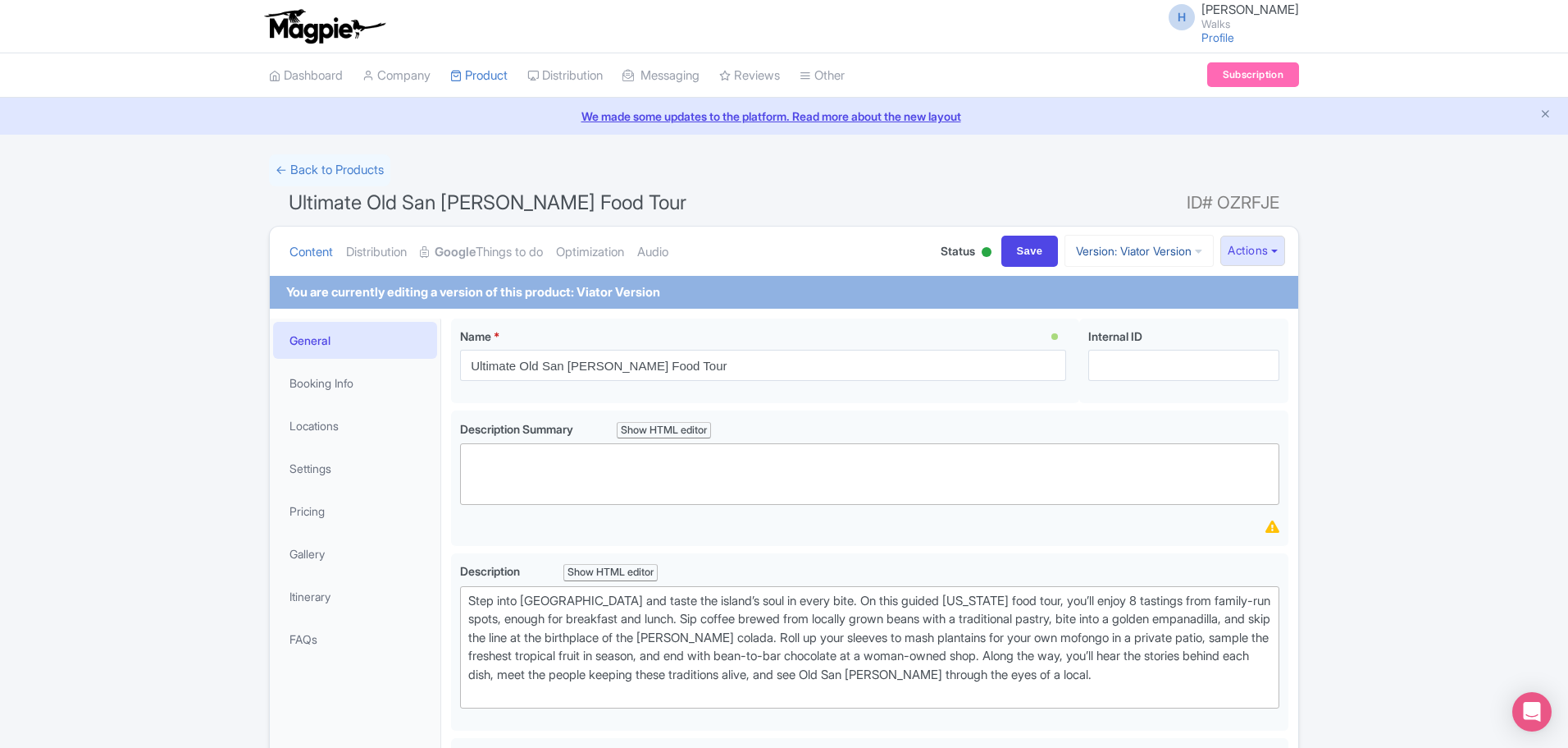
click at [1144, 256] on link "Version: Viator Version" at bounding box center [1139, 251] width 150 height 32
click at [1129, 313] on link "OTA Version" at bounding box center [1148, 314] width 156 height 26
